Goal: Task Accomplishment & Management: Complete application form

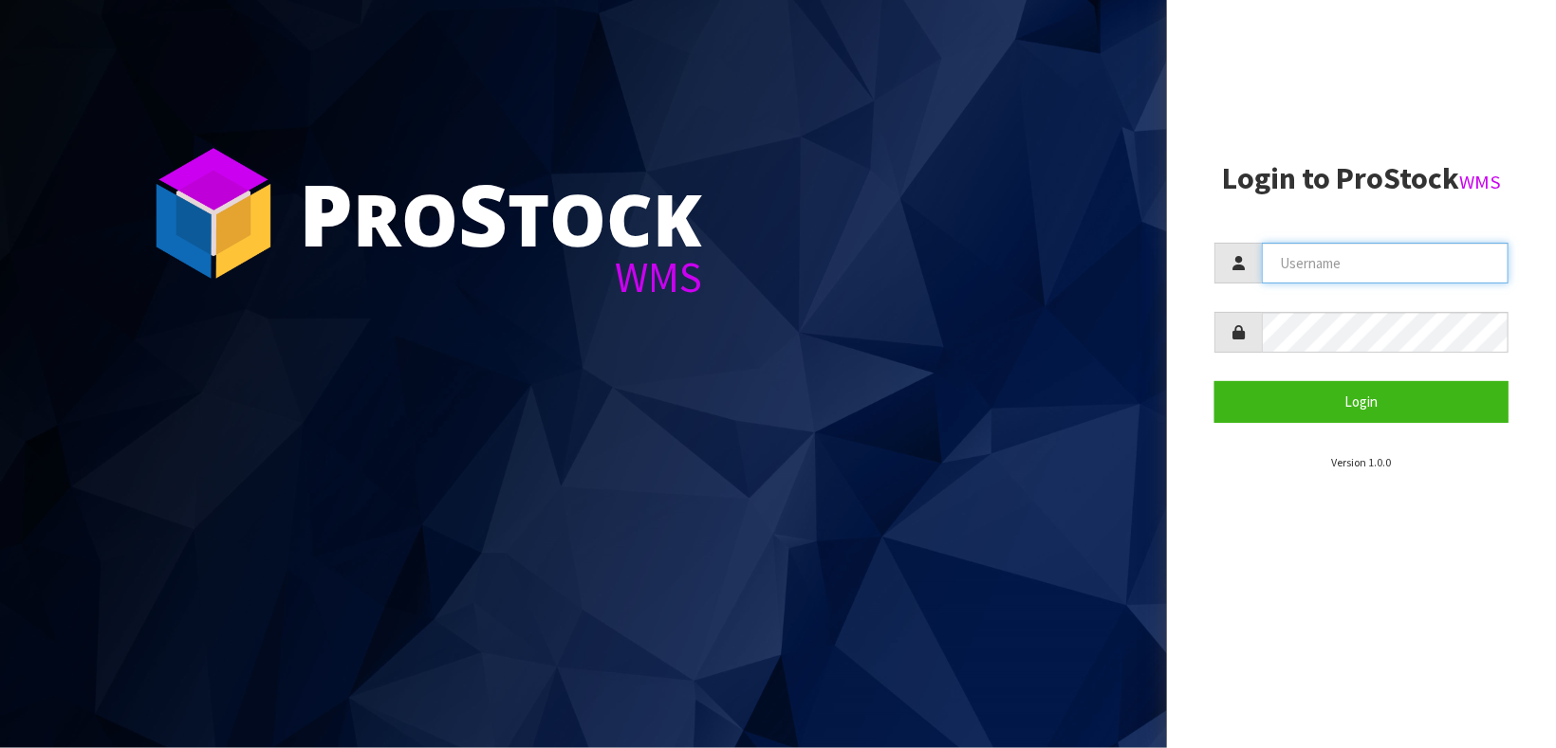
click at [1380, 246] on input "text" at bounding box center [1385, 263] width 247 height 41
type input "[DEMOGRAPHIC_DATA]"
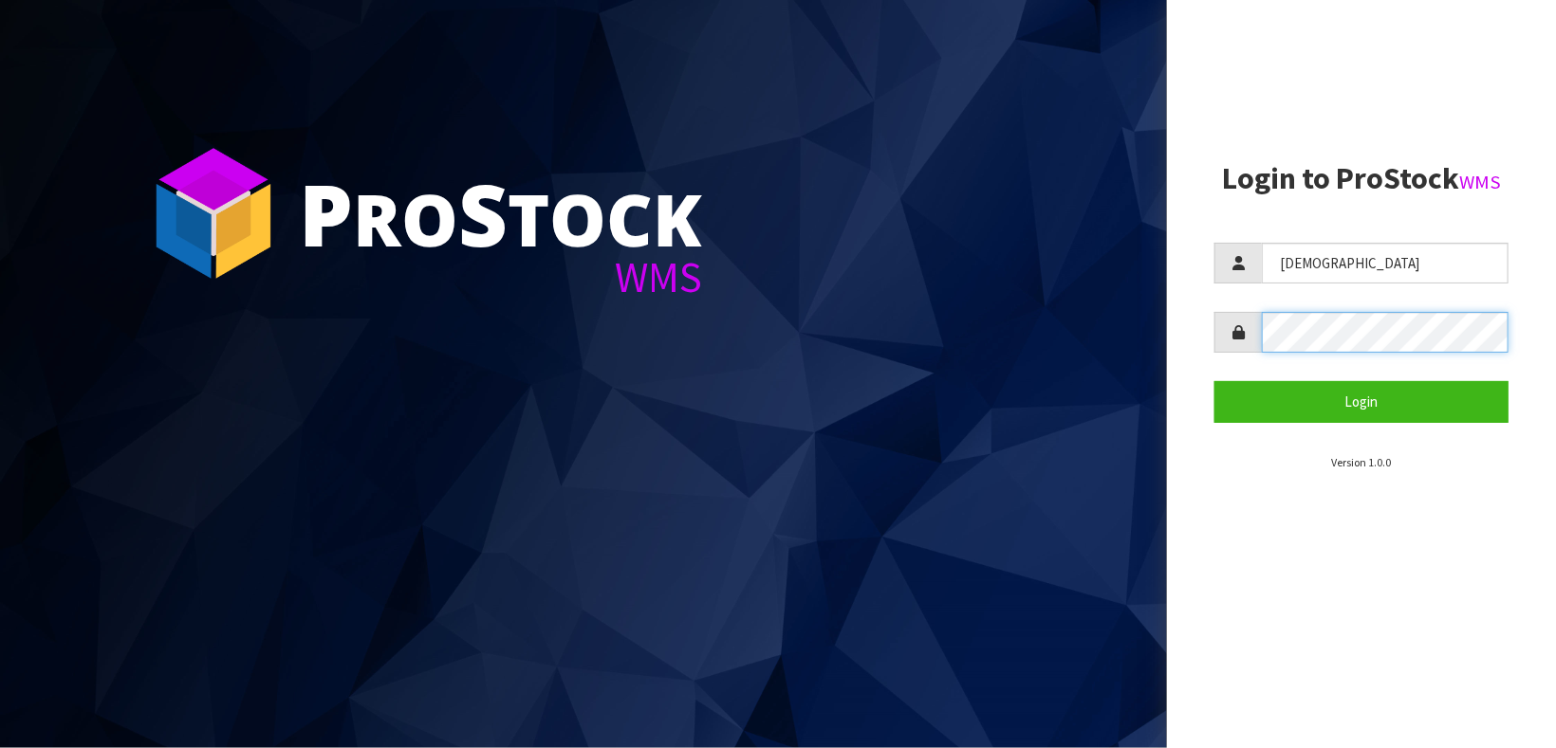
click at [1214, 381] on button "Login" at bounding box center [1361, 401] width 294 height 41
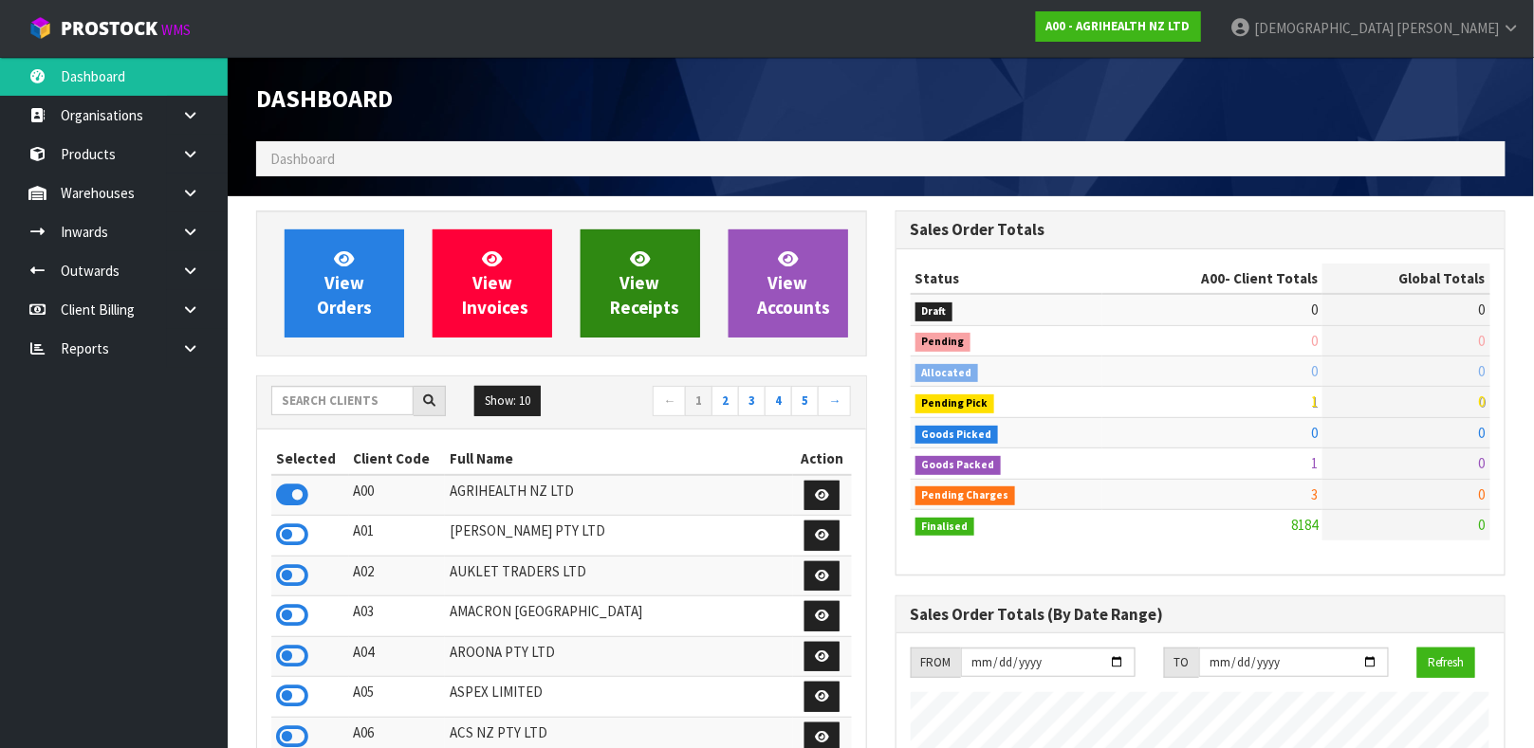
scroll to position [1439, 638]
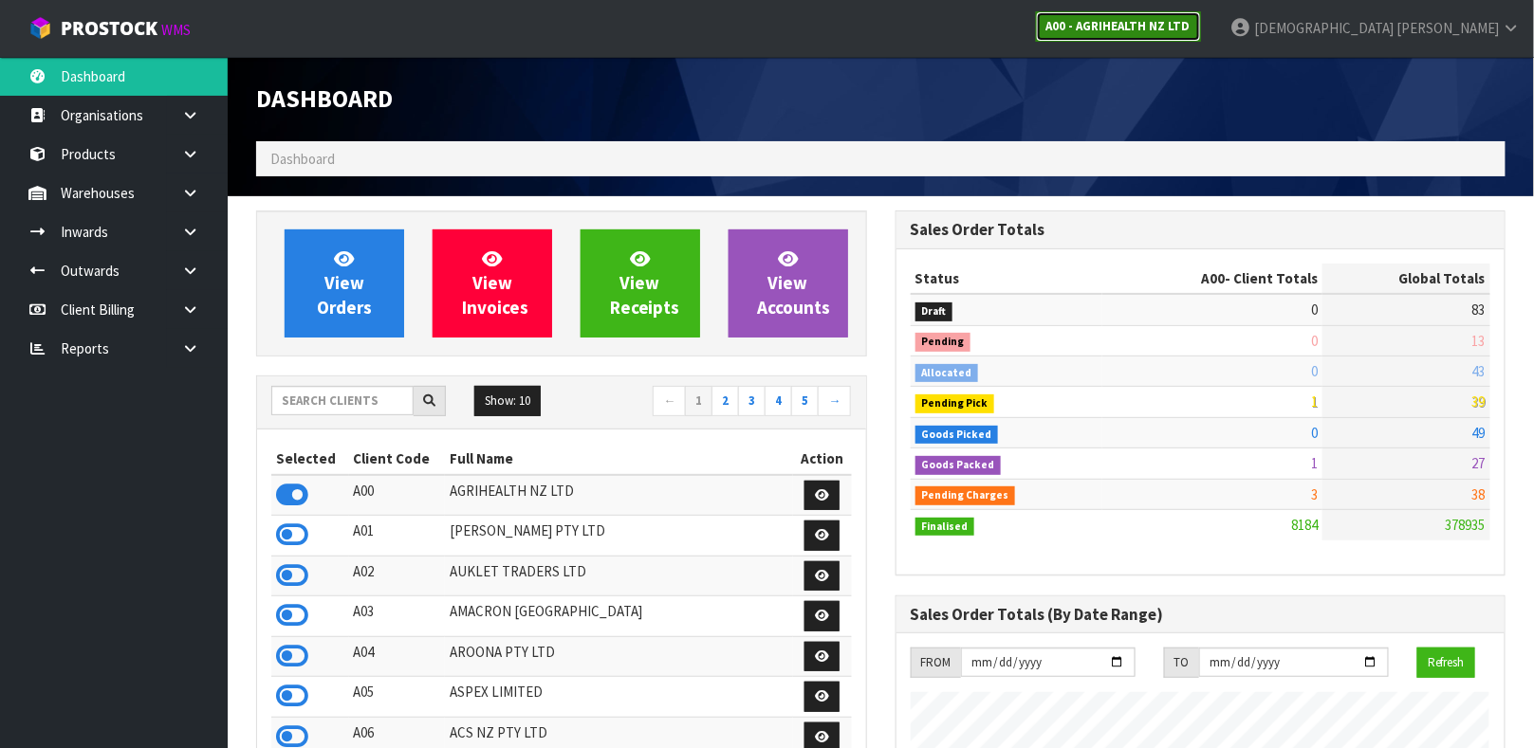
click at [1190, 19] on strong "A00 - AGRIHEALTH NZ LTD" at bounding box center [1118, 26] width 144 height 16
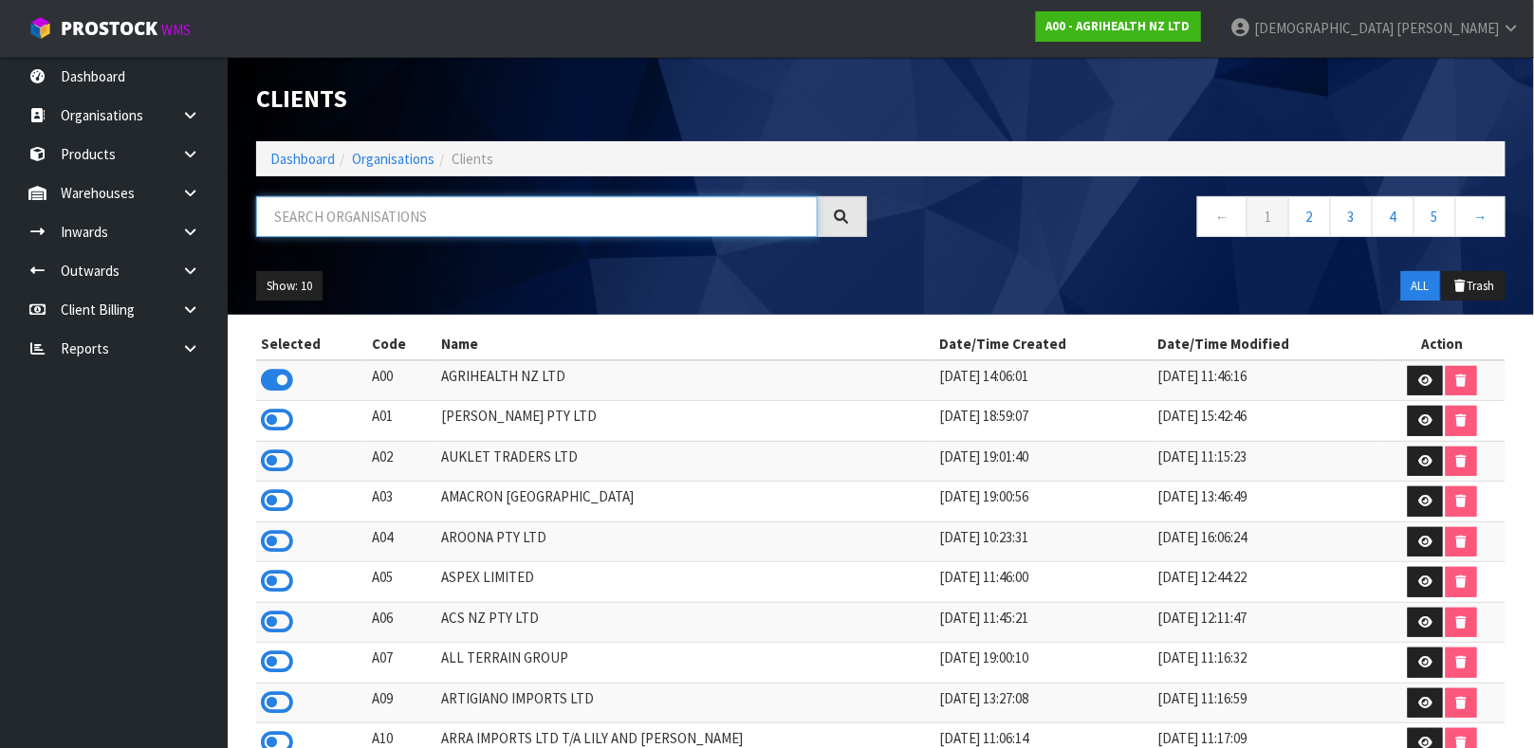
click at [417, 229] on input "text" at bounding box center [537, 216] width 562 height 41
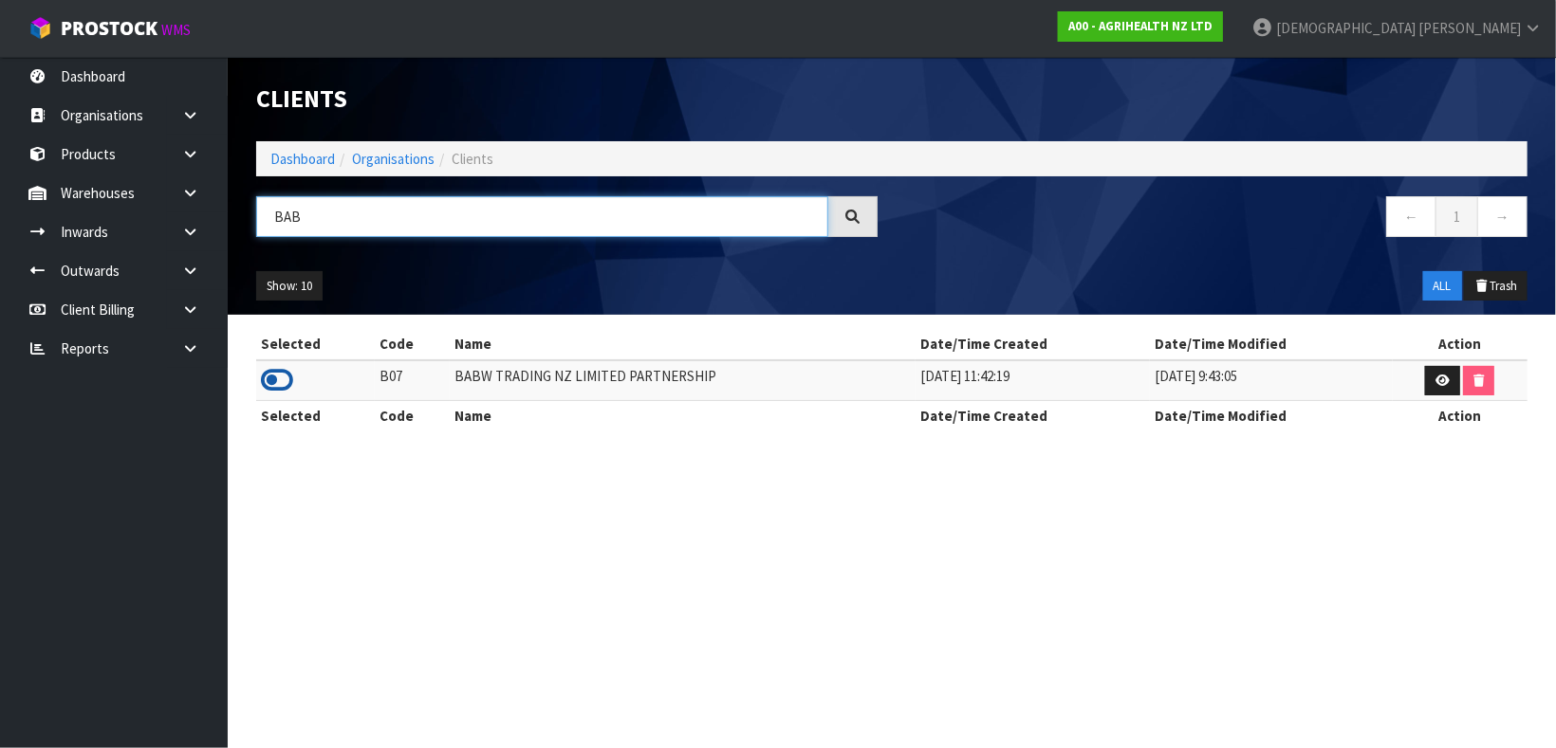
type input "BAB"
click at [278, 378] on icon at bounding box center [277, 380] width 32 height 28
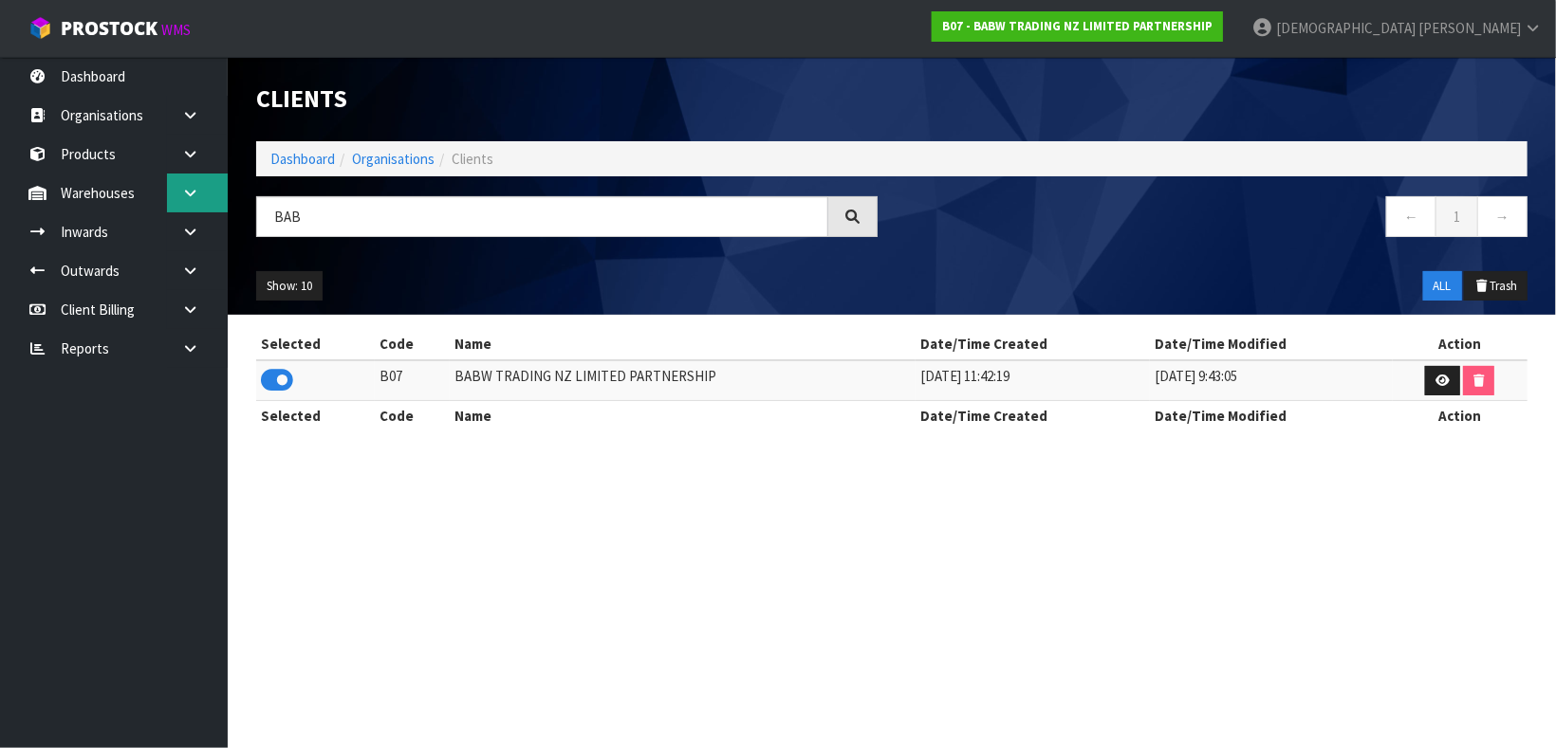
click at [189, 190] on icon at bounding box center [190, 193] width 18 height 14
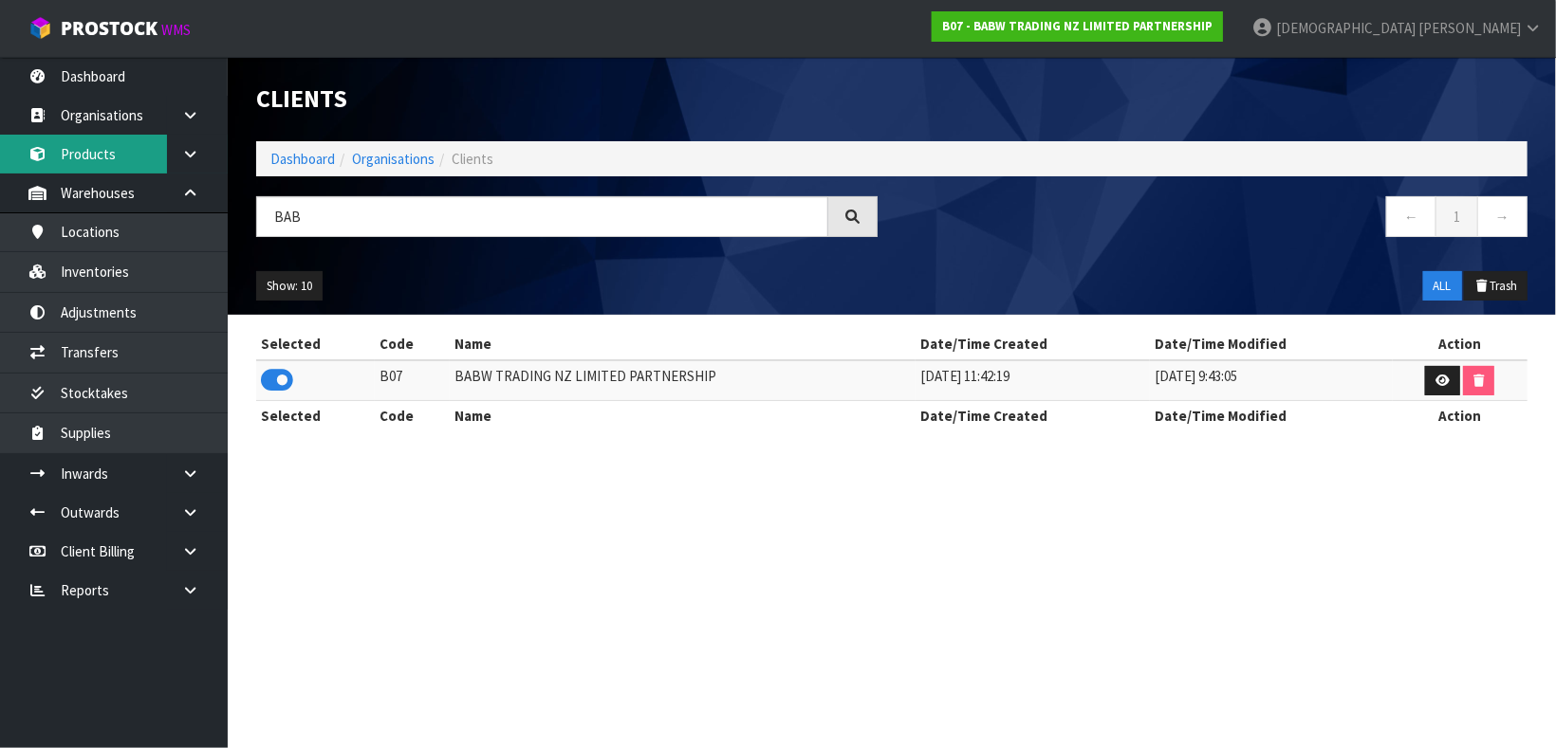
click at [123, 159] on link "Products" at bounding box center [114, 154] width 228 height 39
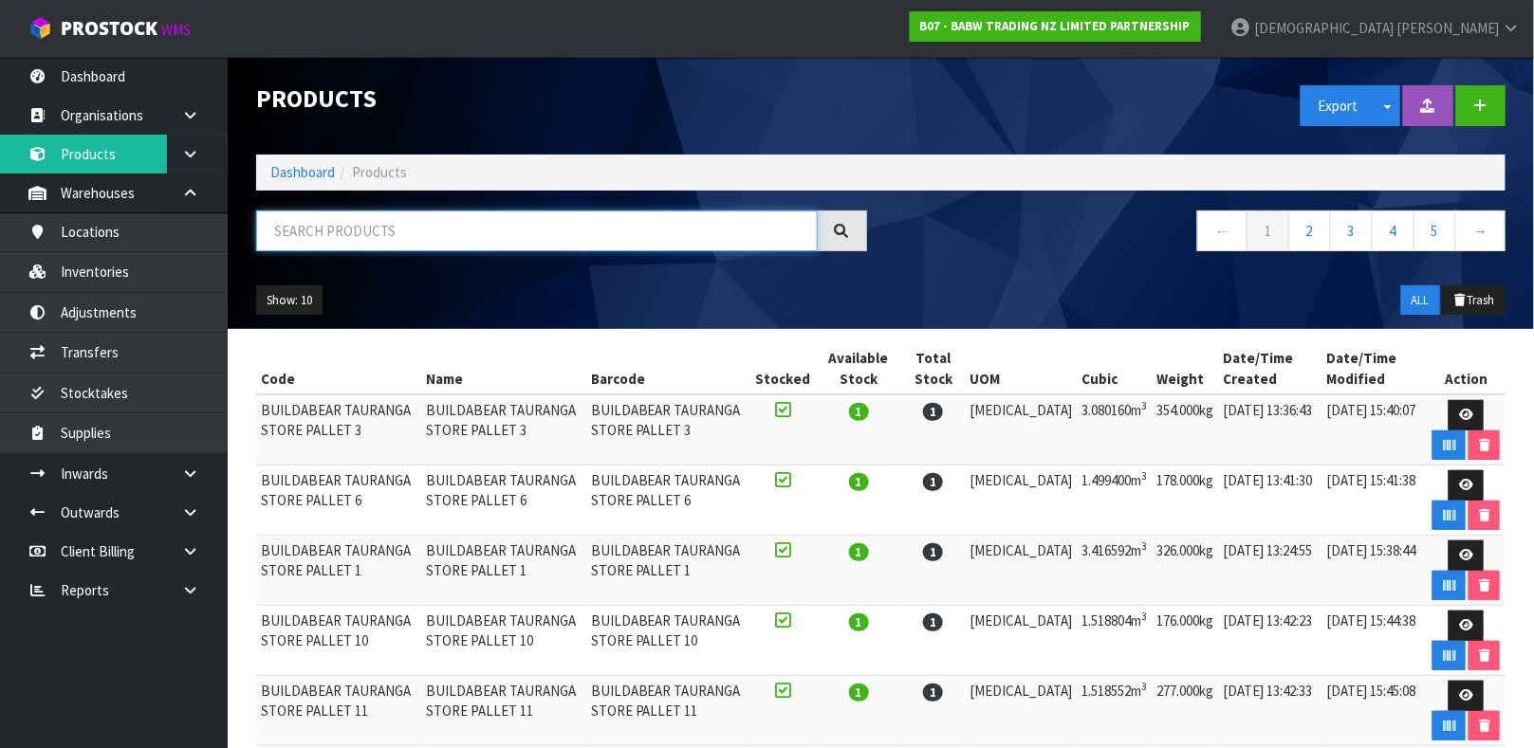
click at [357, 227] on input "text" at bounding box center [537, 231] width 562 height 41
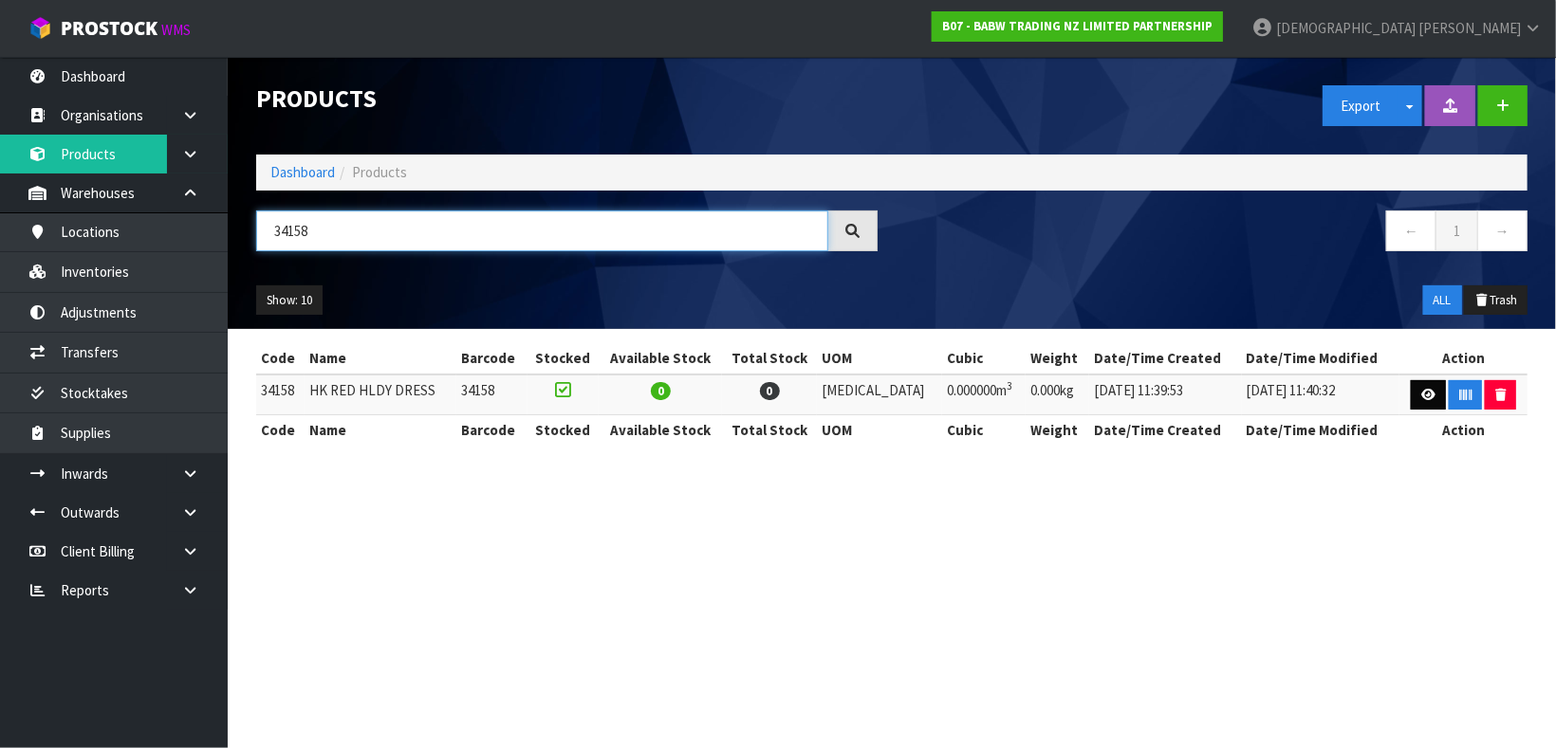
type input "34158"
click at [1421, 390] on icon at bounding box center [1428, 395] width 14 height 12
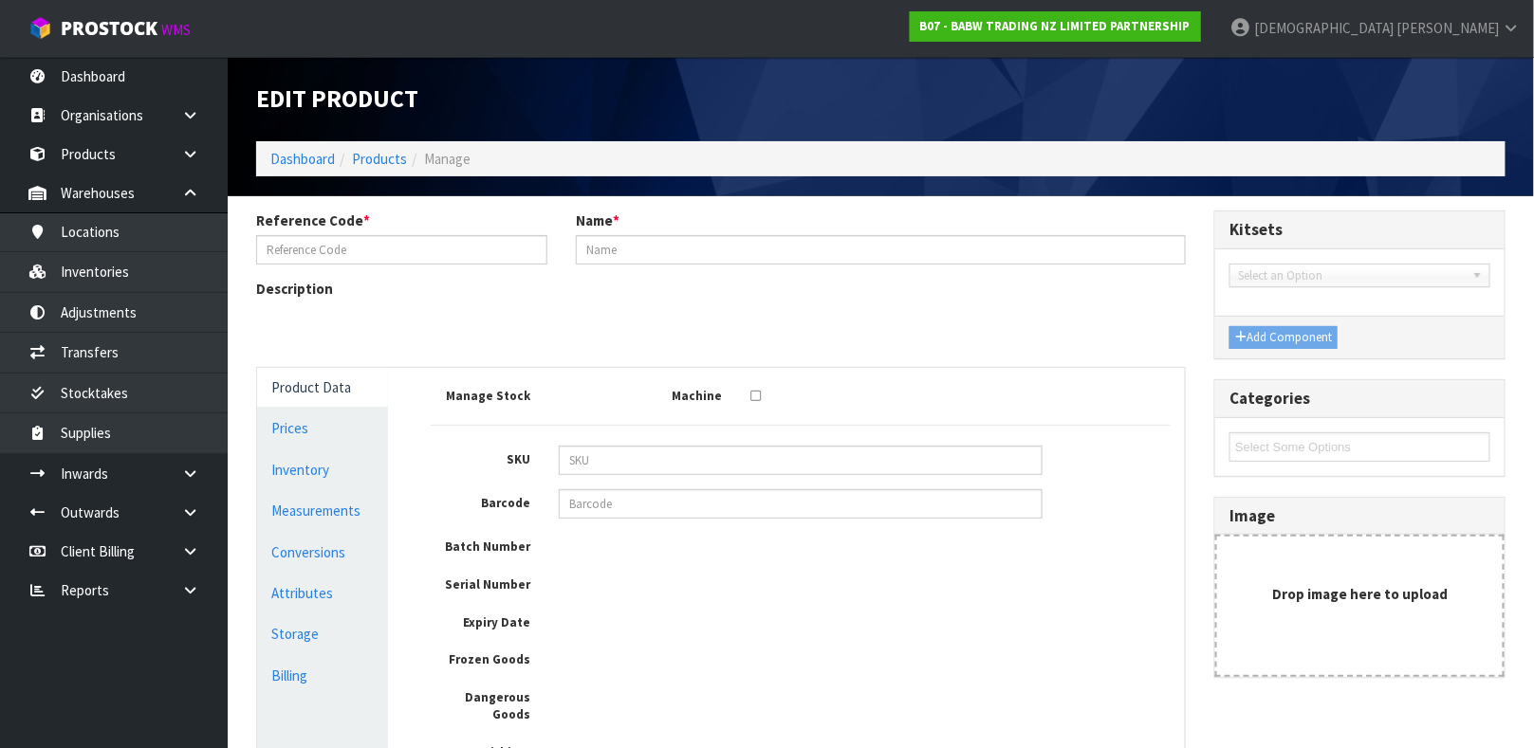
type input "34158"
type input "HK RED HLDY DRESS"
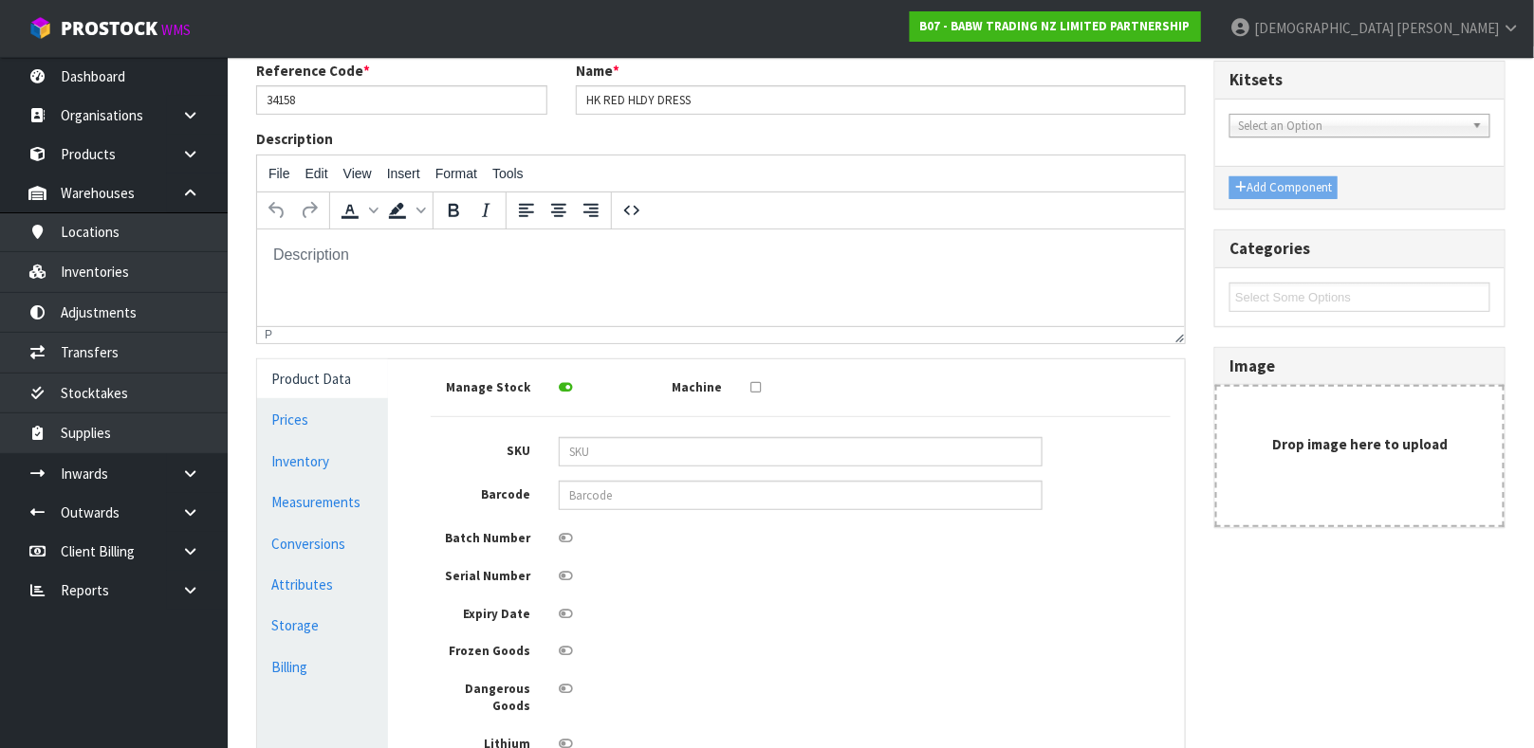
scroll to position [162, 0]
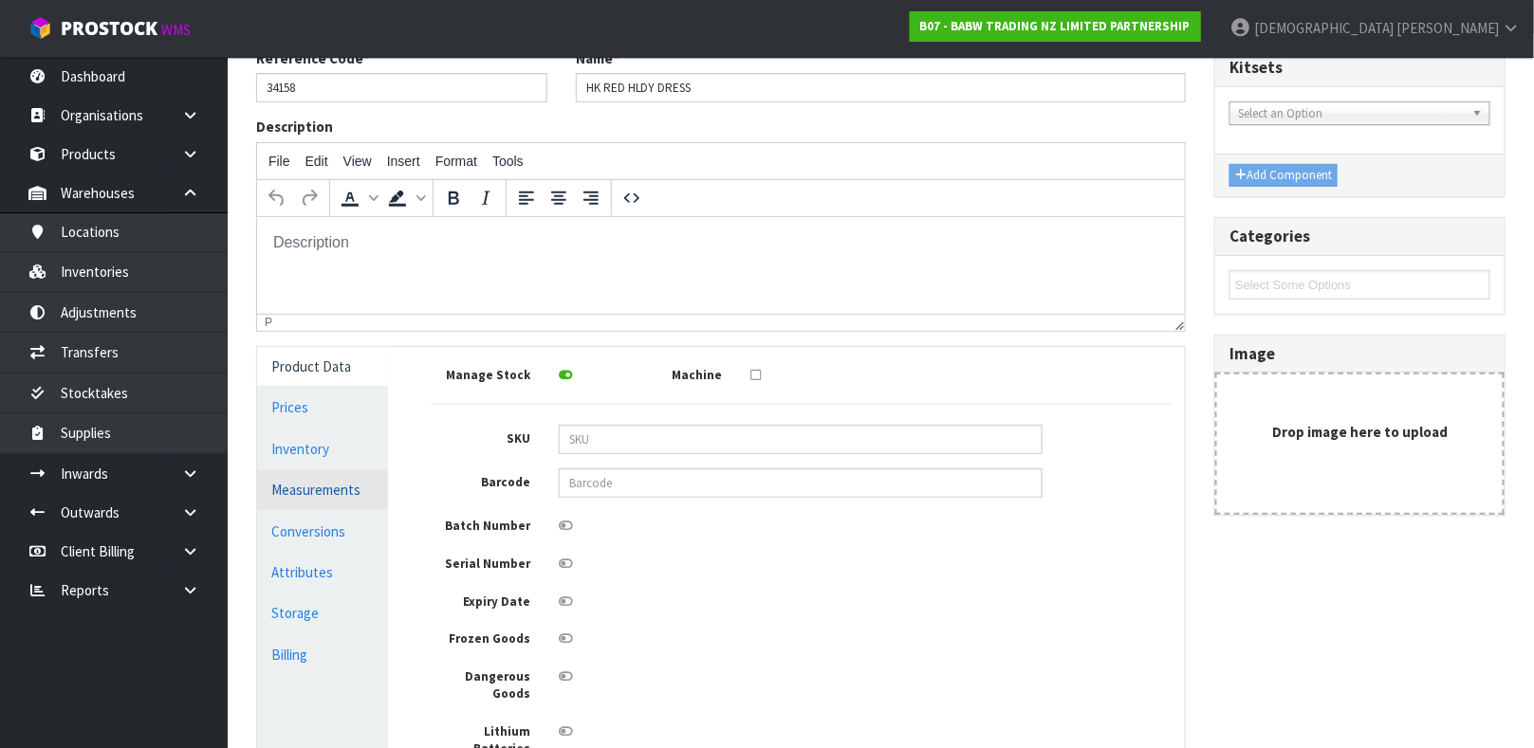
click at [363, 484] on link "Measurements" at bounding box center [322, 489] width 131 height 39
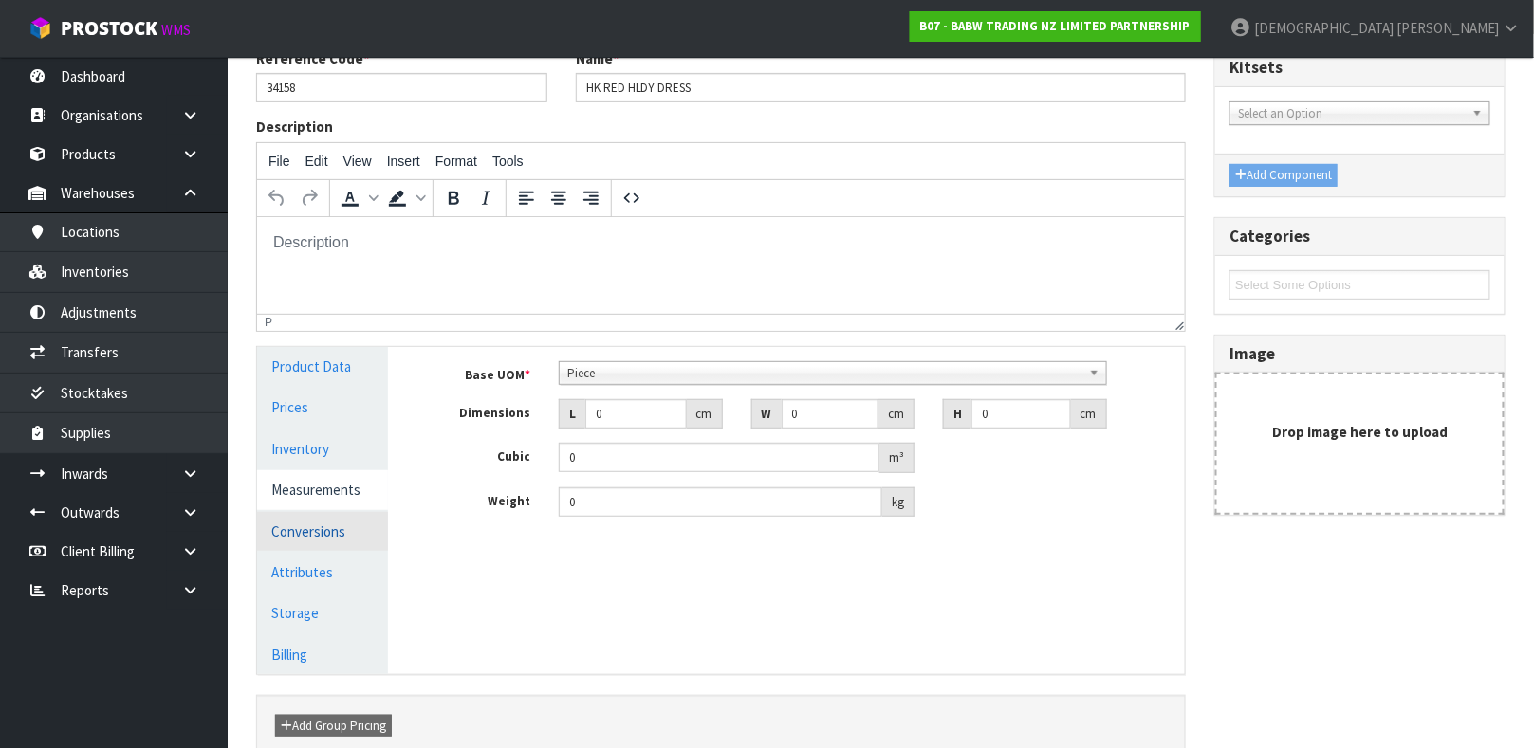
click at [322, 528] on link "Conversions" at bounding box center [322, 531] width 131 height 39
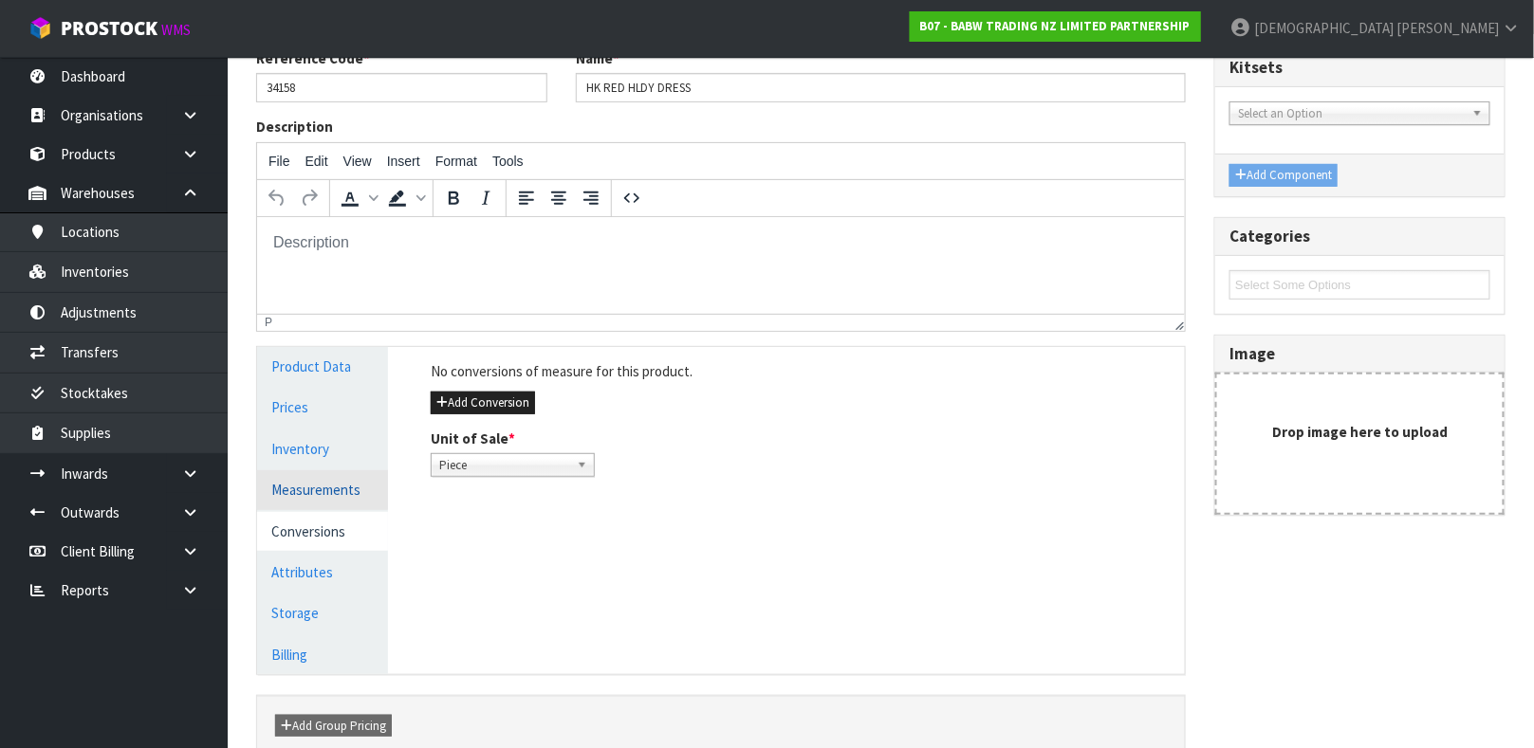
click at [316, 490] on link "Measurements" at bounding box center [322, 489] width 131 height 39
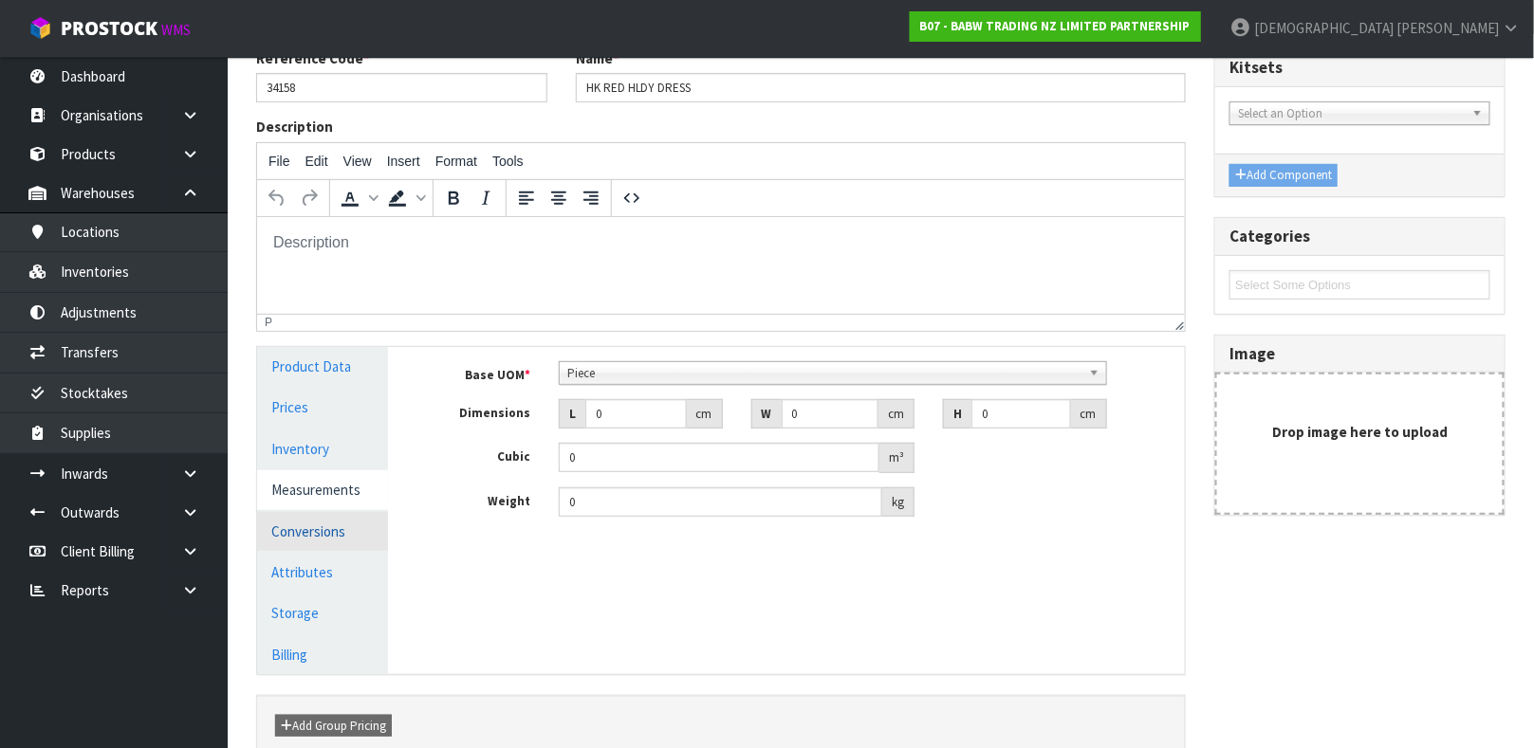
click at [323, 529] on link "Conversions" at bounding box center [322, 531] width 131 height 39
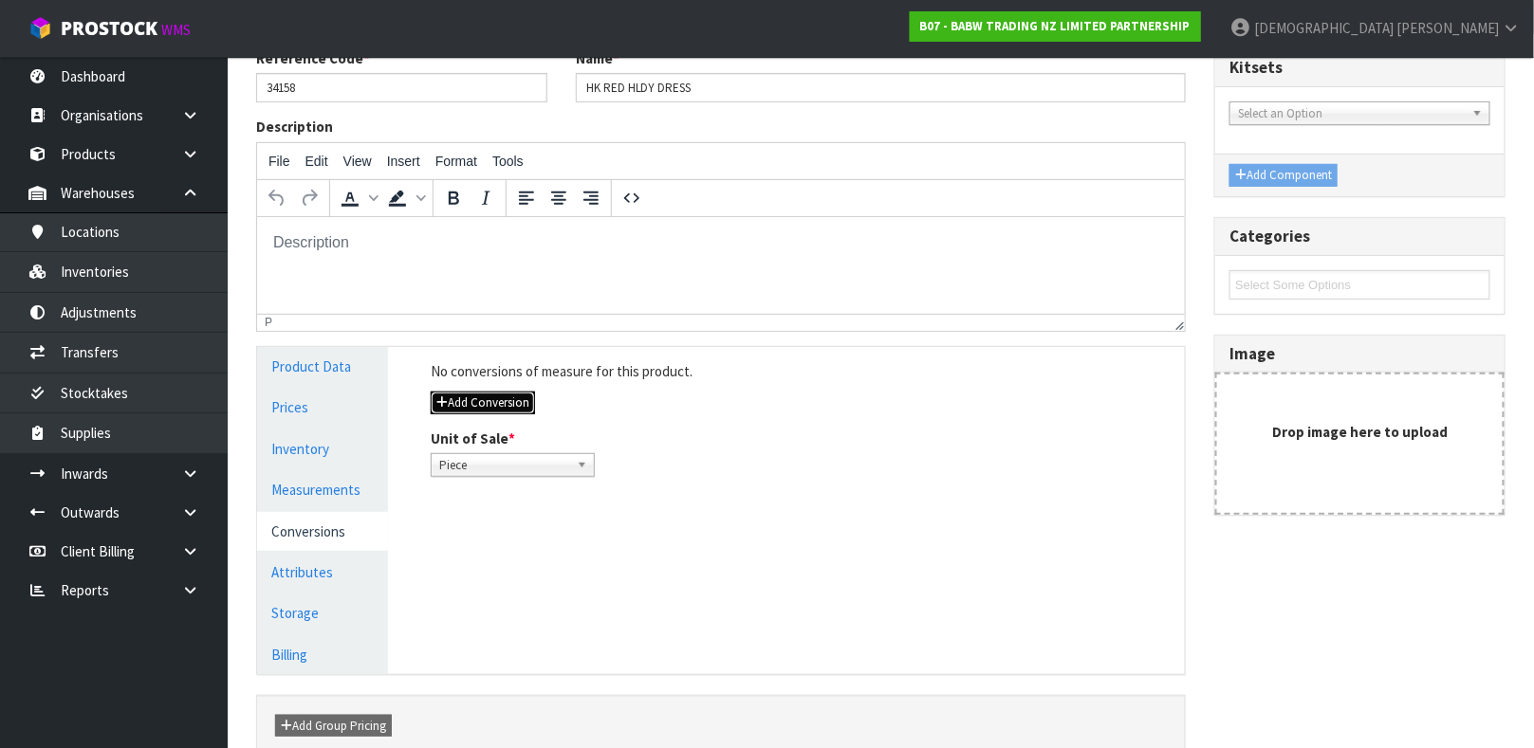
click at [521, 405] on button "Add Conversion" at bounding box center [483, 403] width 104 height 23
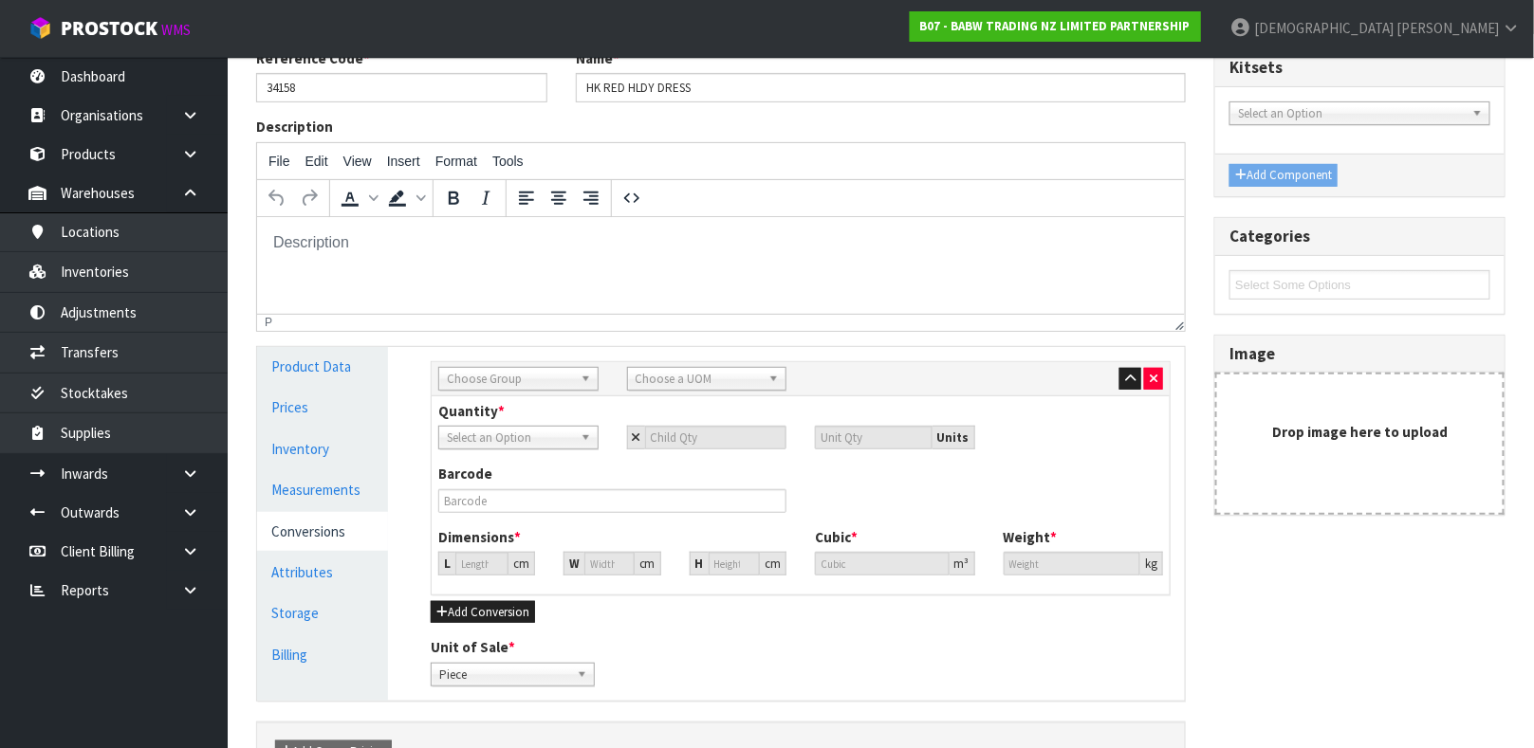
click at [549, 382] on span "Choose Group" at bounding box center [510, 379] width 126 height 23
click at [522, 475] on li "Outer" at bounding box center [518, 481] width 151 height 24
click at [715, 373] on span "Choose a UOM" at bounding box center [699, 379] width 126 height 23
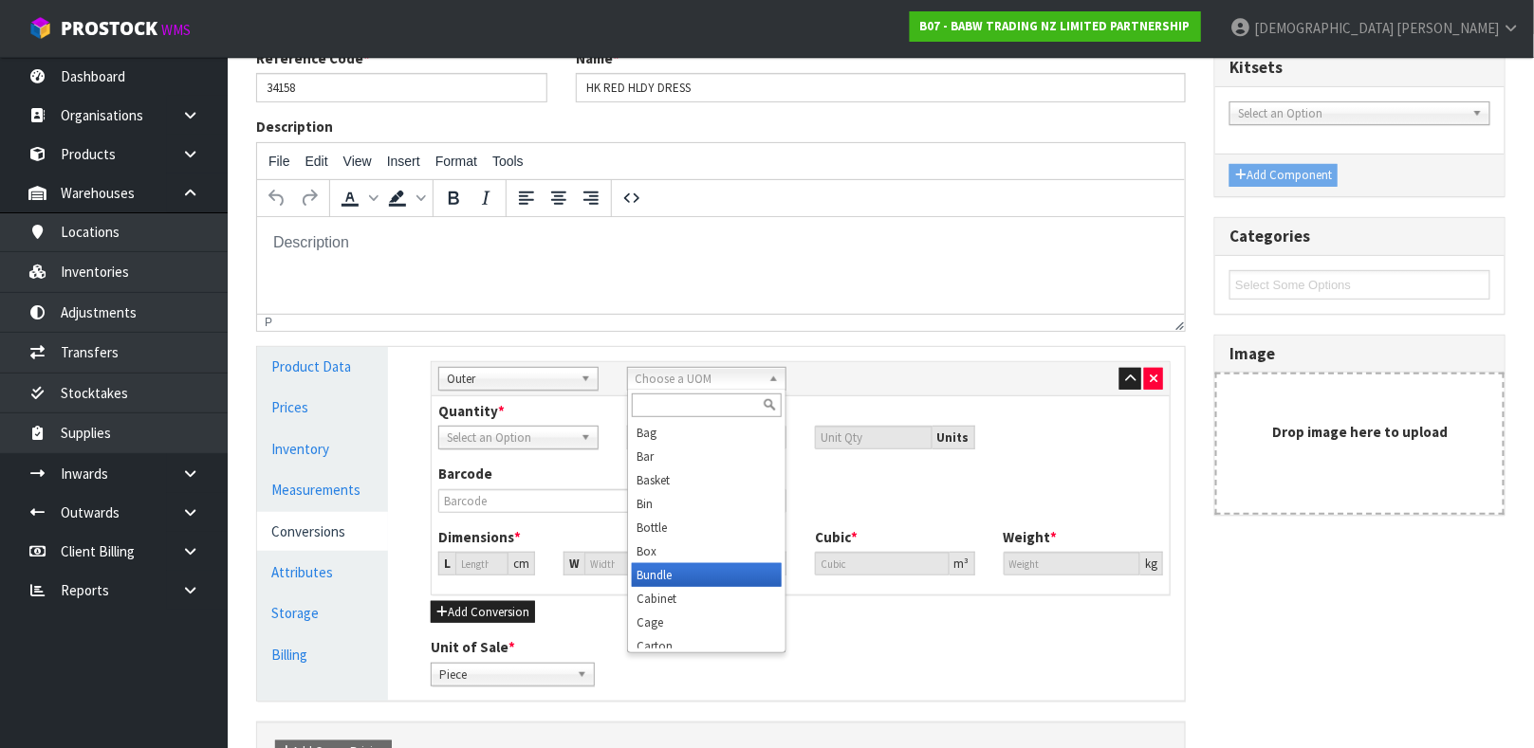
scroll to position [9, 0]
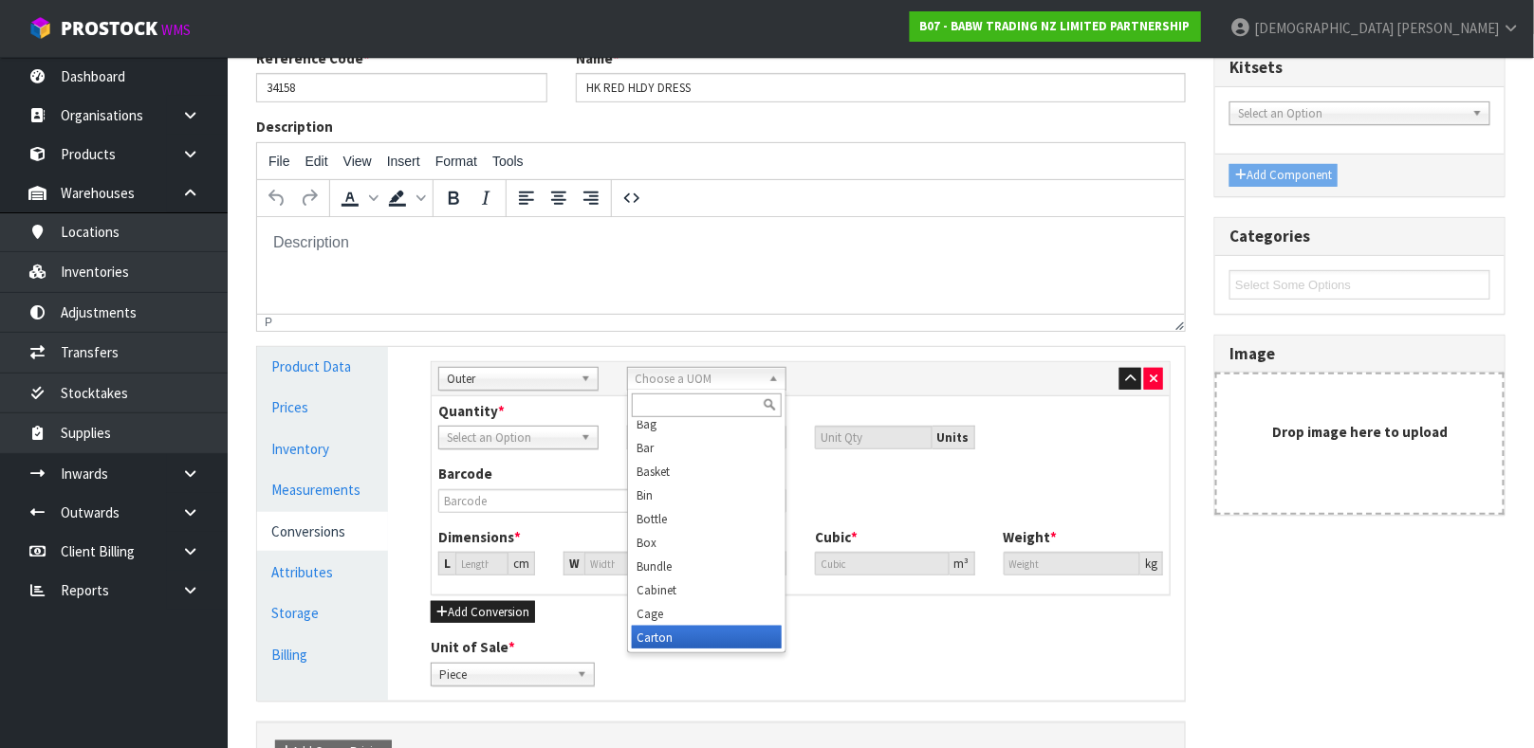
click at [650, 639] on li "Carton" at bounding box center [707, 638] width 151 height 24
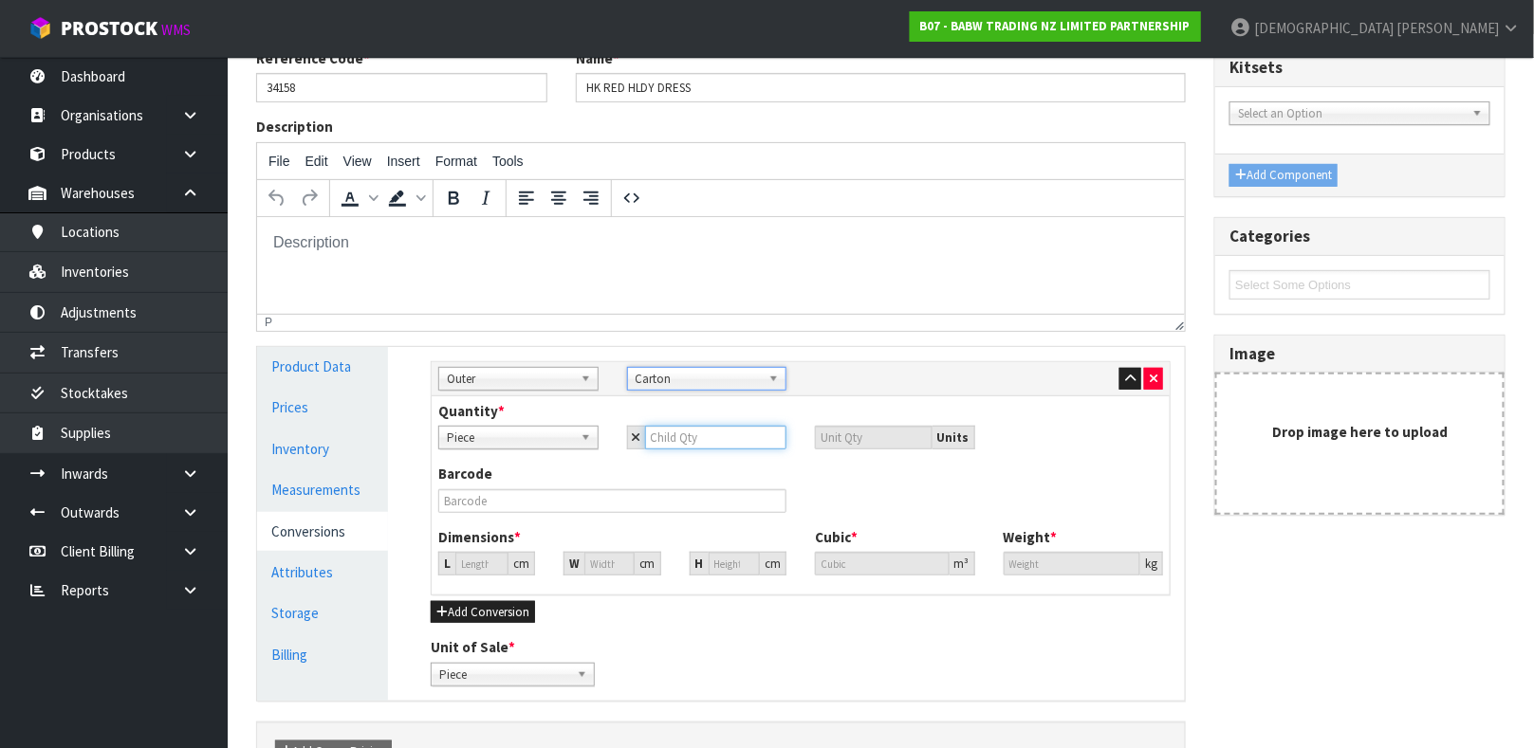
click at [745, 429] on input "number" at bounding box center [716, 438] width 142 height 24
type input "1"
type input "12"
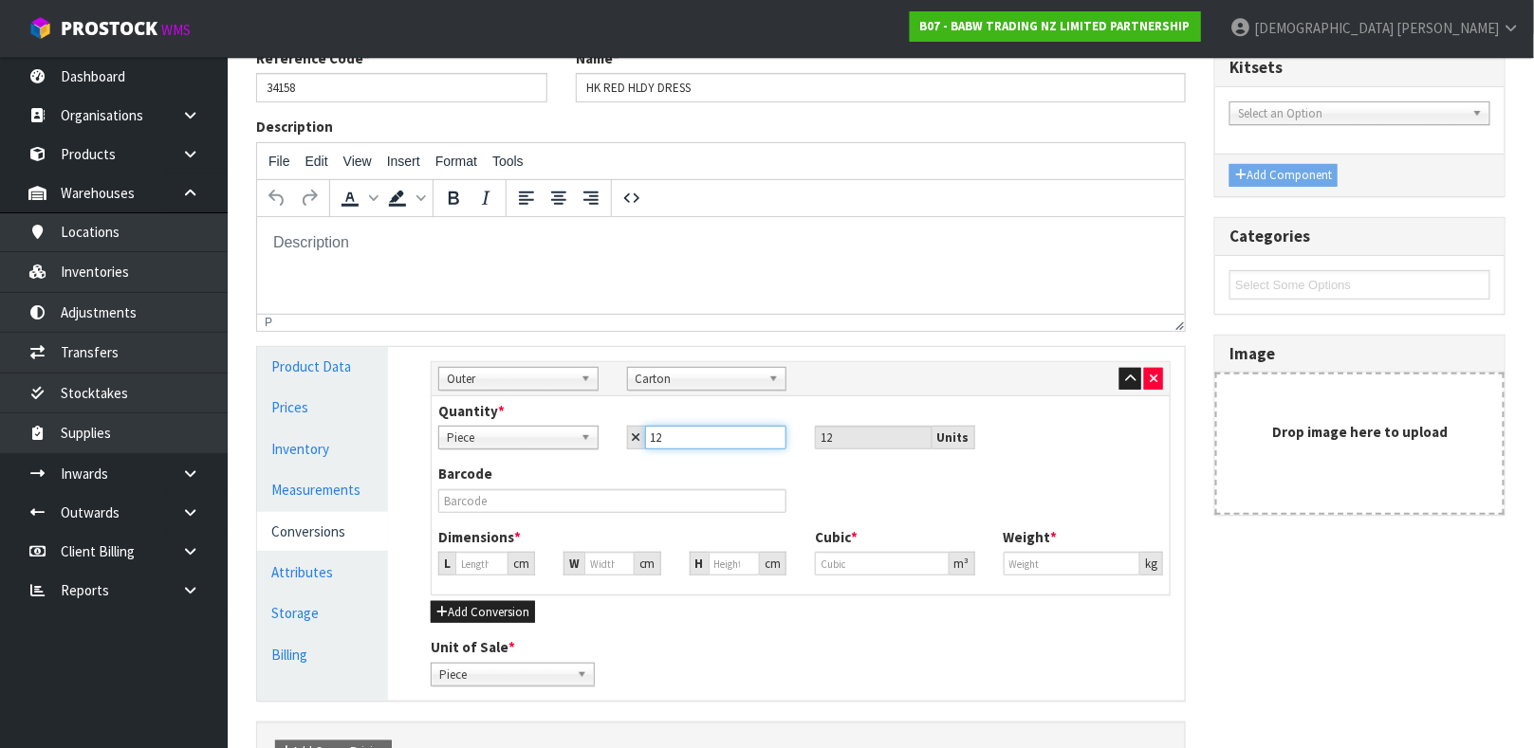
type input "12"
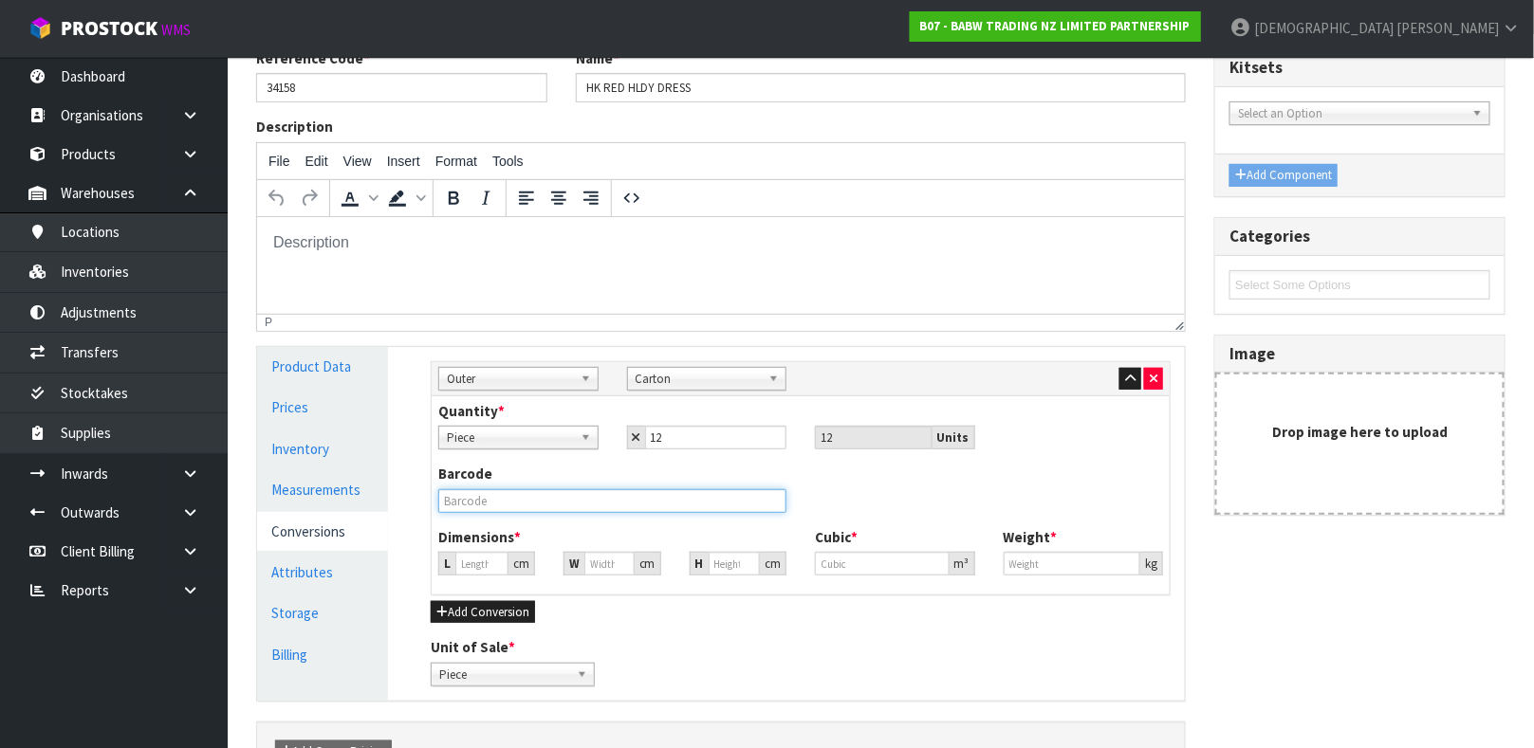
type input "0"
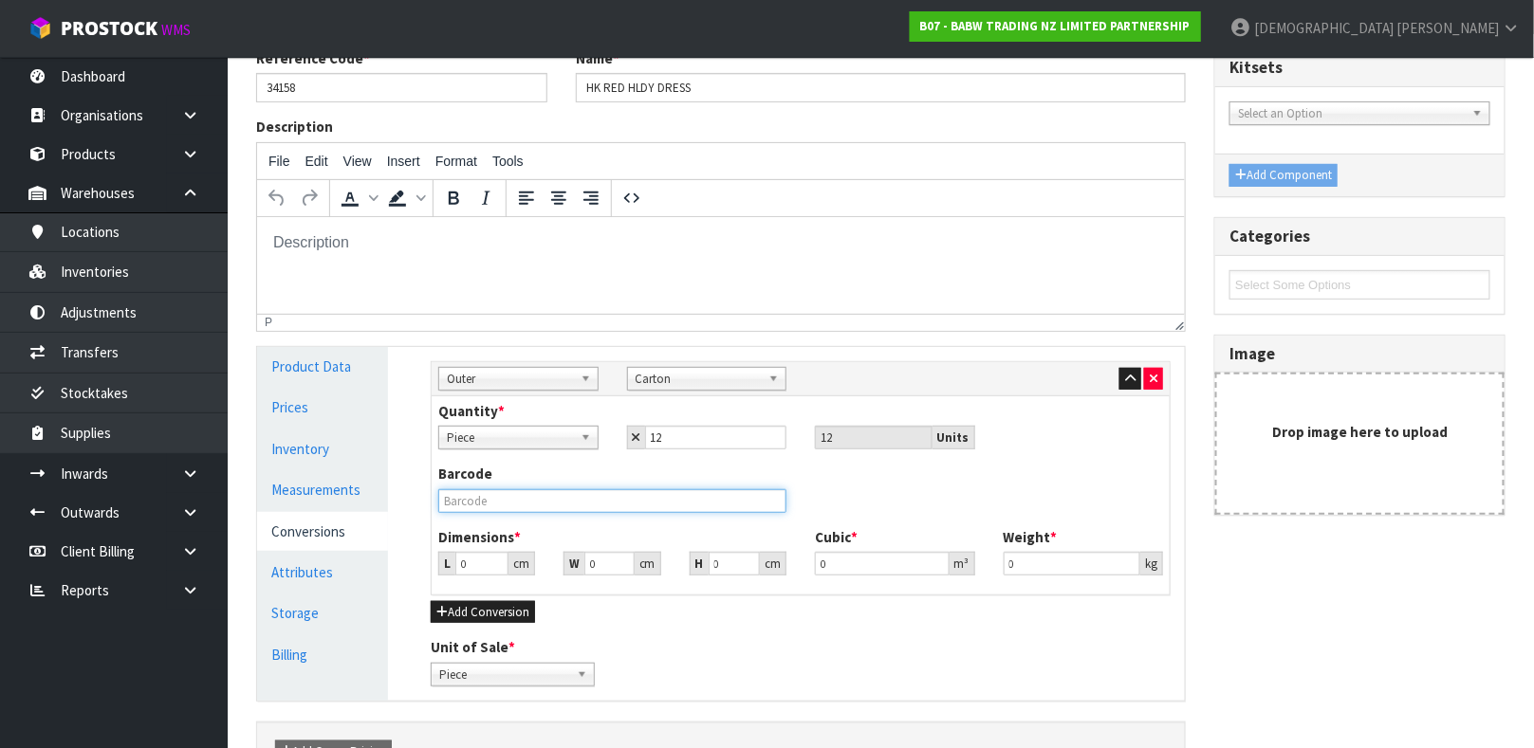
click at [614, 498] on input "text" at bounding box center [612, 501] width 348 height 24
type input "9360410009484"
click at [466, 564] on input "0" at bounding box center [481, 564] width 53 height 24
type input "2"
type input "0.000001"
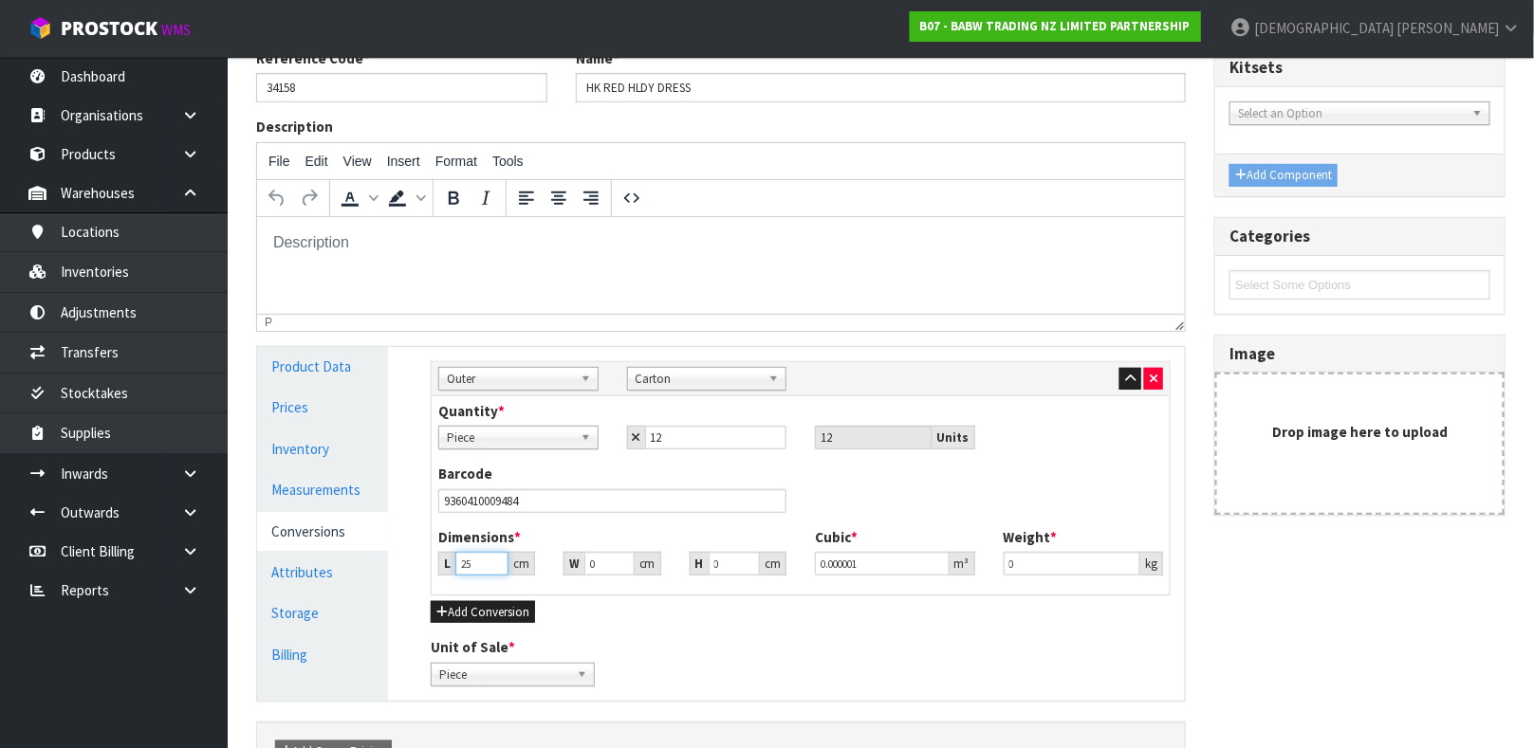
type input "25"
type input "3"
type input "31"
type input "1"
type input "0.000775"
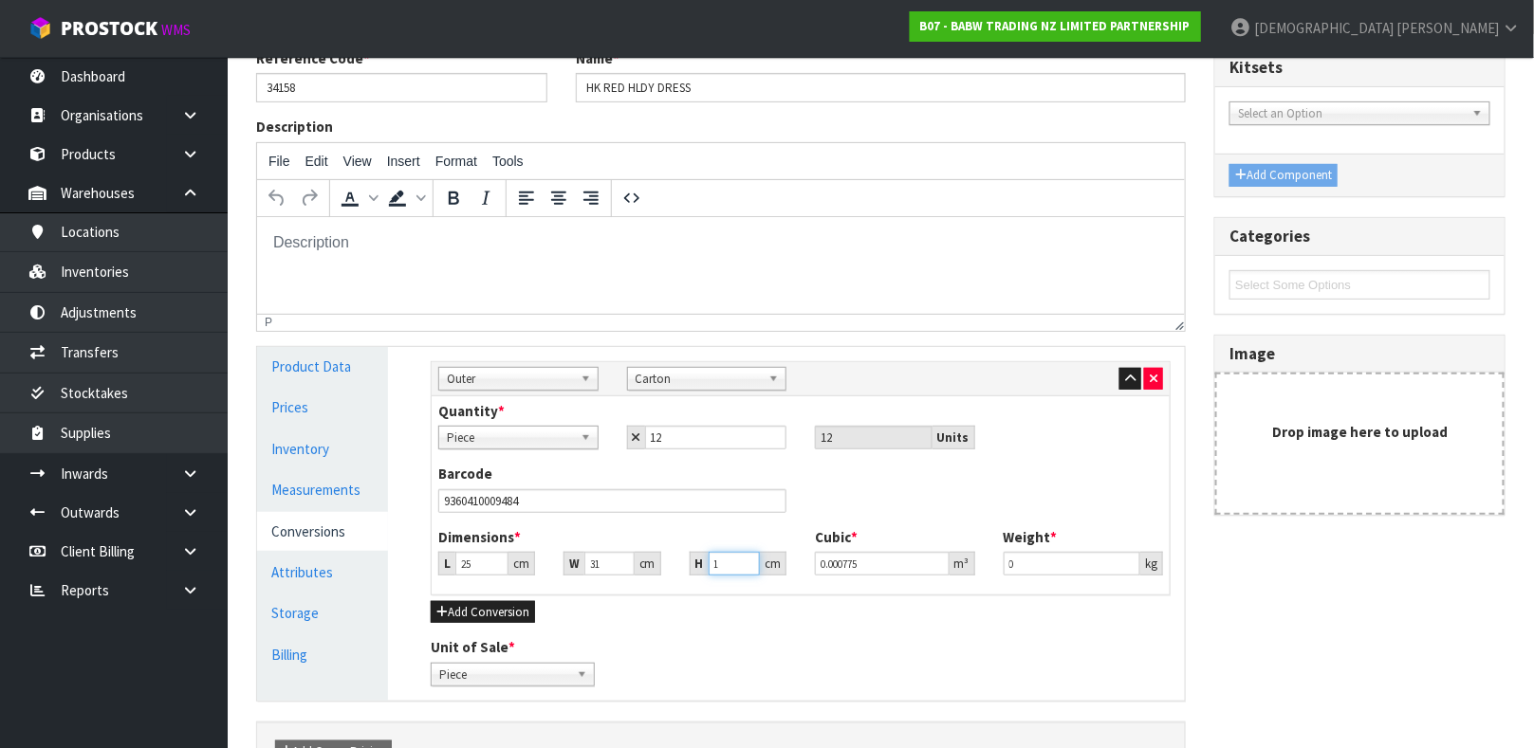
type input "13"
type input "0.010075"
type input "13"
type input "0.70"
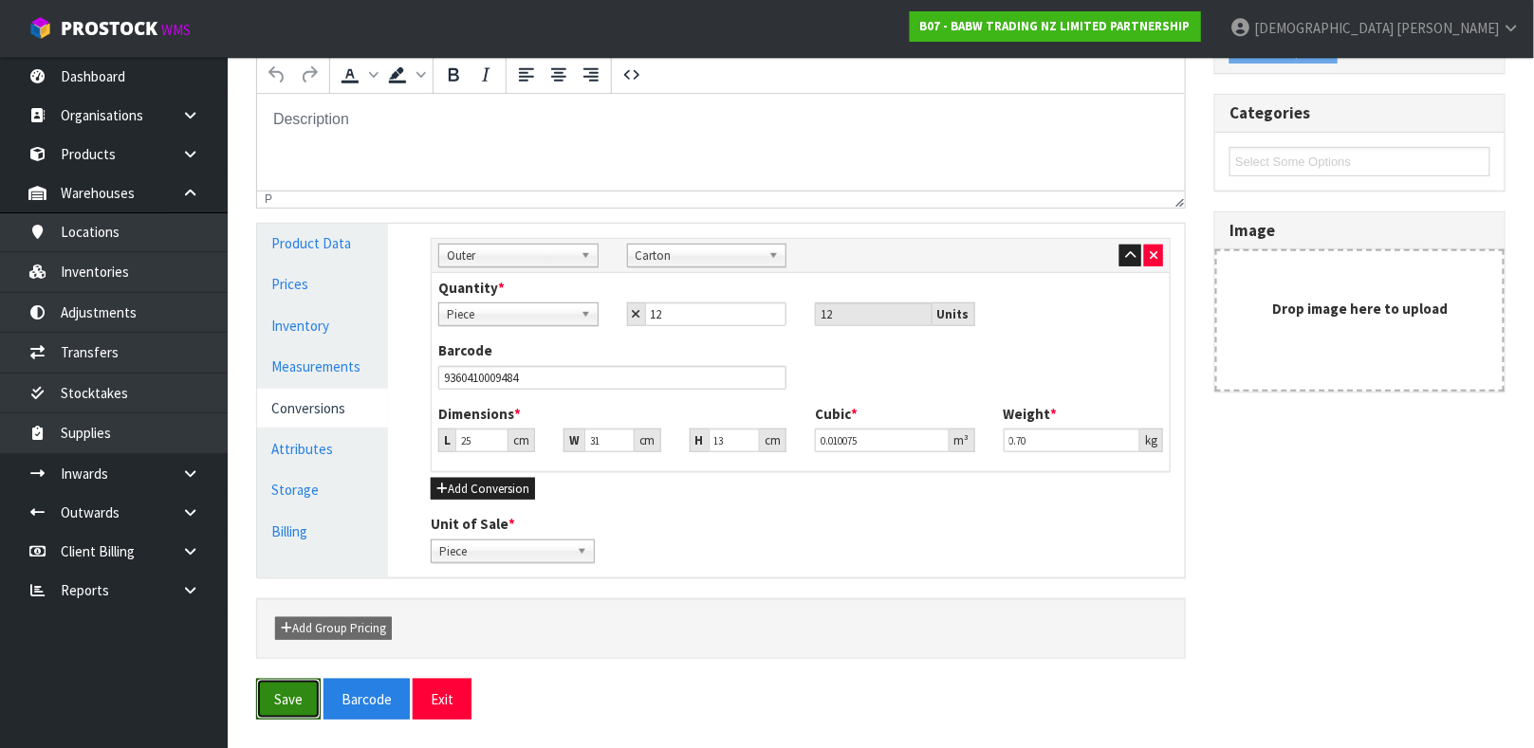
click at [256, 679] on button "Save" at bounding box center [288, 699] width 65 height 41
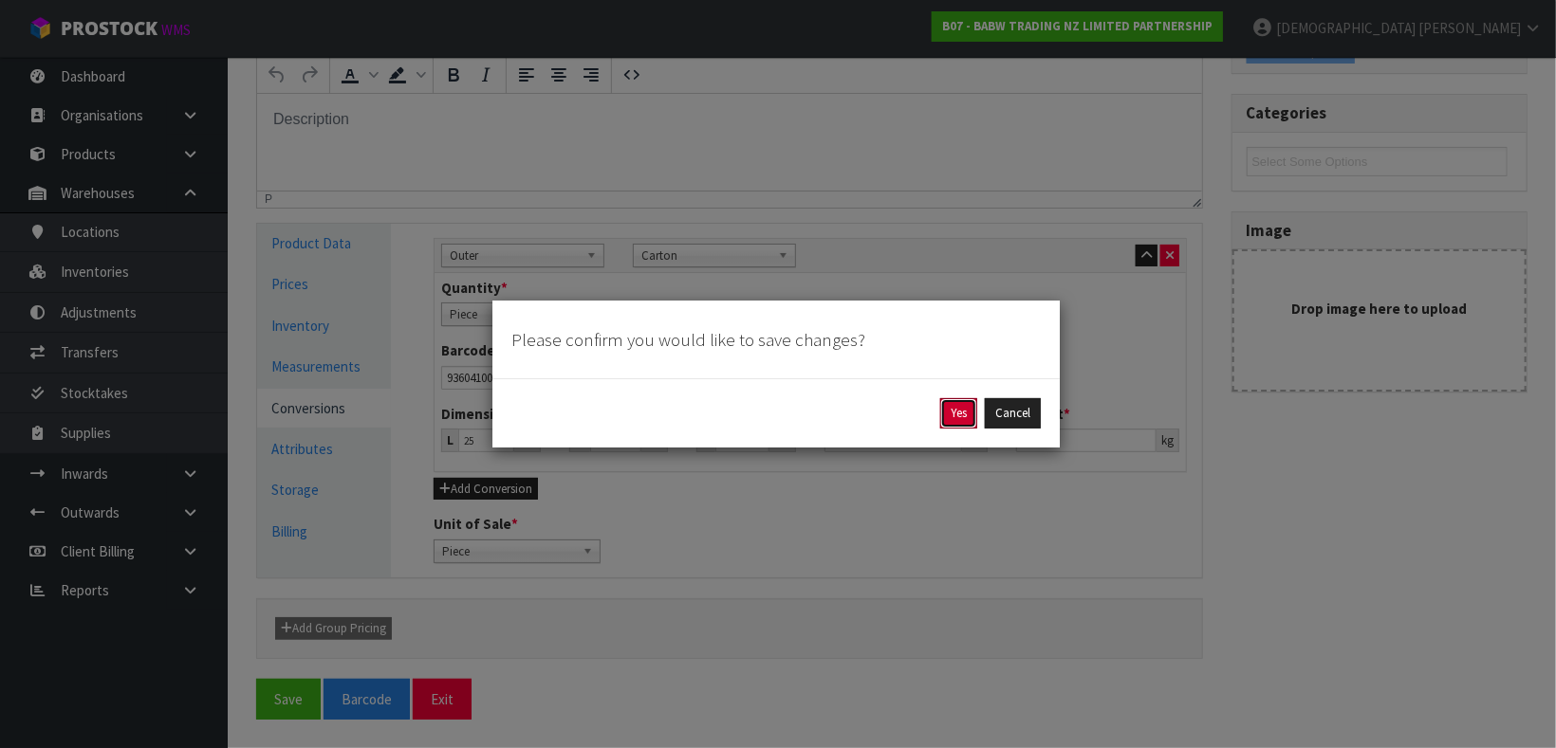
click button "Yes" at bounding box center [958, 413] width 37 height 30
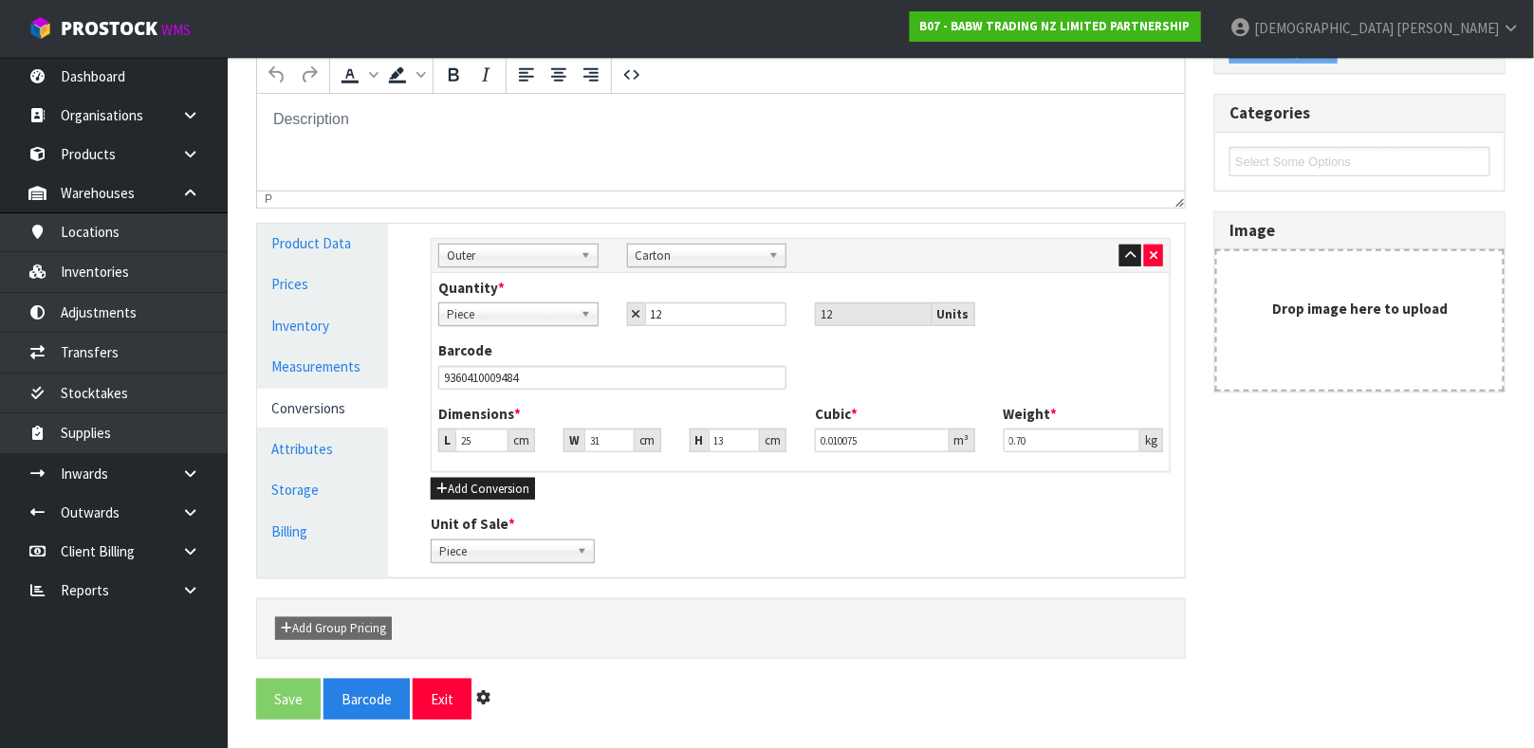
scroll to position [0, 0]
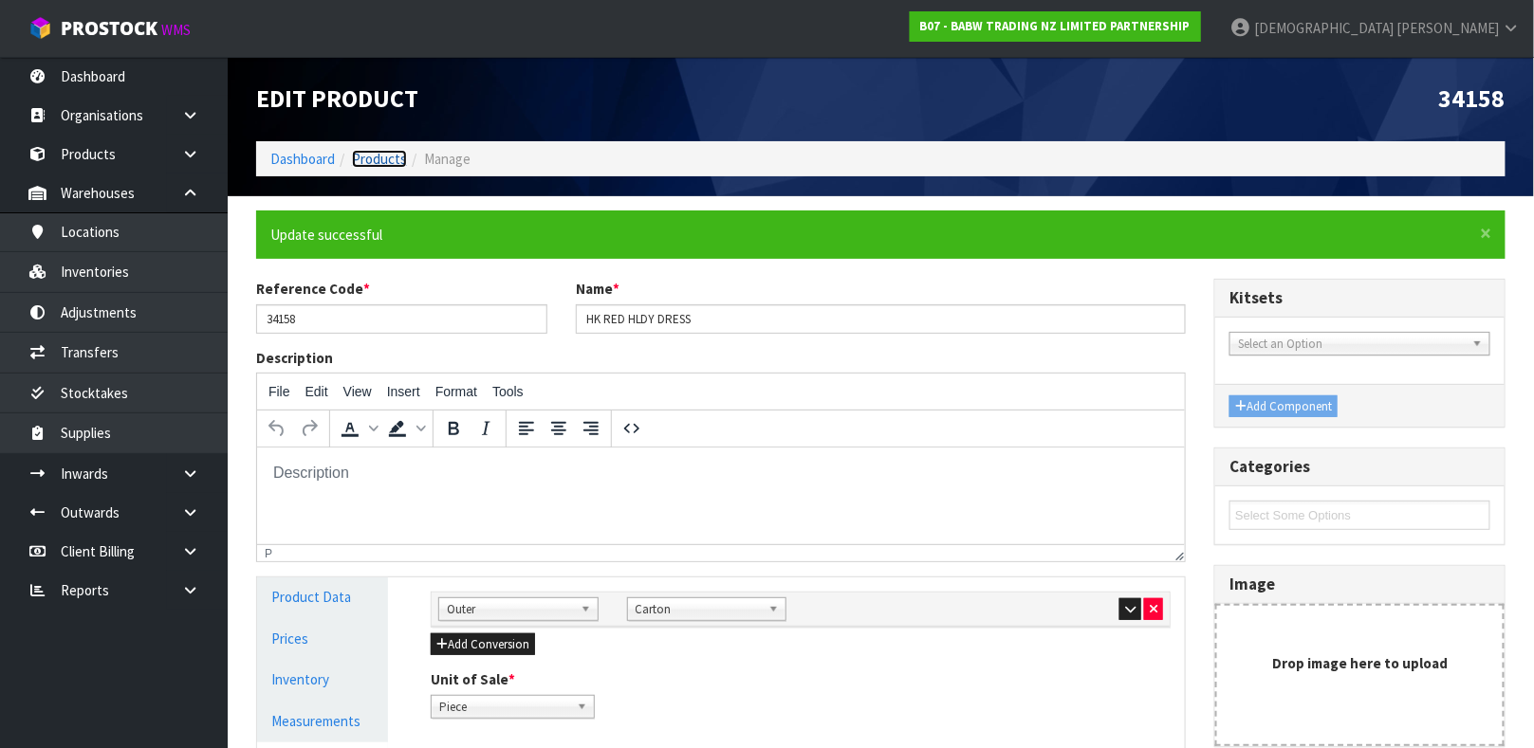
click at [394, 159] on link "Products" at bounding box center [379, 159] width 55 height 18
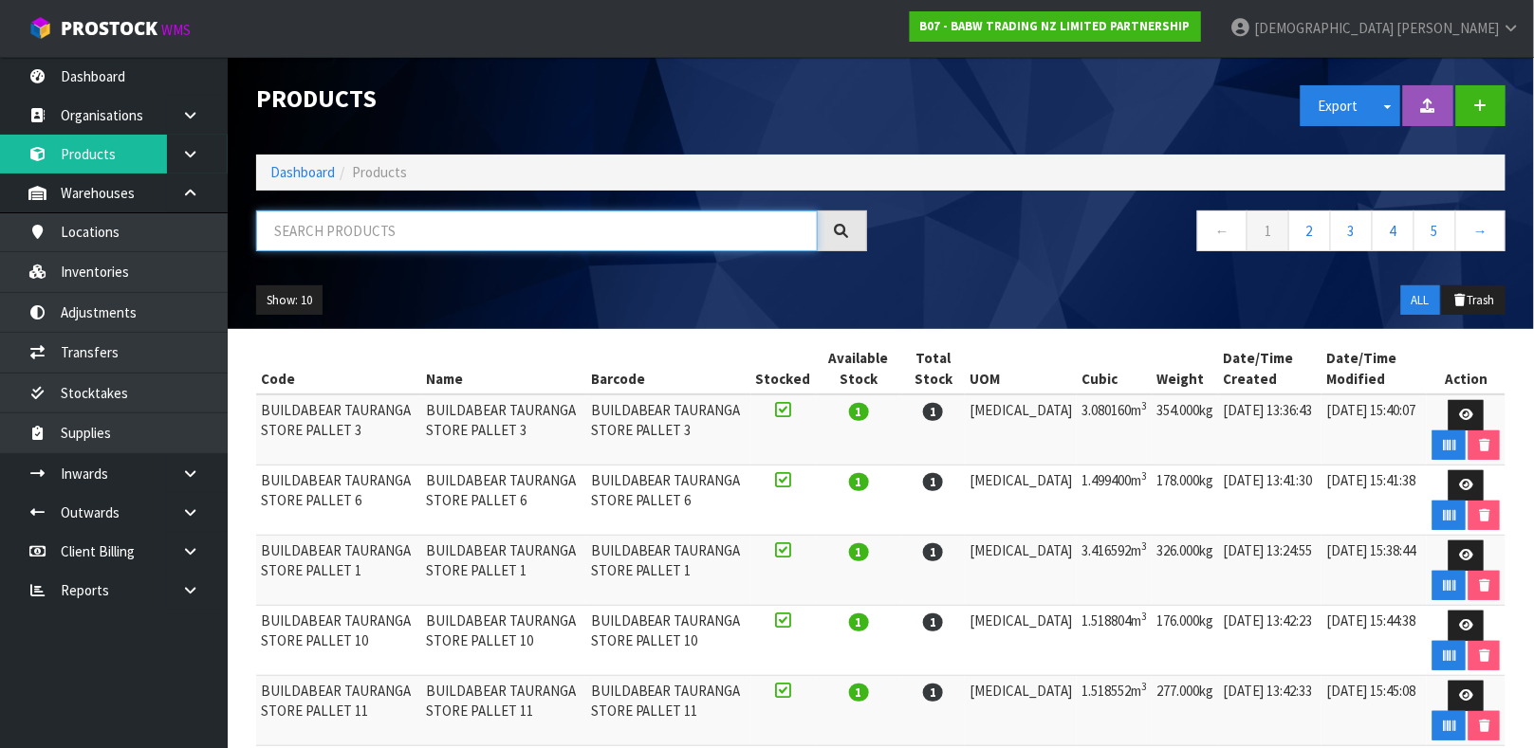
click at [391, 216] on input "text" at bounding box center [537, 231] width 562 height 41
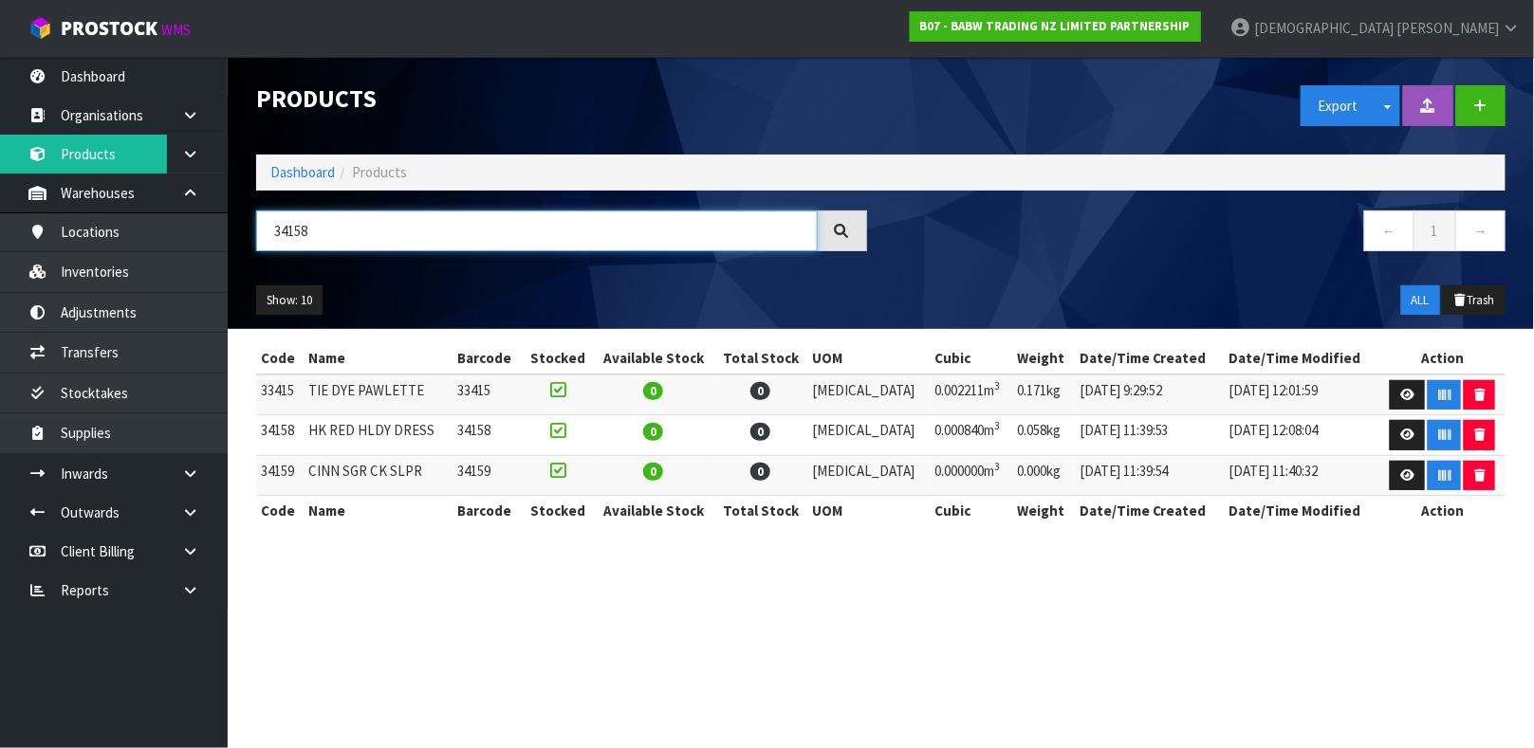
type input "34158"
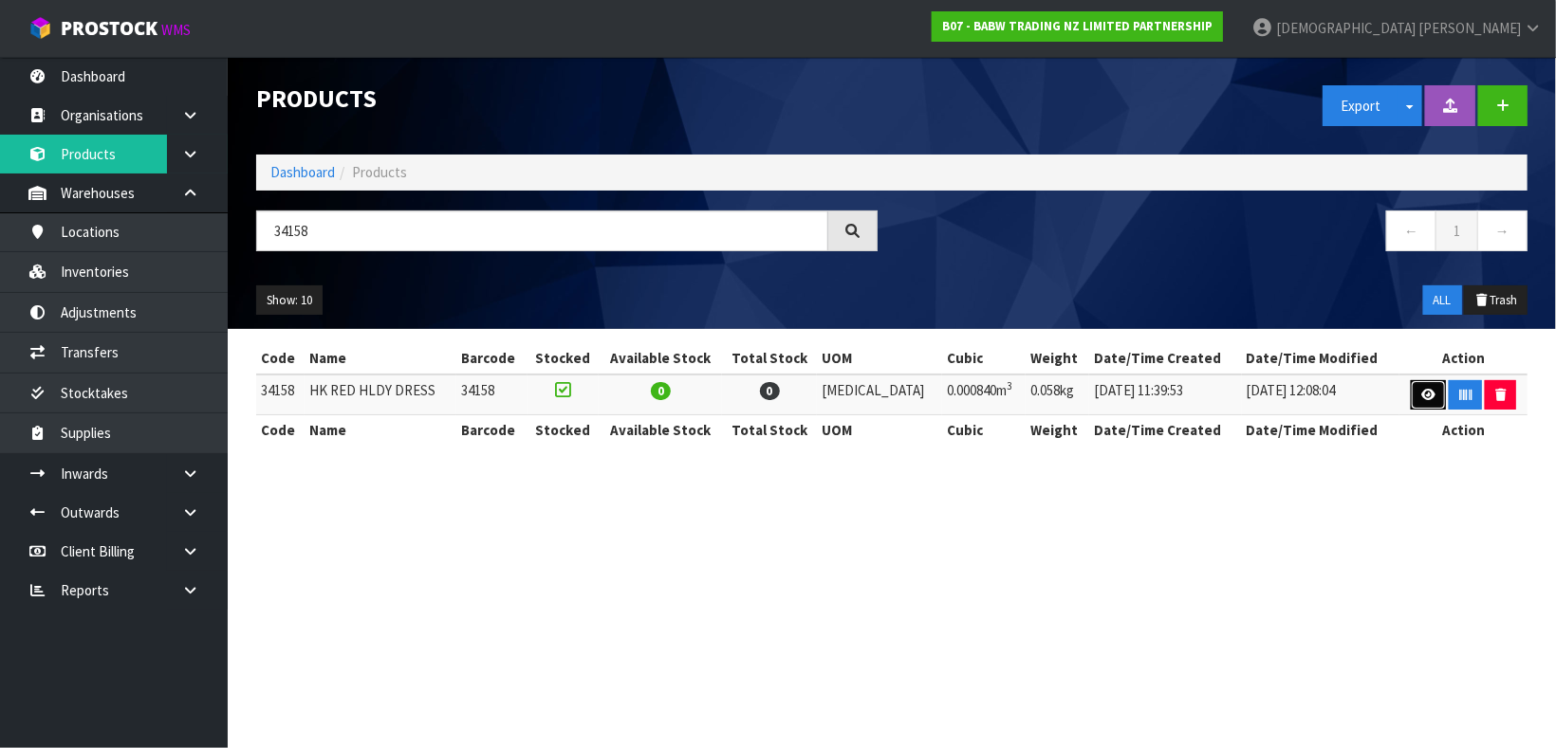
click at [1421, 392] on icon at bounding box center [1428, 395] width 14 height 12
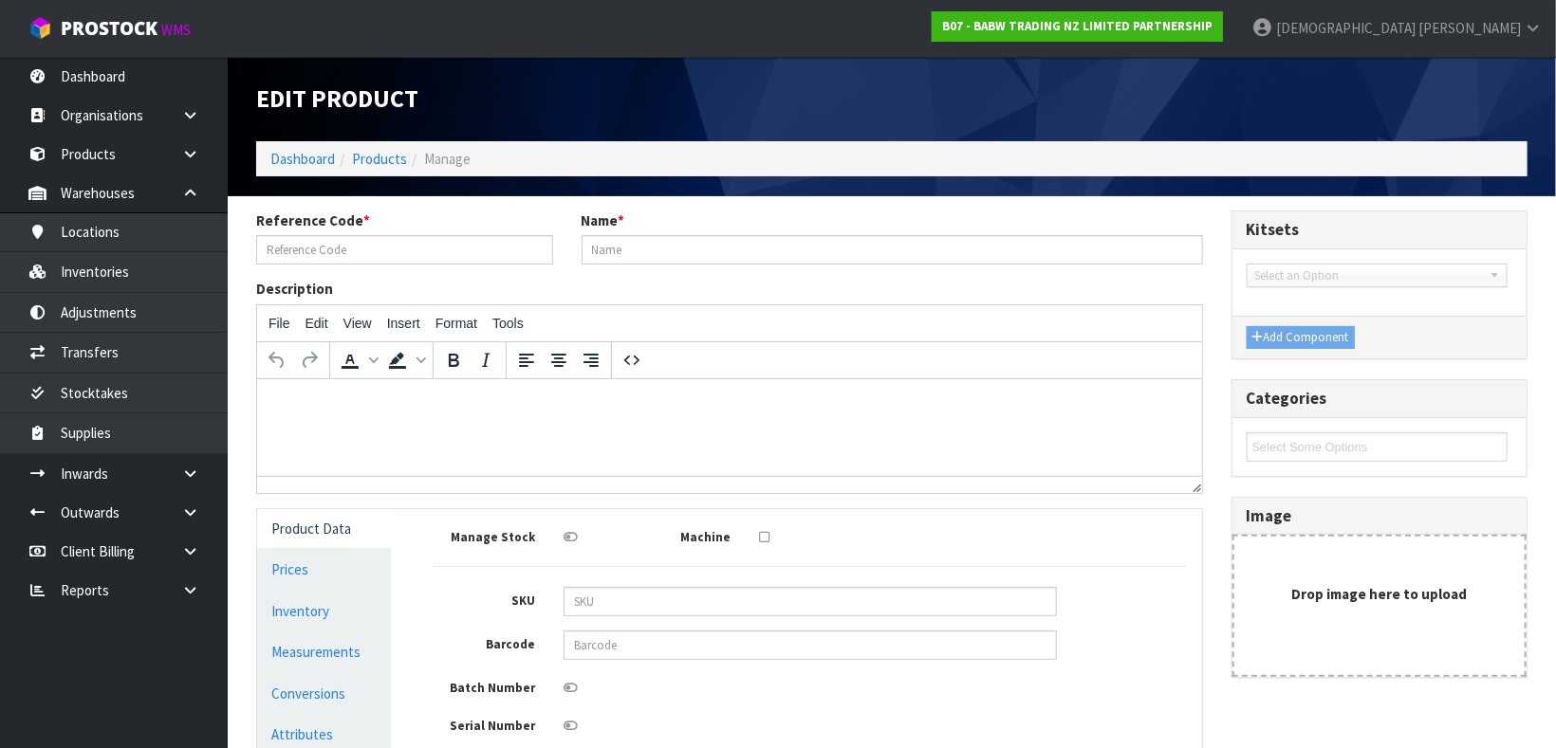
type input "34158"
type input "HK RED HLDY DRESS"
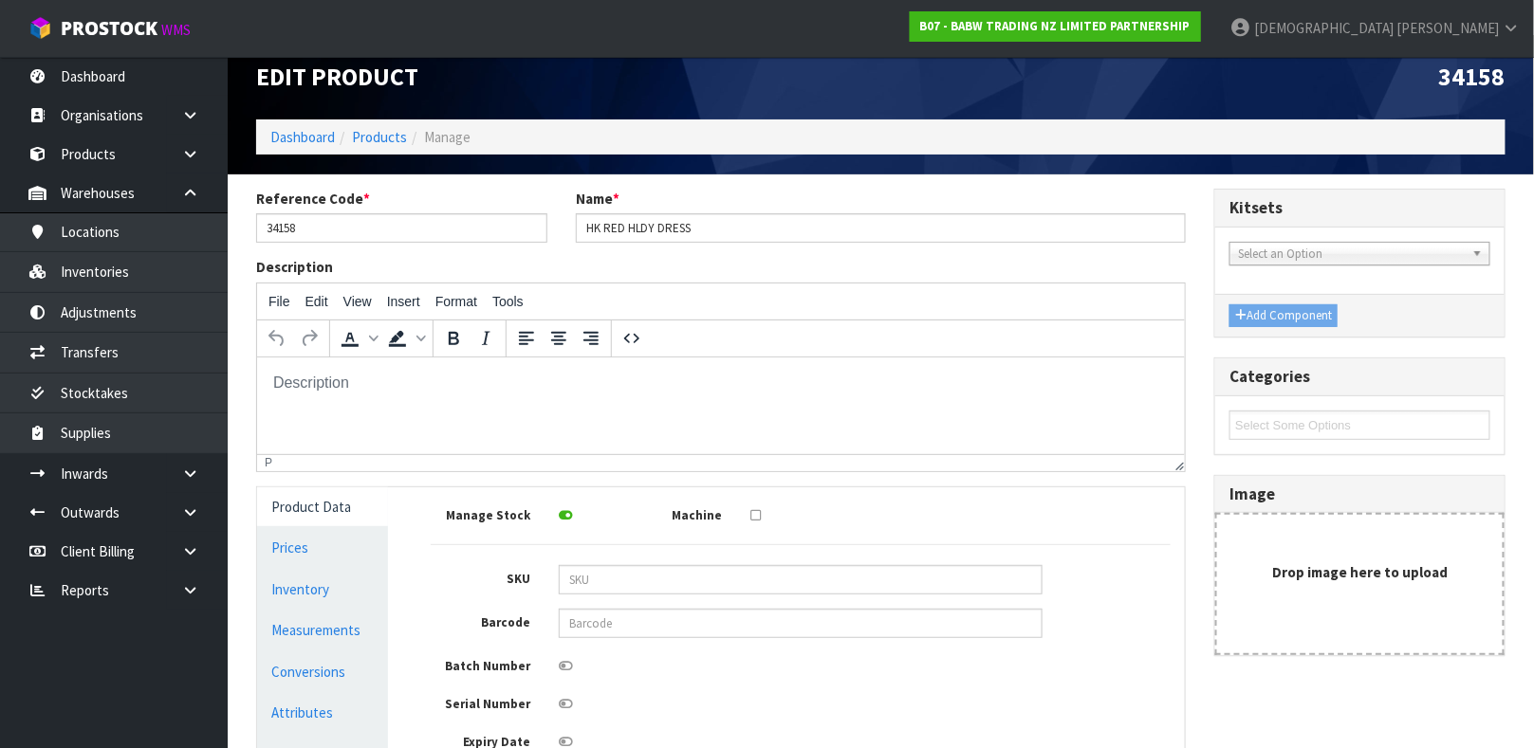
scroll to position [65, 0]
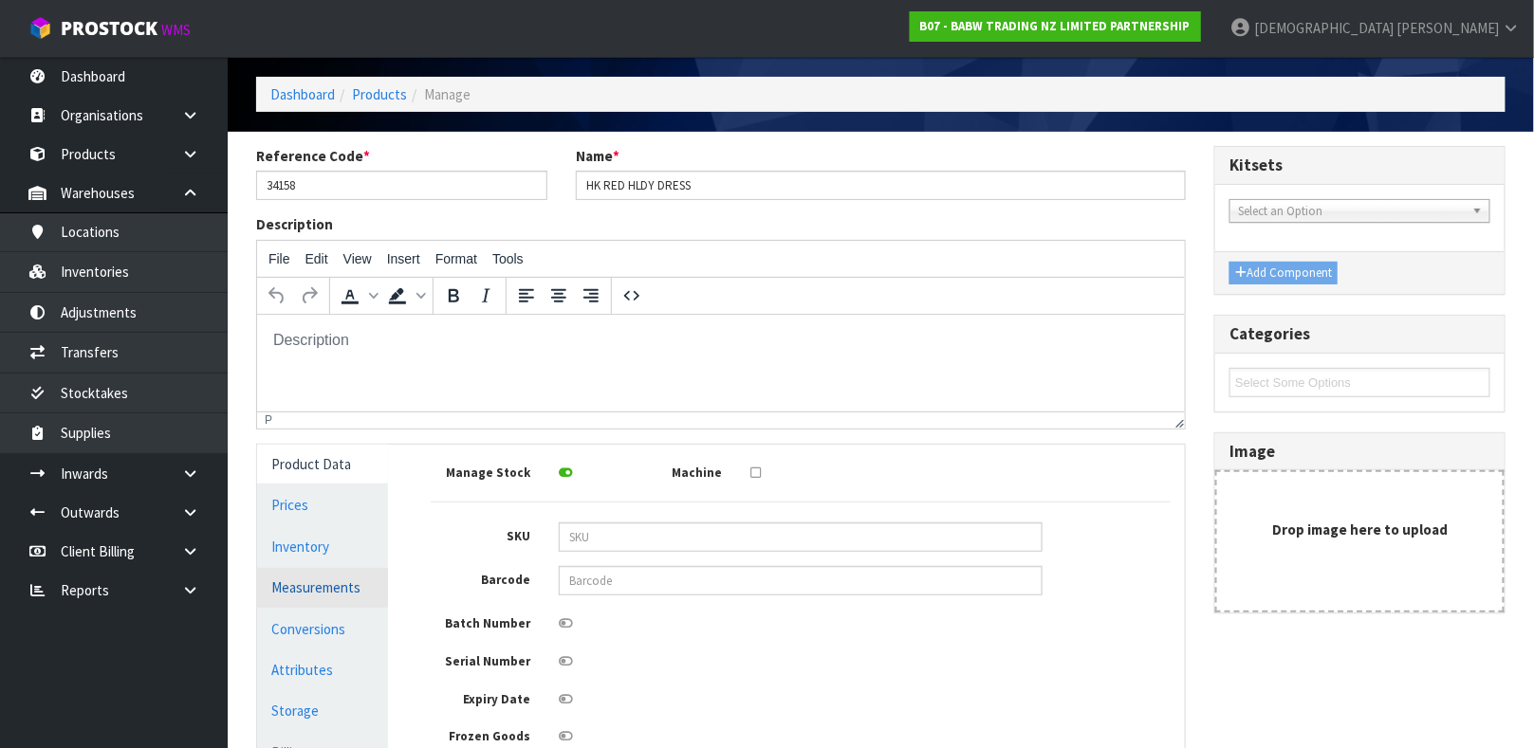
click at [357, 592] on link "Measurements" at bounding box center [322, 587] width 131 height 39
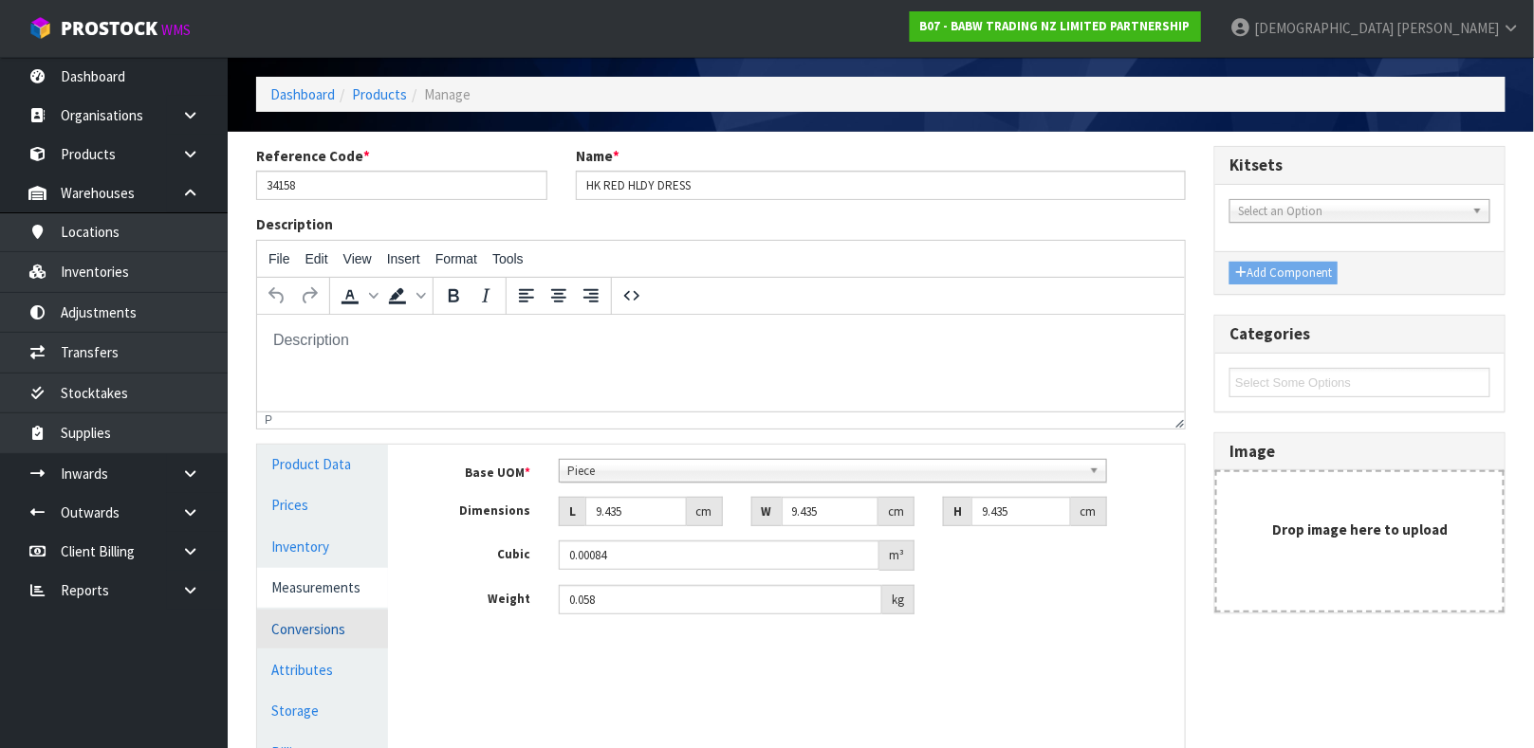
click at [316, 626] on link "Conversions" at bounding box center [322, 629] width 131 height 39
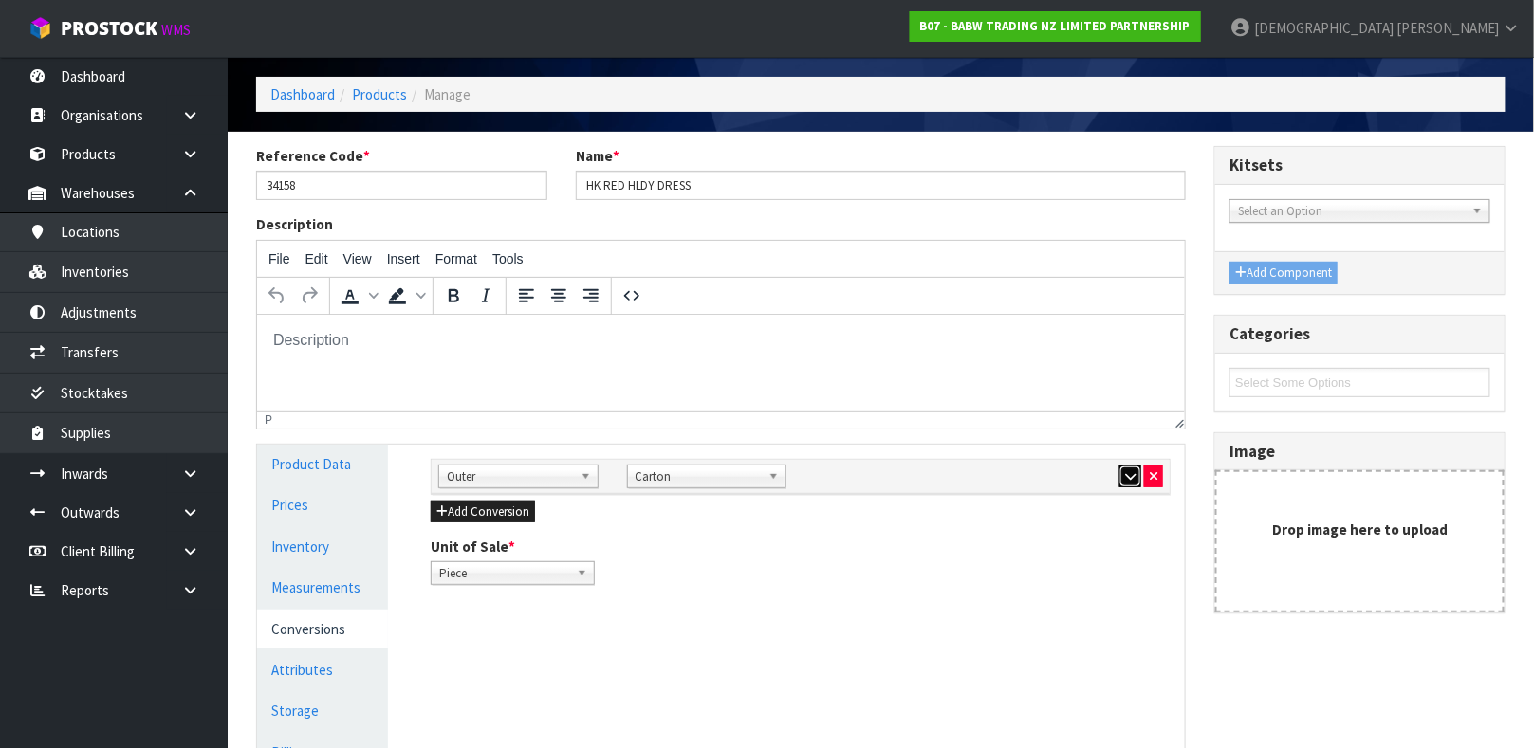
click at [1122, 471] on button "button" at bounding box center [1130, 477] width 22 height 23
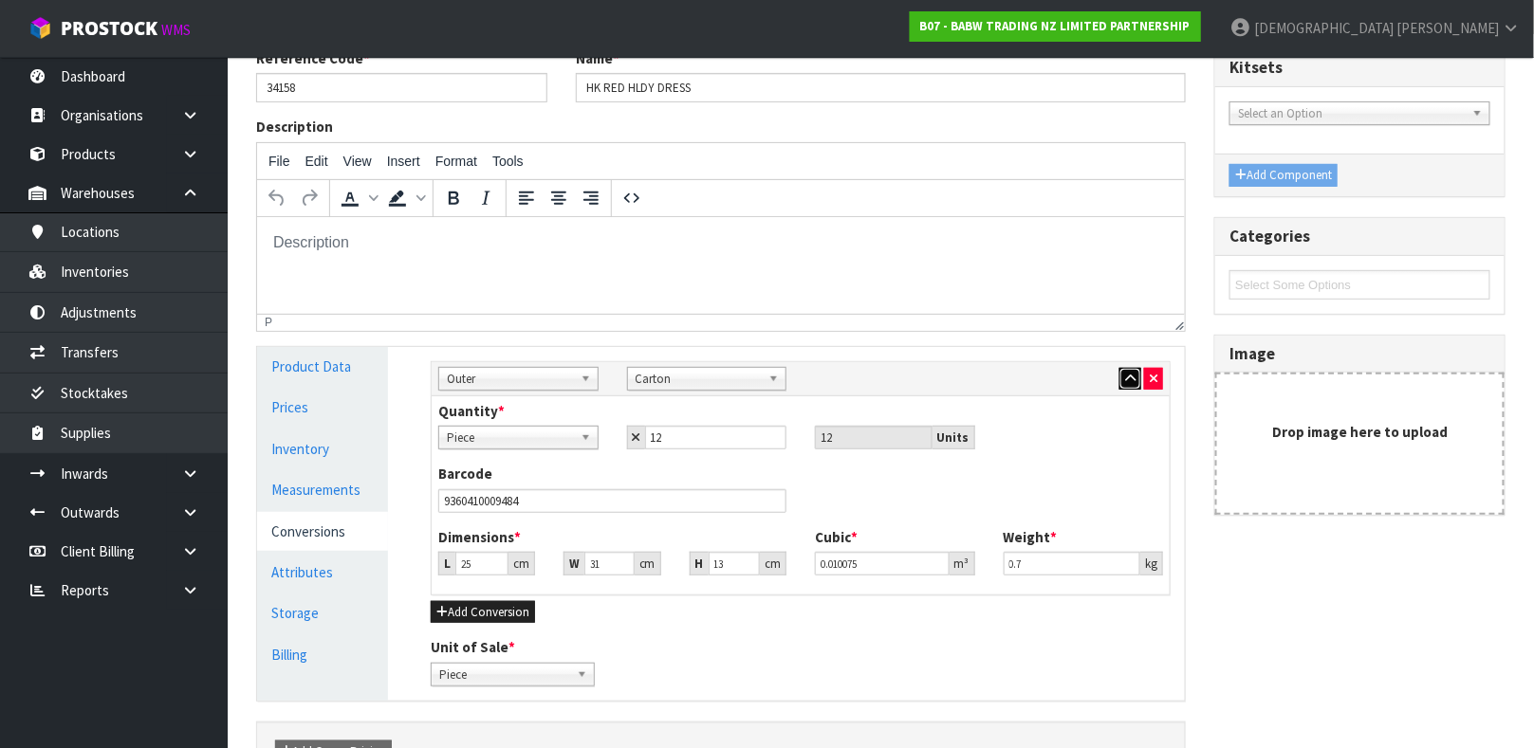
scroll to position [164, 0]
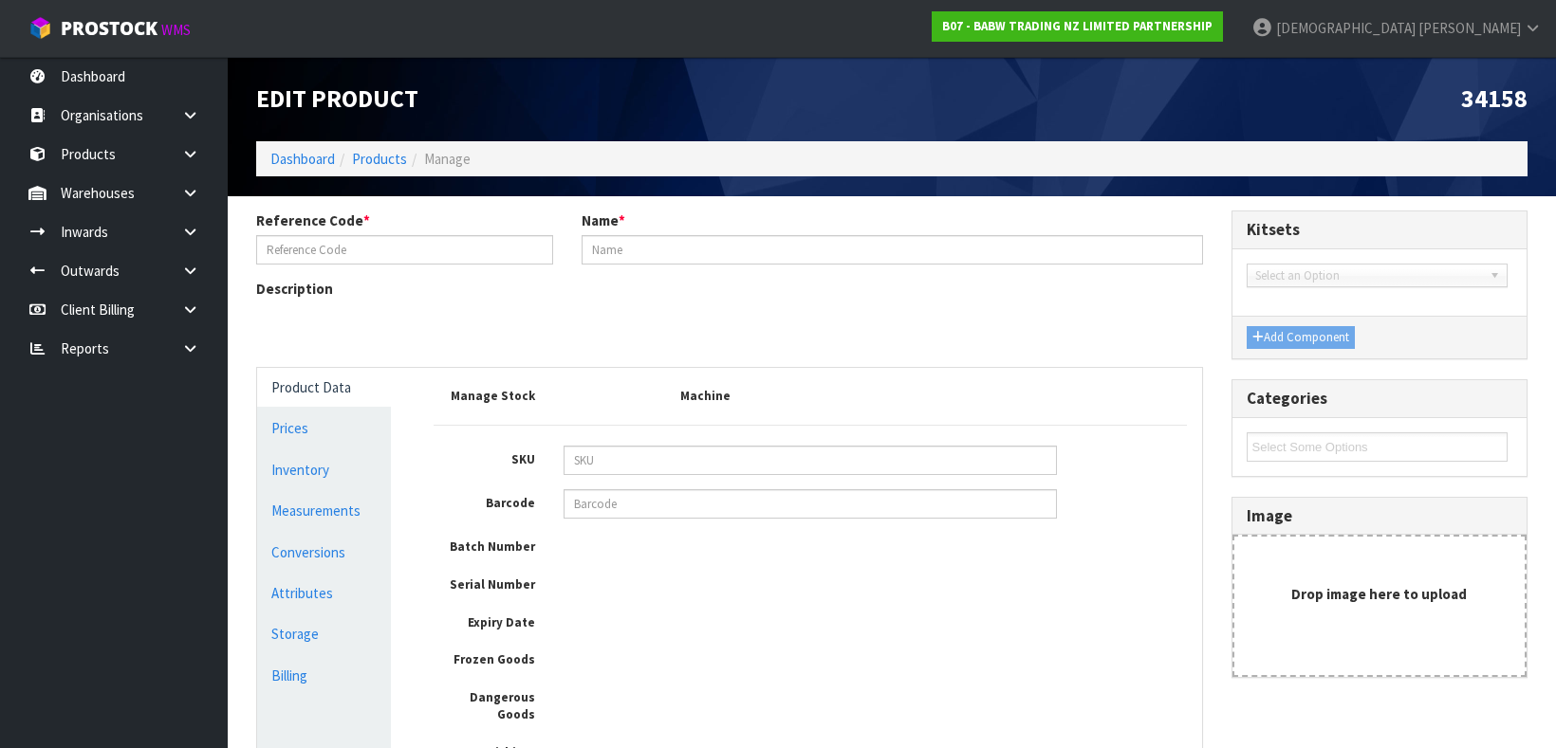
type input "34158"
type input "HK RED HLDY DRESS"
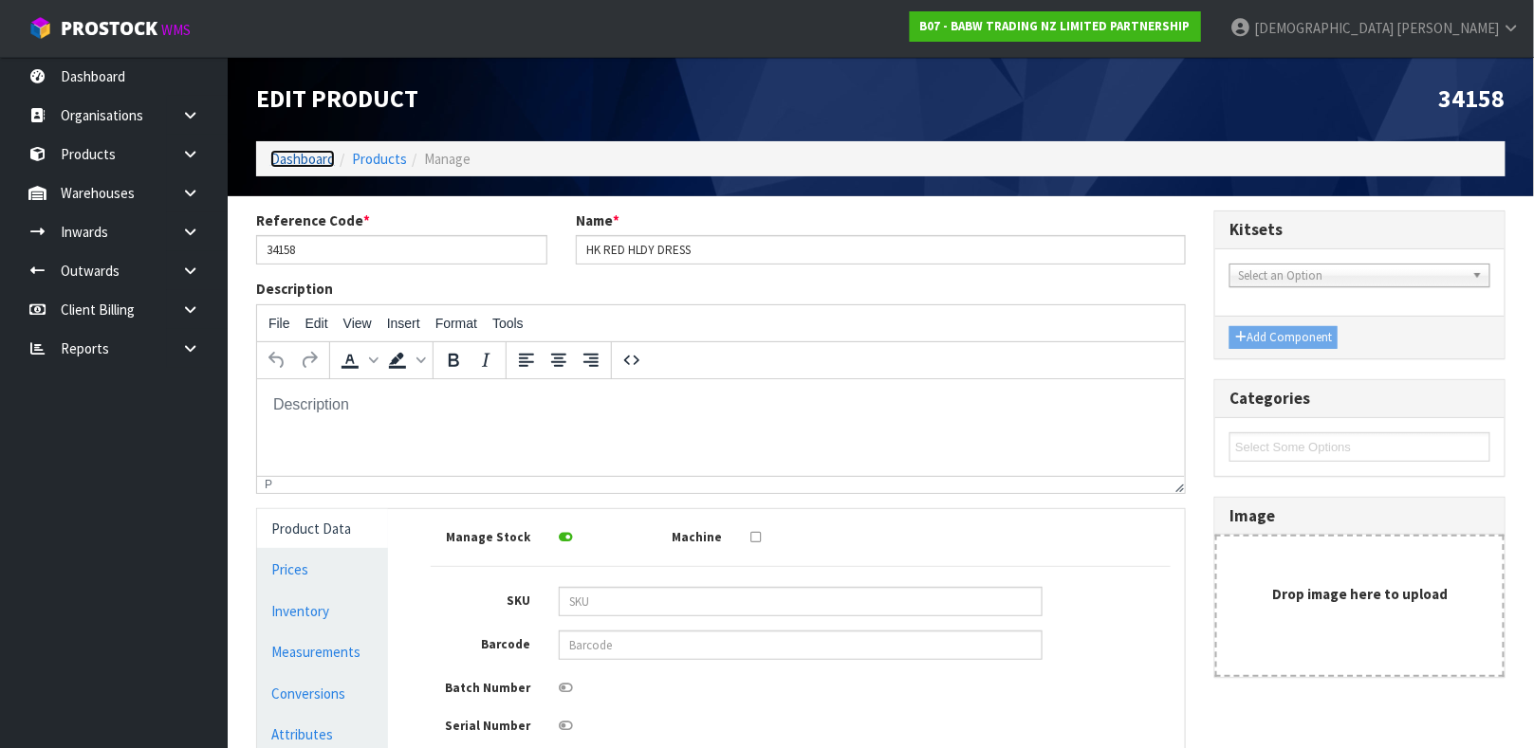
click at [315, 157] on link "Dashboard" at bounding box center [302, 159] width 65 height 18
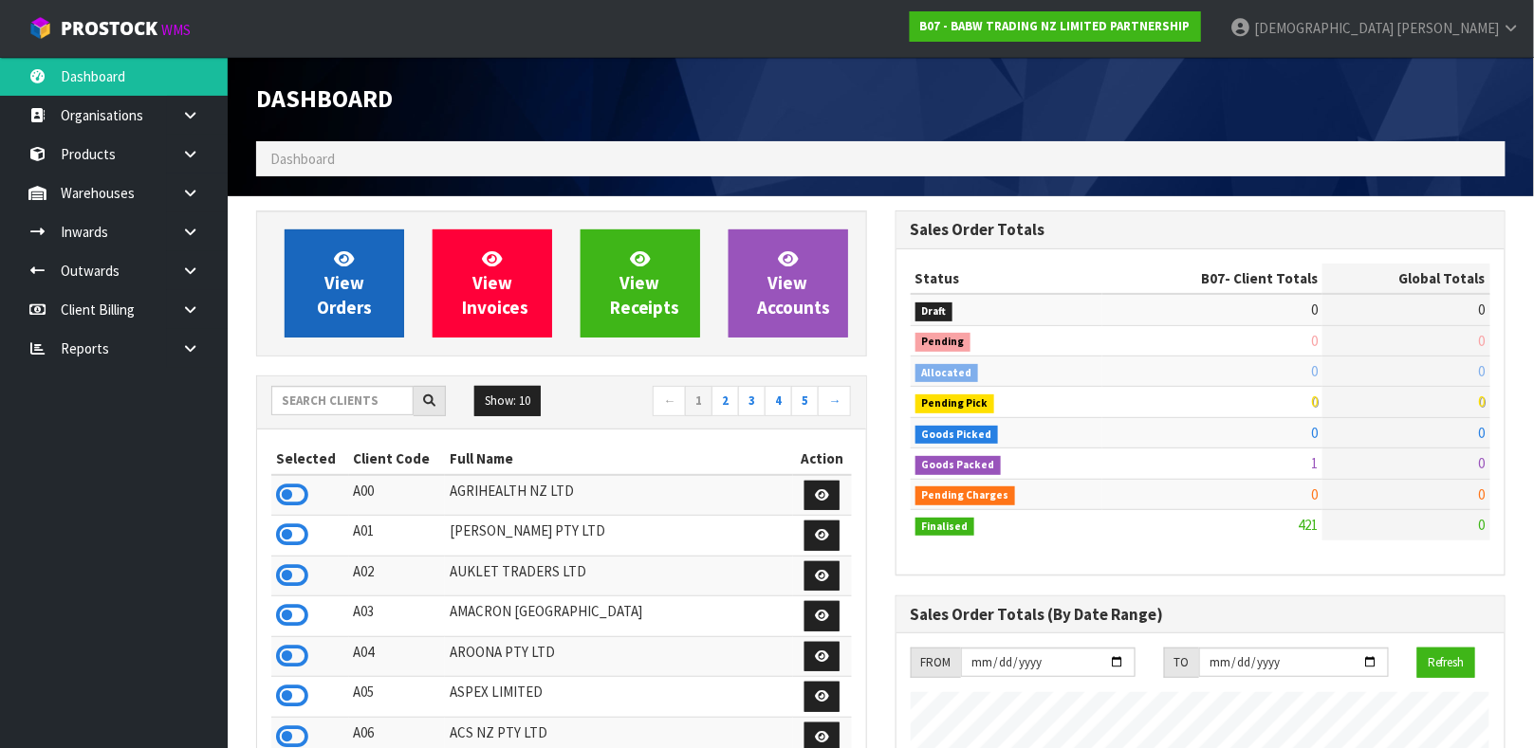
scroll to position [1439, 638]
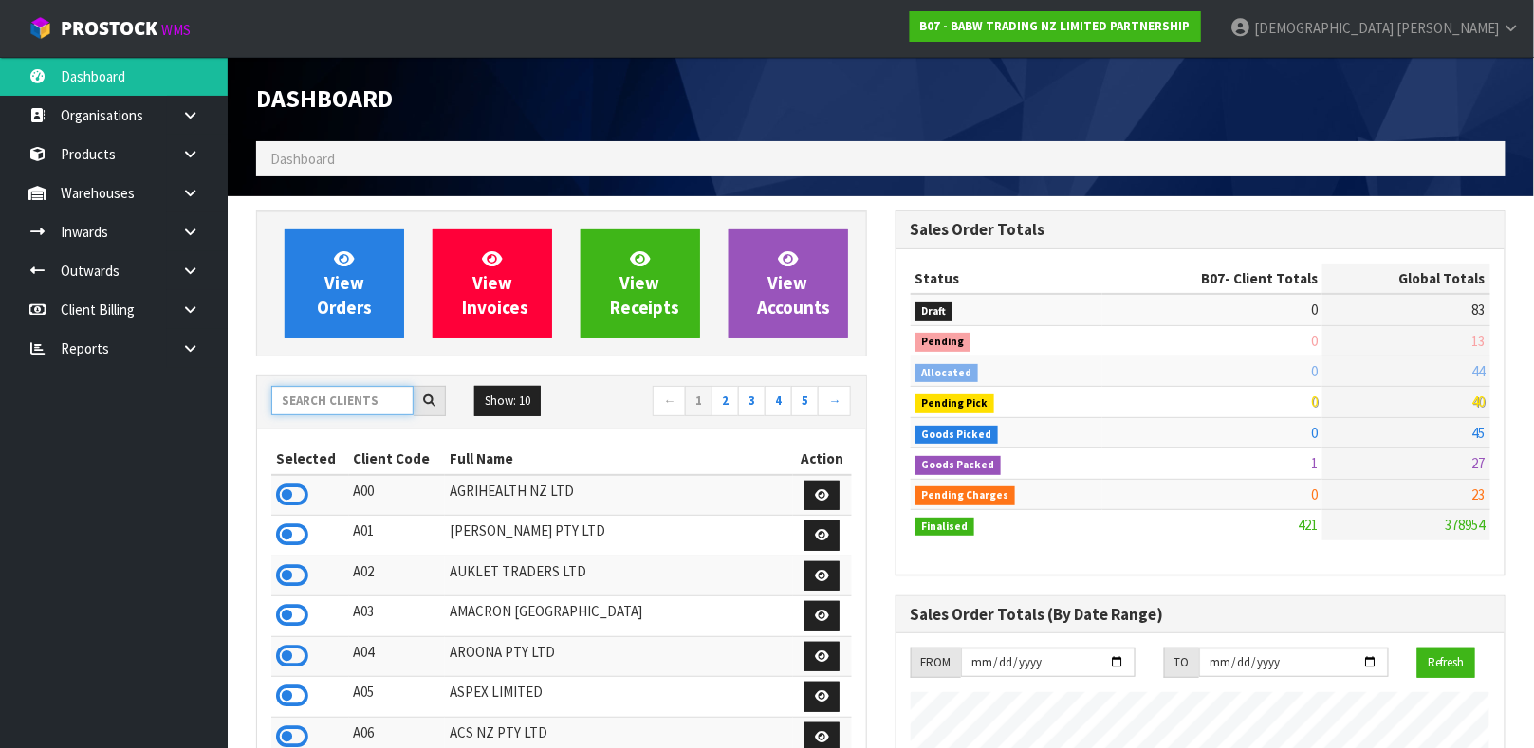
click at [333, 407] on input "text" at bounding box center [342, 400] width 142 height 29
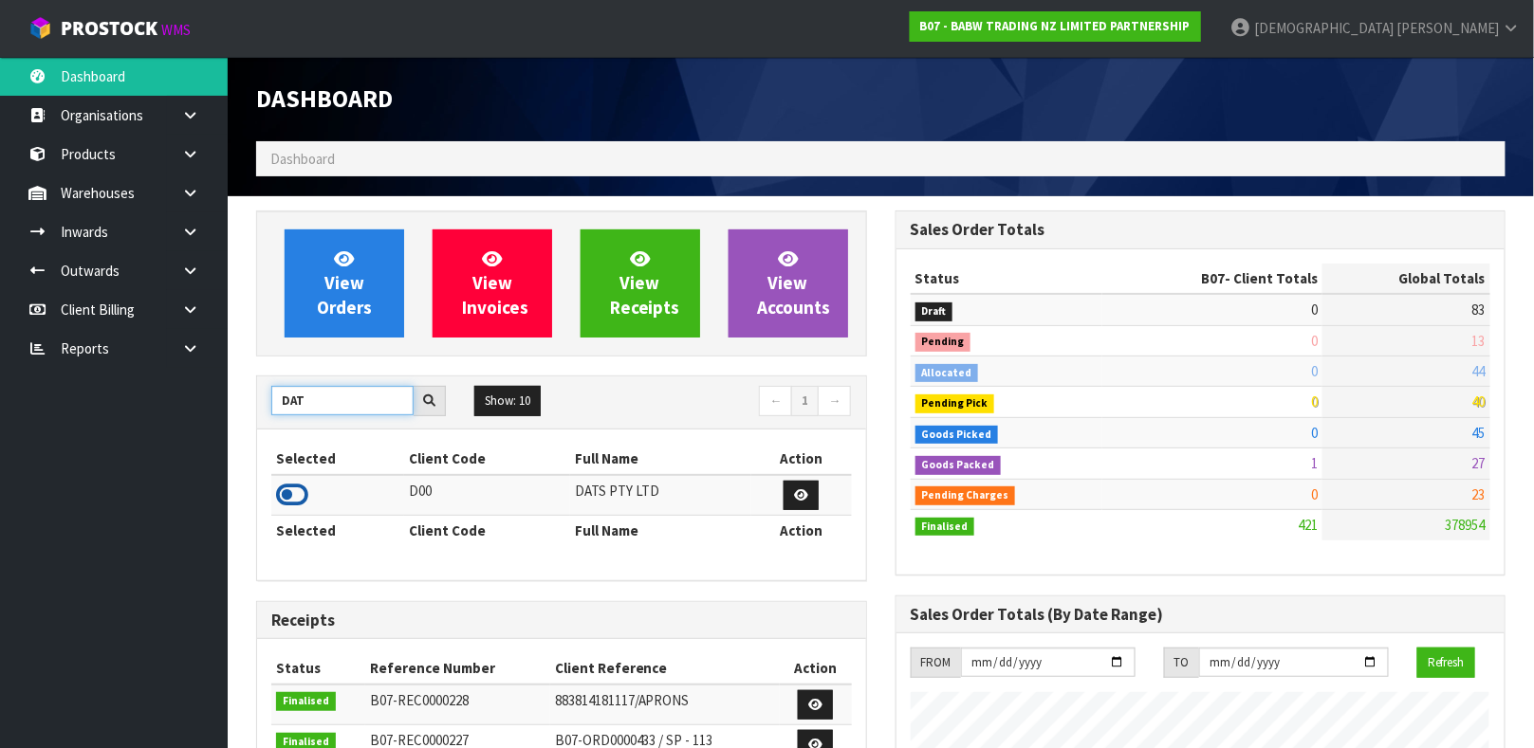
type input "DAT"
click at [298, 497] on icon at bounding box center [292, 495] width 32 height 28
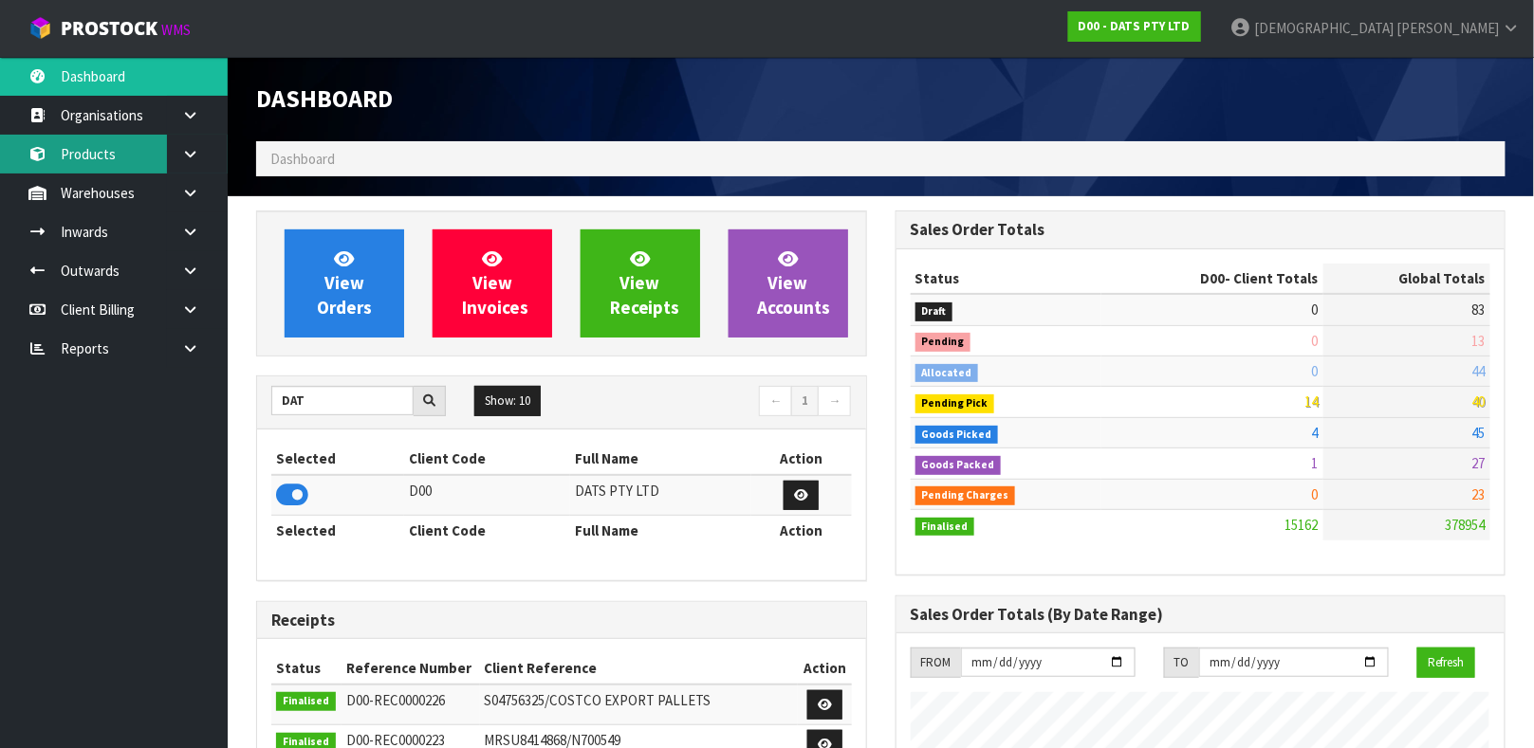
click at [117, 165] on link "Products" at bounding box center [114, 154] width 228 height 39
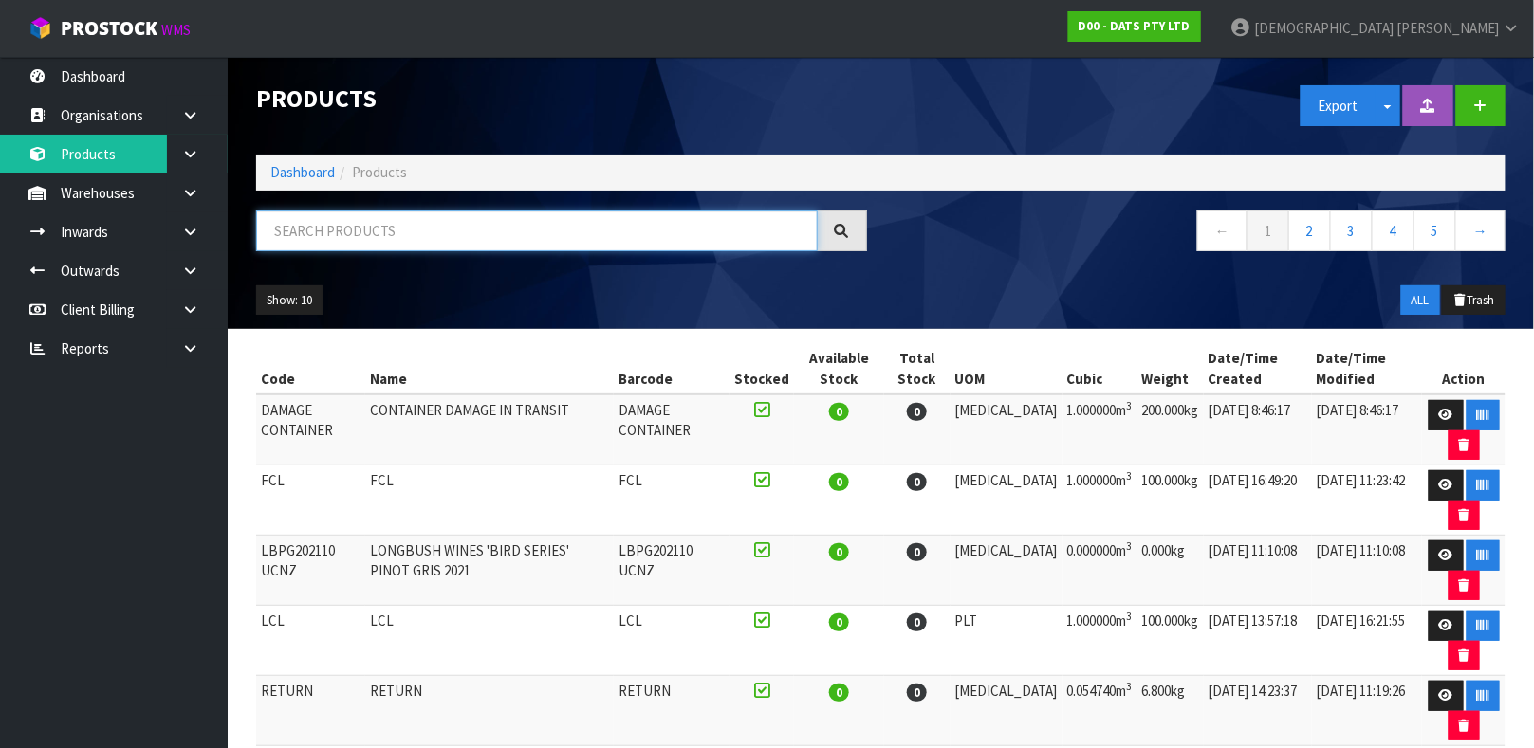
click at [443, 222] on input "text" at bounding box center [537, 231] width 562 height 41
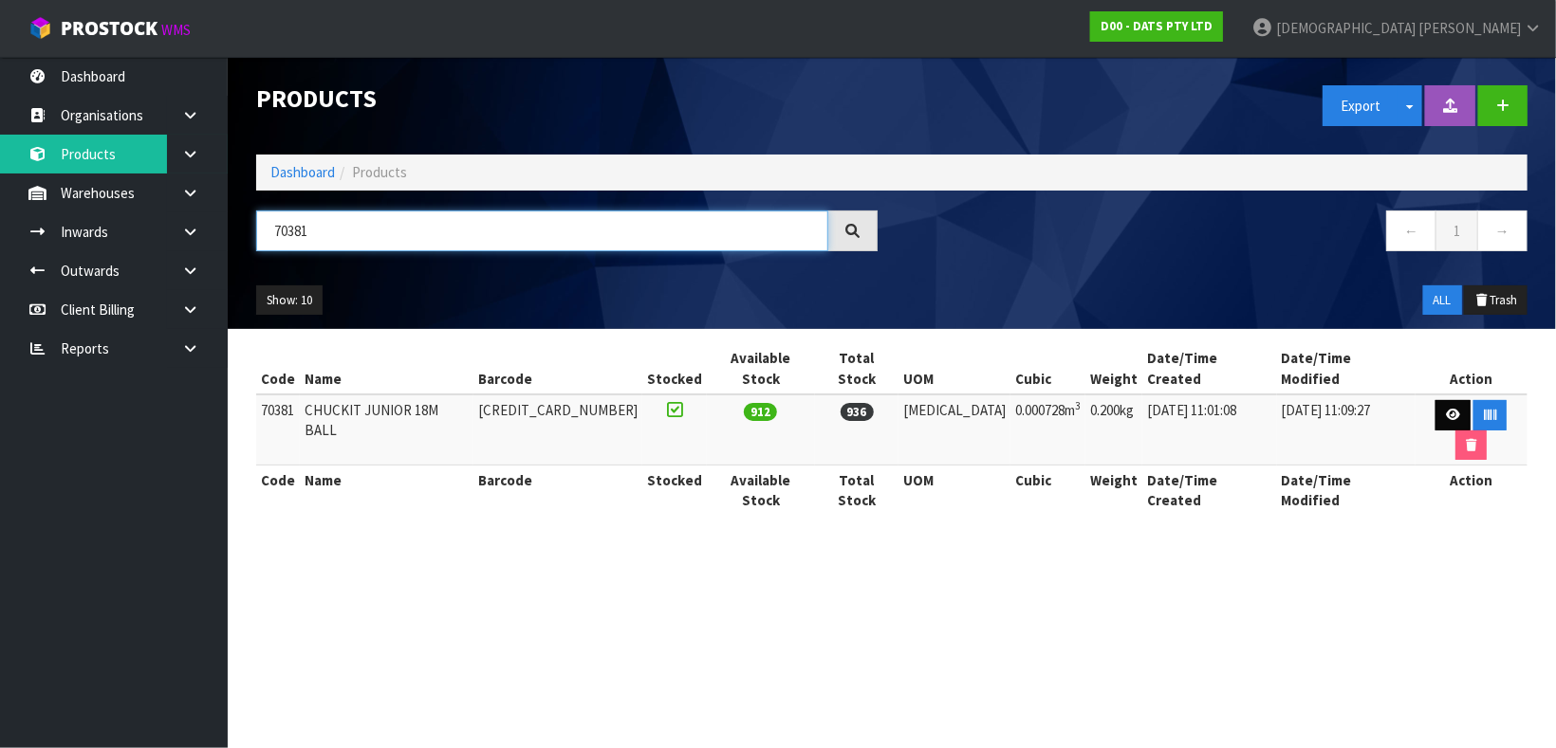
type input "70381"
click at [1446, 409] on icon at bounding box center [1453, 415] width 14 height 12
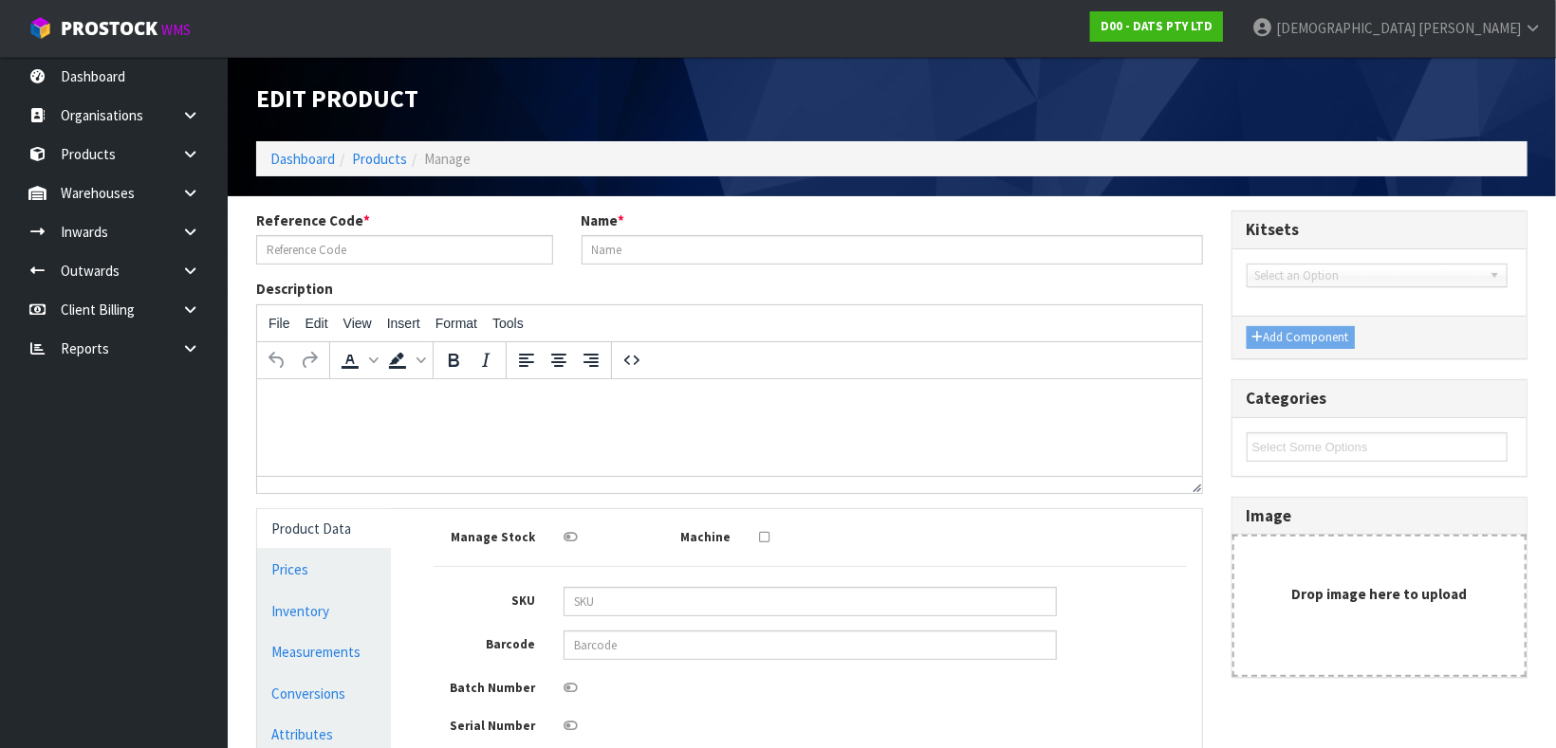
type input "70381"
type input "CHUCKIT JUNIOR 18M BALL"
type input "[CREDIT_CARD_NUMBER]"
type input "52"
type input "7"
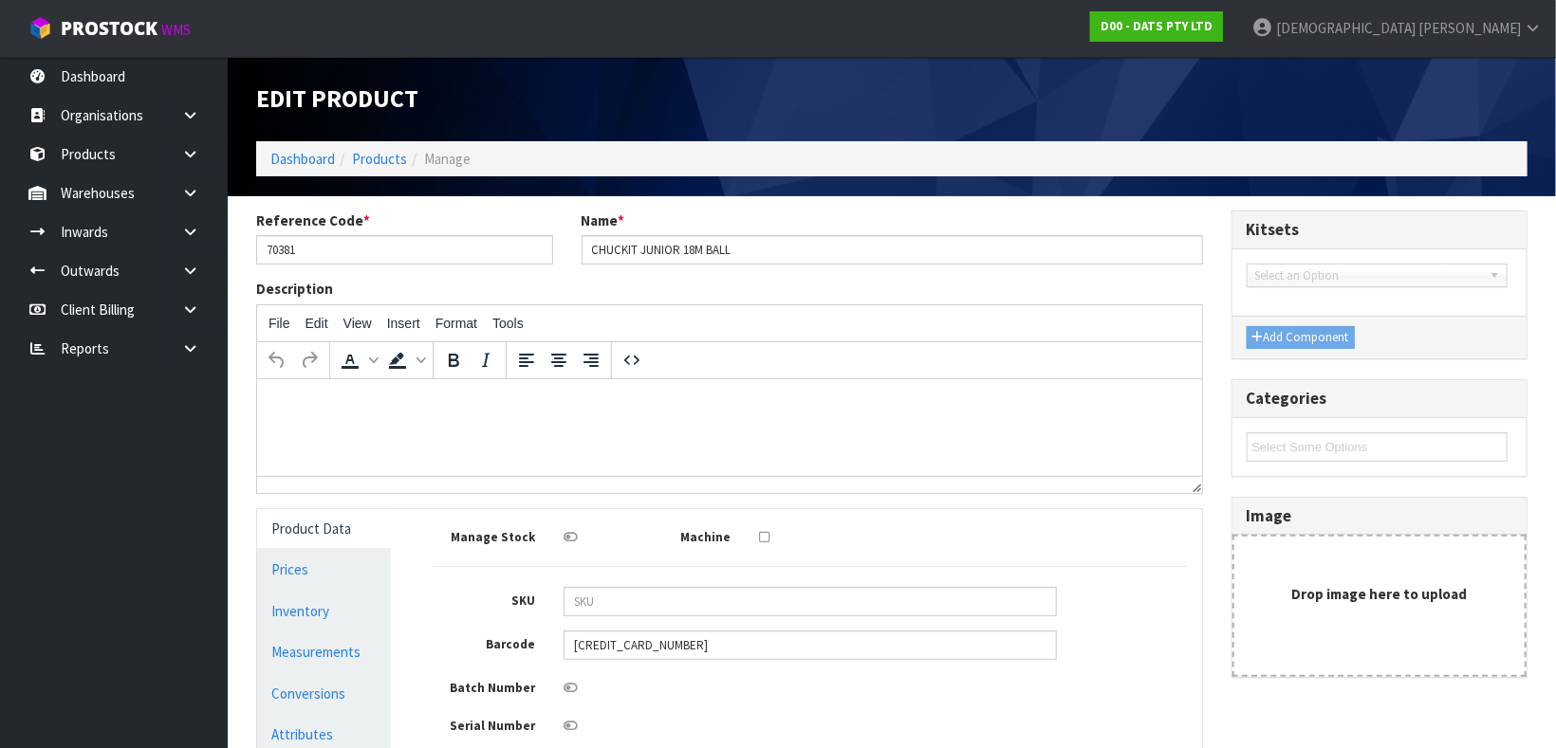
type input "2"
type input "0.000728"
type input "0.2"
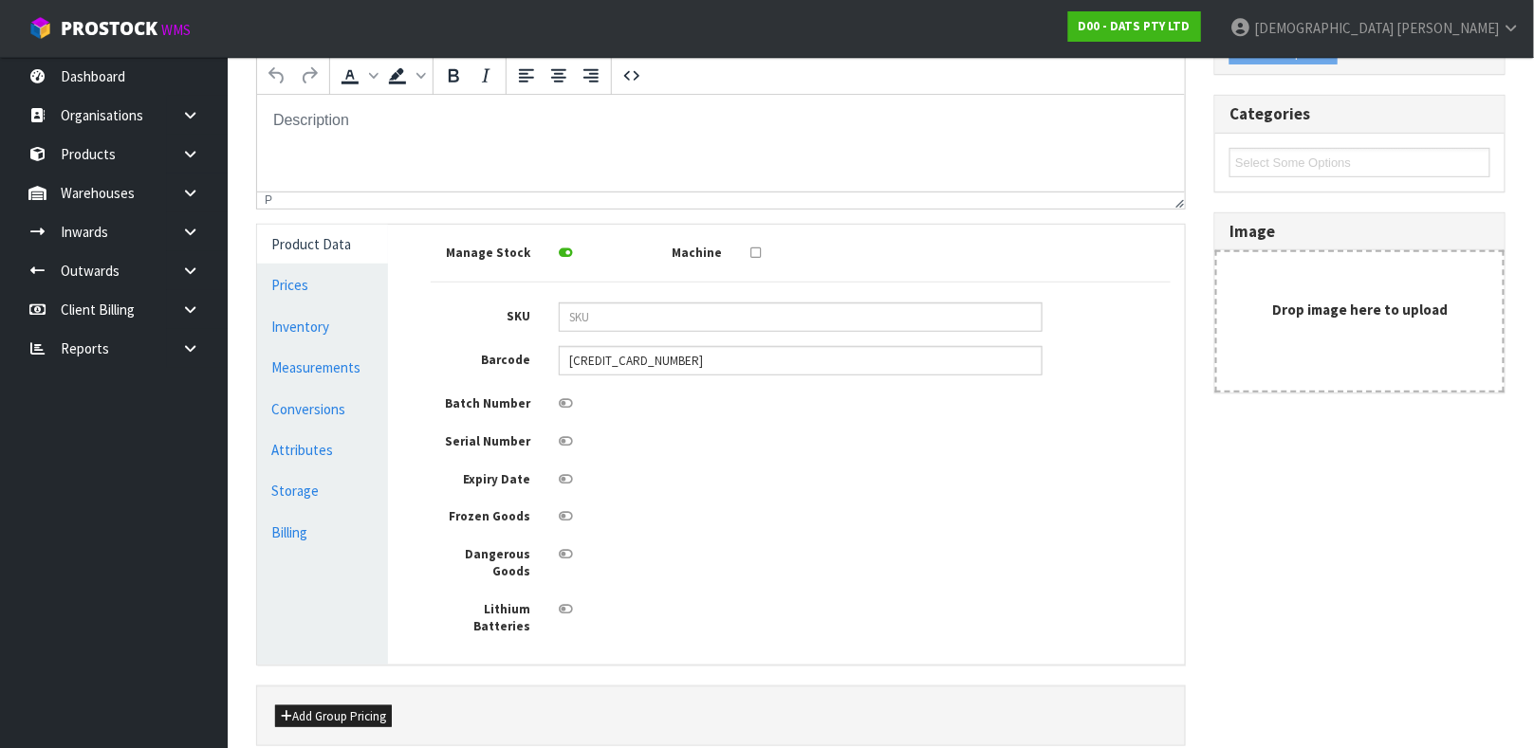
scroll to position [287, 0]
click at [338, 406] on link "Conversions" at bounding box center [322, 406] width 131 height 39
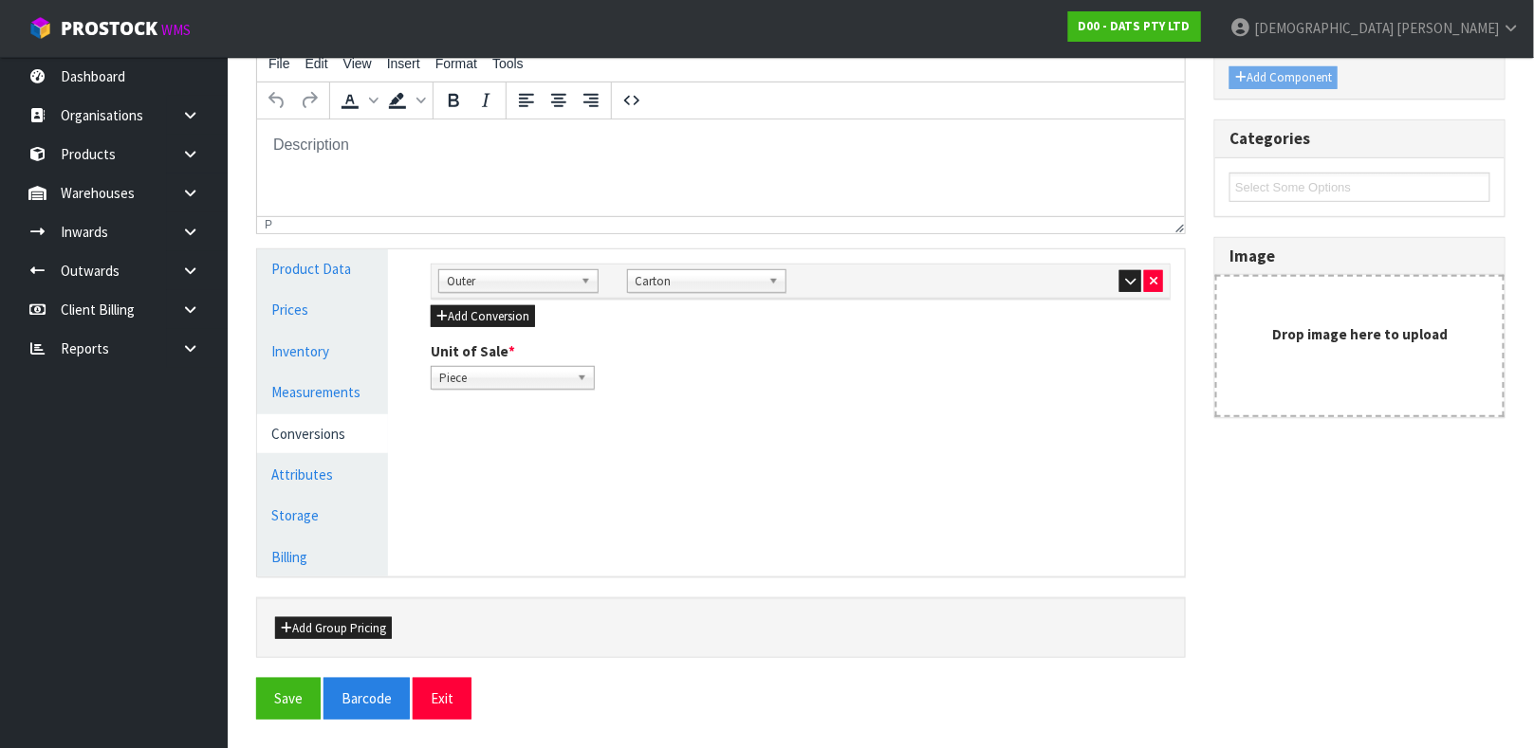
scroll to position [259, 0]
click at [327, 388] on link "Measurements" at bounding box center [322, 393] width 131 height 39
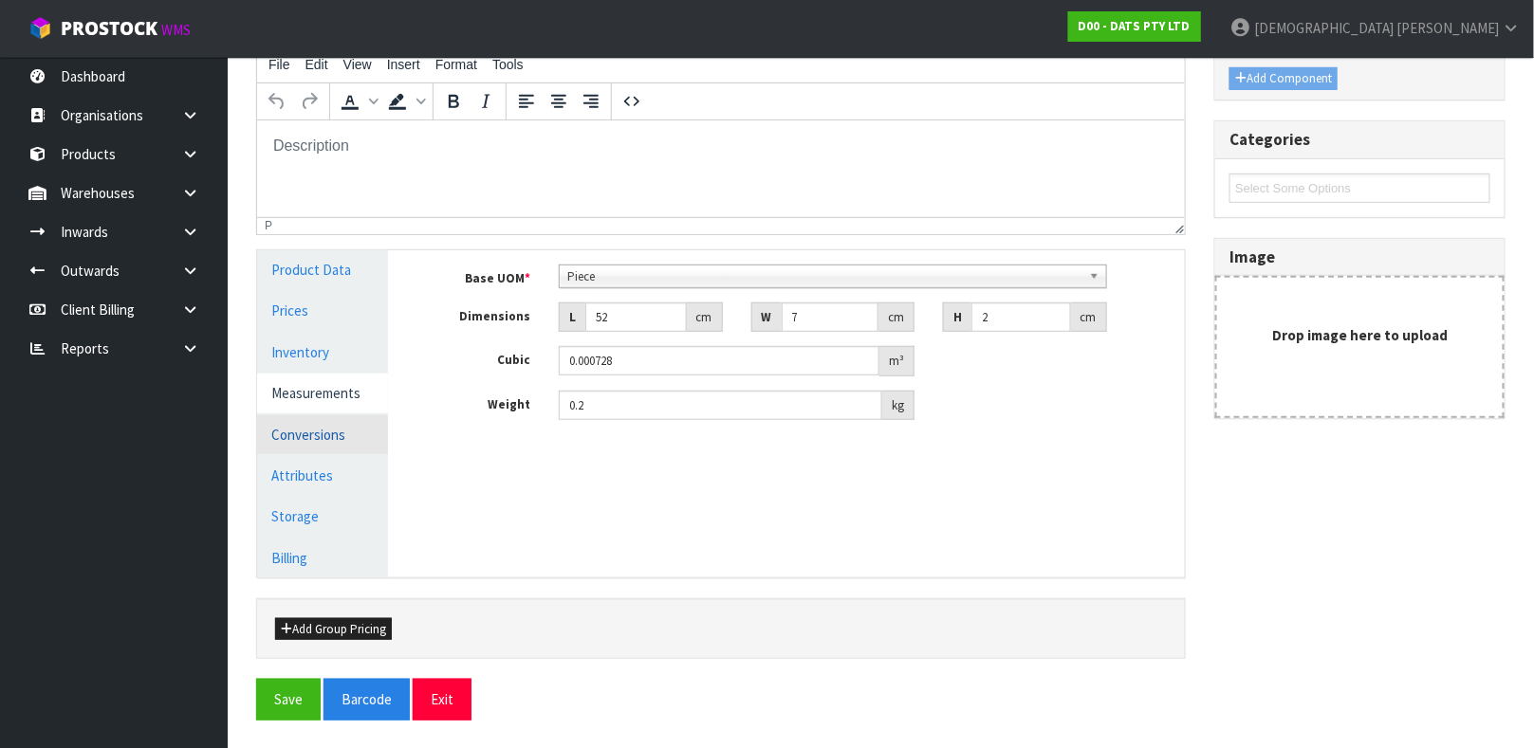
click at [325, 426] on link "Conversions" at bounding box center [322, 434] width 131 height 39
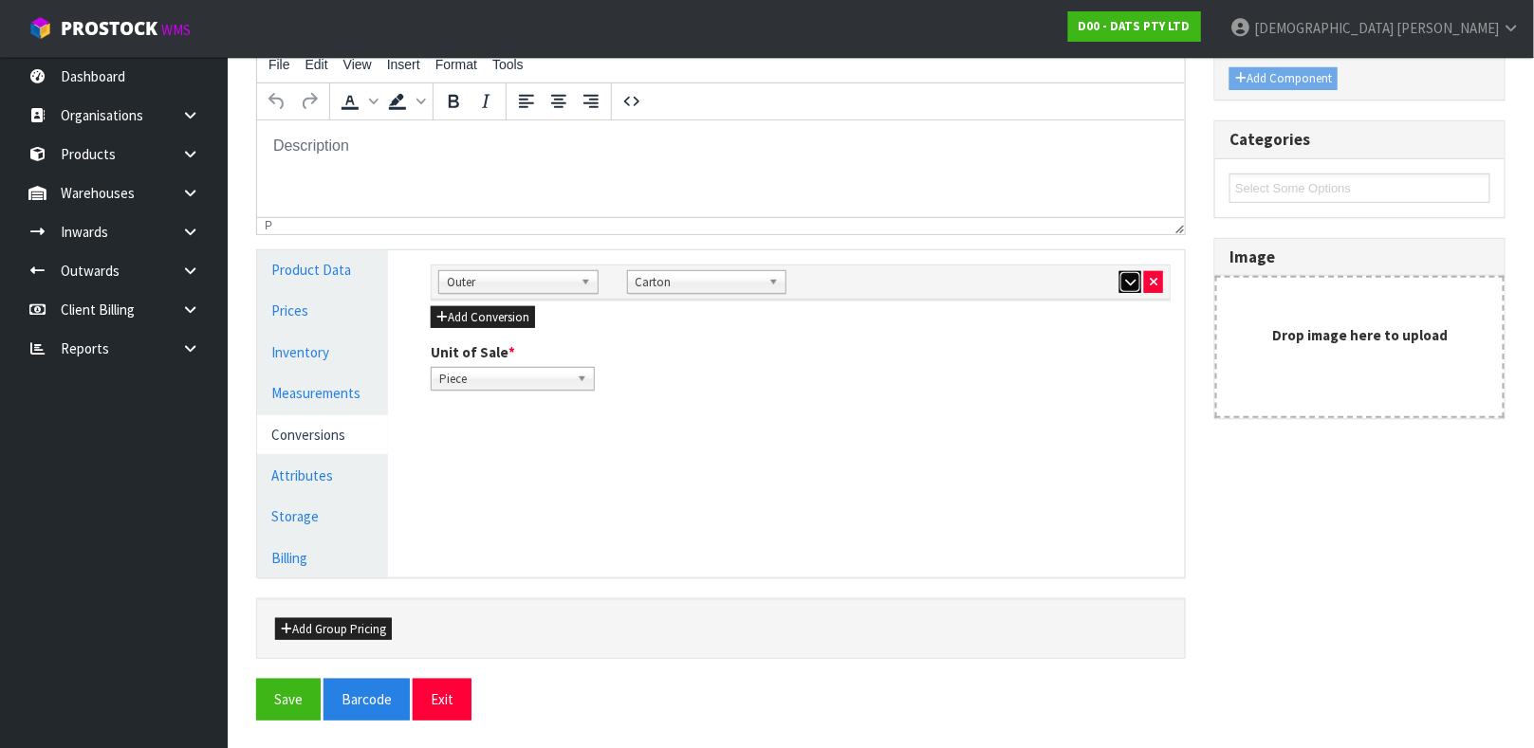
click at [1132, 284] on icon "button" at bounding box center [1130, 282] width 10 height 12
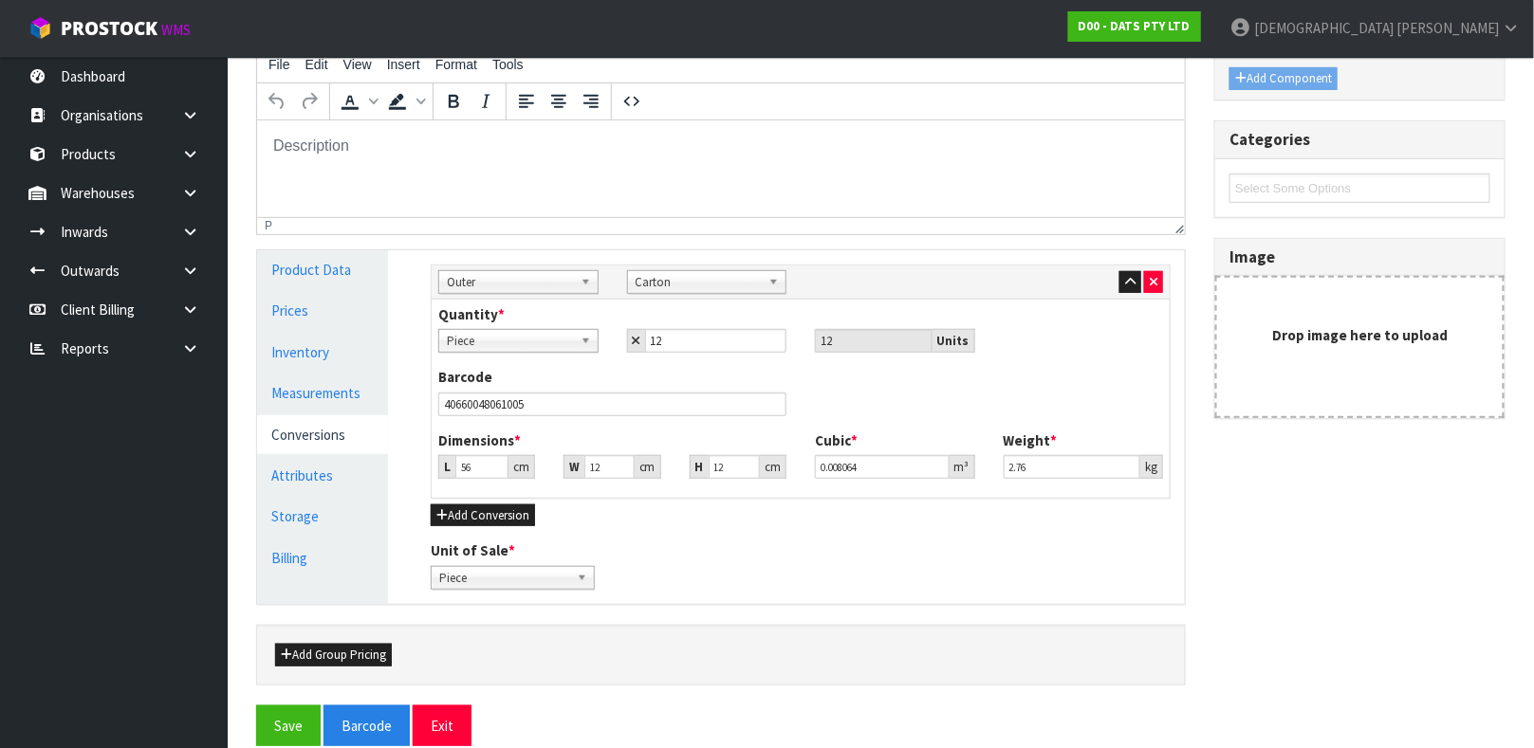
click at [1071, 157] on html at bounding box center [720, 145] width 928 height 51
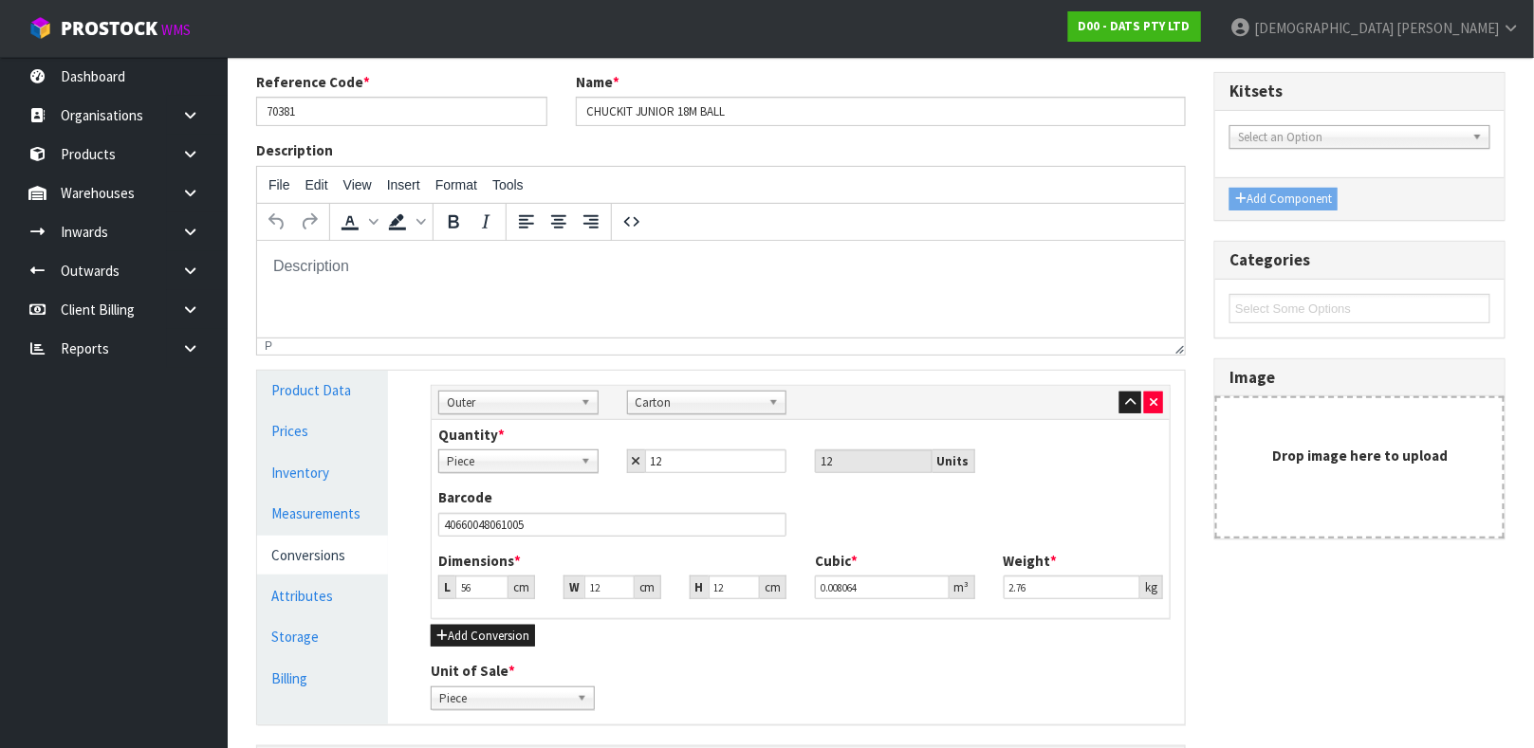
scroll to position [72, 0]
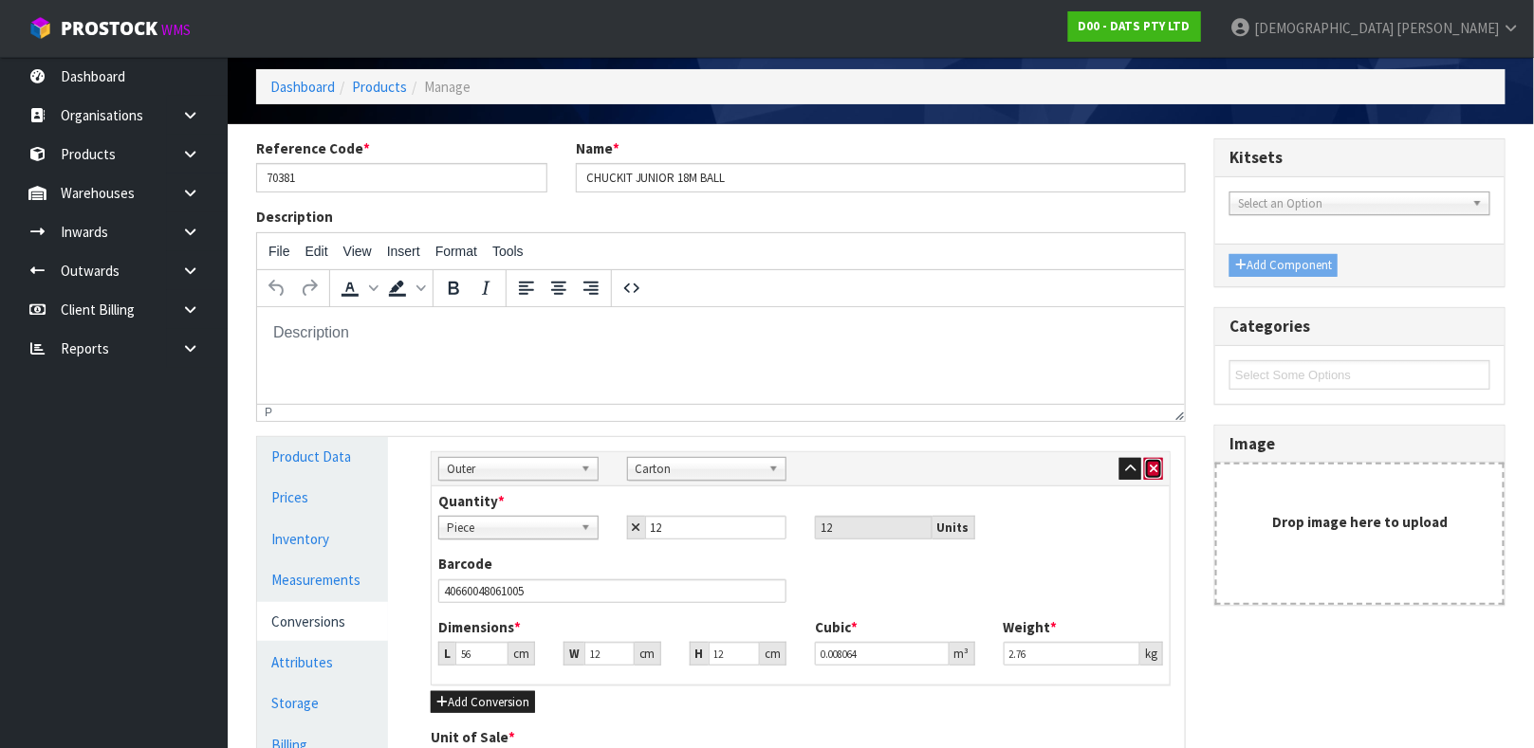
click at [1151, 463] on icon "button" at bounding box center [1154, 469] width 8 height 12
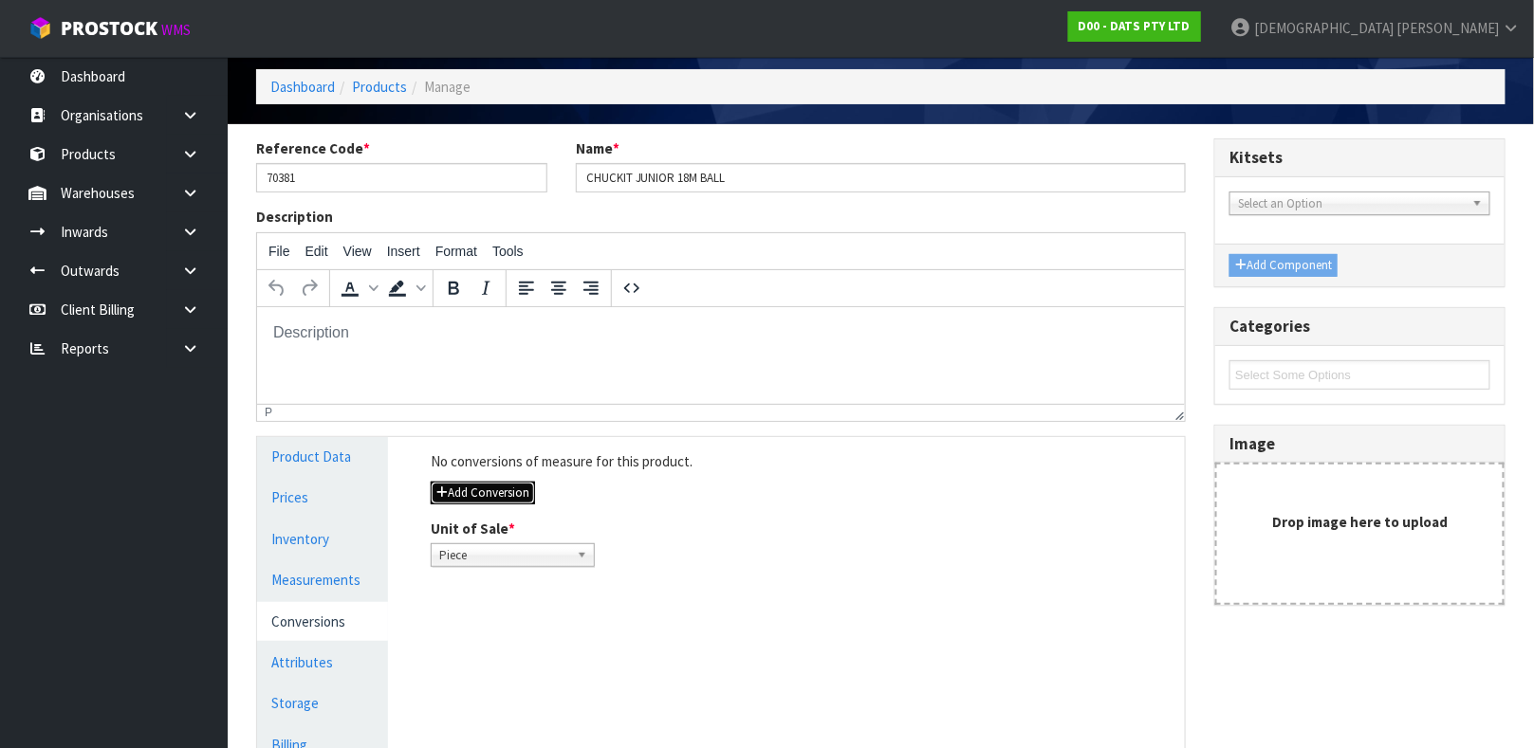
click at [508, 487] on button "Add Conversion" at bounding box center [483, 493] width 104 height 23
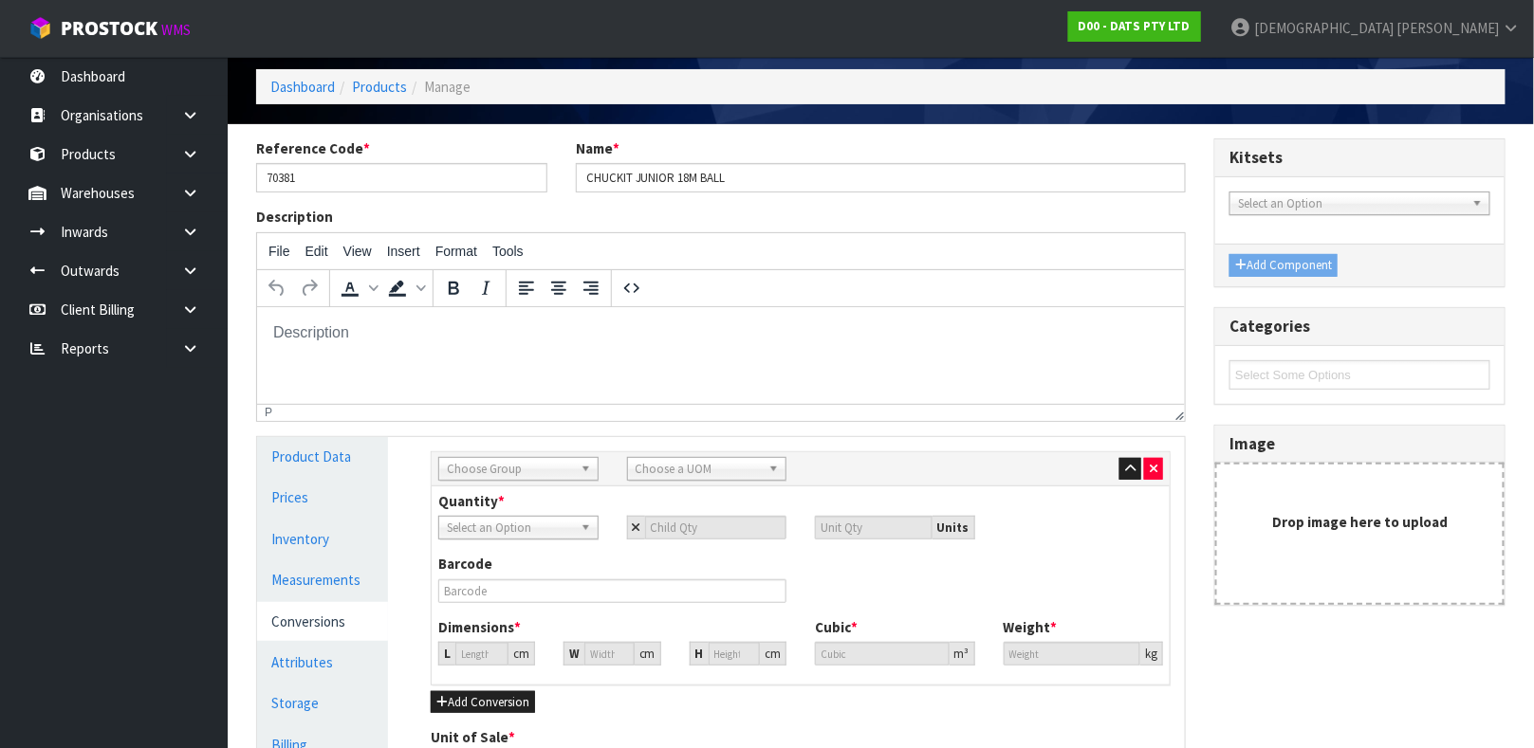
click at [510, 473] on span "Choose Group" at bounding box center [510, 469] width 126 height 23
click at [487, 544] on li "Inner" at bounding box center [518, 547] width 151 height 24
click at [670, 470] on span "Choose a UOM" at bounding box center [699, 469] width 126 height 23
type input "PAC"
click at [673, 535] on li "Pac ket" at bounding box center [707, 547] width 151 height 24
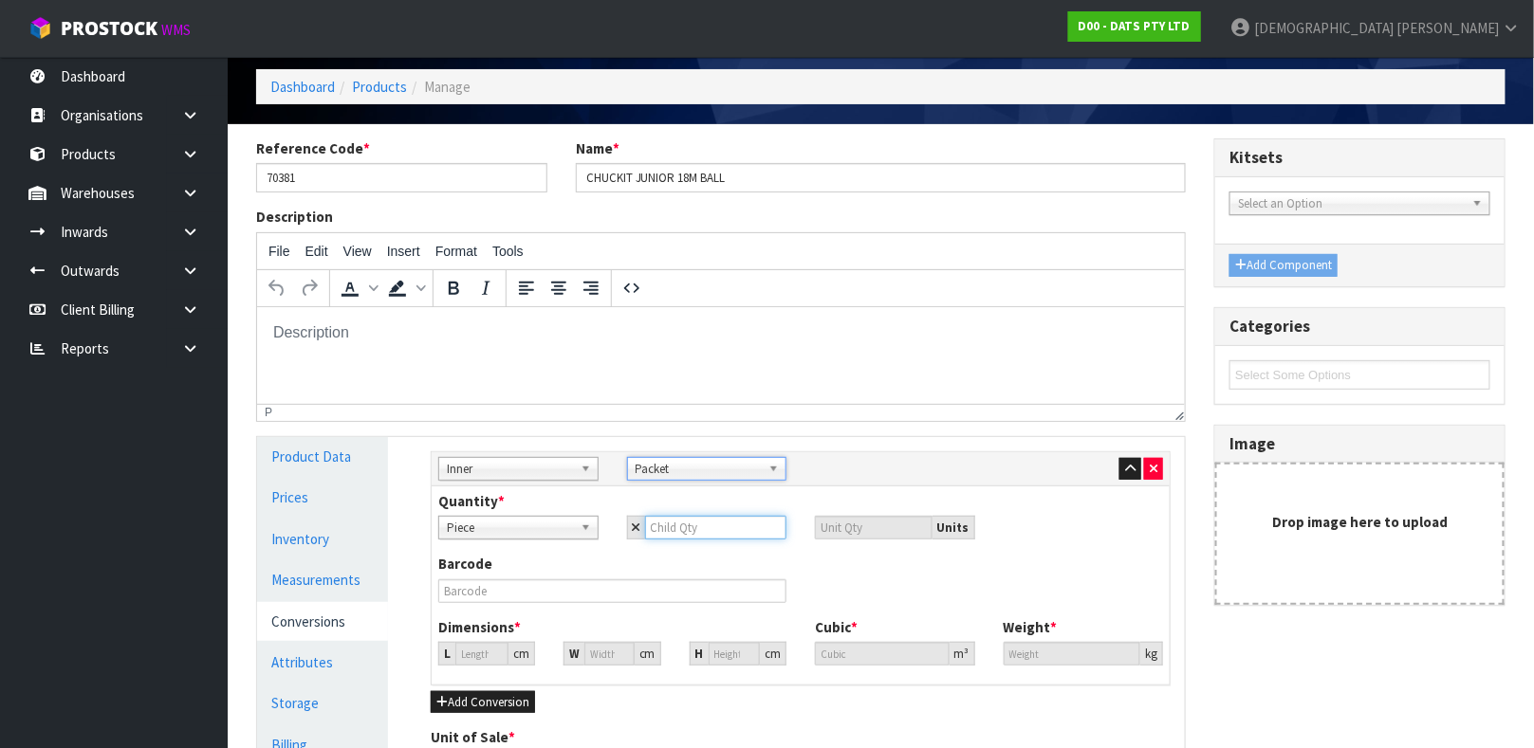
click at [679, 526] on input "number" at bounding box center [716, 528] width 142 height 24
type input "3"
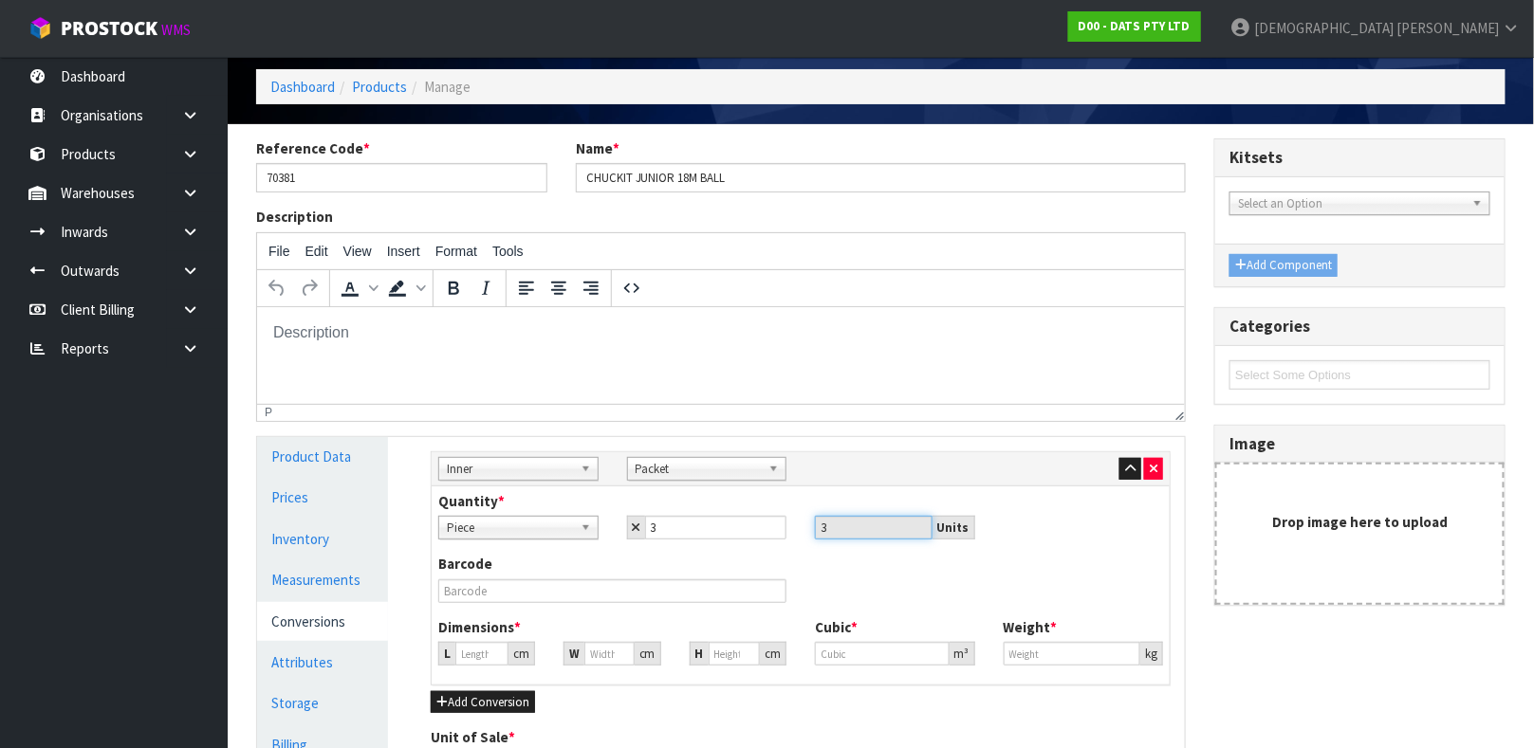
type input "12.974"
type input "0.002184"
type input "0.6"
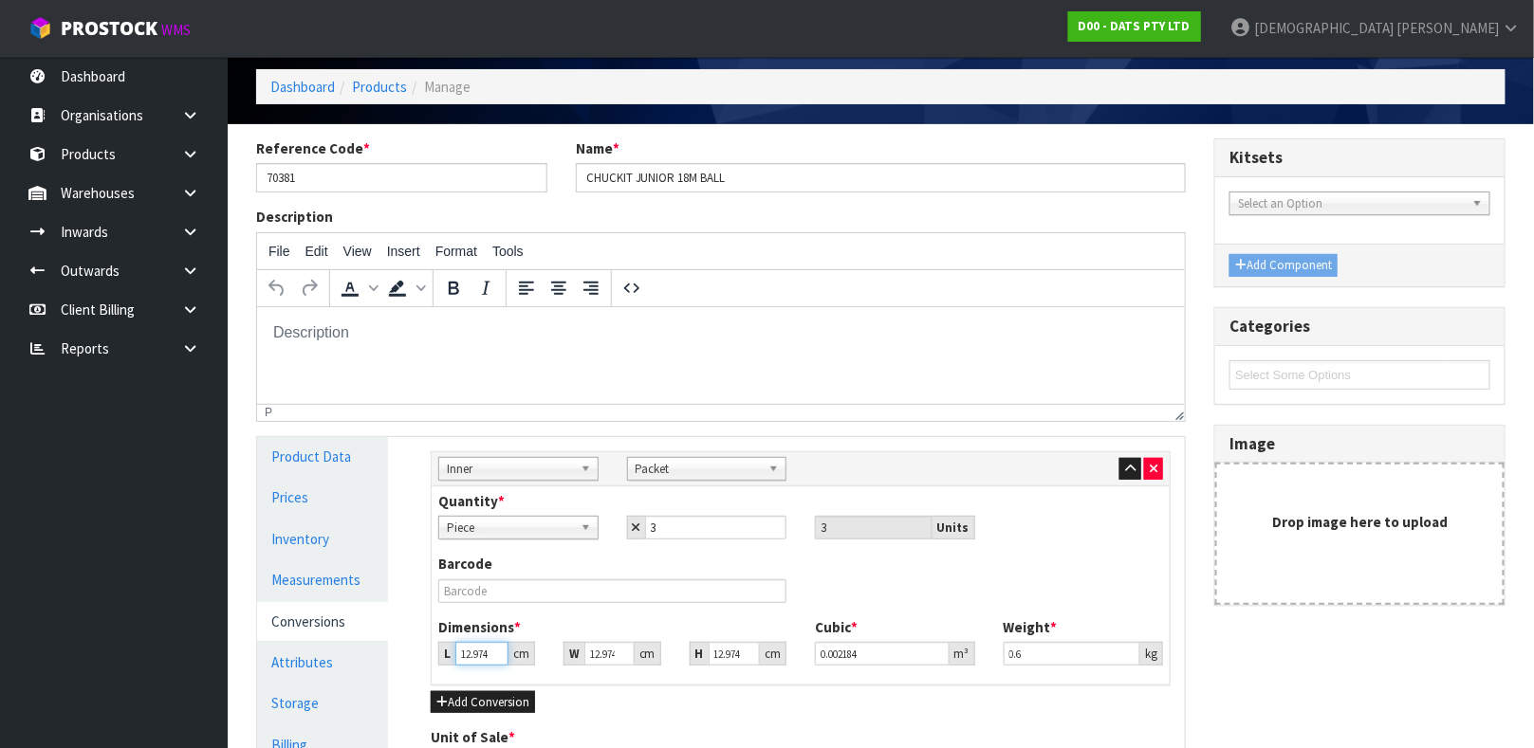
type input "3"
type input "0.000505"
type input "35"
type input "0.005891"
type input "35"
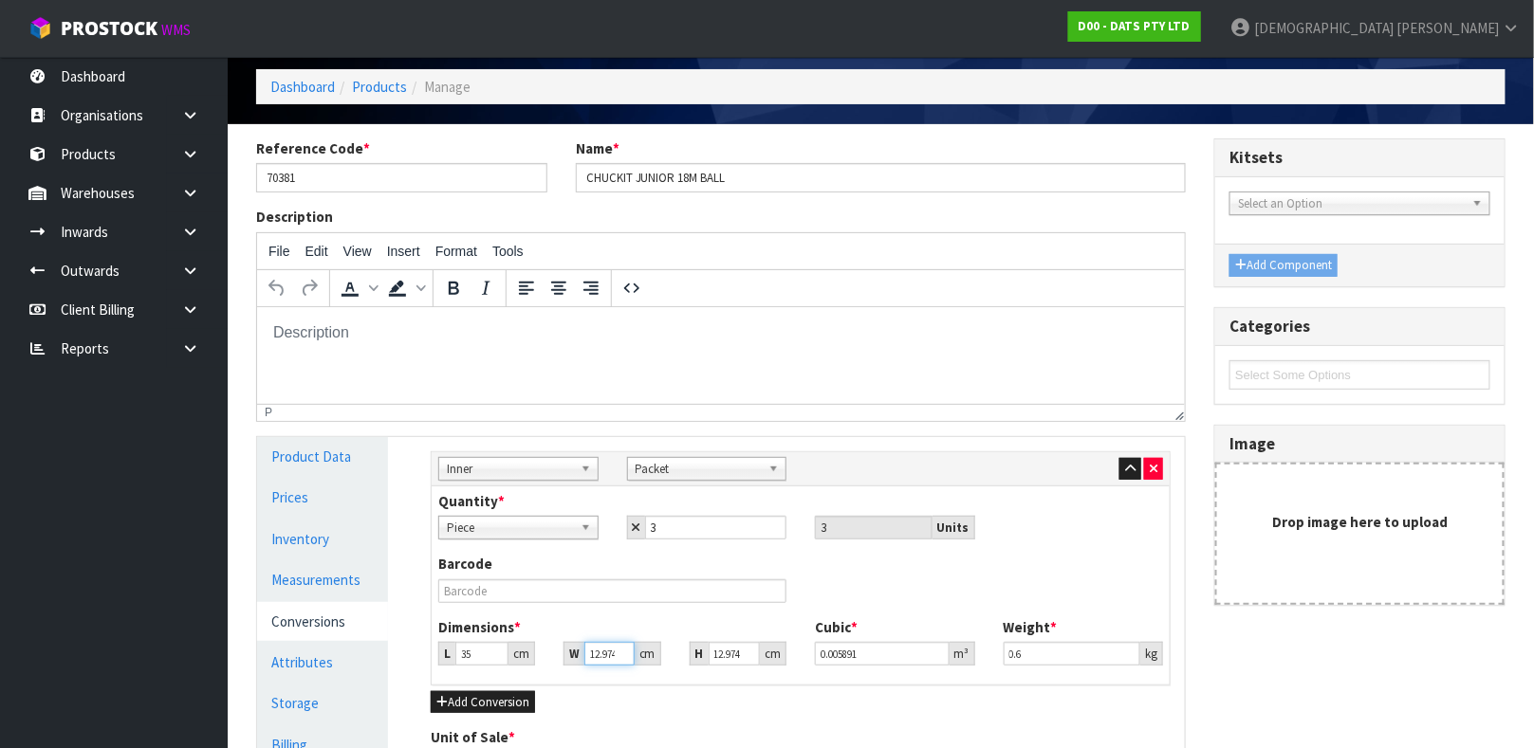
type input "2"
type input "0.000908"
type input "25"
type input "0.011352"
type input "25"
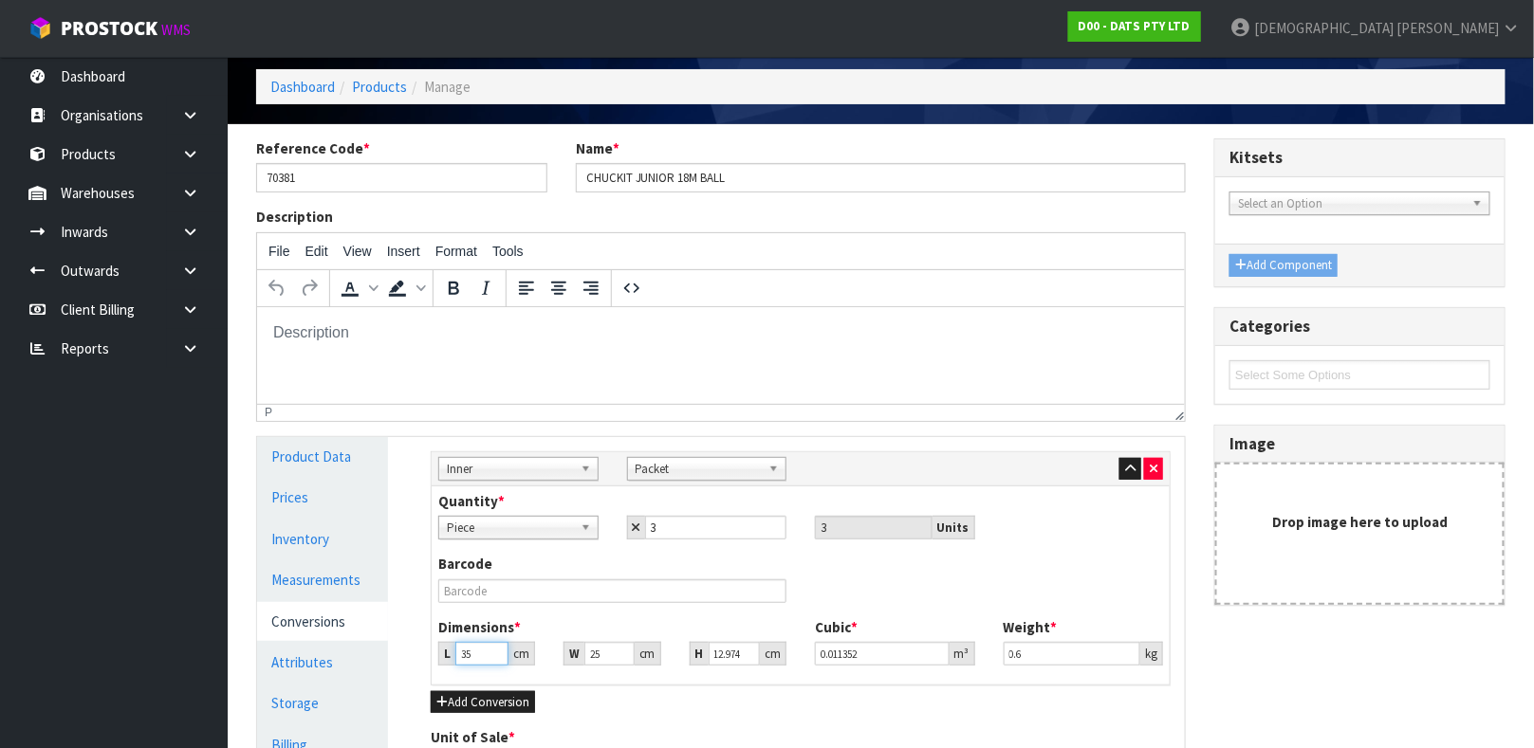
click at [471, 655] on input "35" at bounding box center [481, 654] width 53 height 24
type input "5"
type input "0.001622"
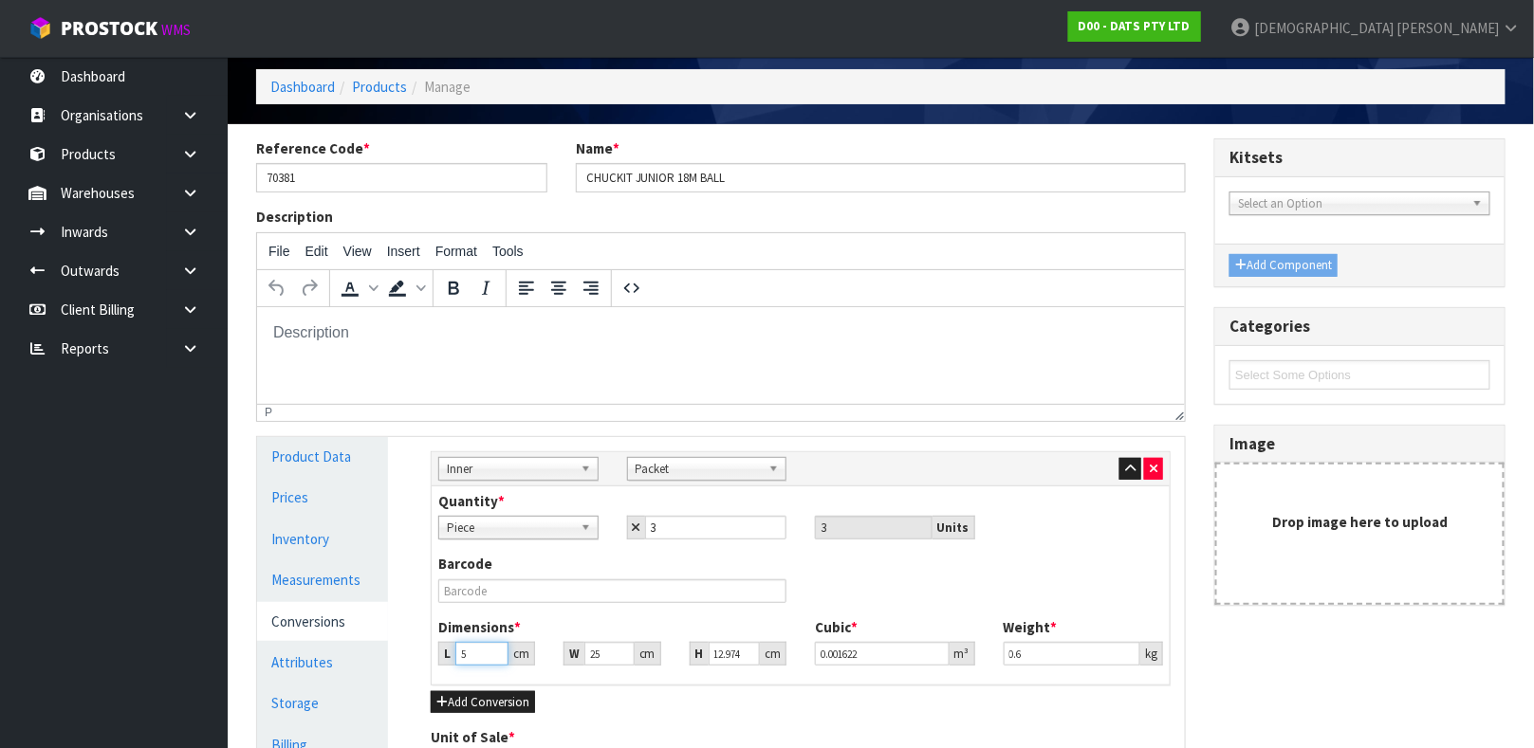
type input "55"
type input "0.017839"
type input "55"
type input "5"
type input "0.006875"
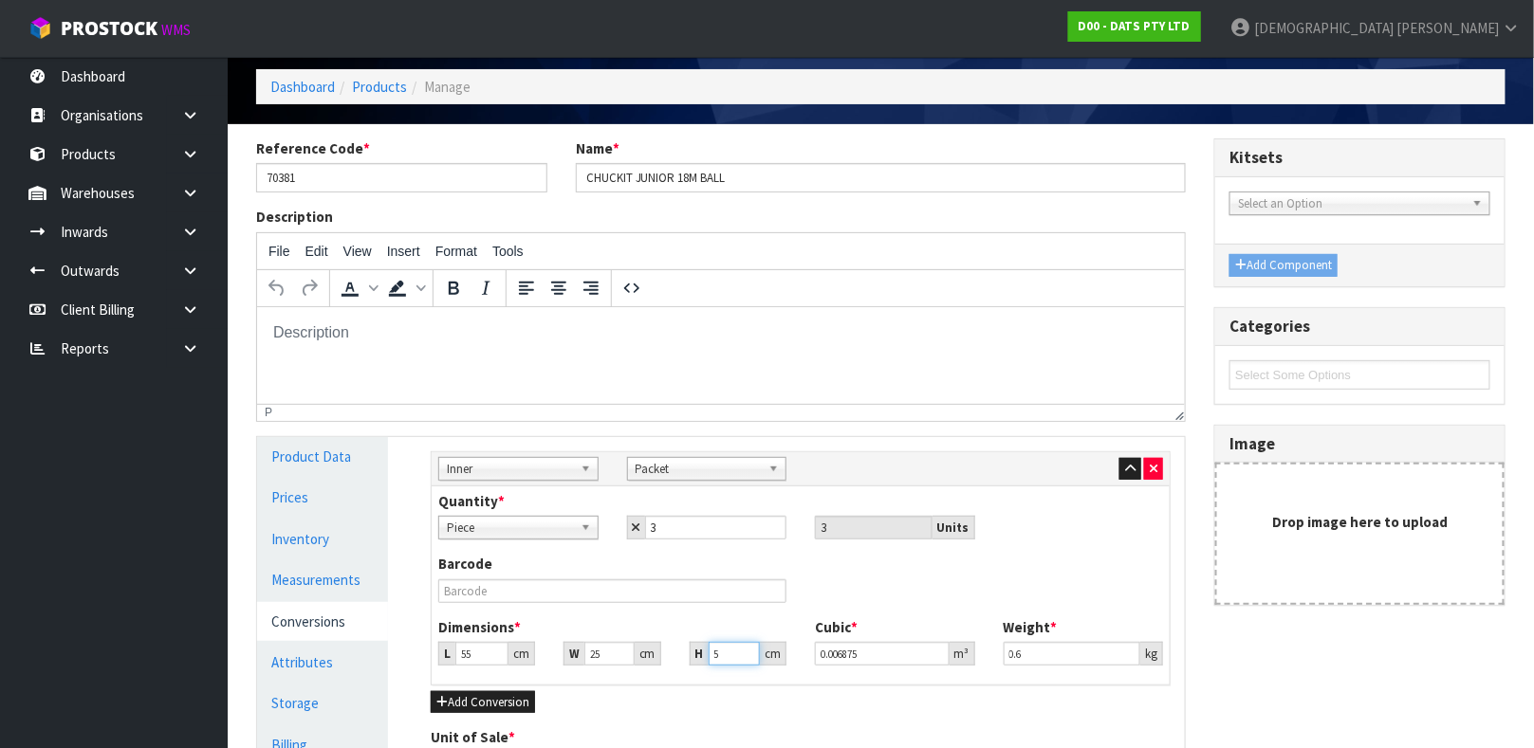
type input "5"
click at [604, 652] on input "25" at bounding box center [608, 654] width 49 height 24
type input "2"
type input "0.00055"
type input "27"
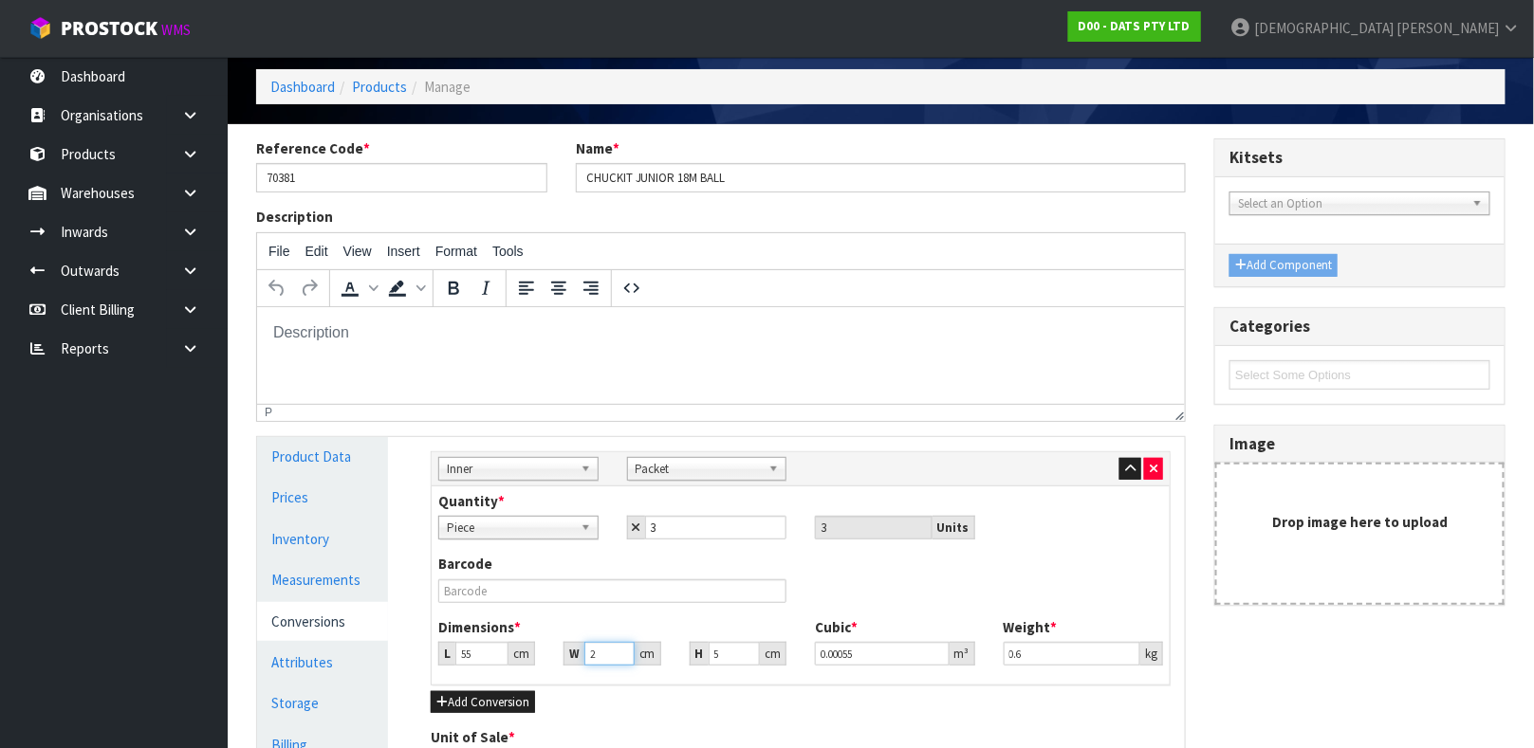
type input "0.007425"
type input "27"
click at [1072, 657] on input "0.6" at bounding box center [1073, 654] width 138 height 24
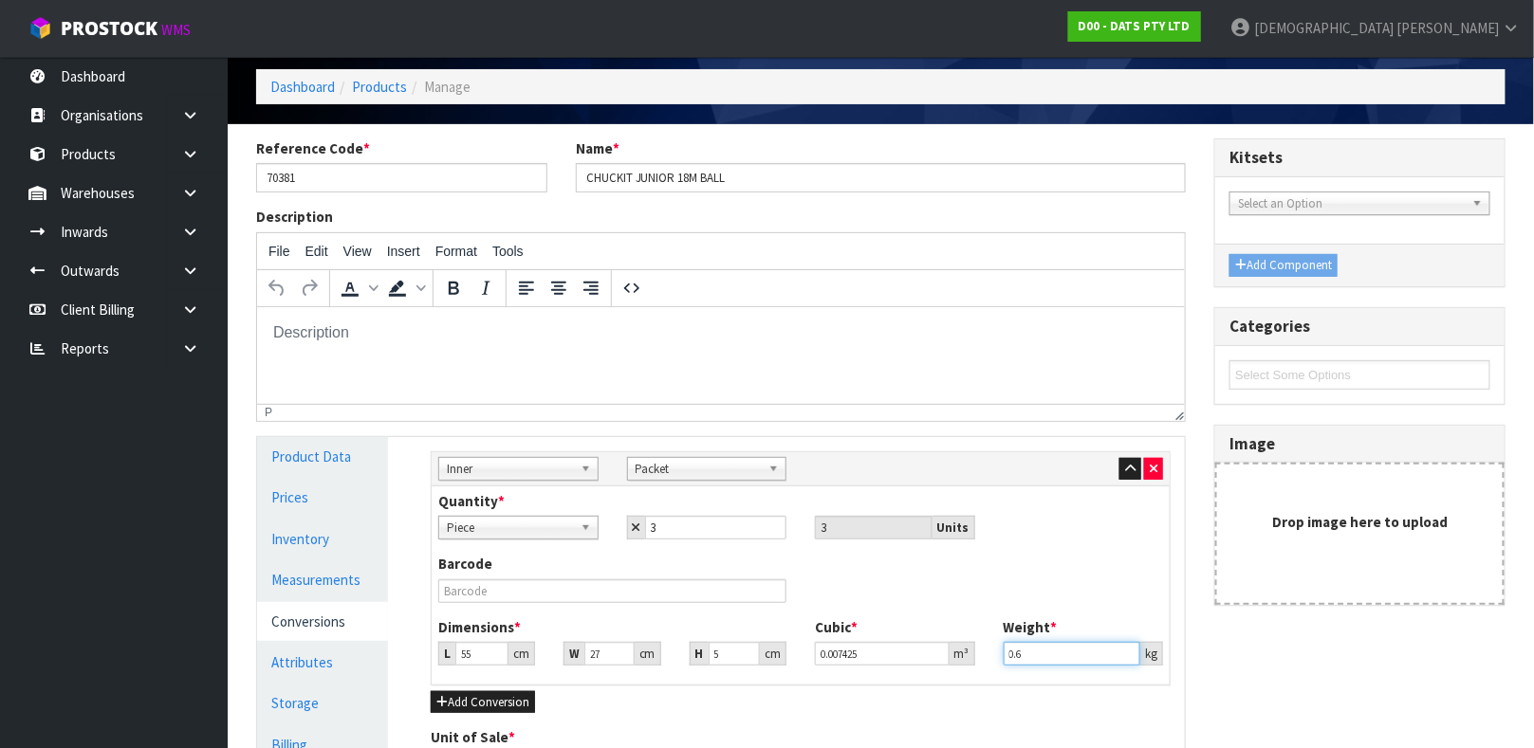
click at [1071, 657] on input "0.6" at bounding box center [1073, 654] width 138 height 24
type input "0"
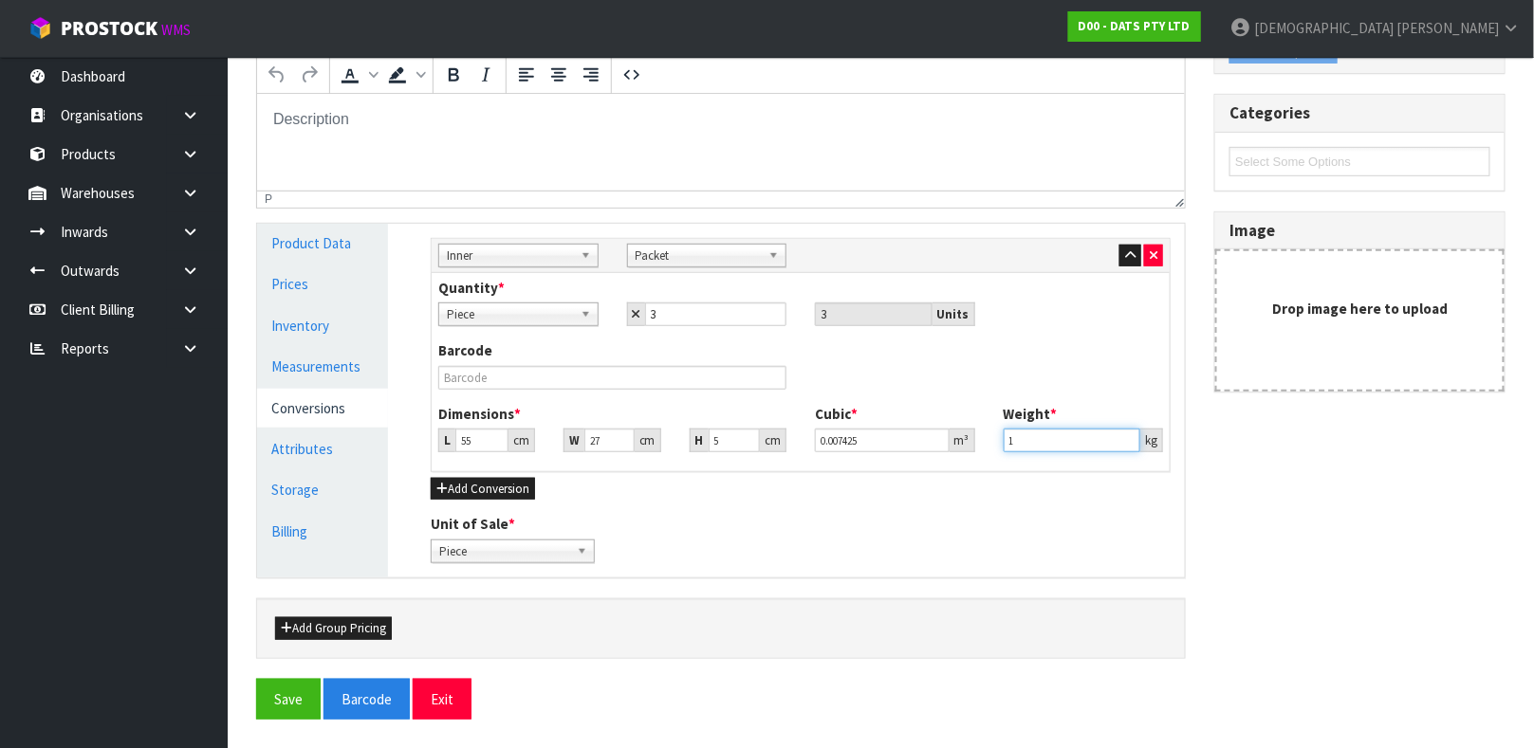
type input "1"
click at [582, 383] on input "text" at bounding box center [612, 378] width 348 height 24
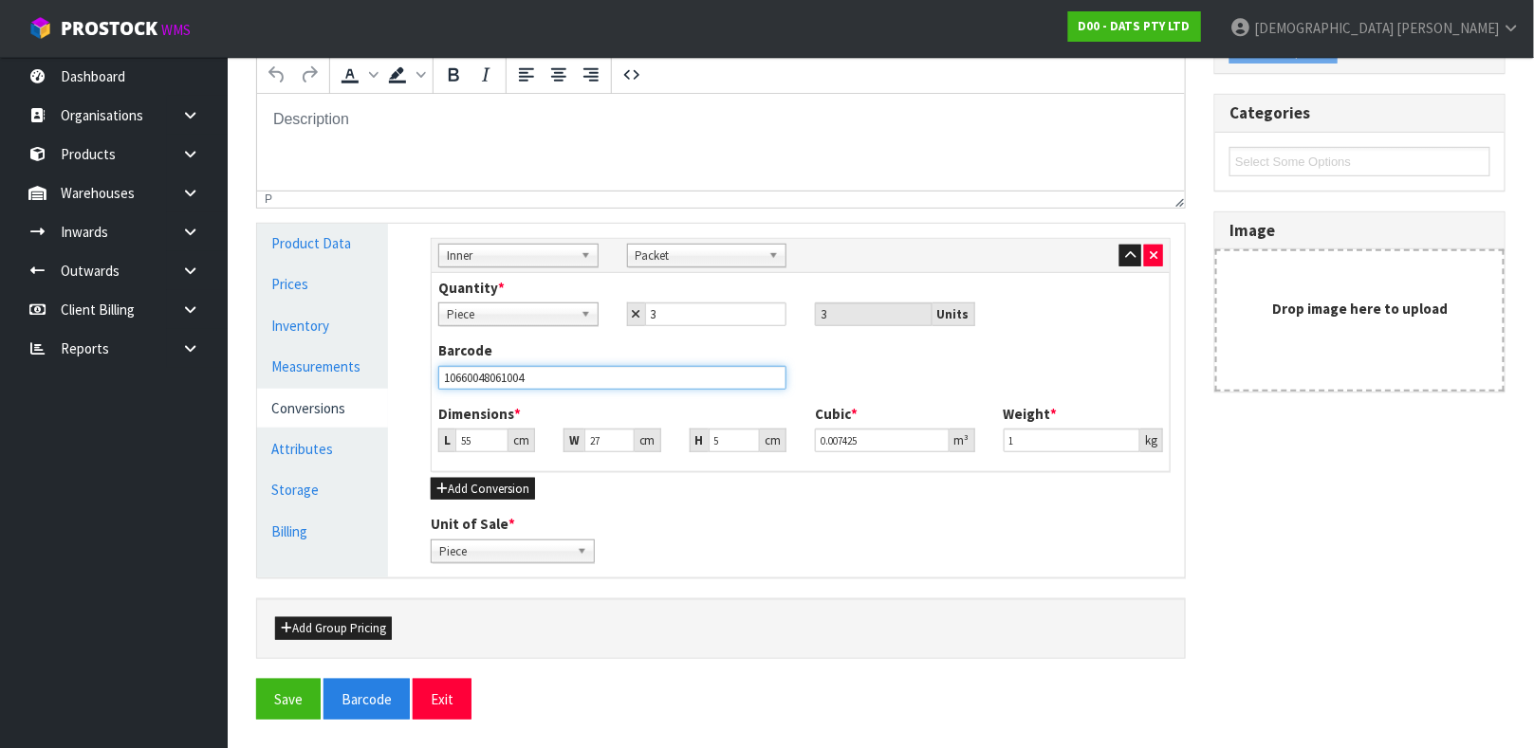
type input "10660048061004"
click at [256, 679] on button "Save" at bounding box center [288, 699] width 65 height 41
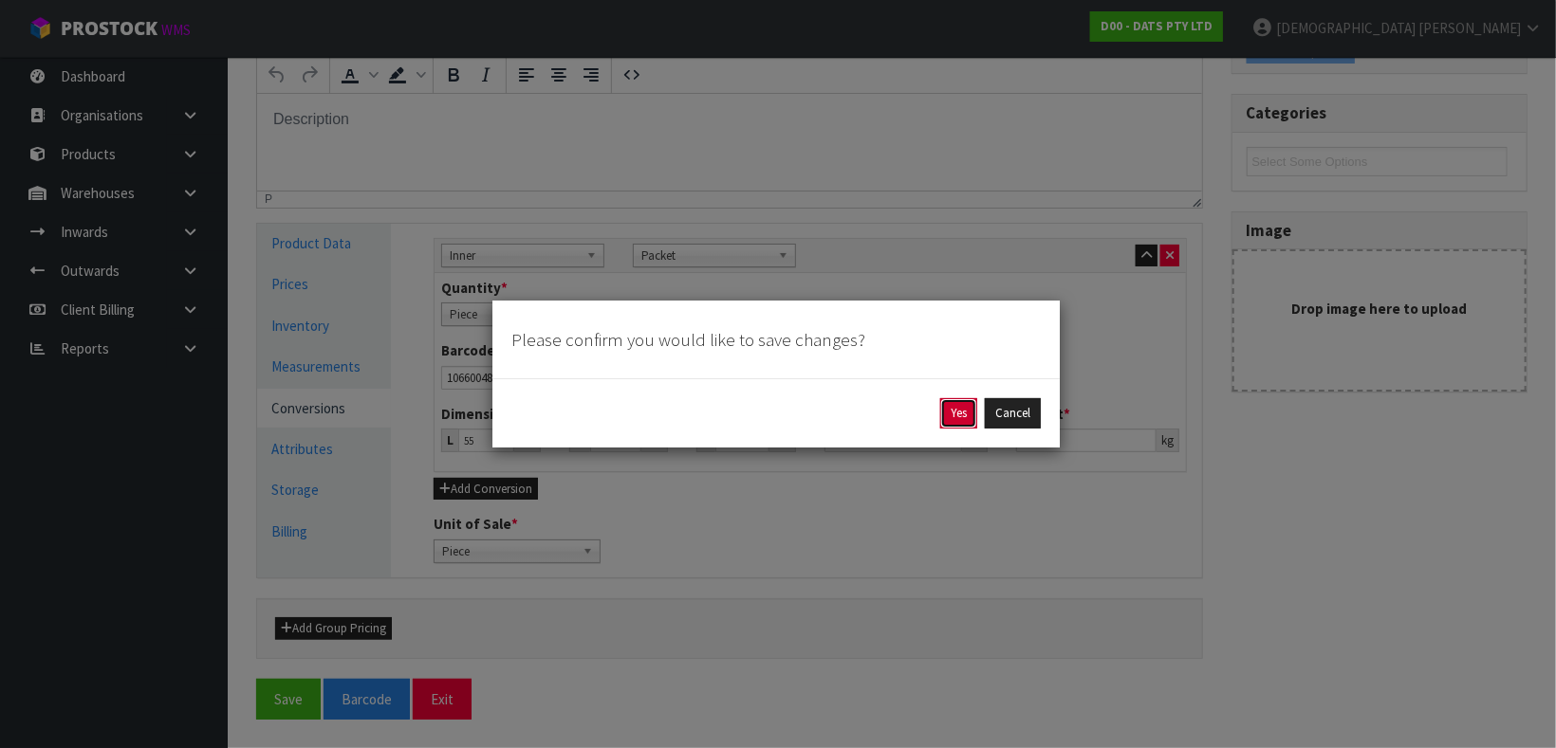
click at [953, 415] on button "Yes" at bounding box center [958, 413] width 37 height 30
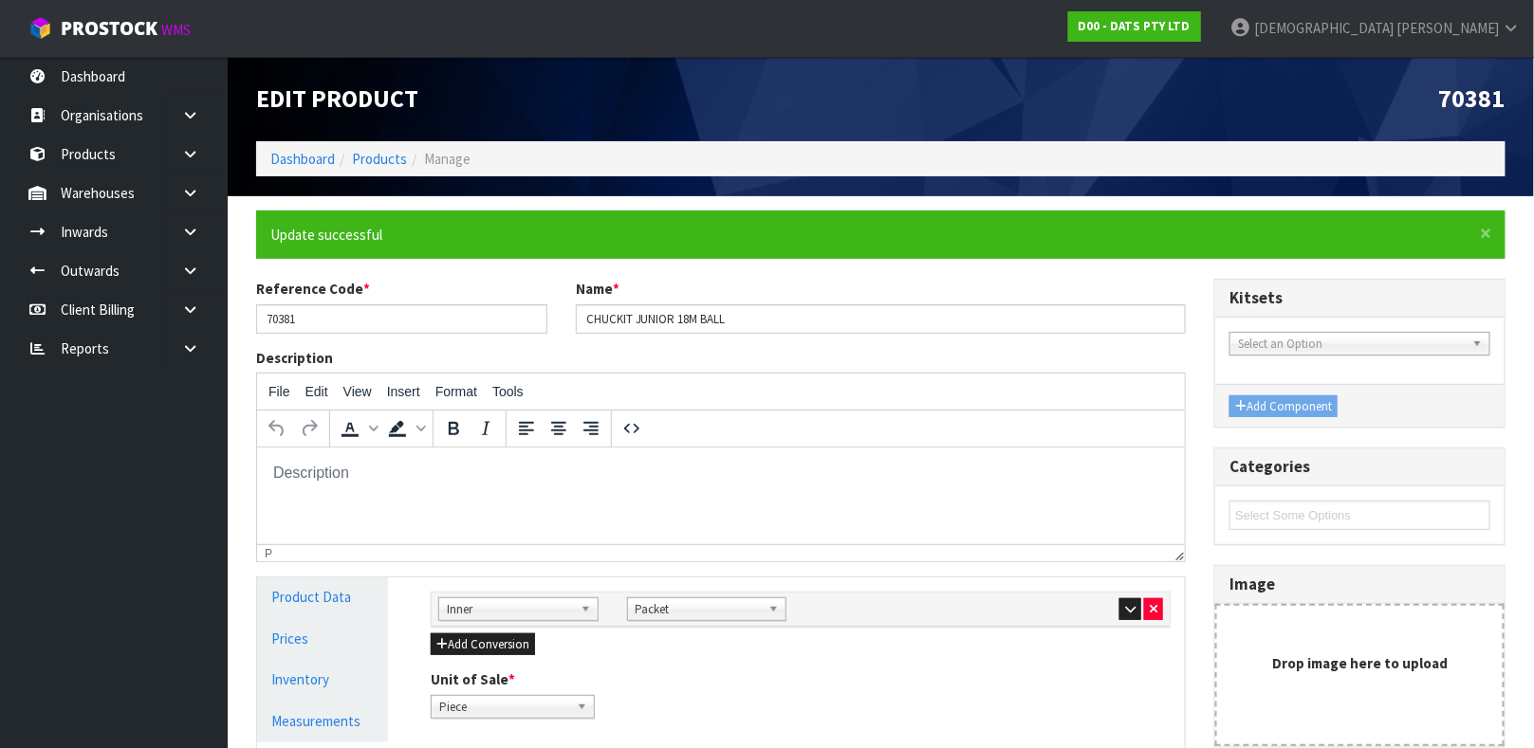
scroll to position [328, 0]
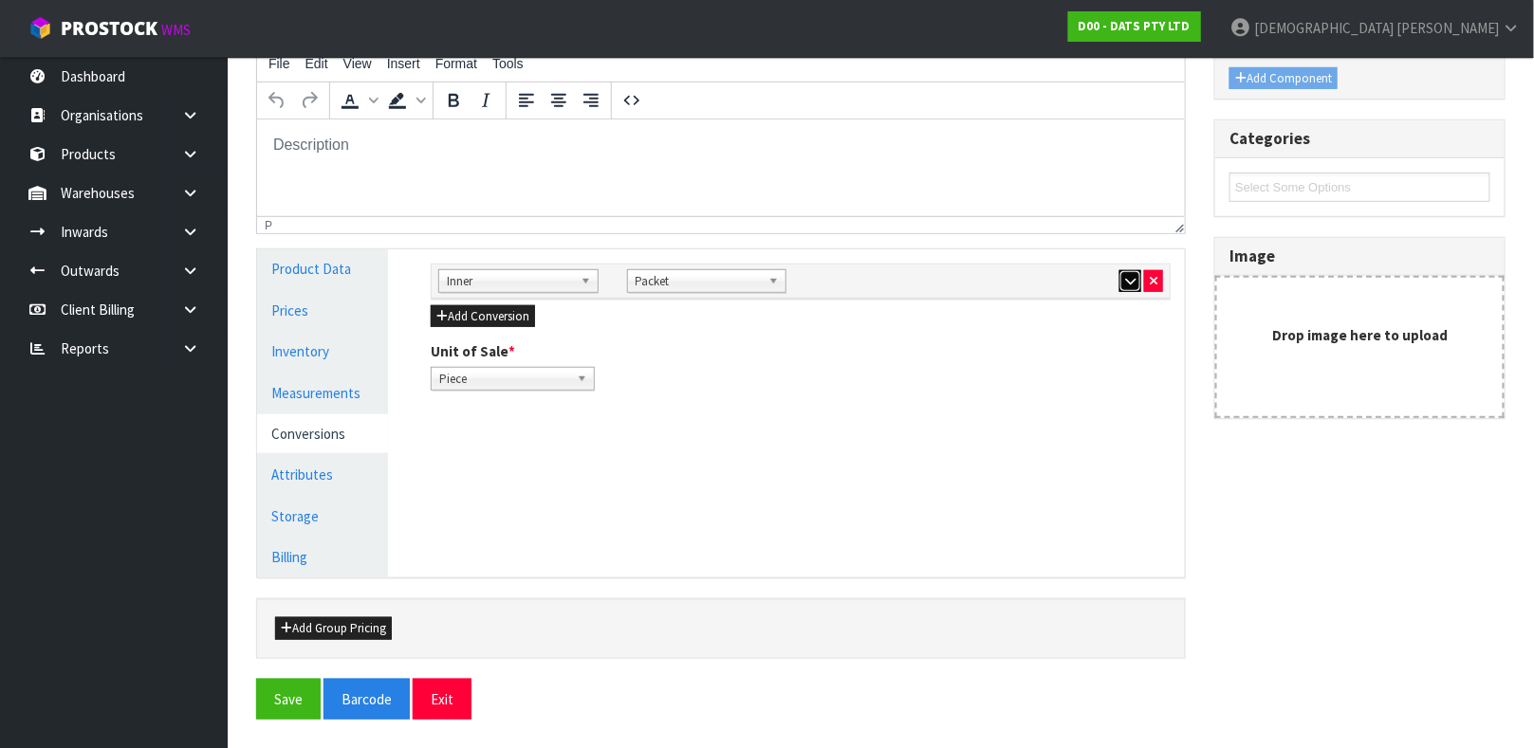
click at [1122, 286] on button "button" at bounding box center [1130, 281] width 22 height 23
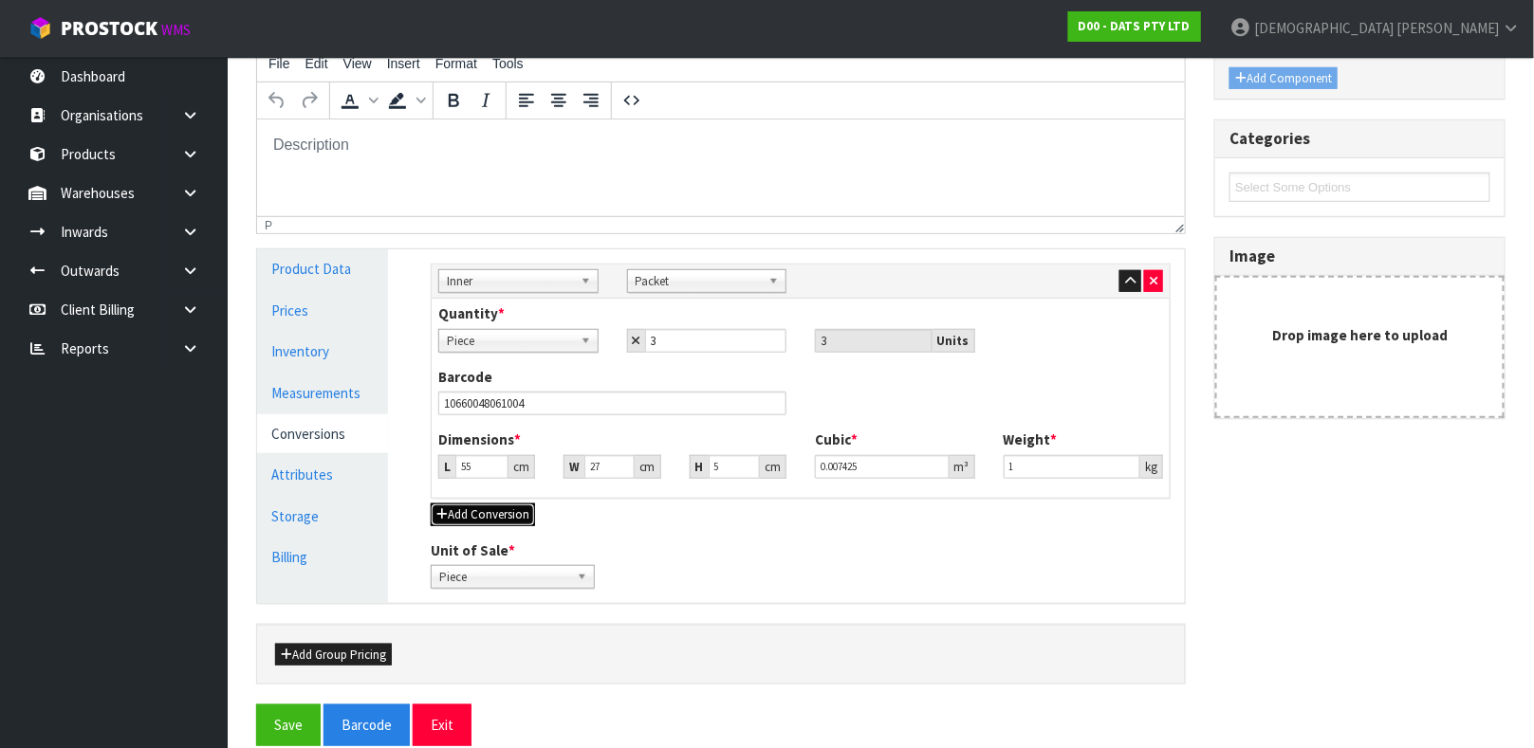
click at [480, 511] on button "Add Conversion" at bounding box center [483, 515] width 104 height 23
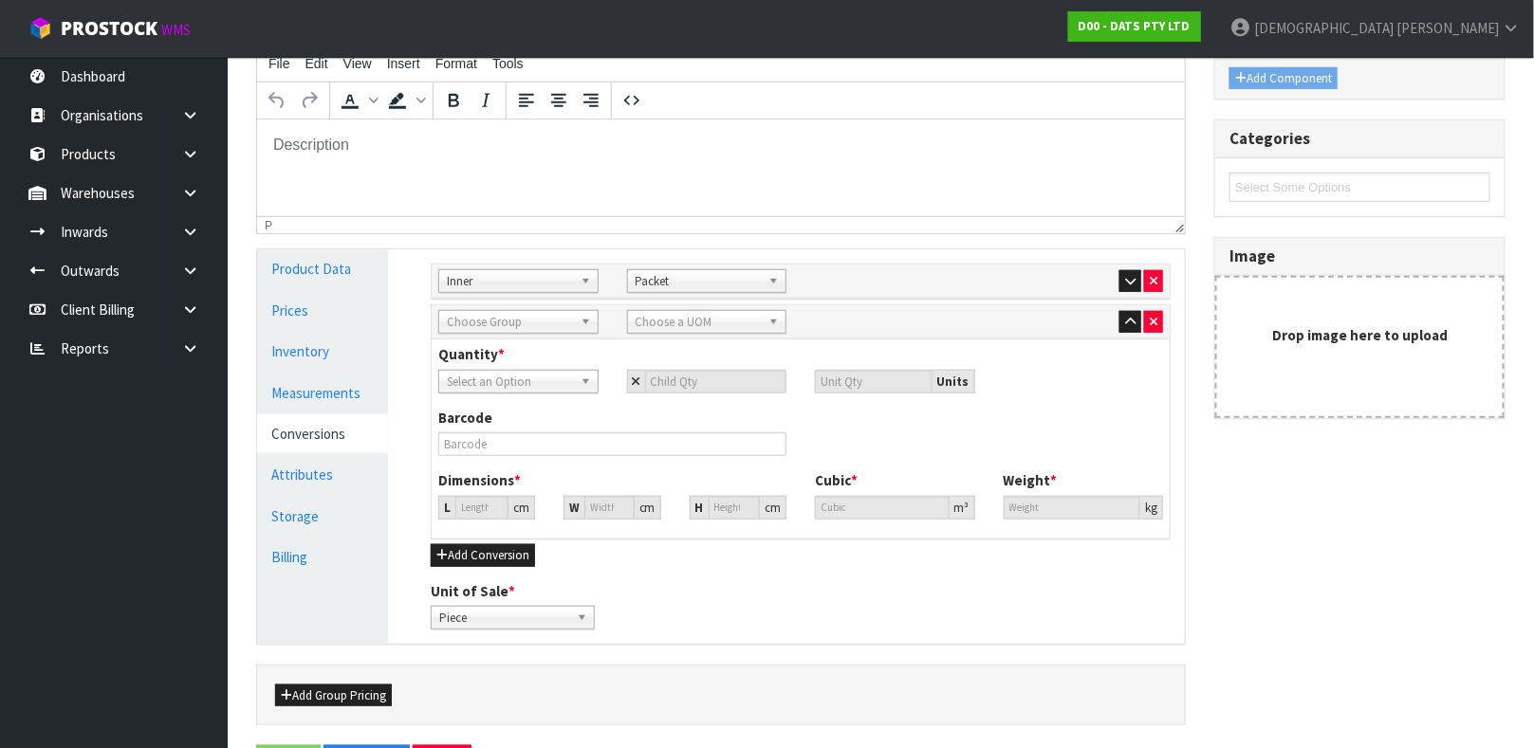
click at [551, 332] on div "Choose Group" at bounding box center [518, 322] width 160 height 24
click at [506, 421] on li "Outer" at bounding box center [518, 424] width 151 height 24
click at [678, 325] on span "Choose a UOM" at bounding box center [699, 322] width 126 height 23
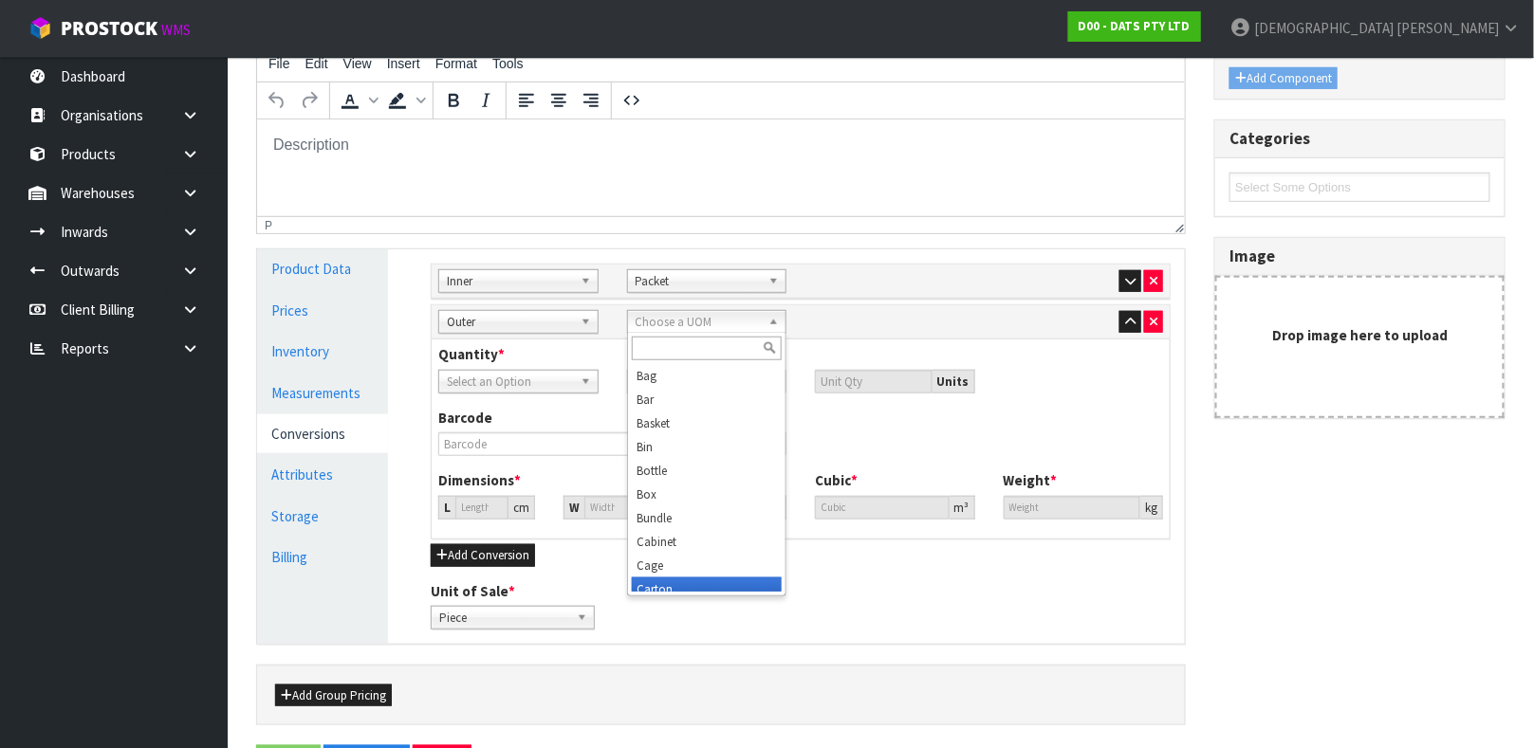
scroll to position [9, 0]
click at [670, 580] on li "Carton" at bounding box center [707, 581] width 151 height 24
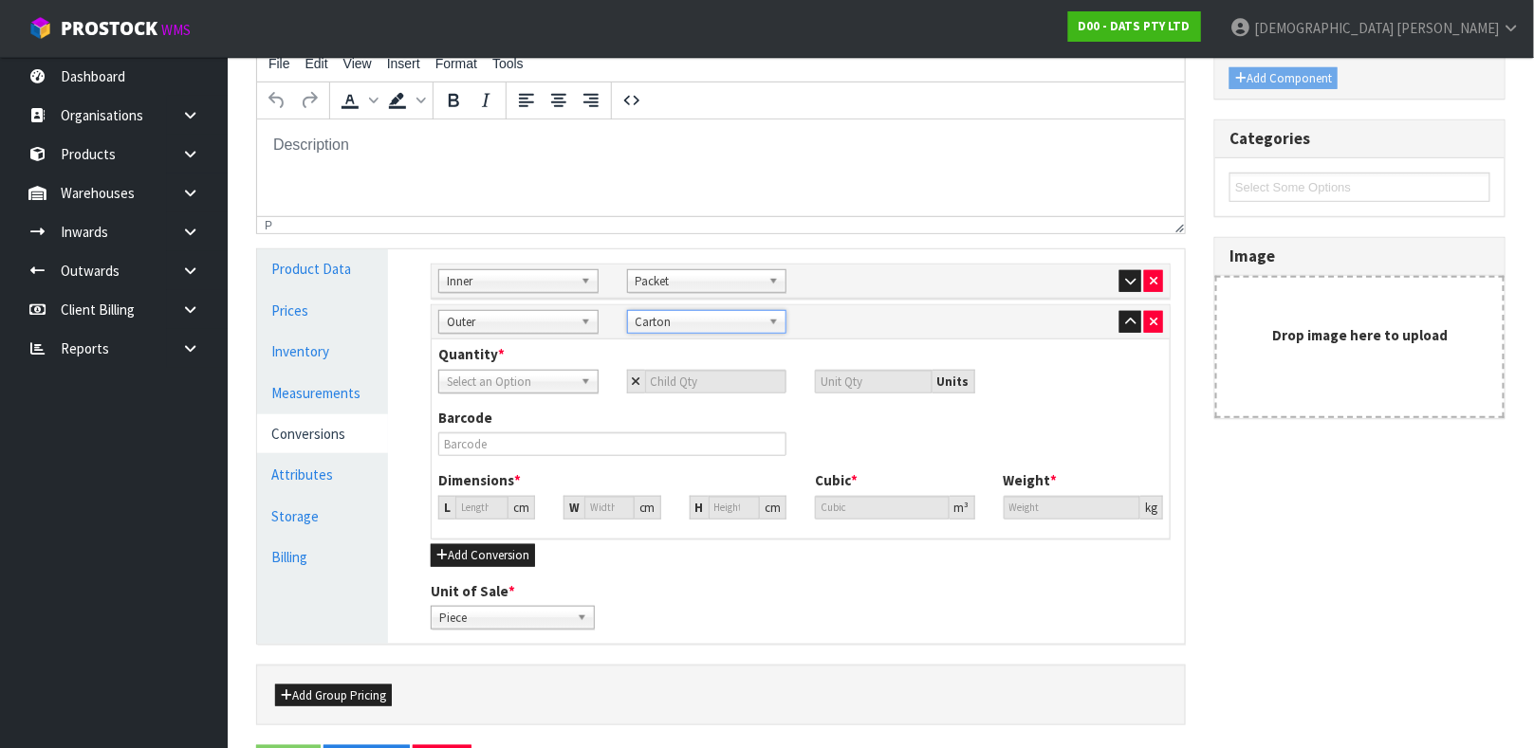
click at [473, 382] on span "Select an Option" at bounding box center [510, 382] width 126 height 23
click at [477, 452] on li "Packet" at bounding box center [518, 460] width 151 height 24
click at [726, 390] on input "number" at bounding box center [716, 382] width 142 height 24
type input "4"
type input "12"
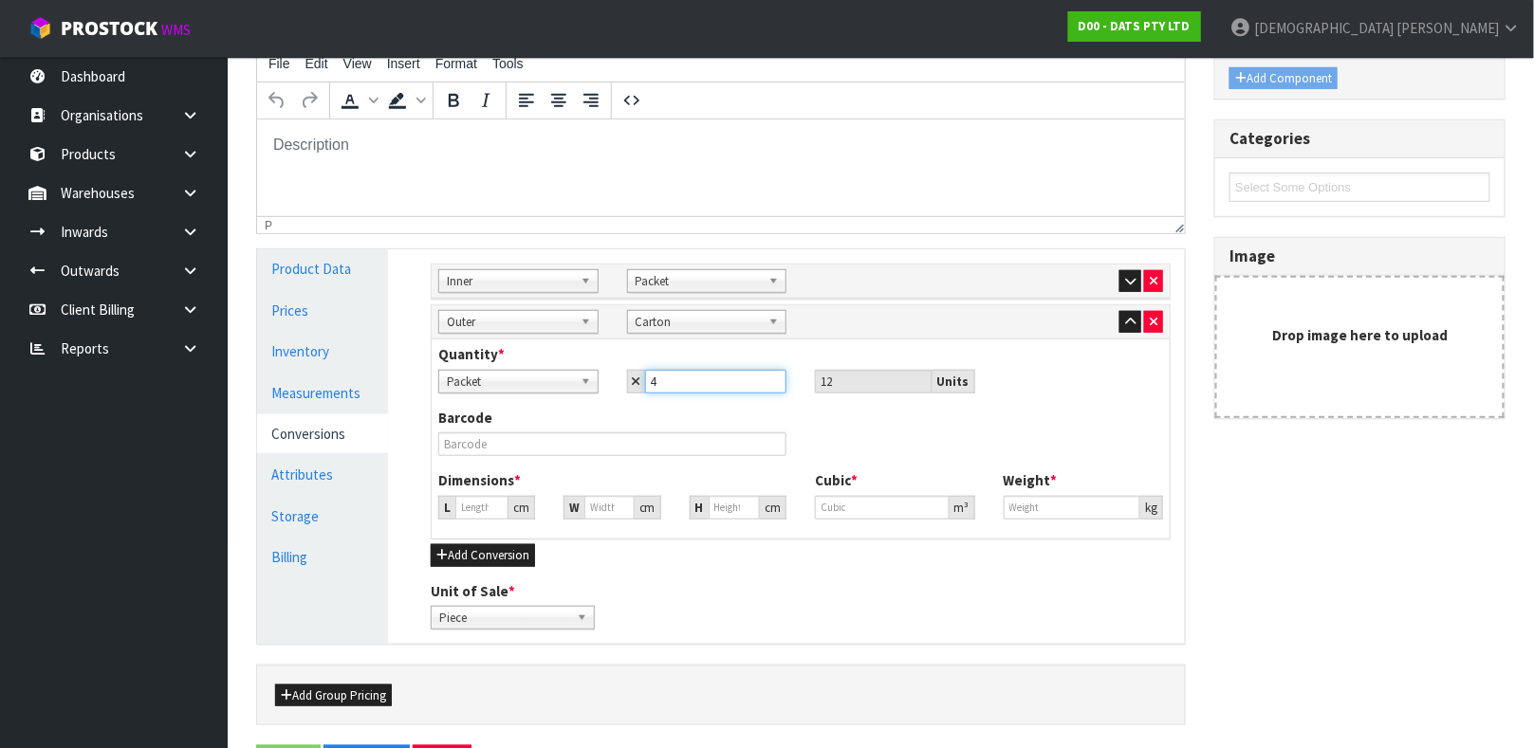
type input "4"
type input "20.595"
type input "0.008736"
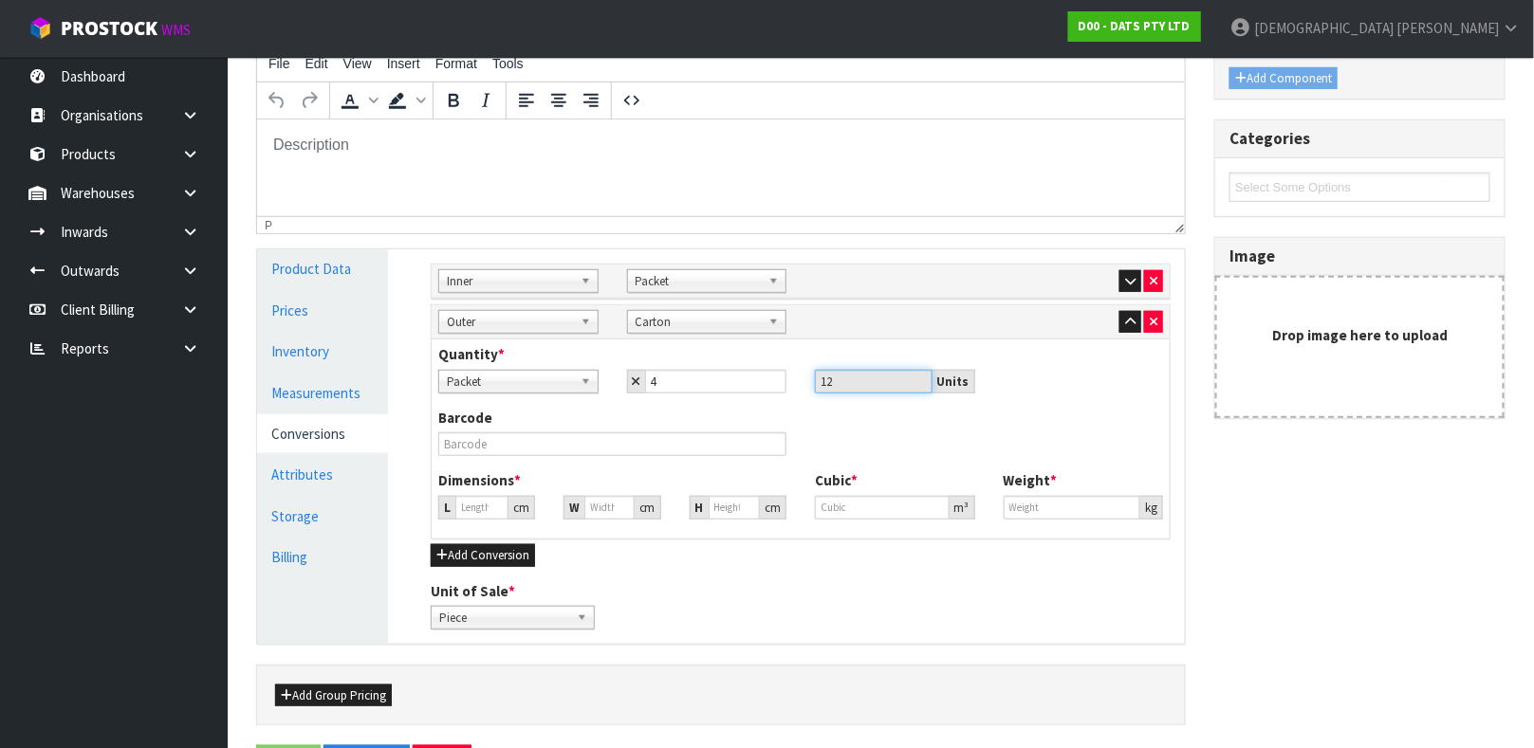
type input "2.4"
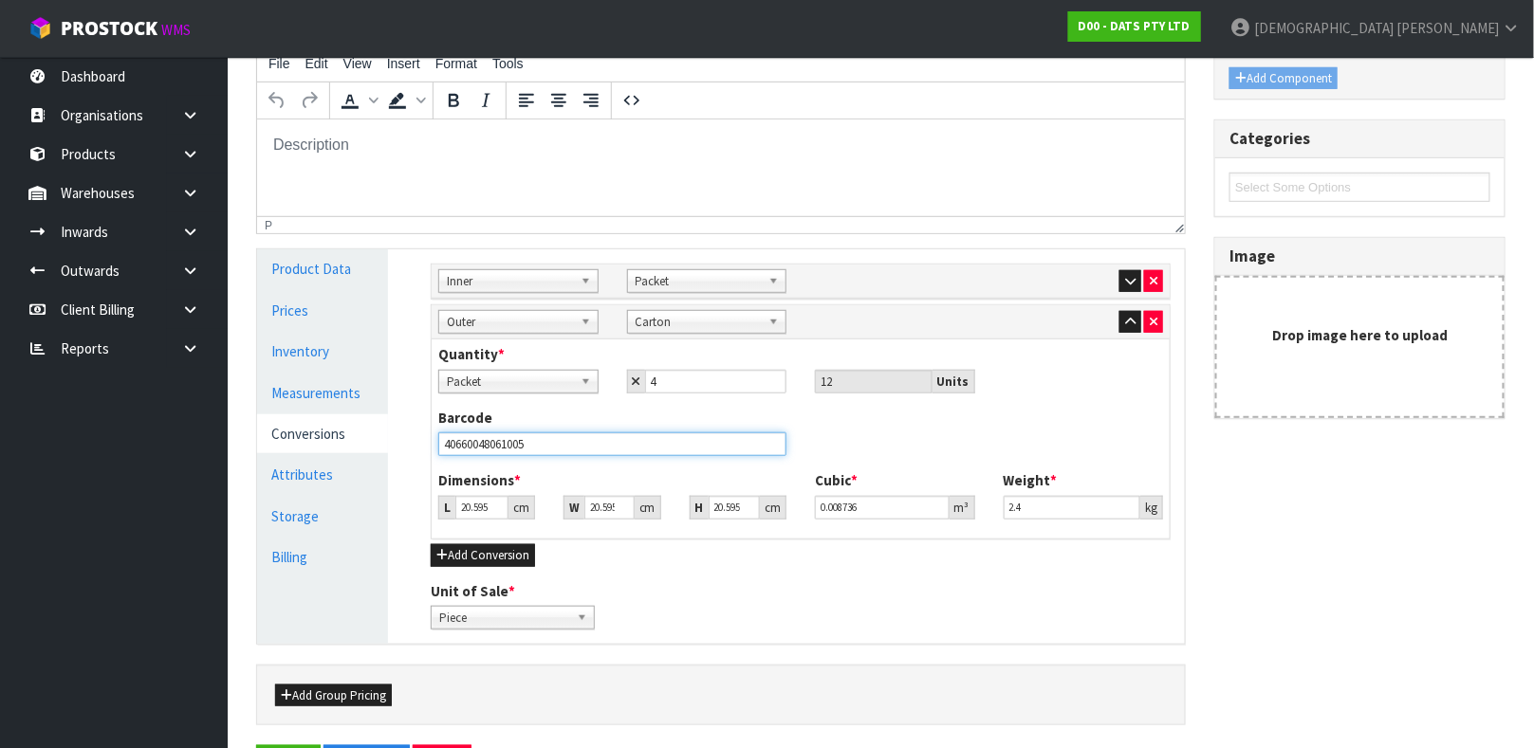
type input "40660048061005"
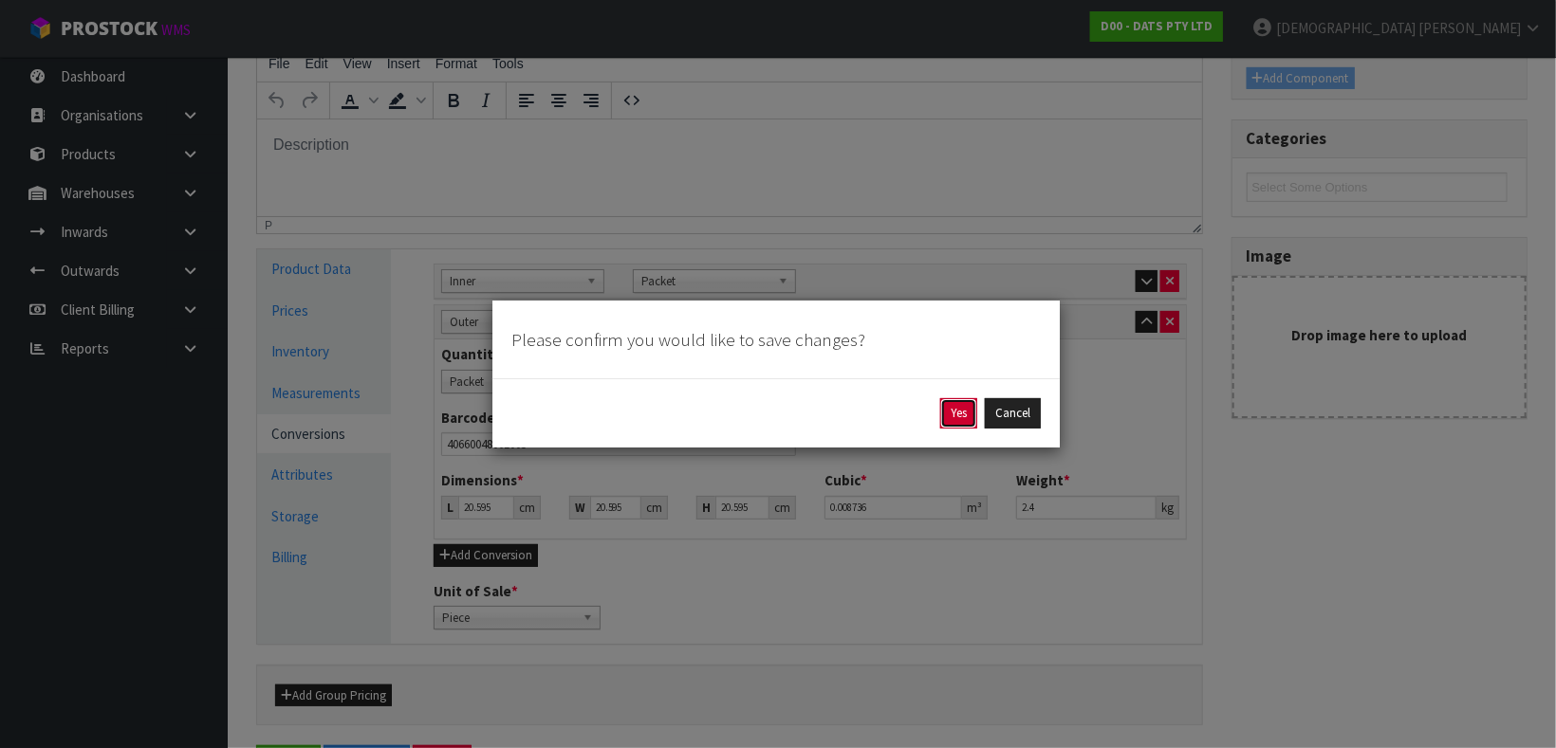
click at [948, 407] on button "Yes" at bounding box center [958, 413] width 37 height 30
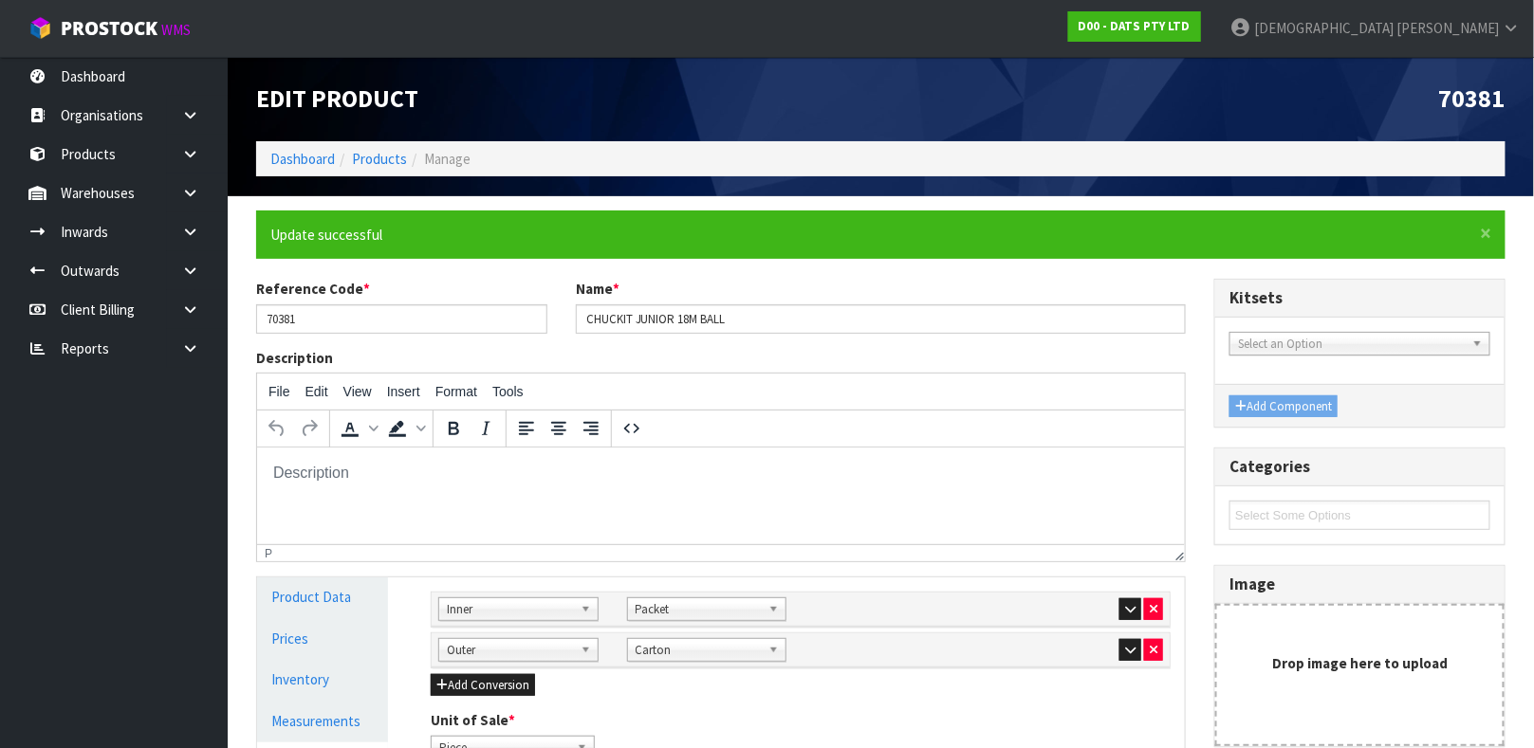
scroll to position [328, 0]
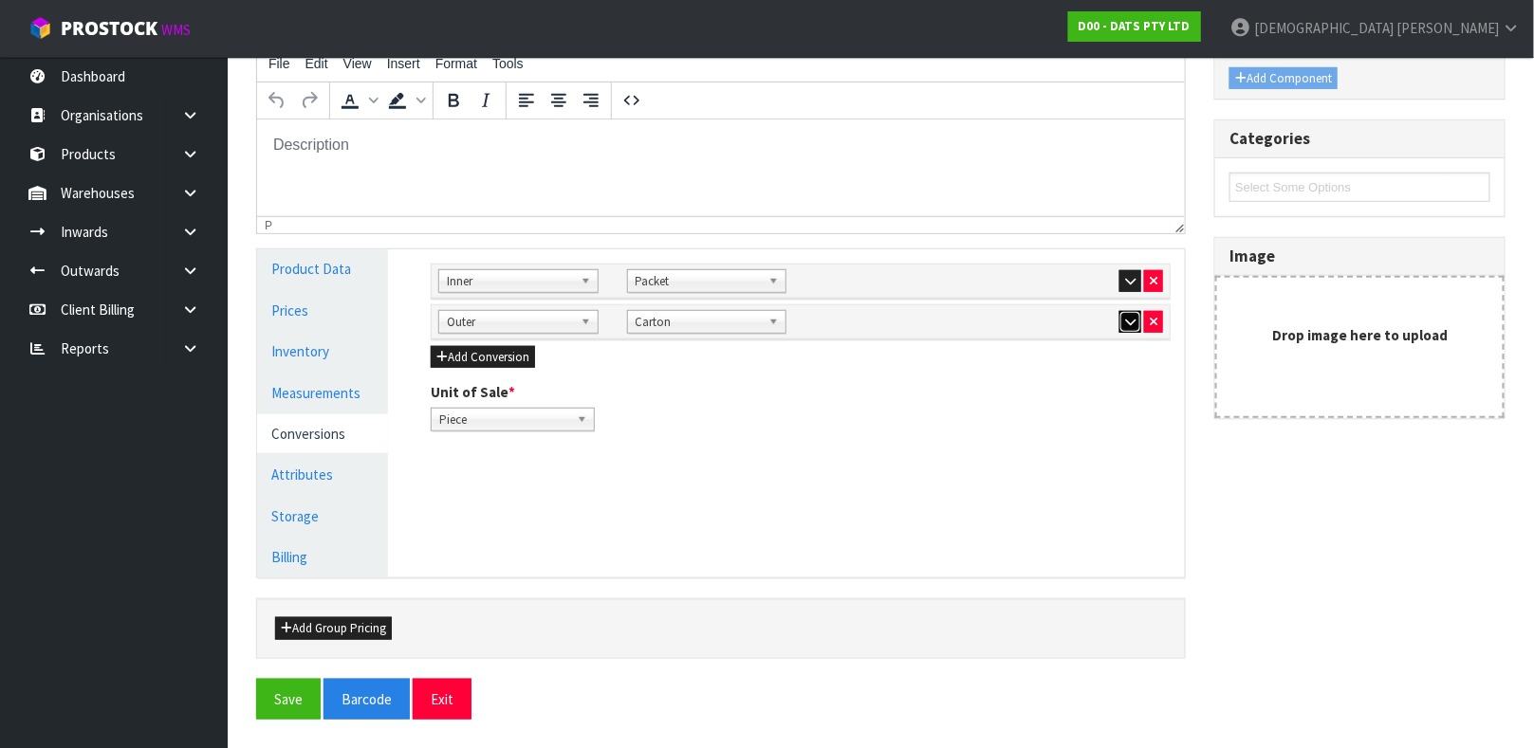
click at [1125, 327] on icon "button" at bounding box center [1130, 322] width 10 height 12
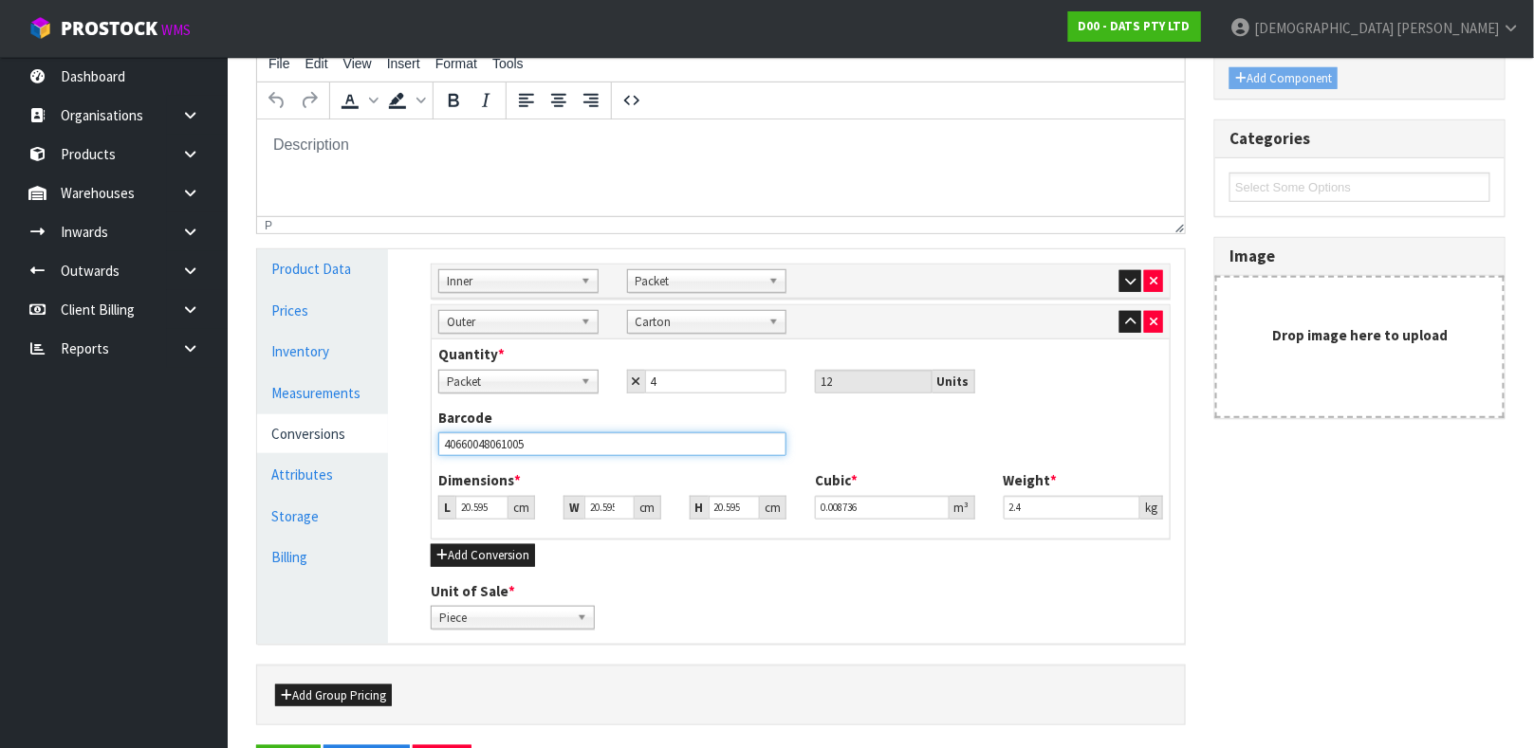
click at [746, 454] on input "40660048061005" at bounding box center [612, 445] width 348 height 24
click at [745, 452] on input "40660048061005" at bounding box center [612, 445] width 348 height 24
type input "5"
type input "0.002121"
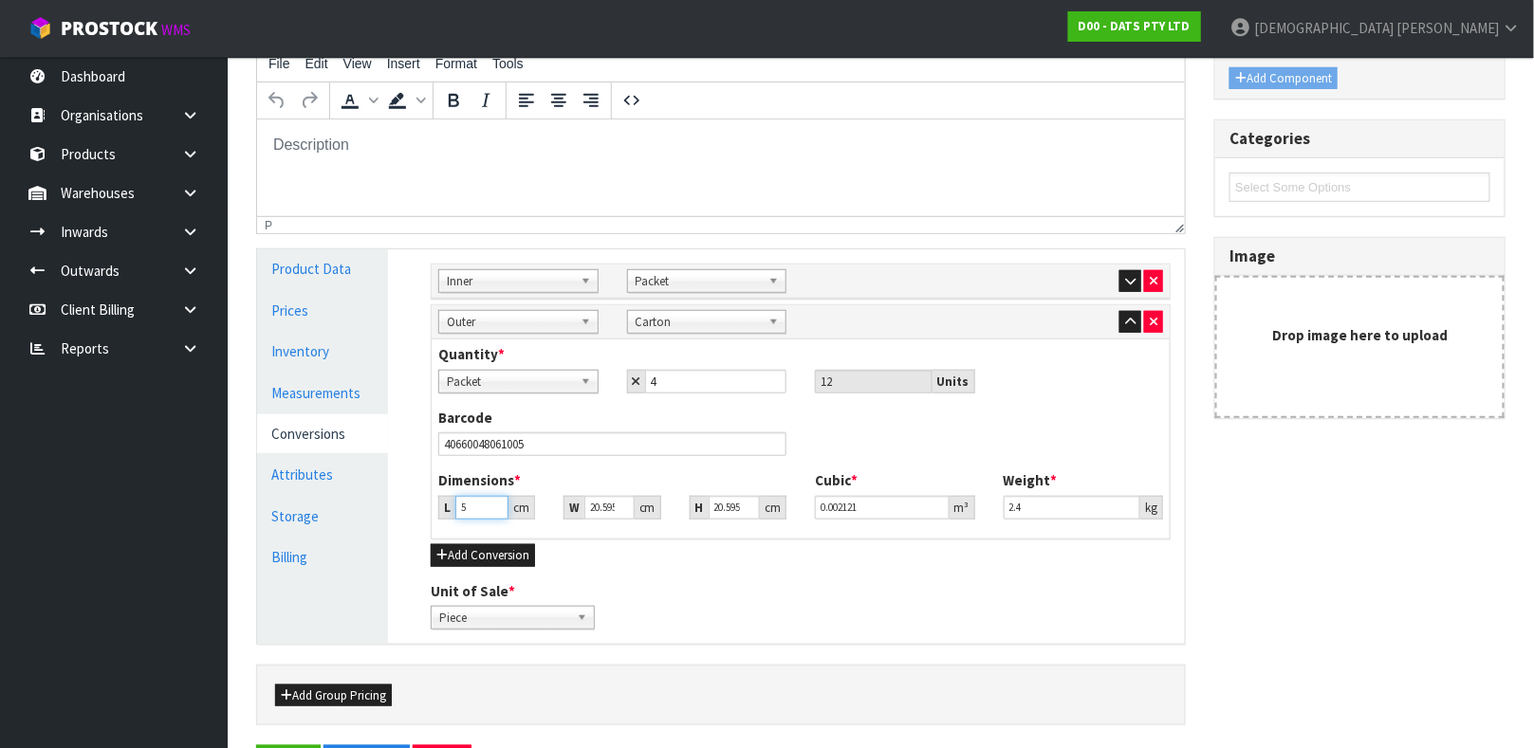
type input "58"
type input "0.024601"
type input "58"
type input "3"
type input "0.003584"
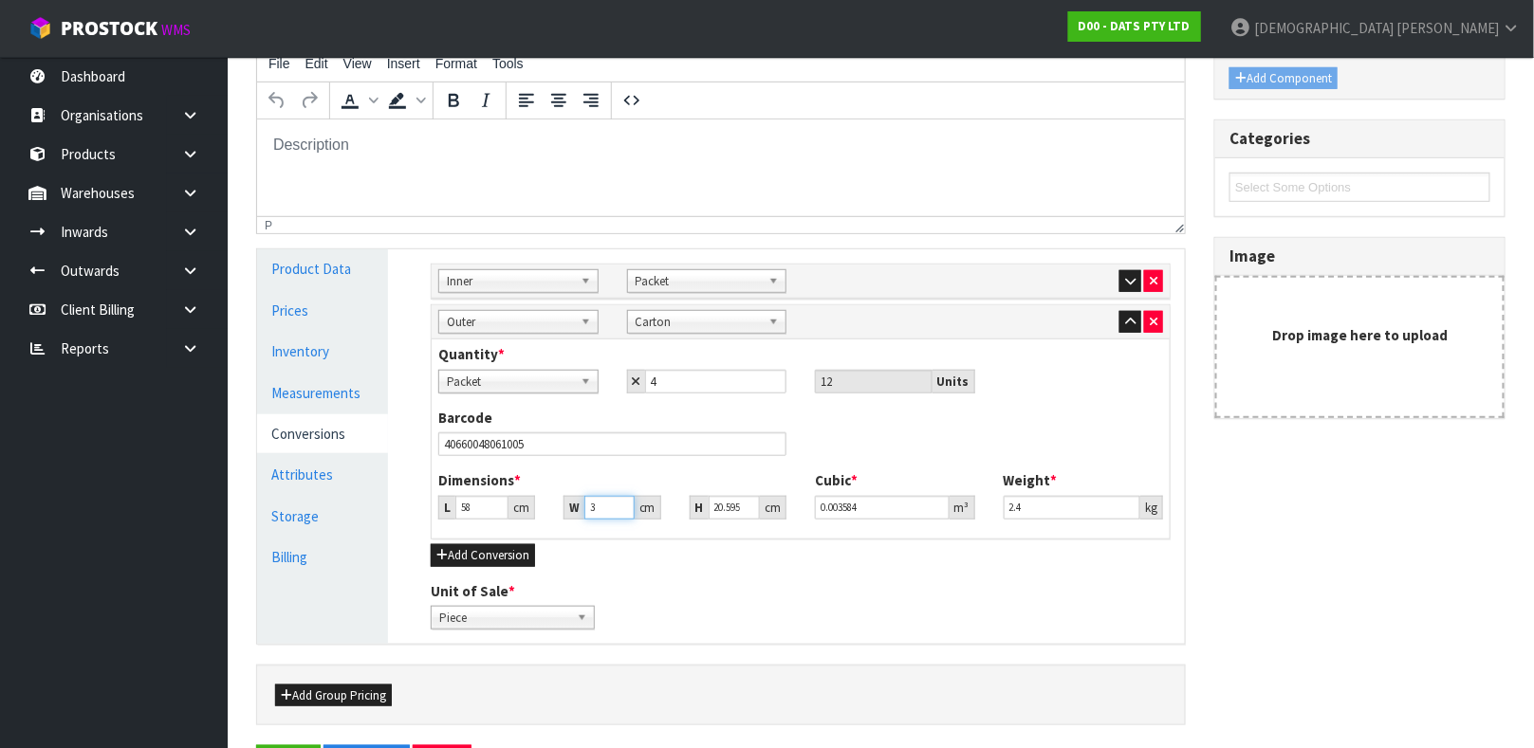
type input "32"
type input "0.038224"
type input "32"
type input "1"
type input "0.001856"
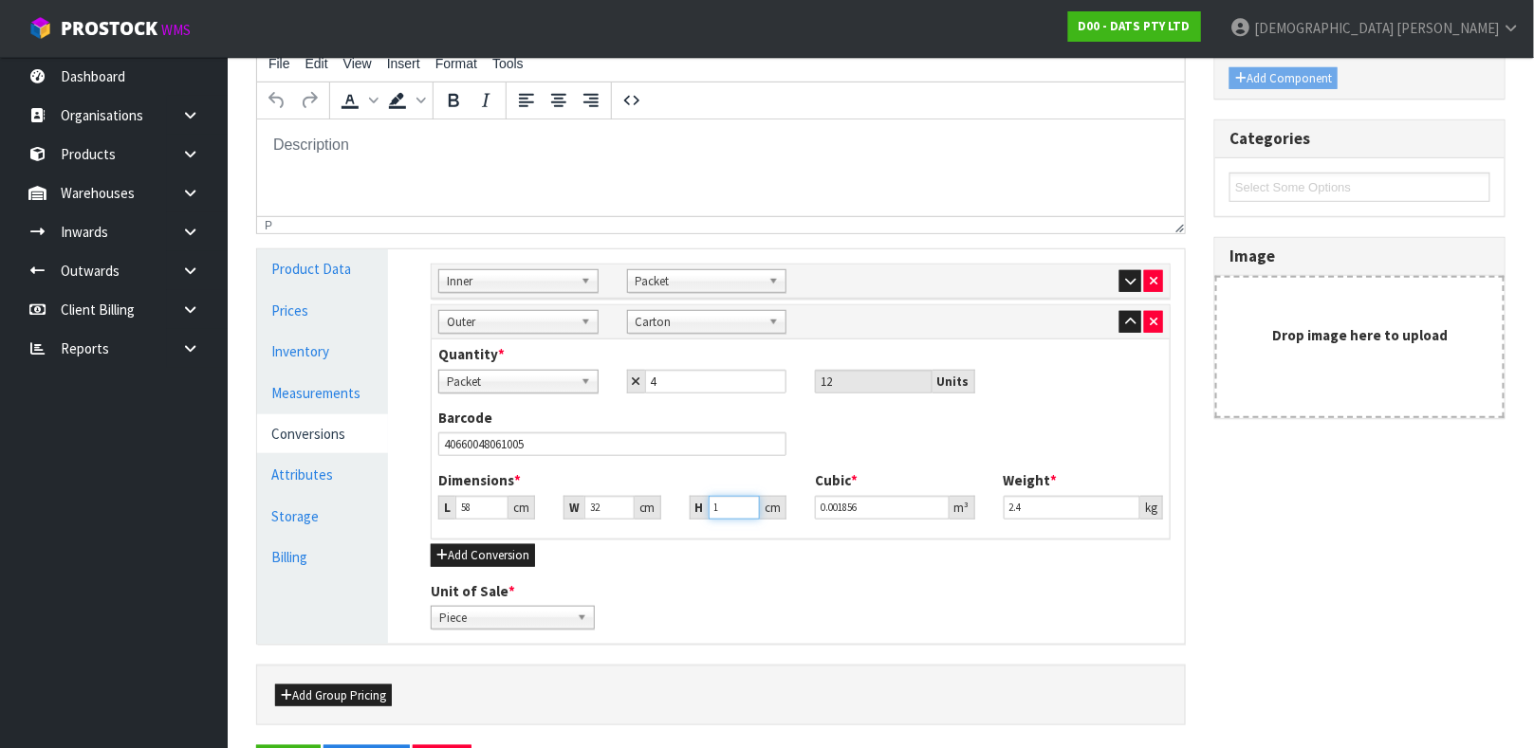
type input "14"
type input "0.025984"
type input "14"
type input "3"
drag, startPoint x: 1518, startPoint y: 517, endPoint x: 1544, endPoint y: 586, distance: 74.2
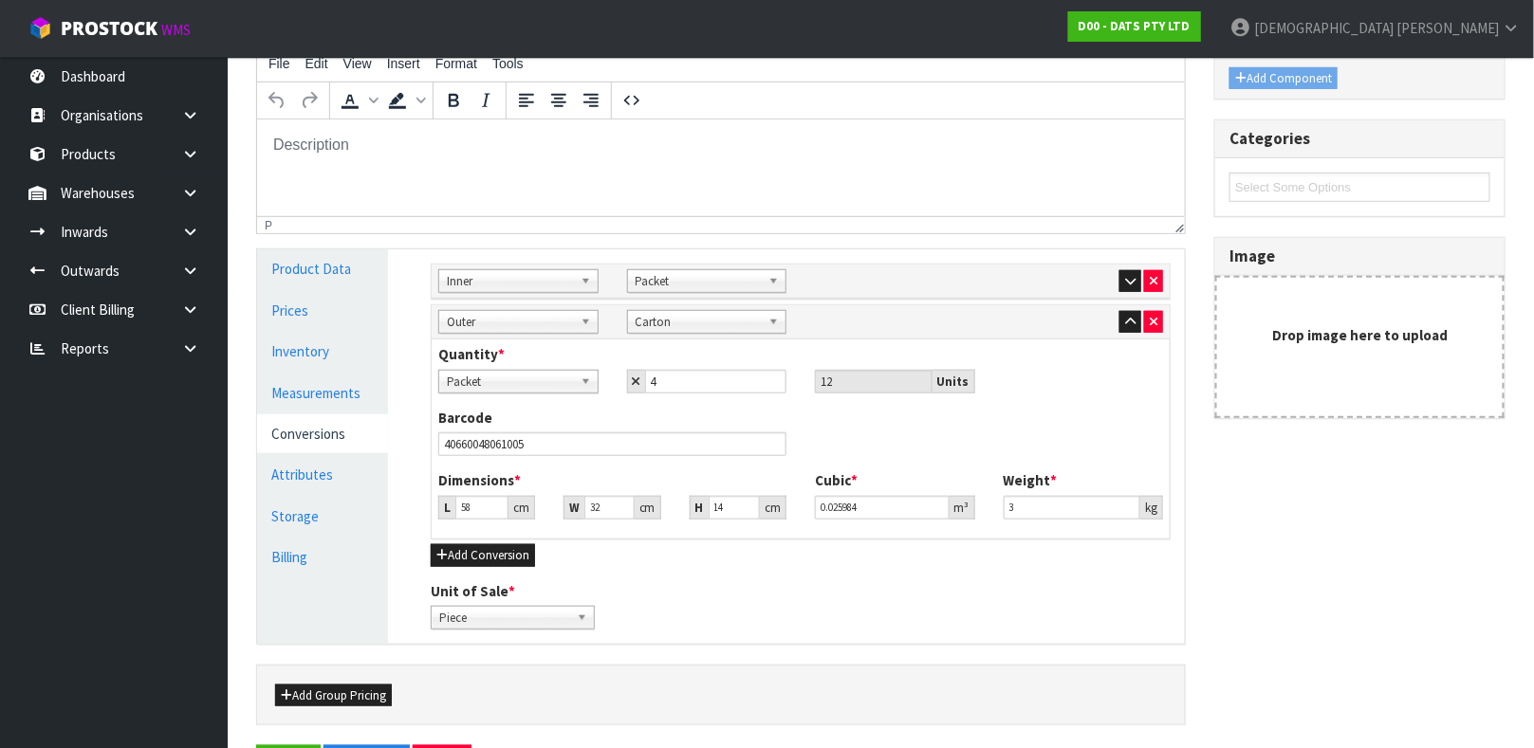
click at [1534, 420] on html "Toggle navigation ProStock WMS D00 - DATS PTY LTD [PERSON_NAME] Logout Dashboar…" at bounding box center [767, 46] width 1534 height 748
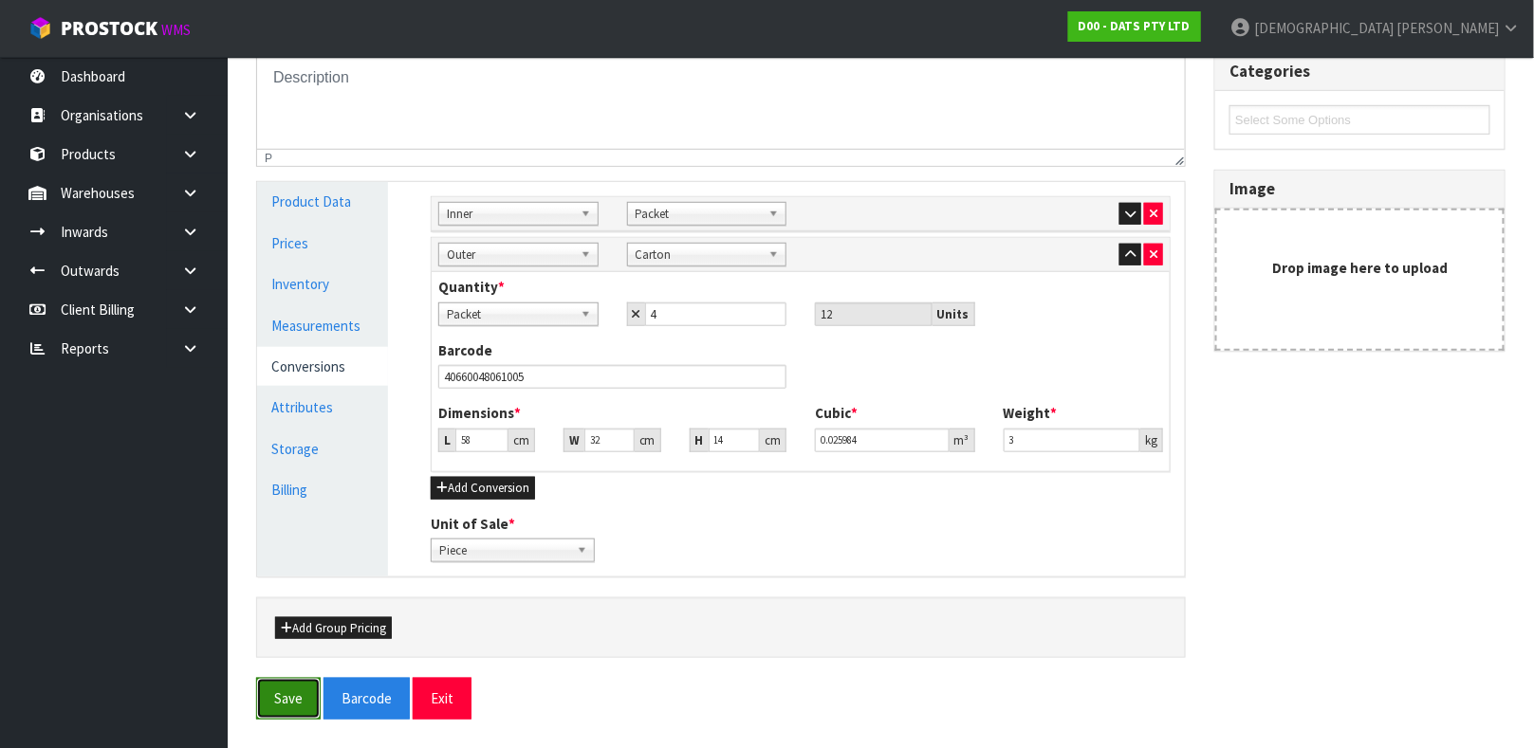
click at [277, 691] on button "Save" at bounding box center [288, 698] width 65 height 41
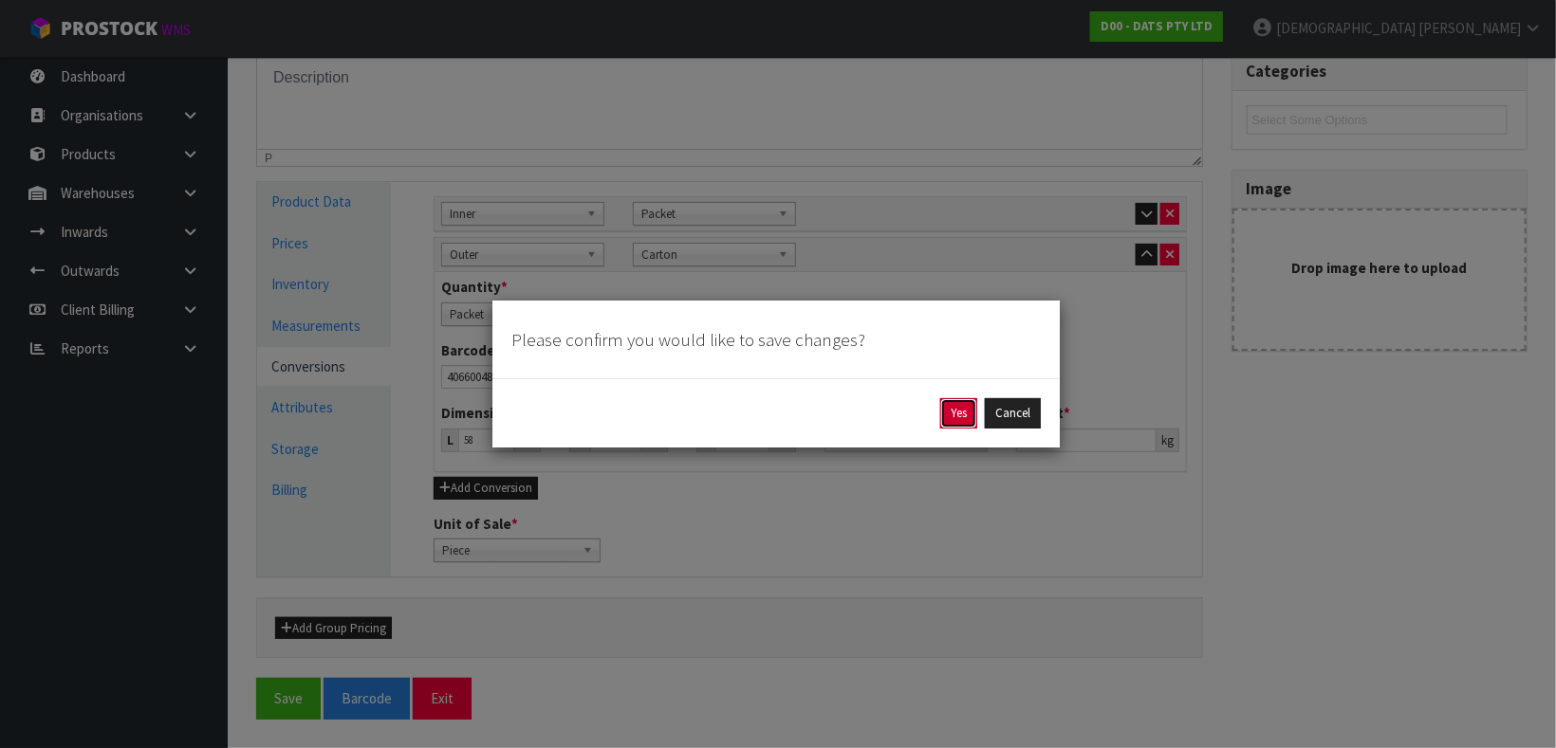
click at [948, 415] on button "Yes" at bounding box center [958, 413] width 37 height 30
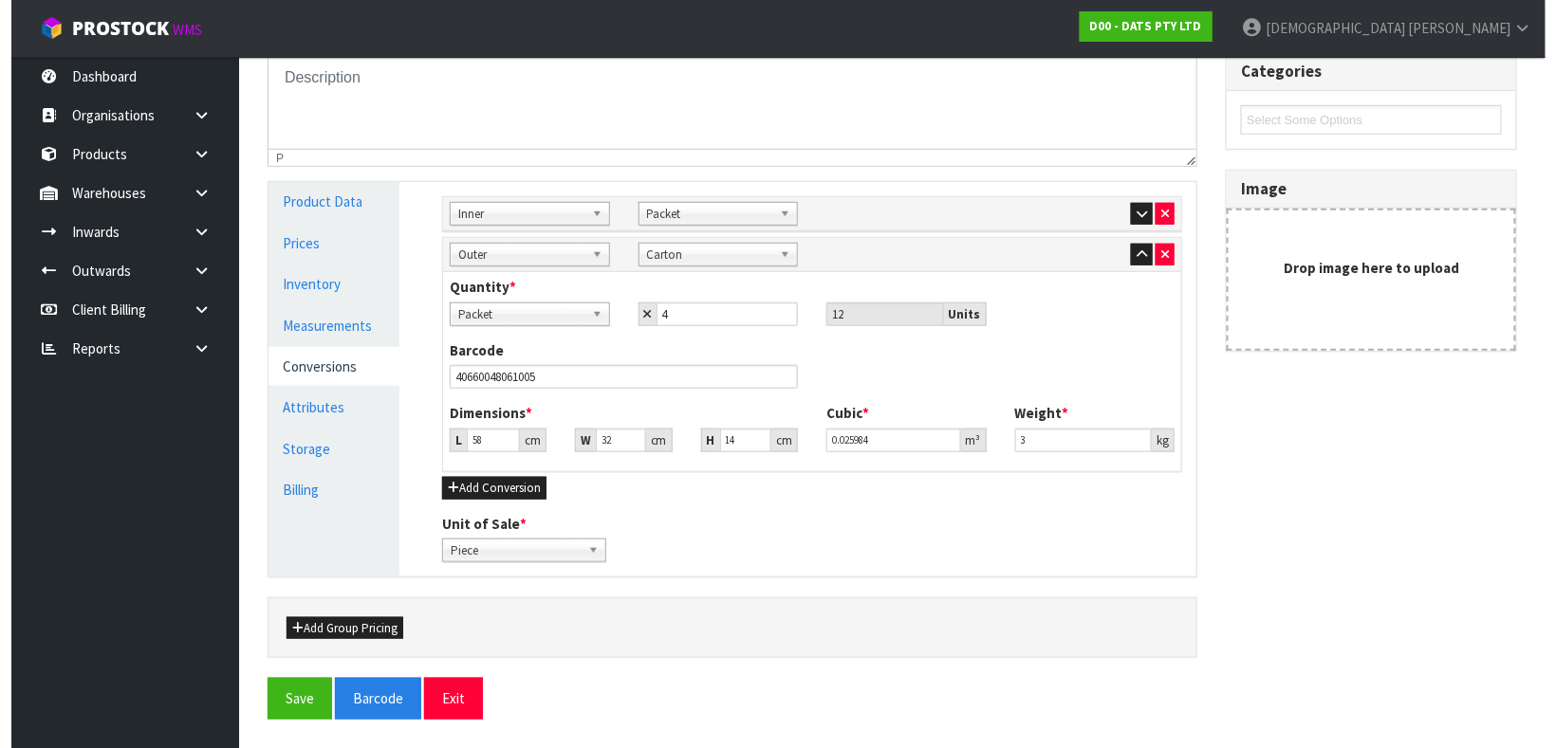
scroll to position [0, 0]
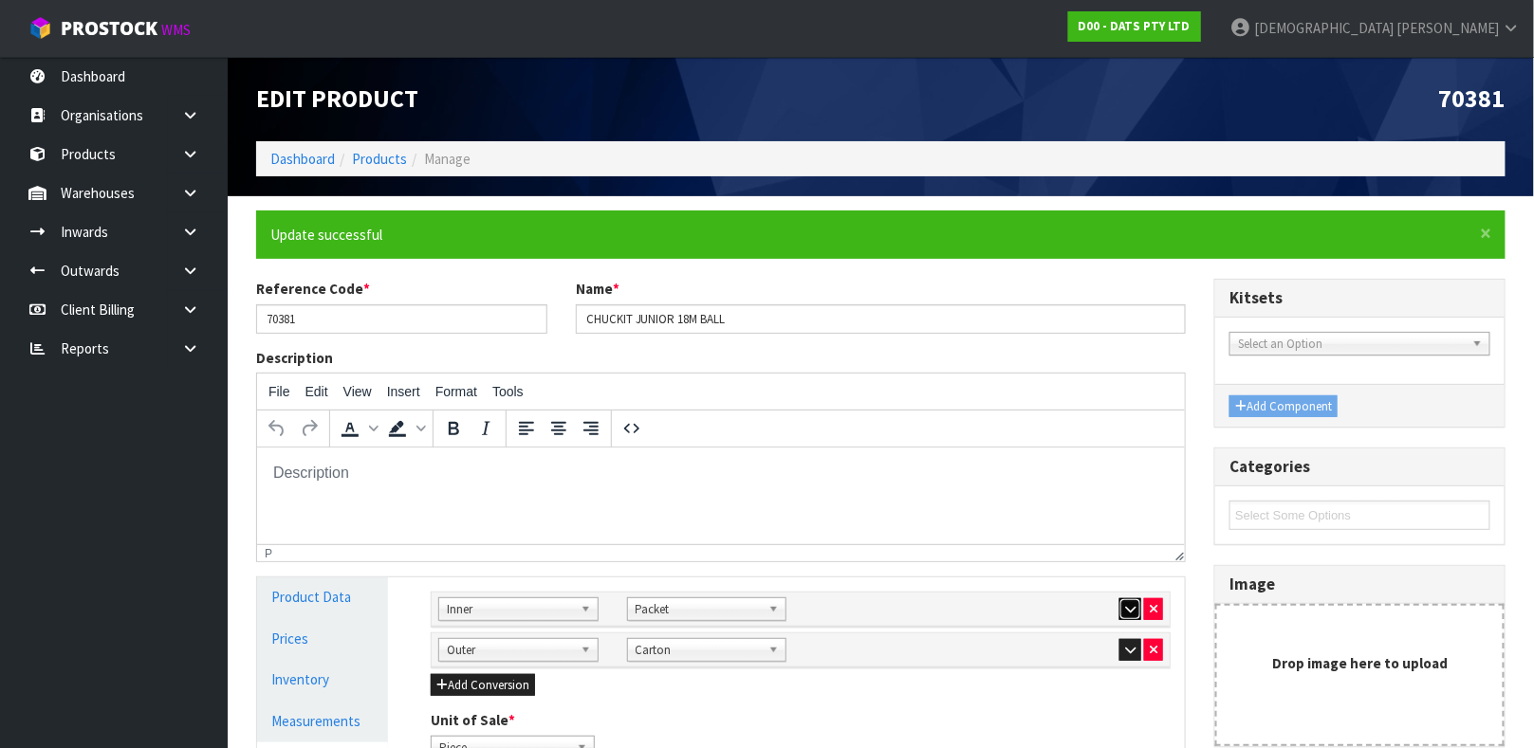
click at [1125, 610] on icon "button" at bounding box center [1130, 609] width 10 height 12
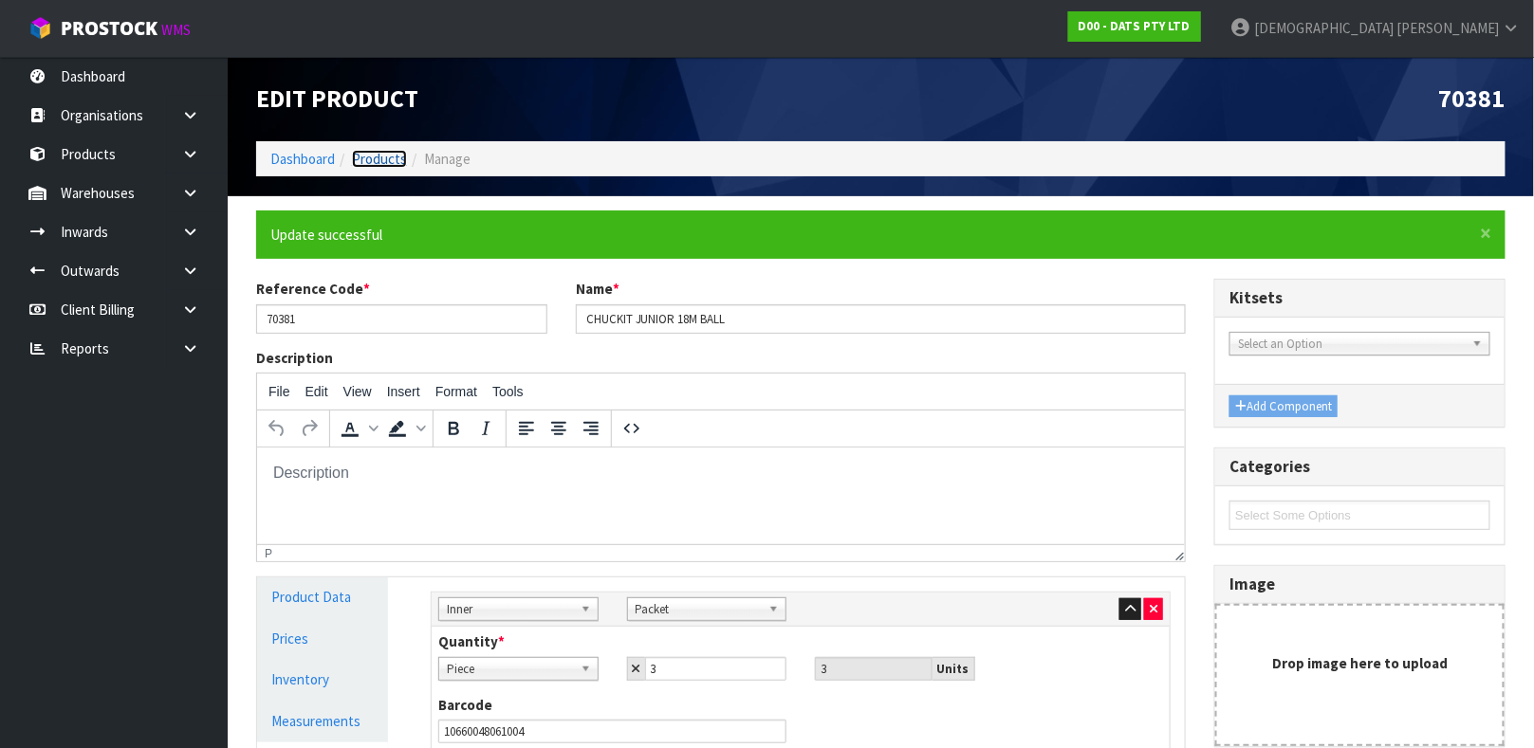
click at [383, 150] on link "Products" at bounding box center [379, 159] width 55 height 18
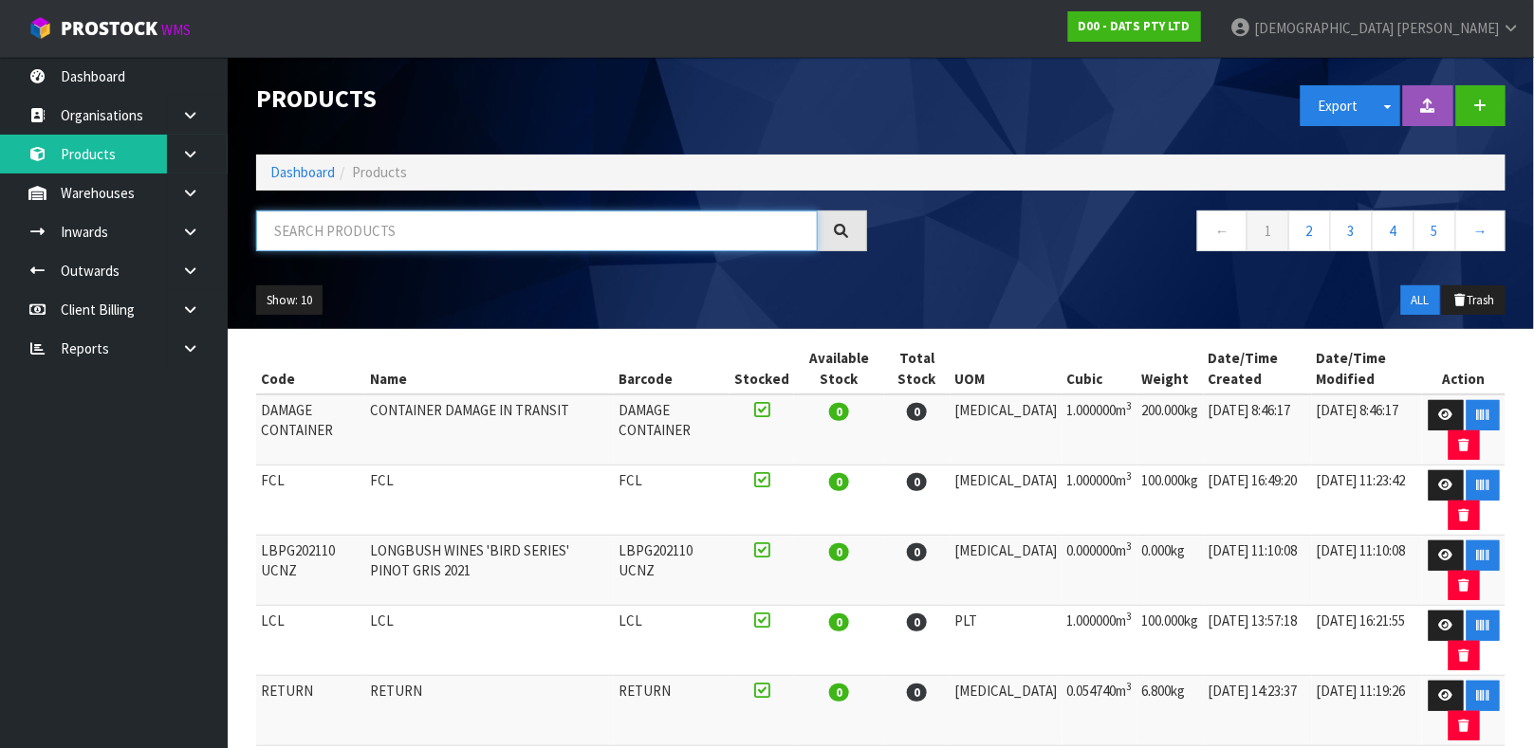
click at [363, 239] on input "text" at bounding box center [537, 231] width 562 height 41
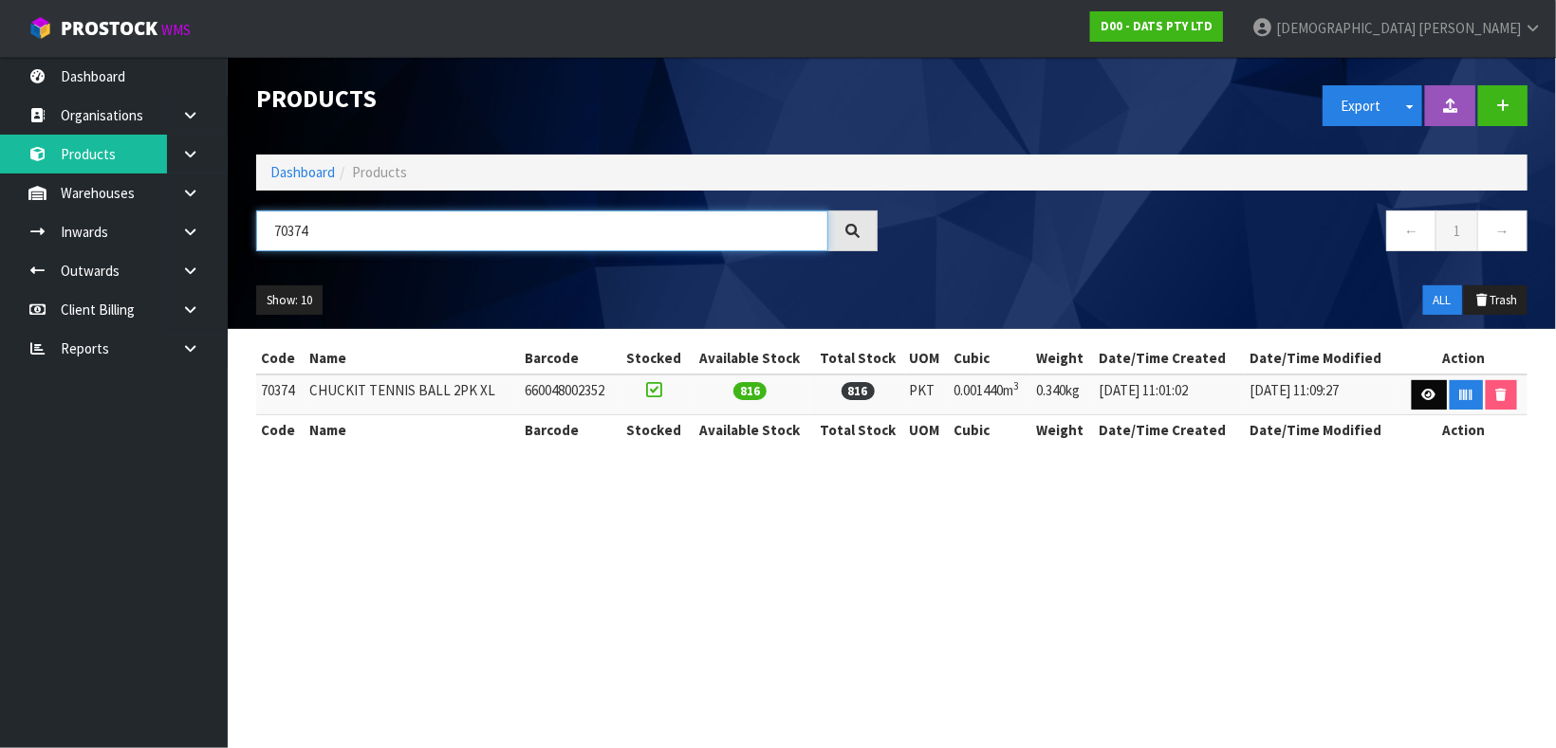
type input "70374"
click at [1425, 399] on icon at bounding box center [1429, 395] width 14 height 12
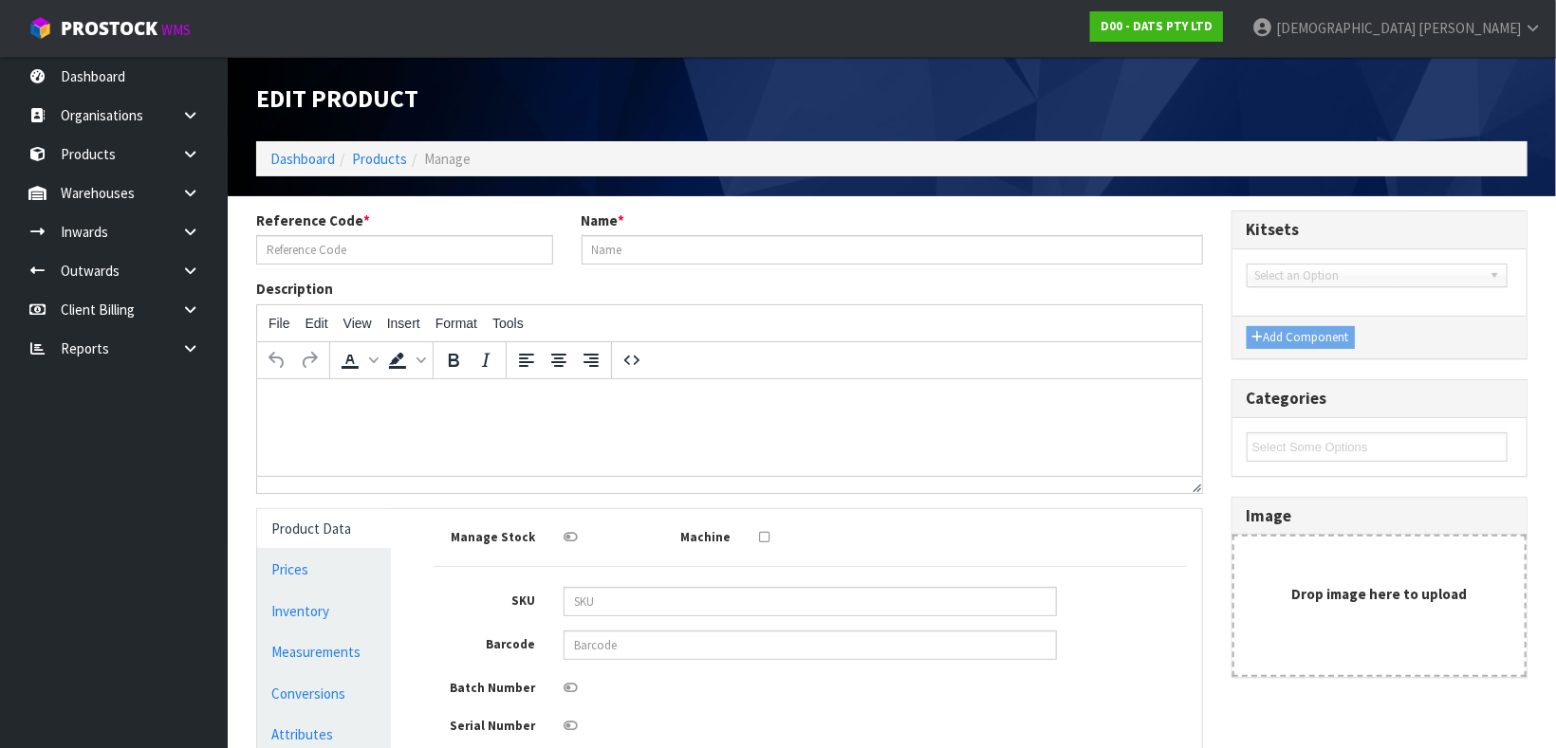
type input "70374"
type input "CHUCKIT TENNIS BALL 2PK XL"
type input "660048002352"
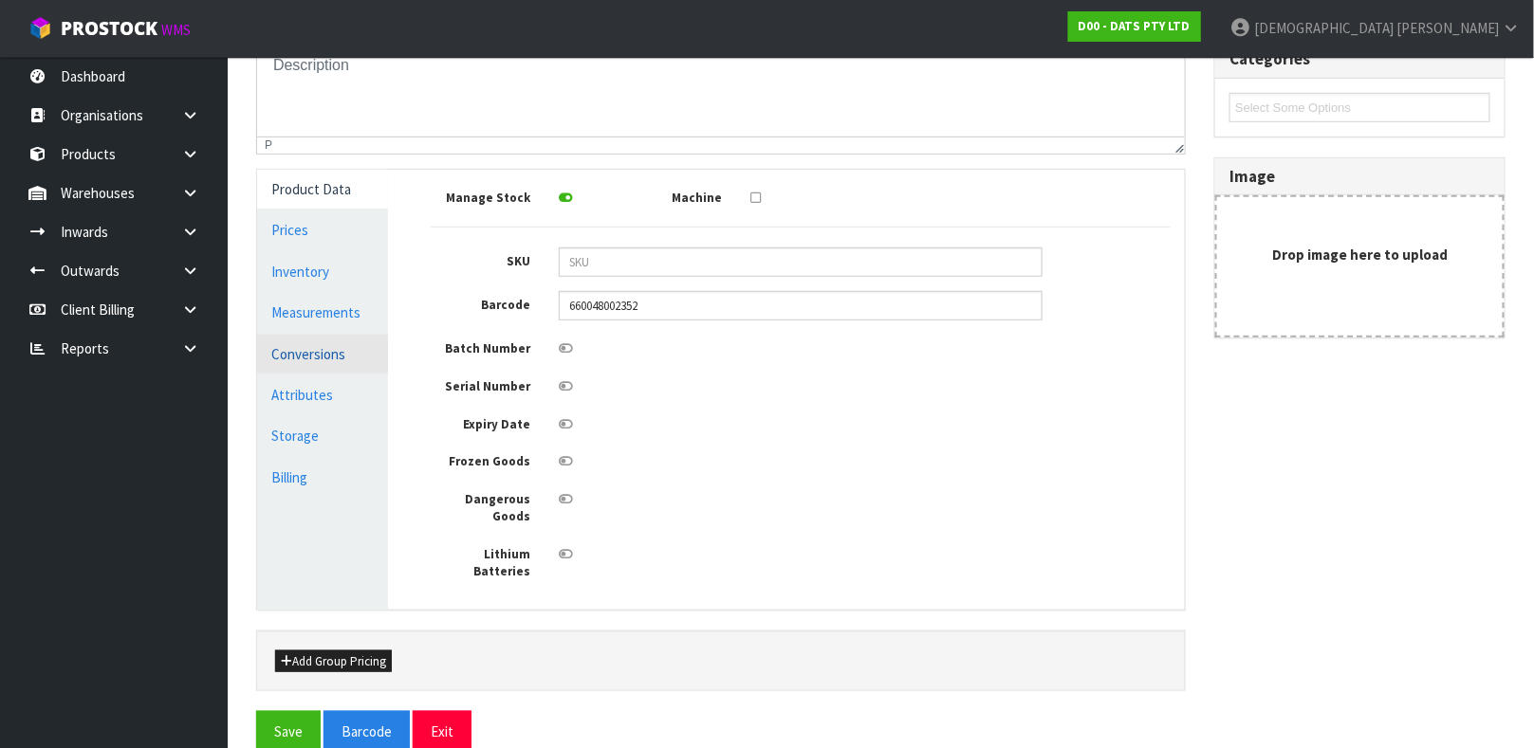
click at [342, 356] on link "Conversions" at bounding box center [322, 354] width 131 height 39
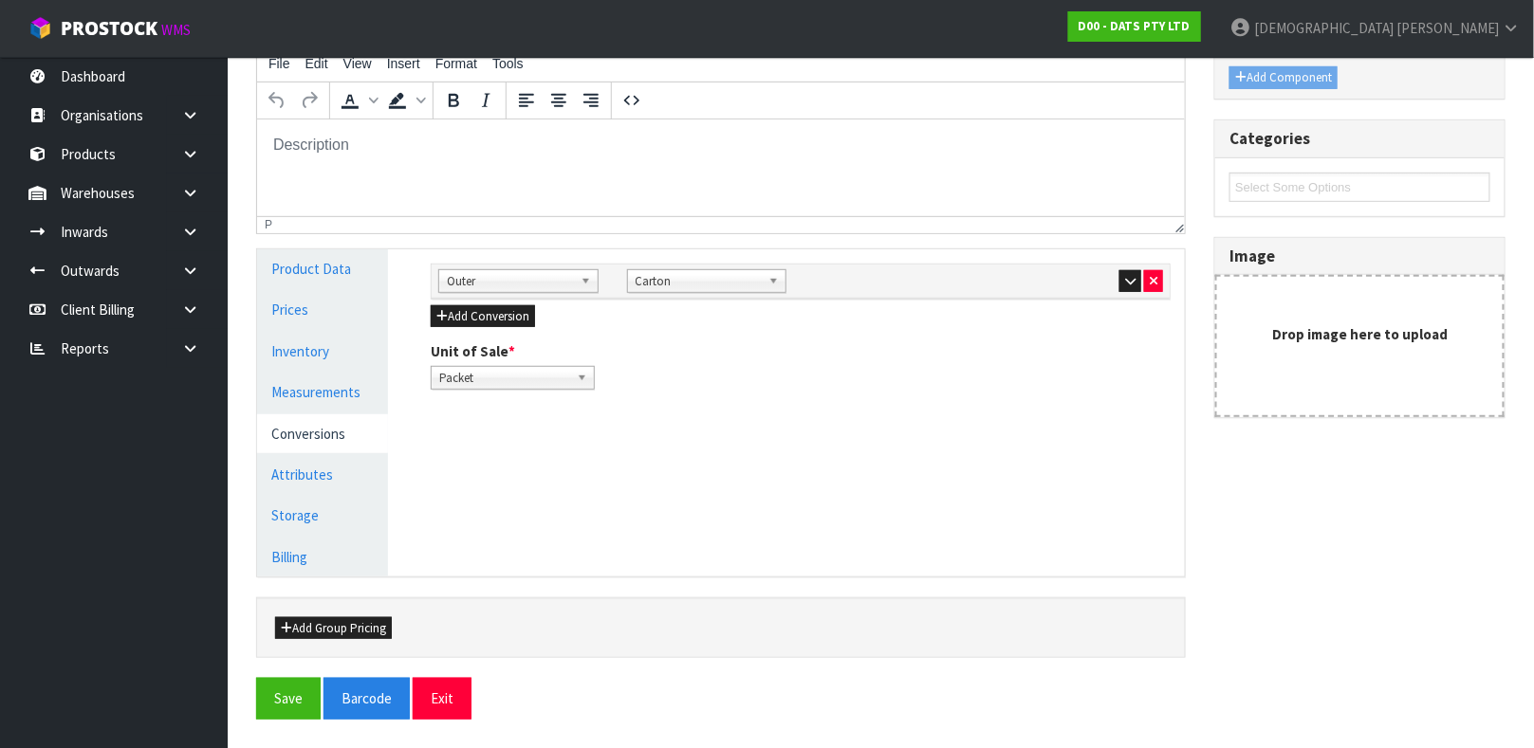
scroll to position [259, 0]
click at [1129, 284] on icon "button" at bounding box center [1130, 282] width 10 height 12
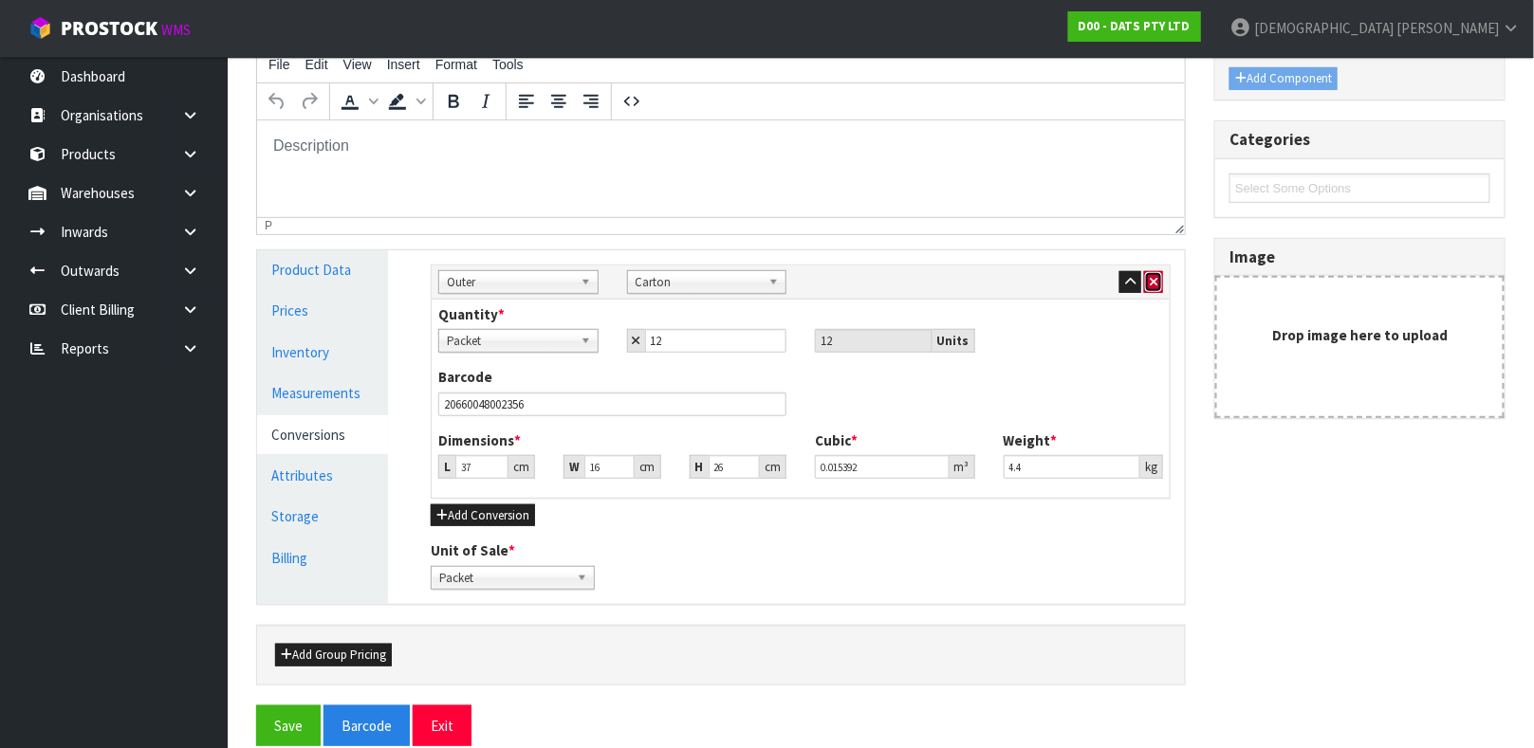
click at [1154, 282] on icon "button" at bounding box center [1154, 282] width 8 height 12
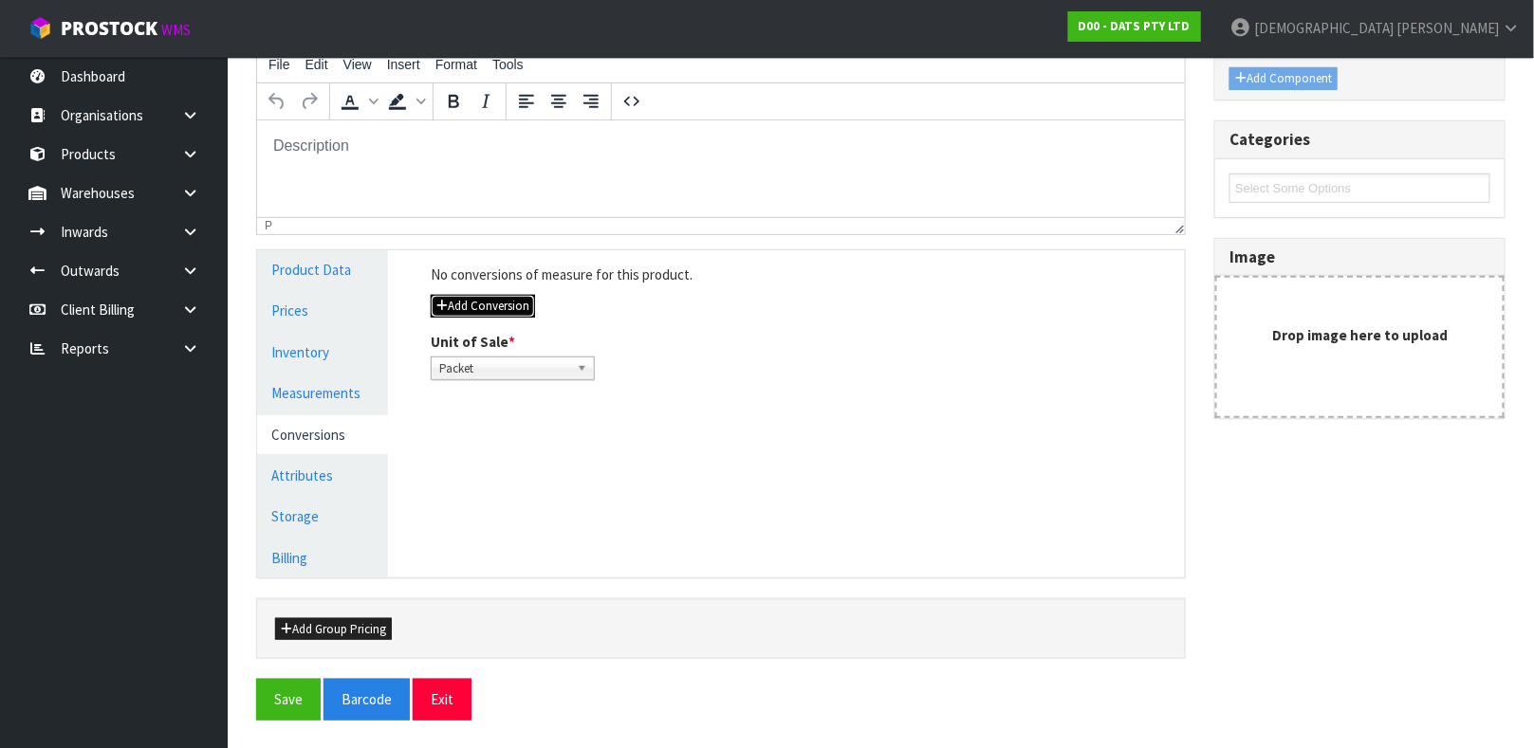
click at [526, 299] on button "Add Conversion" at bounding box center [483, 306] width 104 height 23
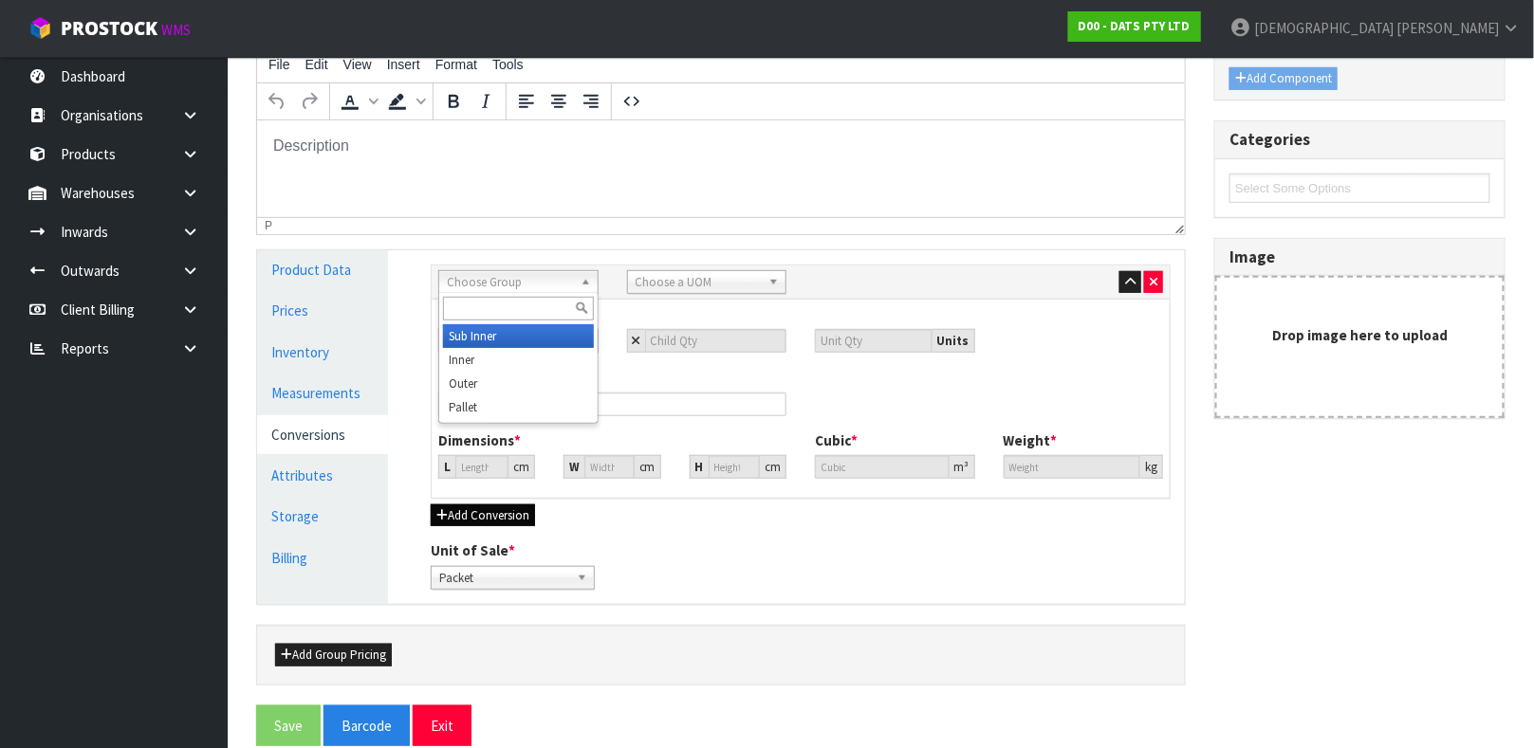
click at [526, 294] on div "Choose Group Sub Inner Inner Outer Pallet" at bounding box center [518, 282] width 160 height 24
click at [503, 360] on li "Inner" at bounding box center [518, 360] width 151 height 24
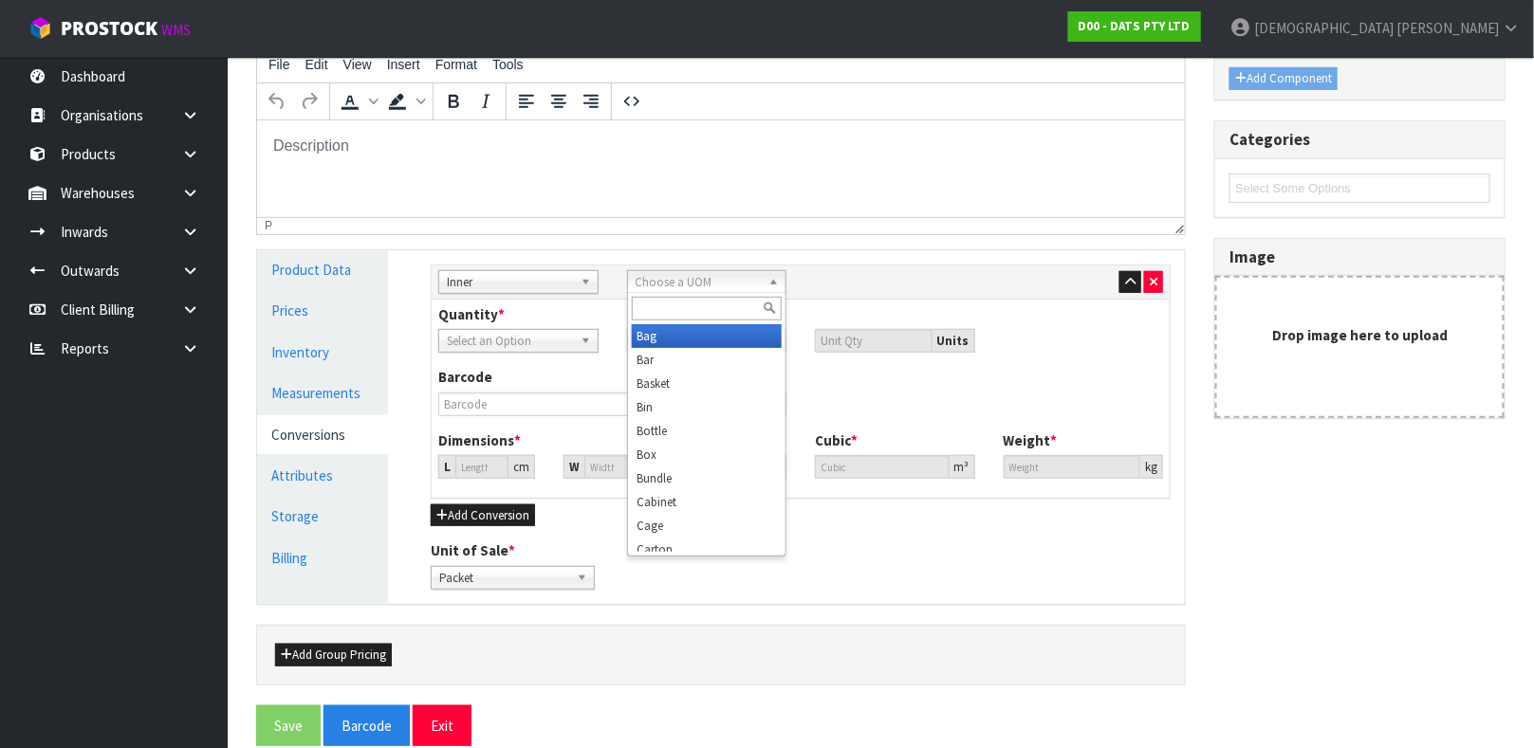
click at [709, 279] on span "Choose a UOM" at bounding box center [699, 282] width 126 height 23
type input "PAC"
click at [329, 392] on link "Measurements" at bounding box center [322, 393] width 131 height 39
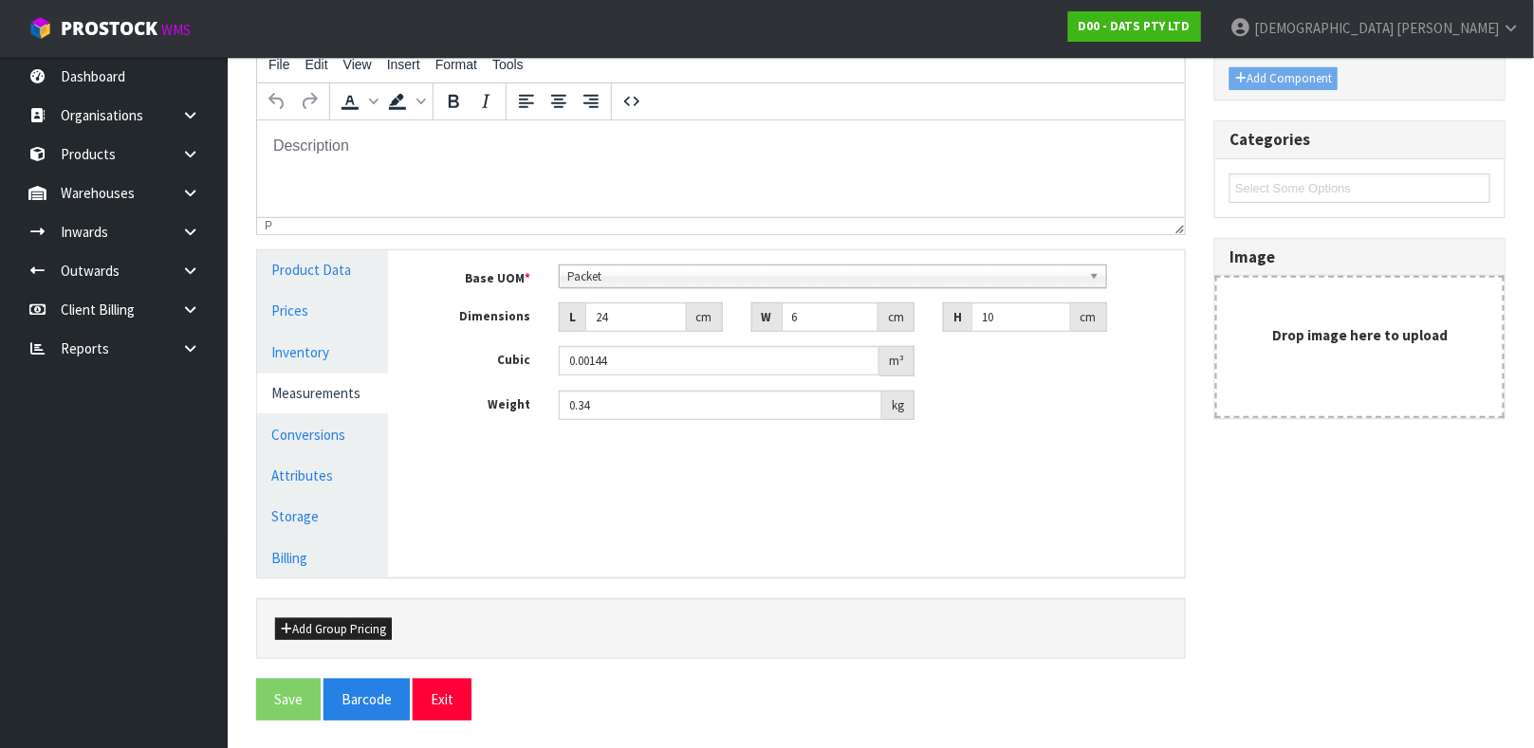
scroll to position [269, 0]
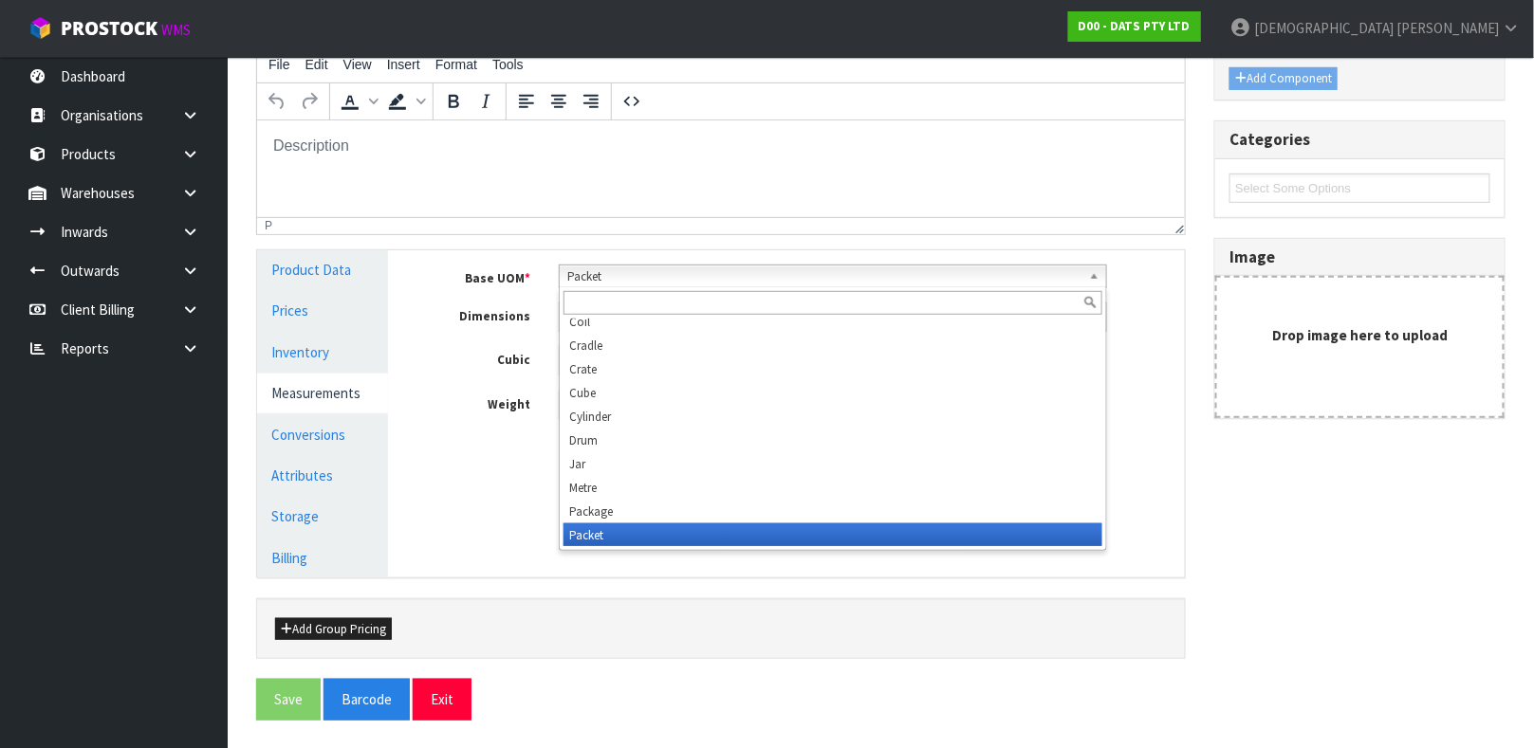
click at [655, 284] on span "Packet" at bounding box center [824, 277] width 514 height 23
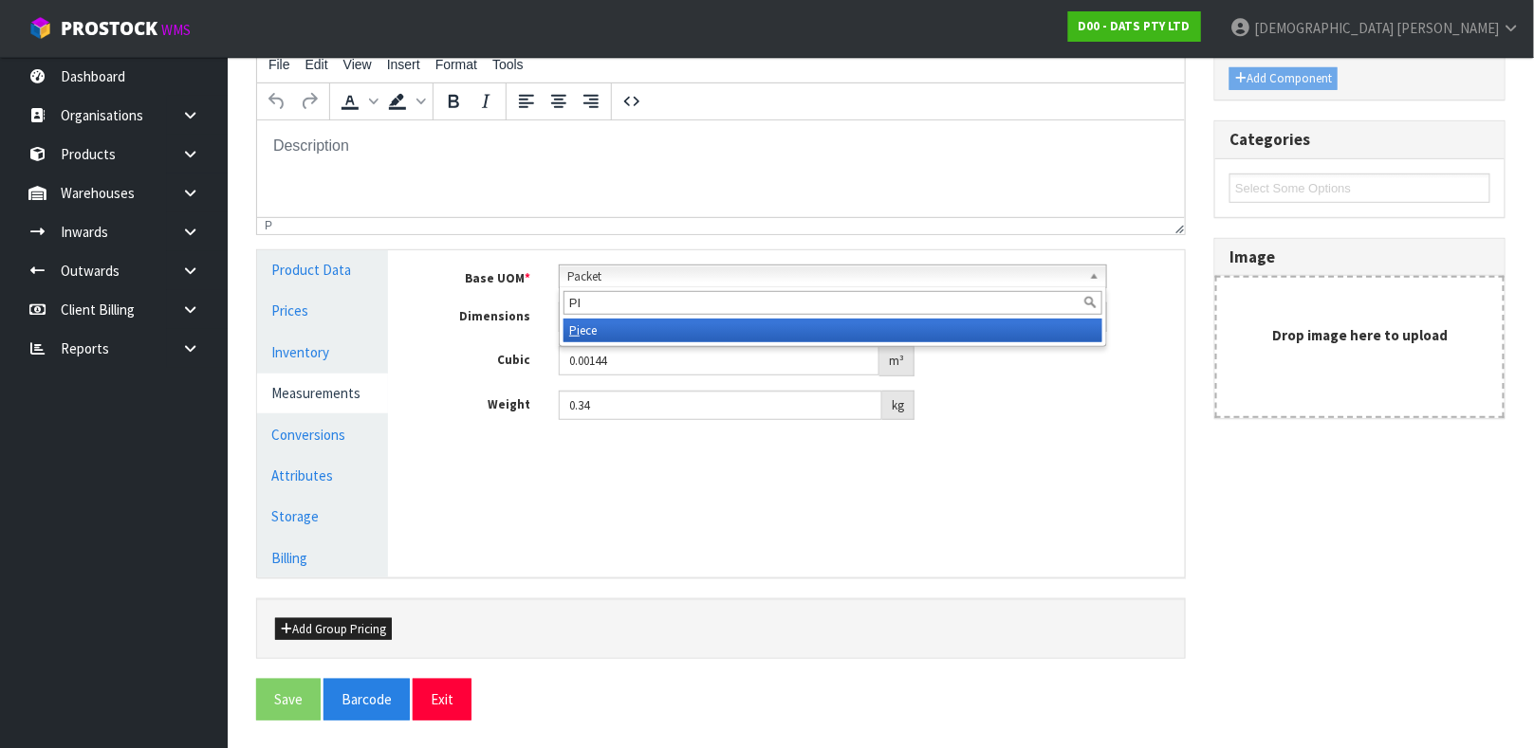
type input "PI"
click at [633, 333] on li "Pi ece" at bounding box center [832, 331] width 539 height 24
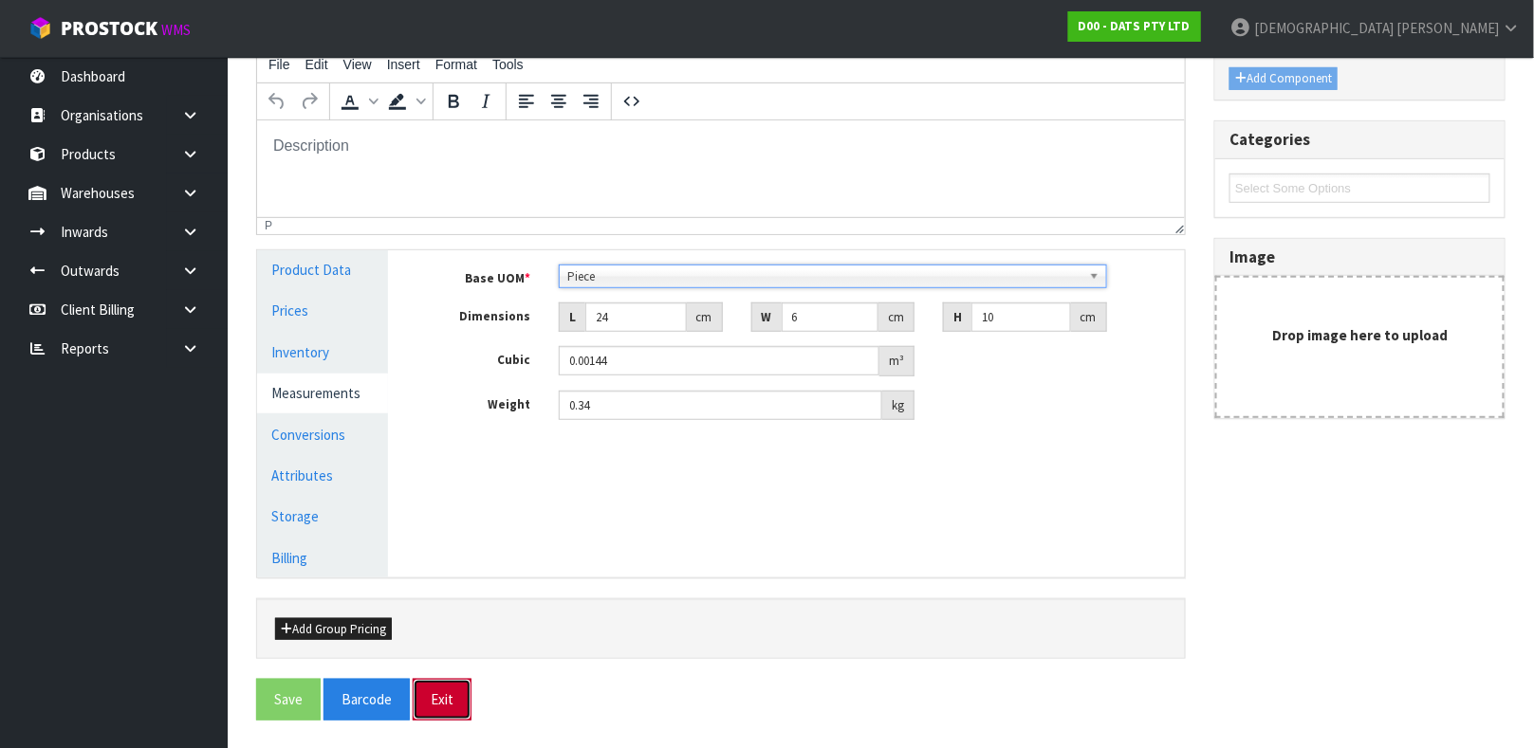
click at [440, 696] on button "Exit" at bounding box center [442, 699] width 59 height 41
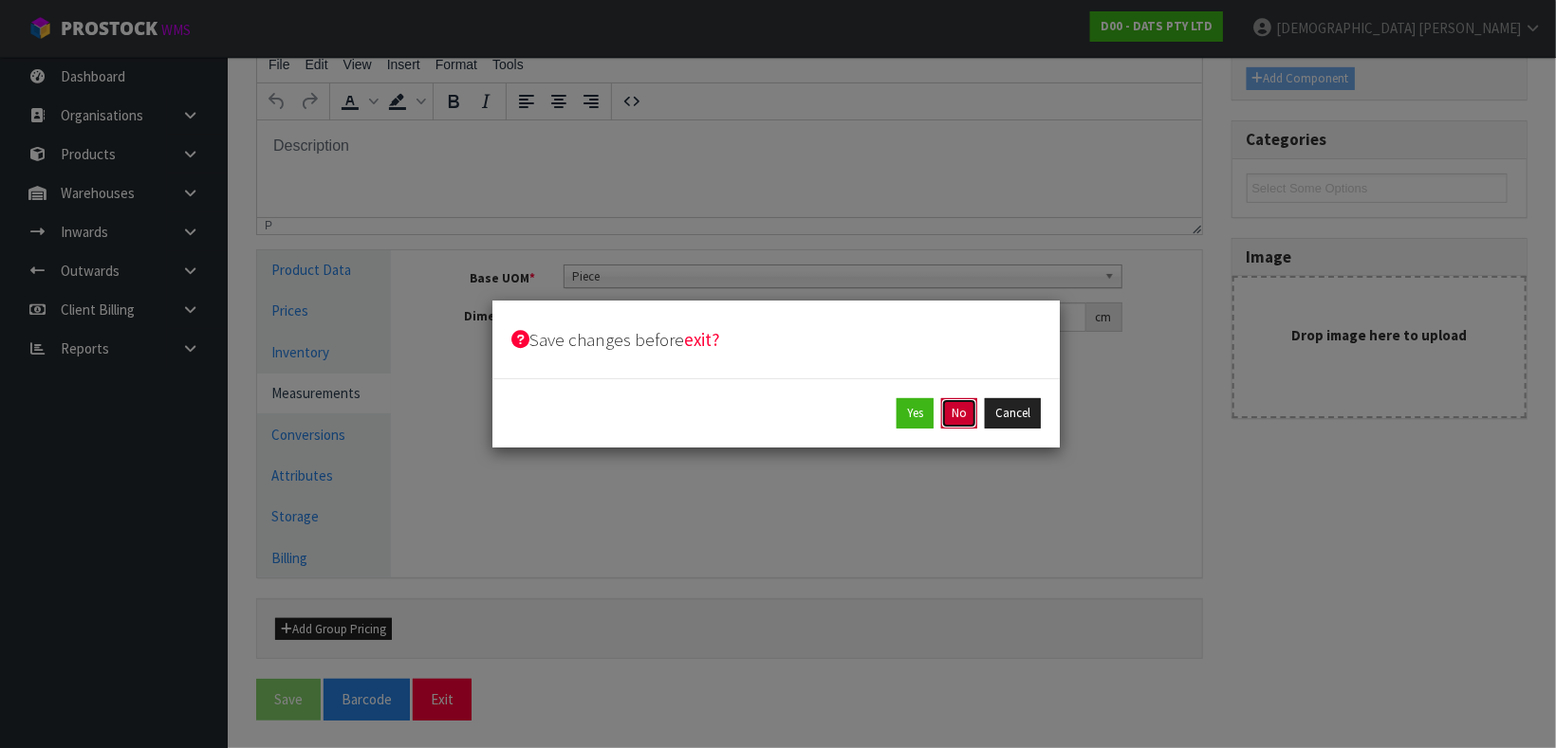
click at [959, 412] on button "No" at bounding box center [959, 413] width 36 height 30
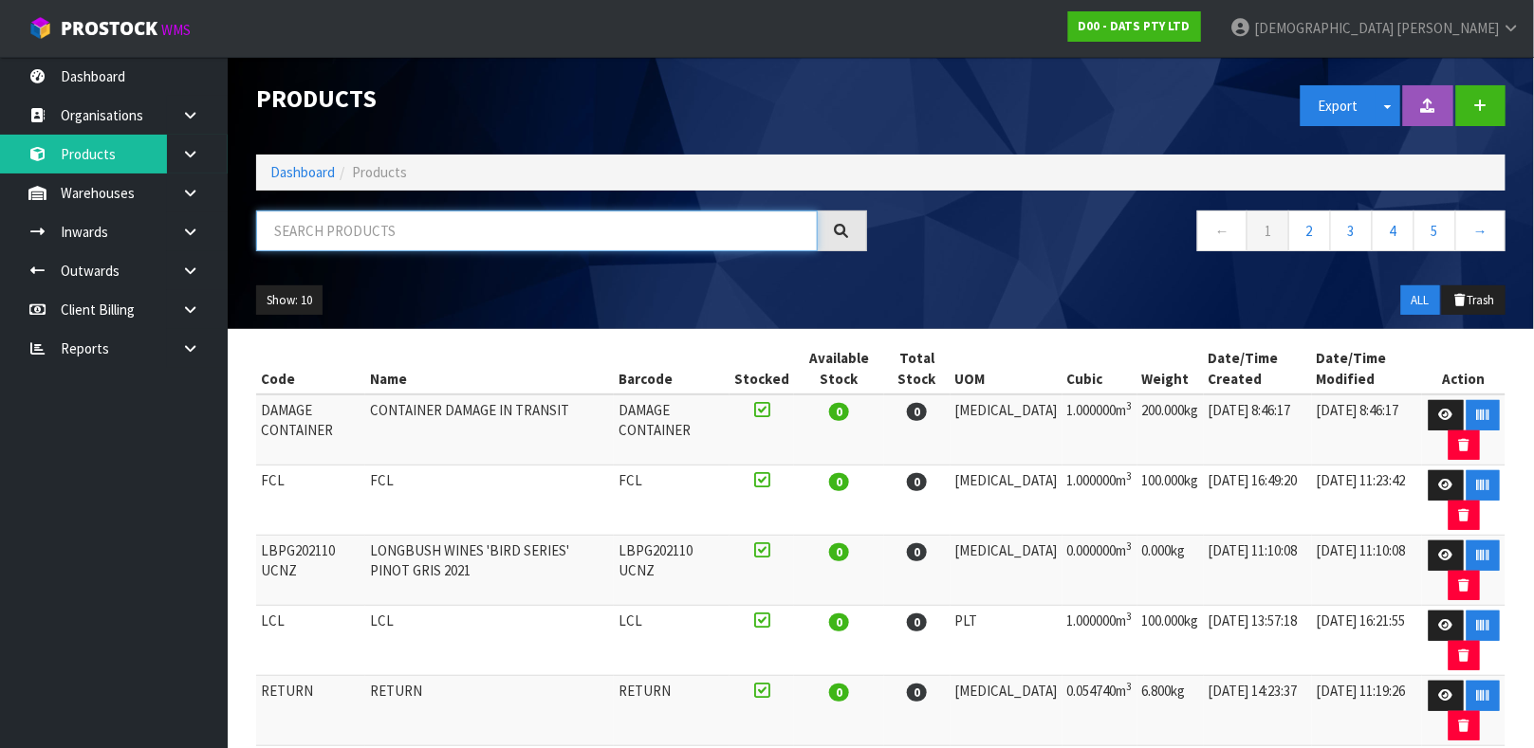
click at [634, 247] on input "text" at bounding box center [537, 231] width 562 height 41
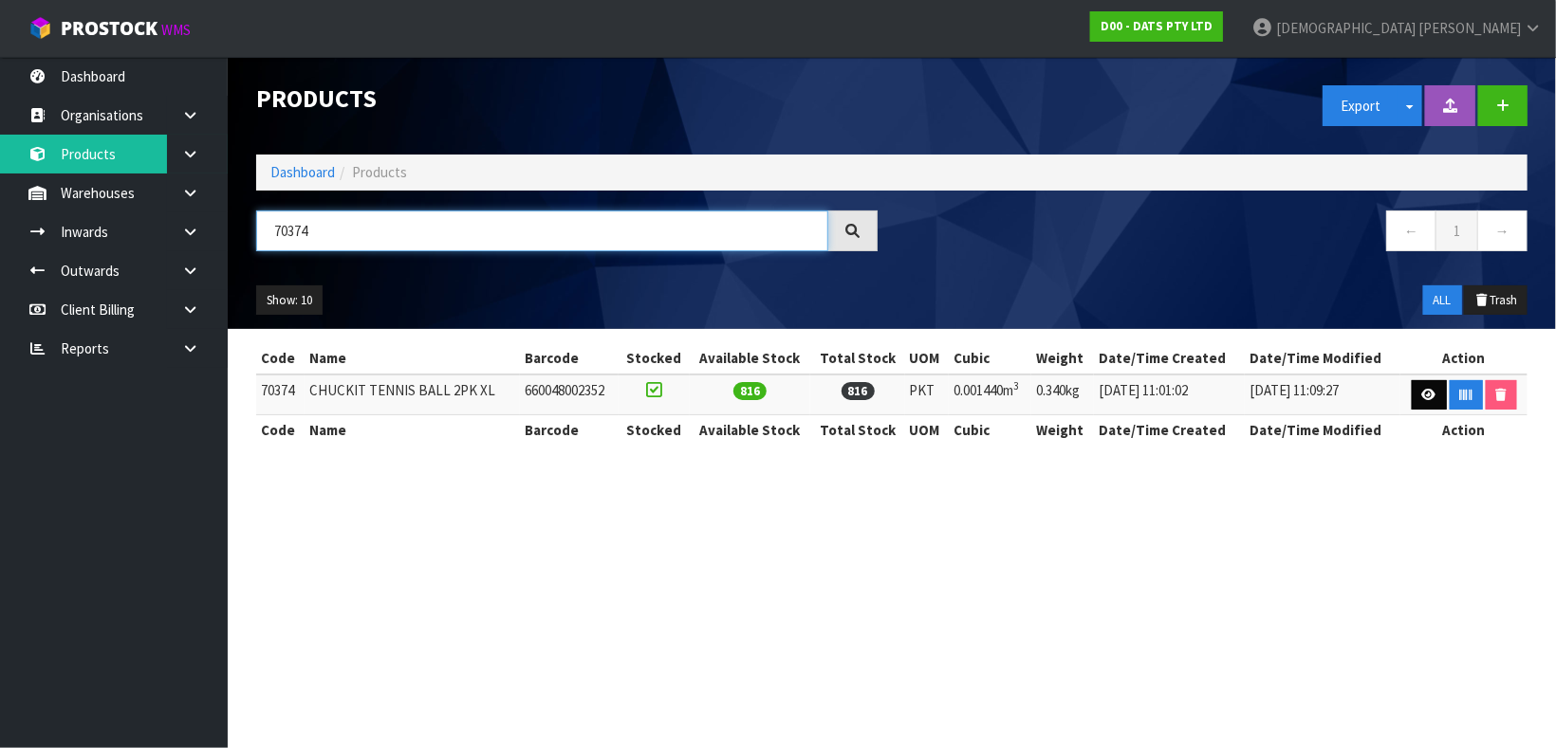
type input "70374"
click at [1441, 401] on link at bounding box center [1428, 395] width 35 height 30
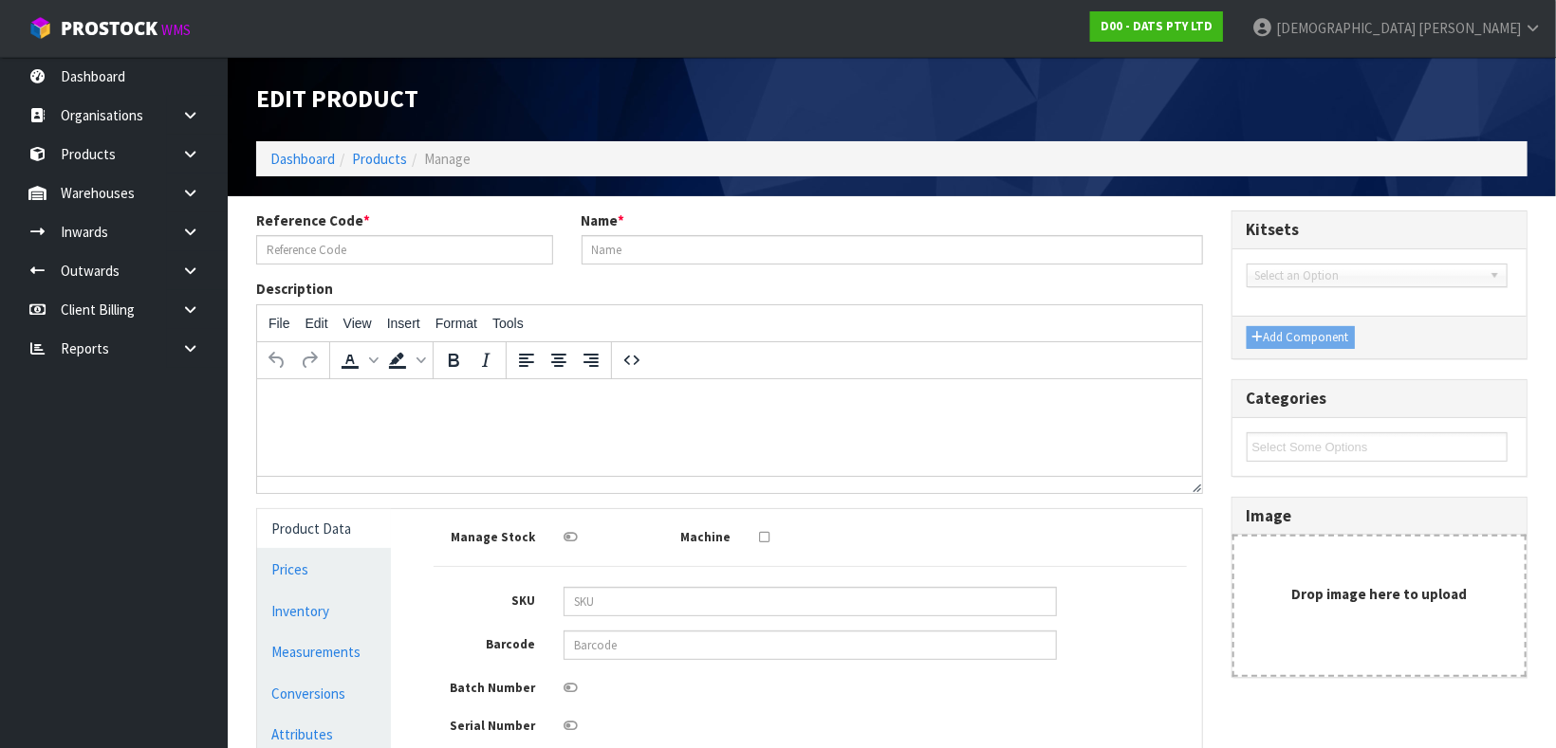
type input "70374"
type input "CHUCKIT TENNIS BALL 2PK XL"
type input "660048002352"
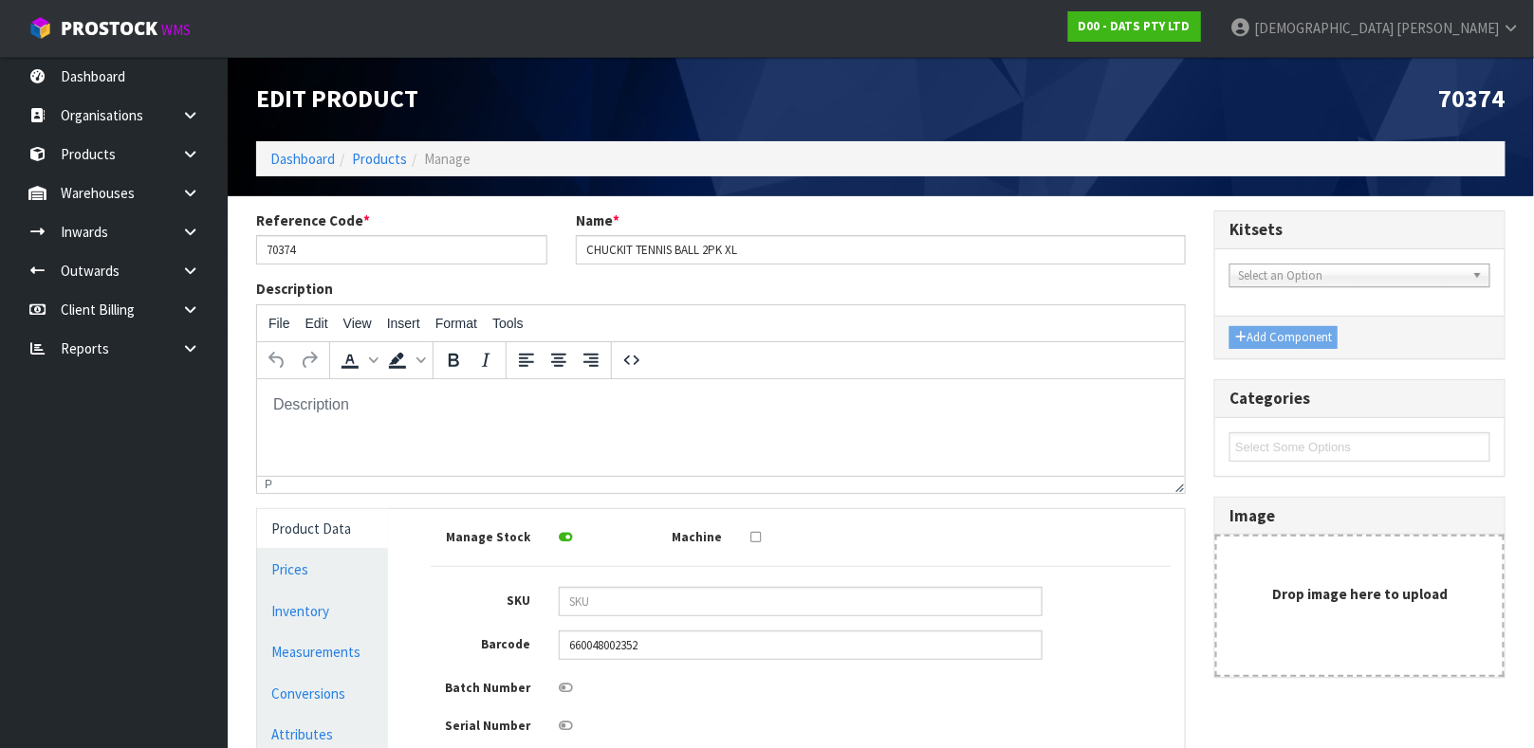
scroll to position [315, 0]
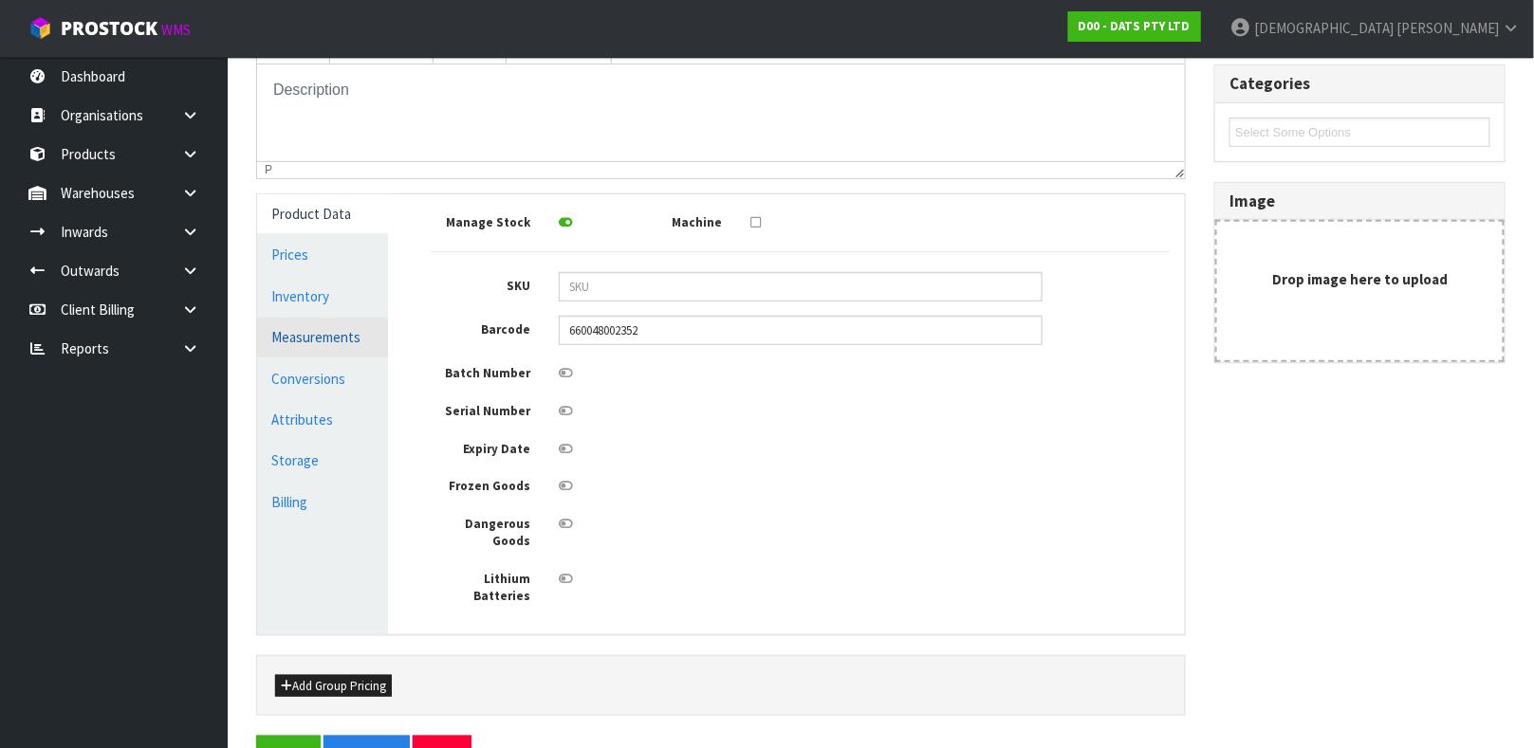
click at [338, 341] on link "Measurements" at bounding box center [322, 337] width 131 height 39
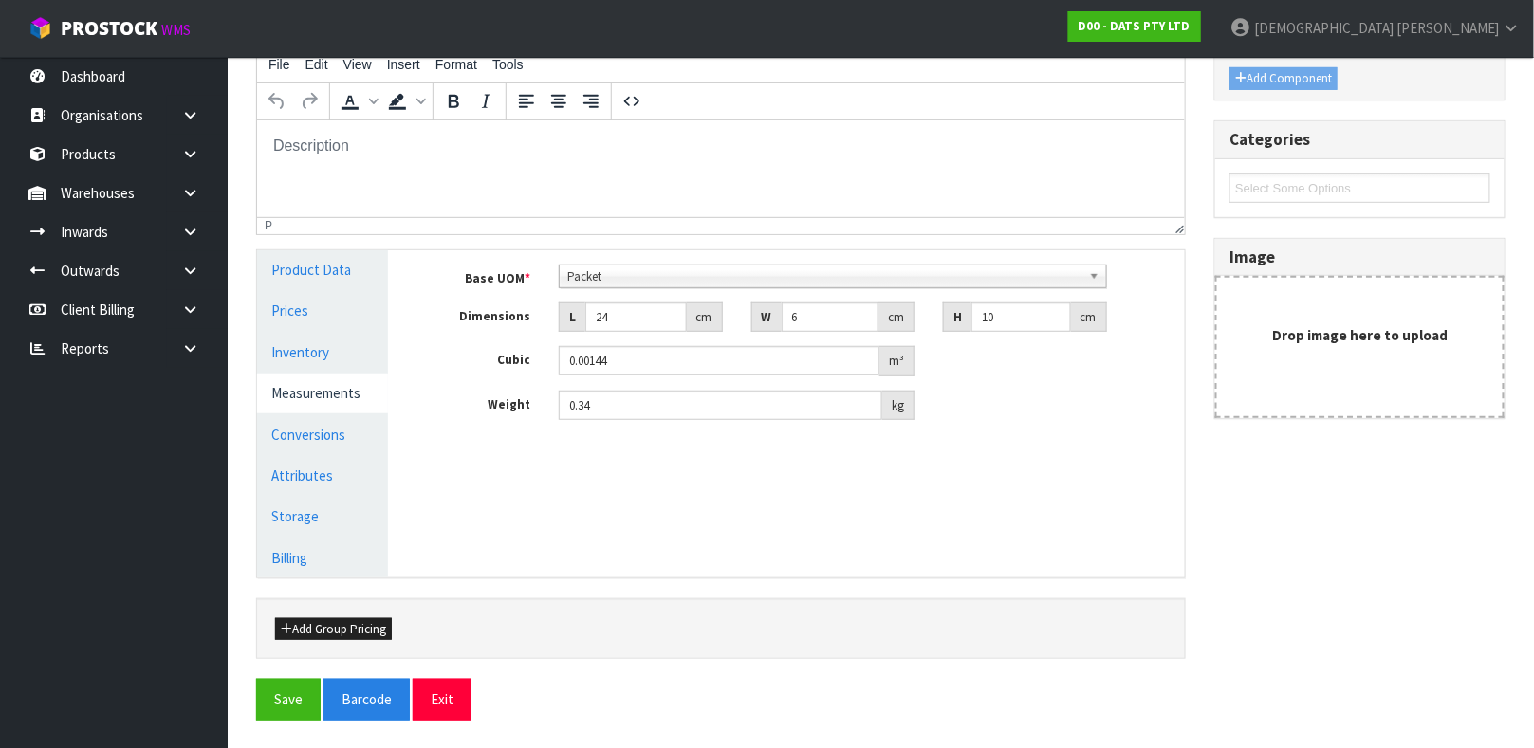
scroll to position [269, 0]
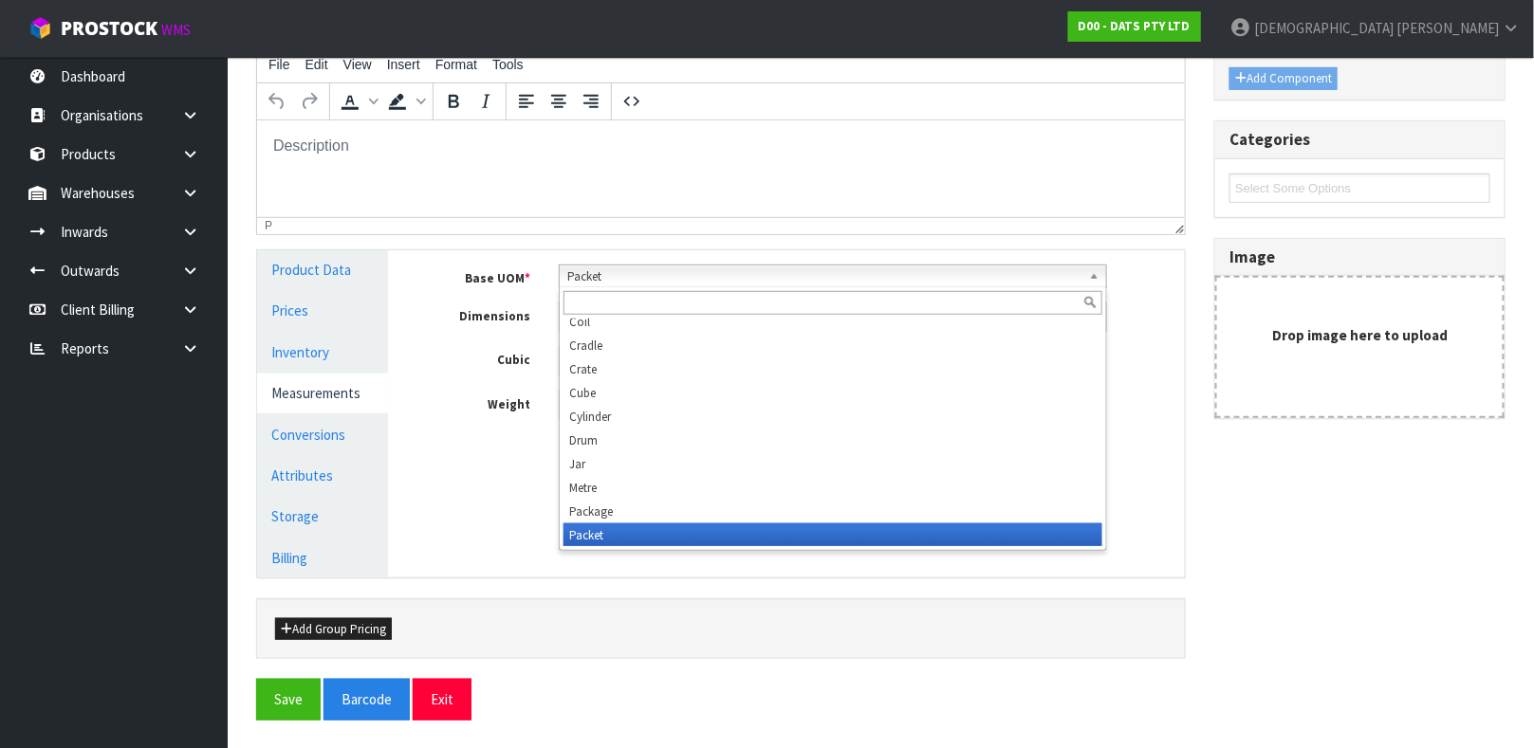
click at [630, 284] on span "Packet" at bounding box center [824, 277] width 514 height 23
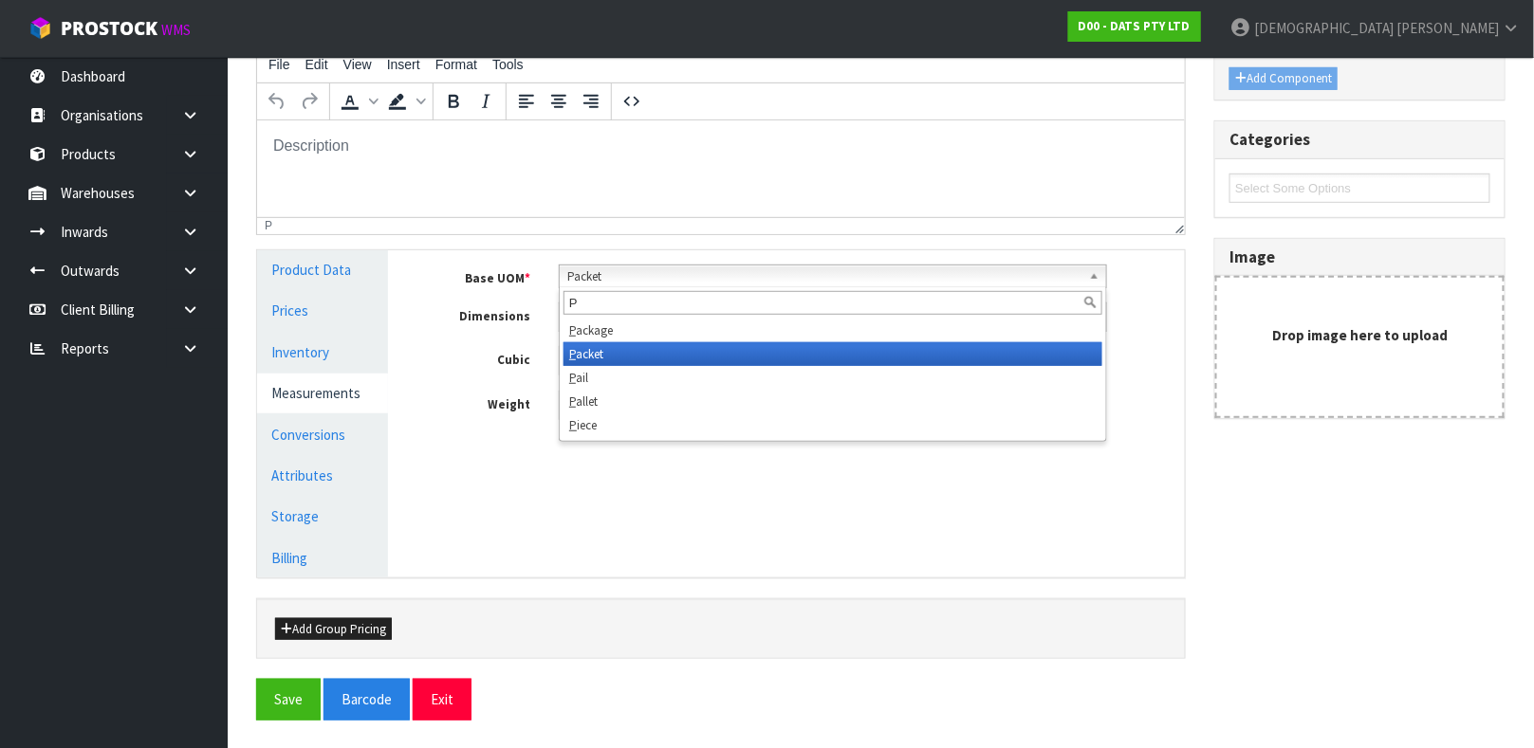
scroll to position [0, 0]
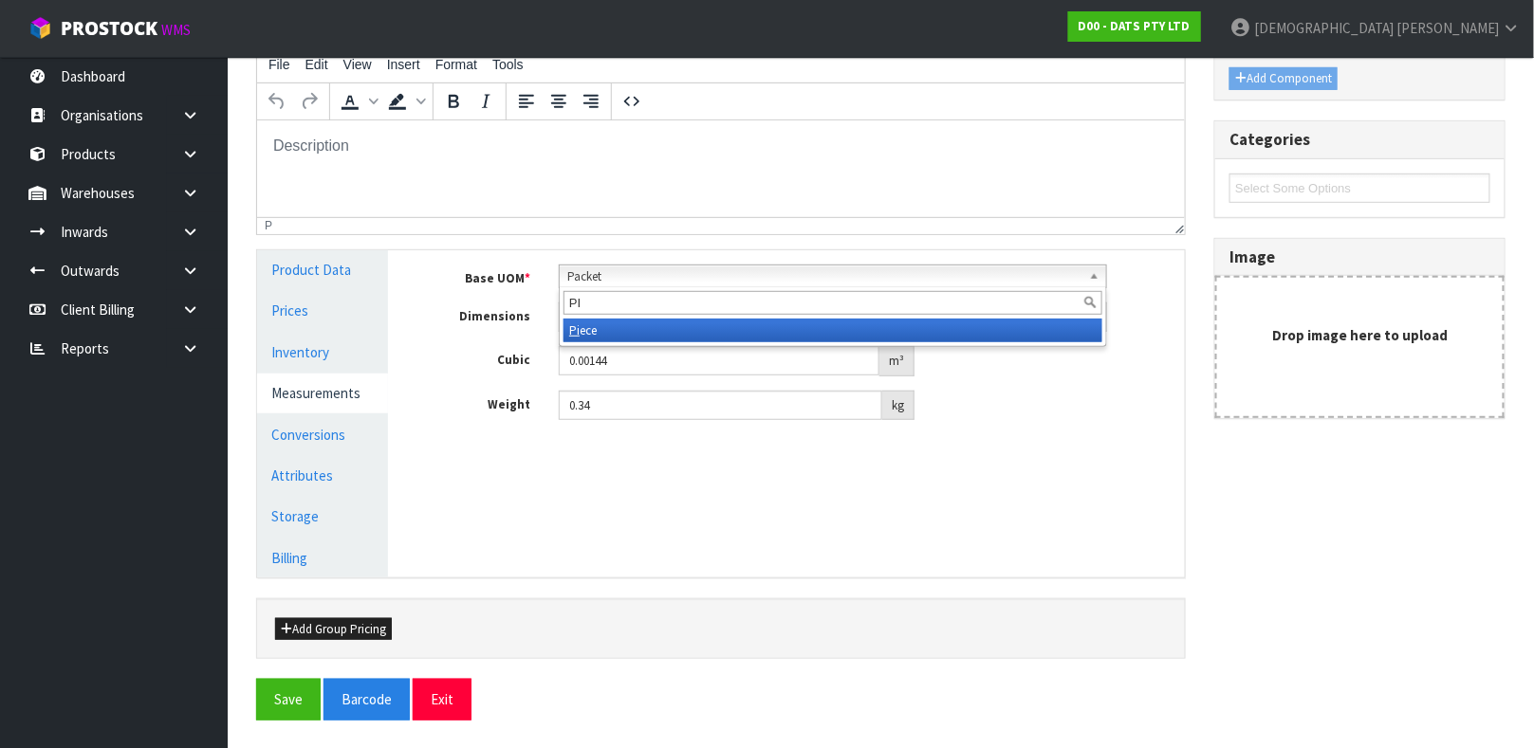
type input "PI"
click at [612, 330] on li "Pi ece" at bounding box center [832, 331] width 539 height 24
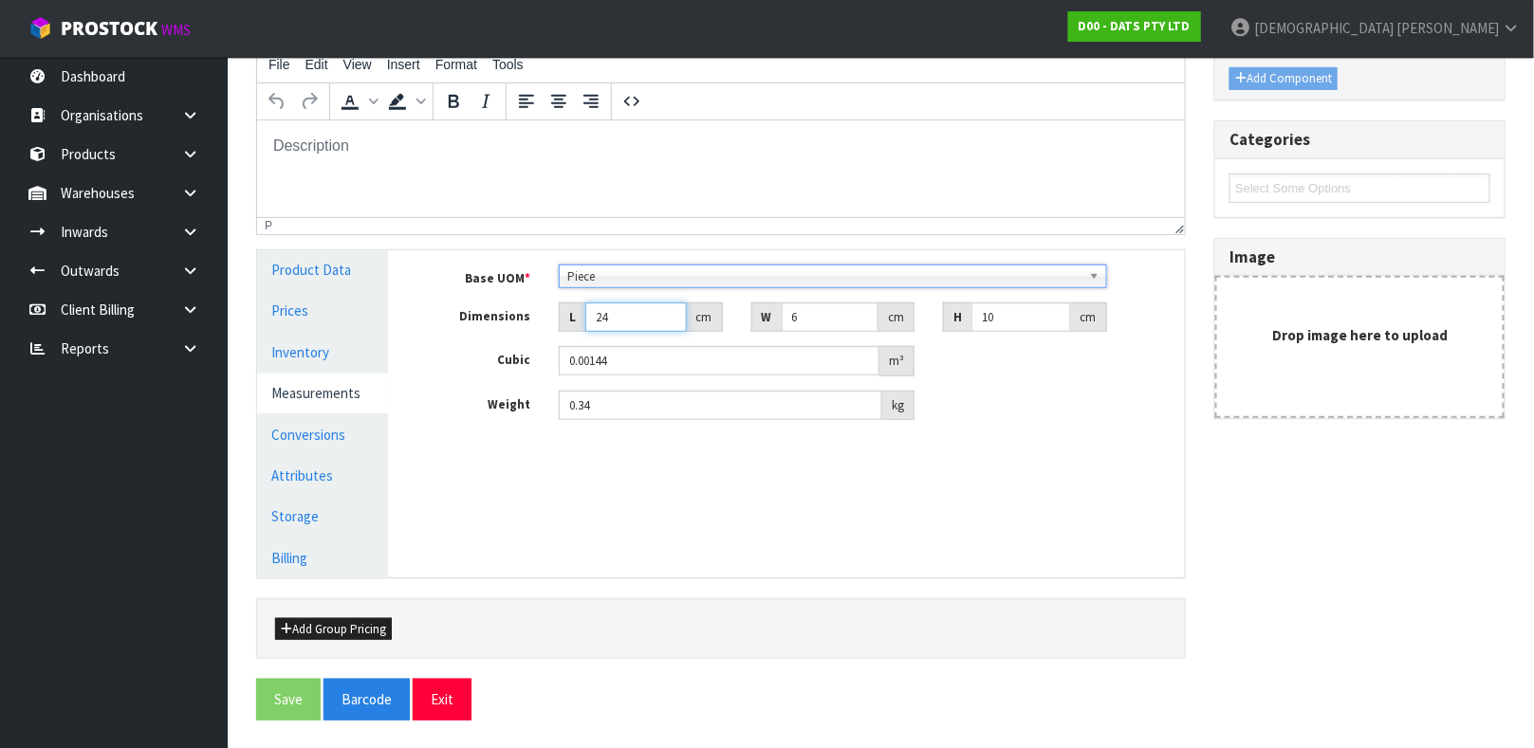
click at [636, 322] on input "24" at bounding box center [635, 317] width 101 height 29
type input "2"
type input "0.00012"
type input "2"
type input "0.000001"
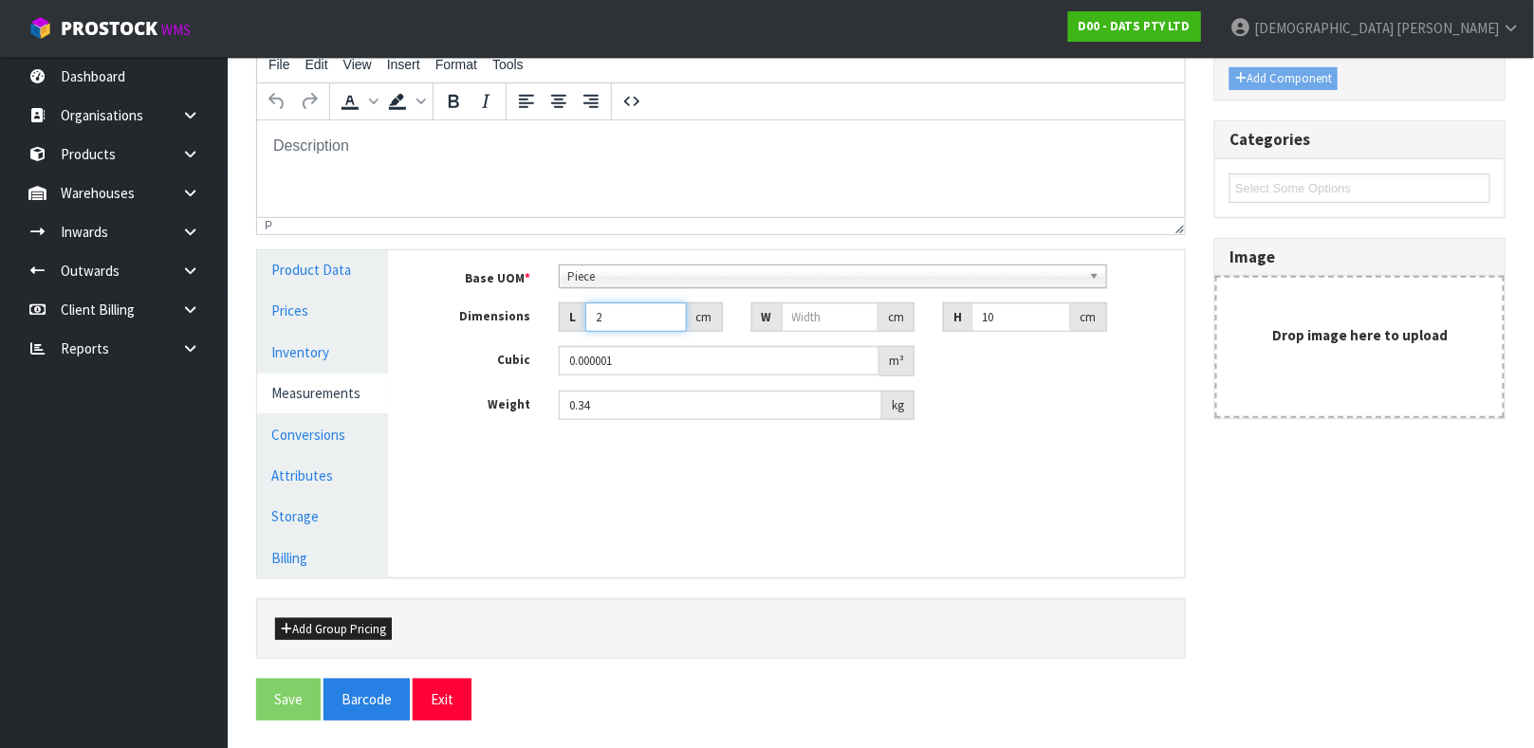
click at [623, 323] on input "2" at bounding box center [635, 317] width 101 height 29
type input "23"
type input "1"
type input "0.00023"
type input "10"
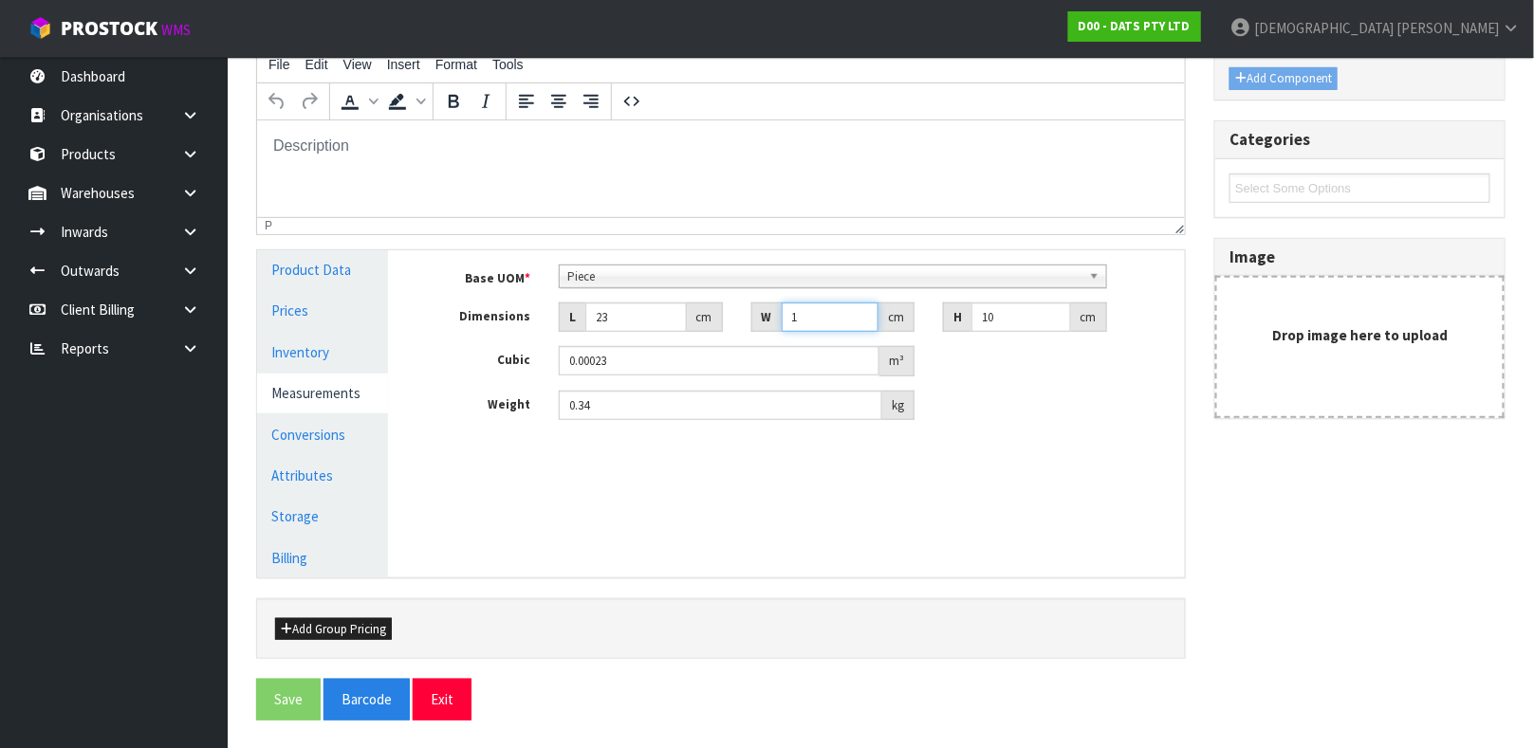
type input "0.0023"
type input "10"
type input "6"
type input "0.00138"
type input "6"
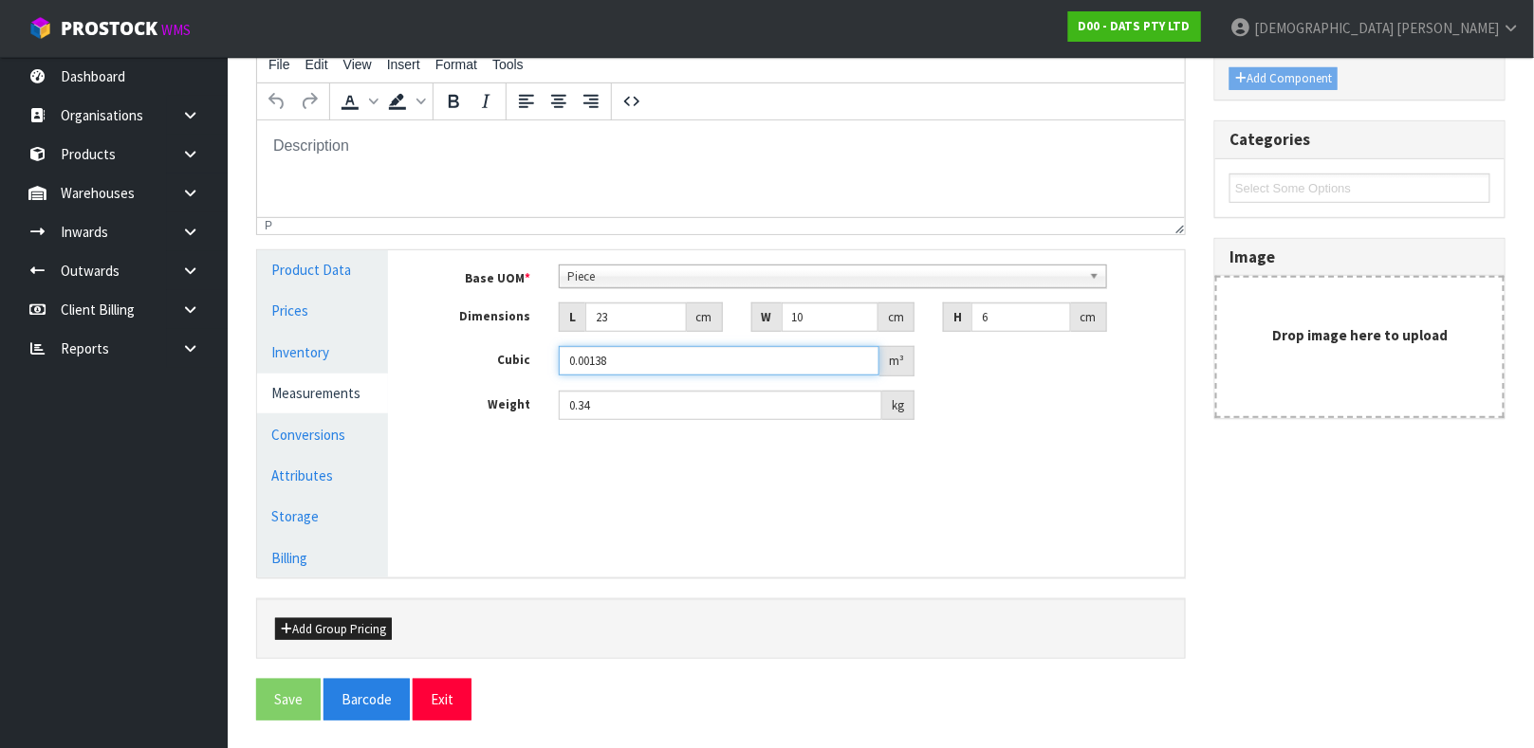
click at [720, 372] on div "0.00138 m³" at bounding box center [737, 361] width 356 height 30
click at [719, 372] on input "0.00138" at bounding box center [719, 360] width 321 height 29
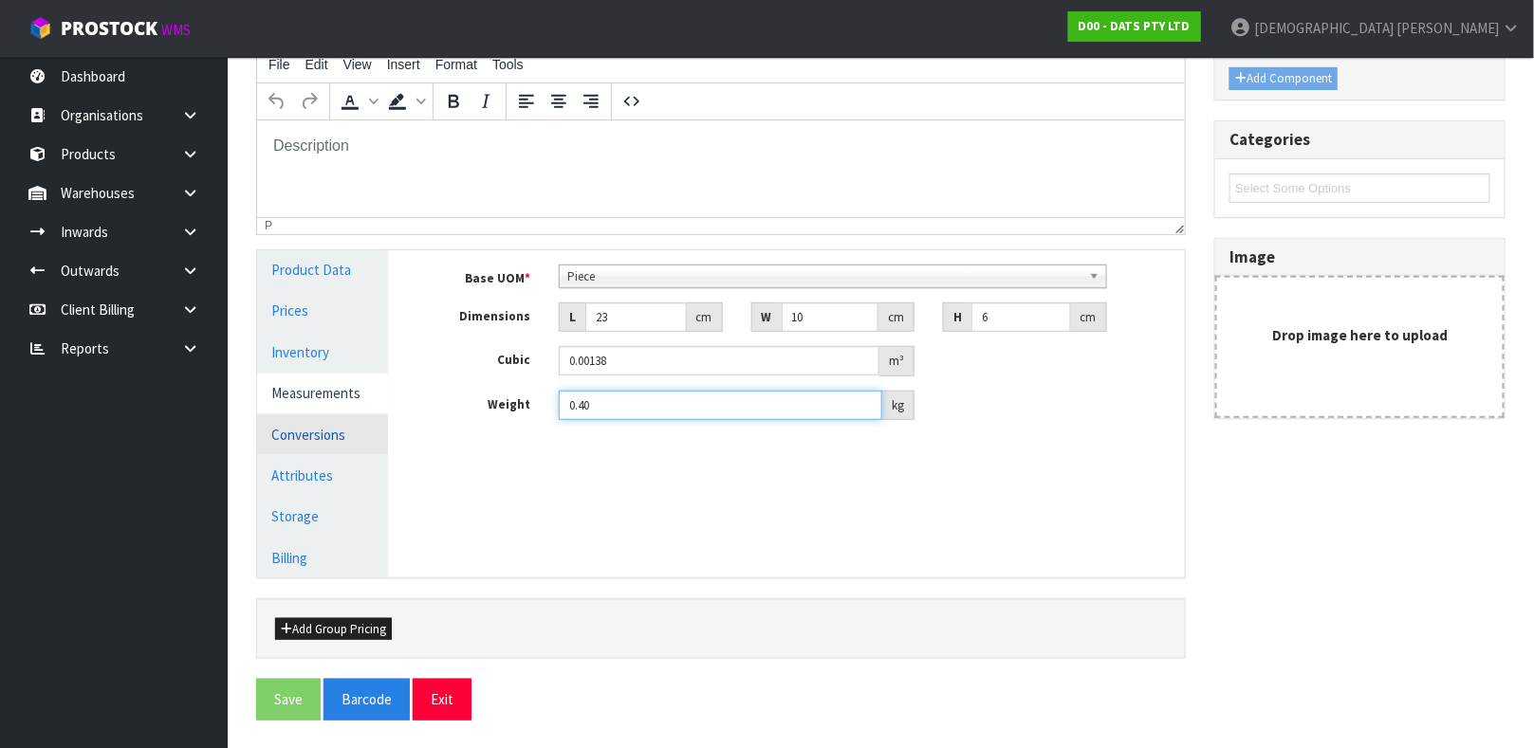
type input "0.40"
click at [284, 438] on link "Conversions" at bounding box center [322, 434] width 131 height 39
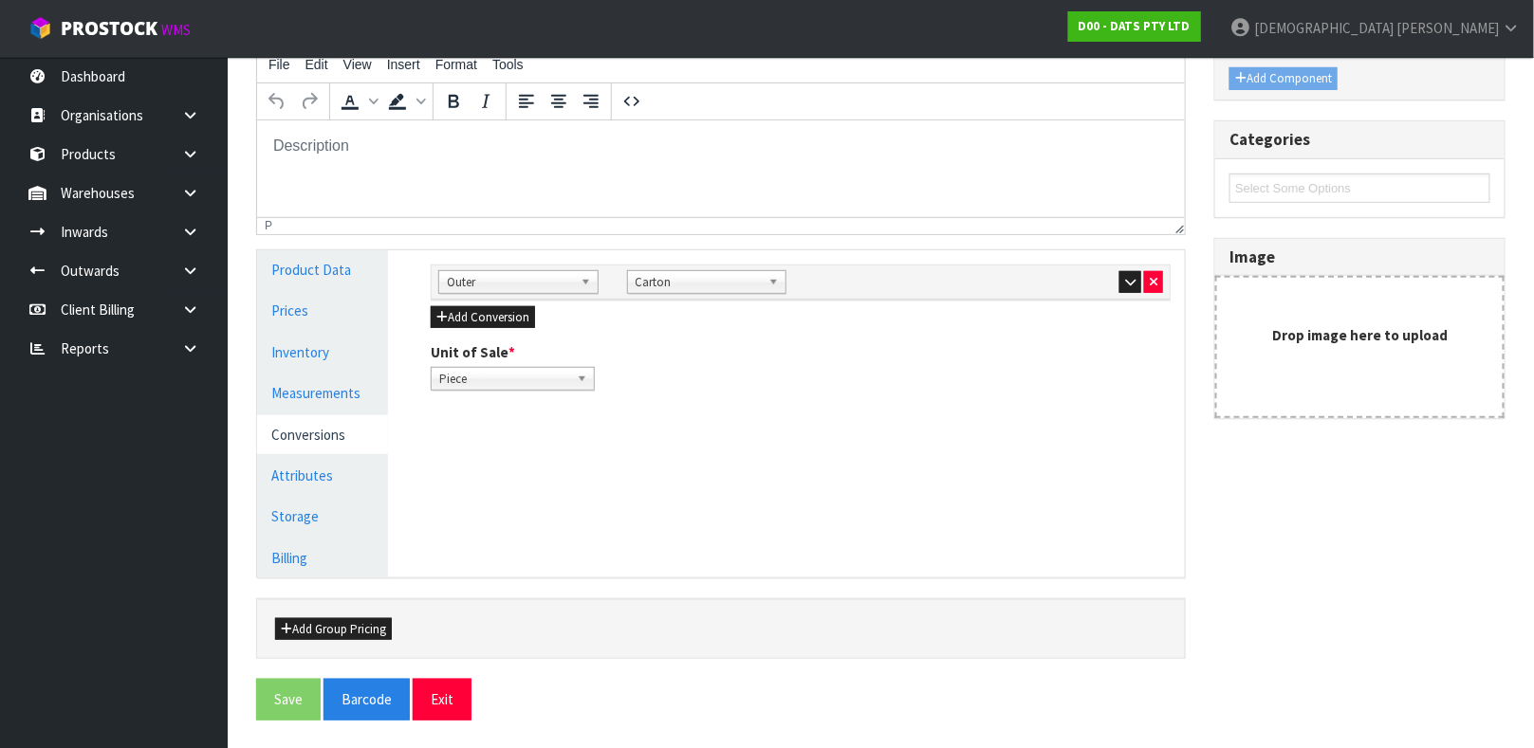
click at [1163, 286] on div at bounding box center [1083, 281] width 189 height 23
click at [1152, 280] on icon "button" at bounding box center [1154, 282] width 8 height 12
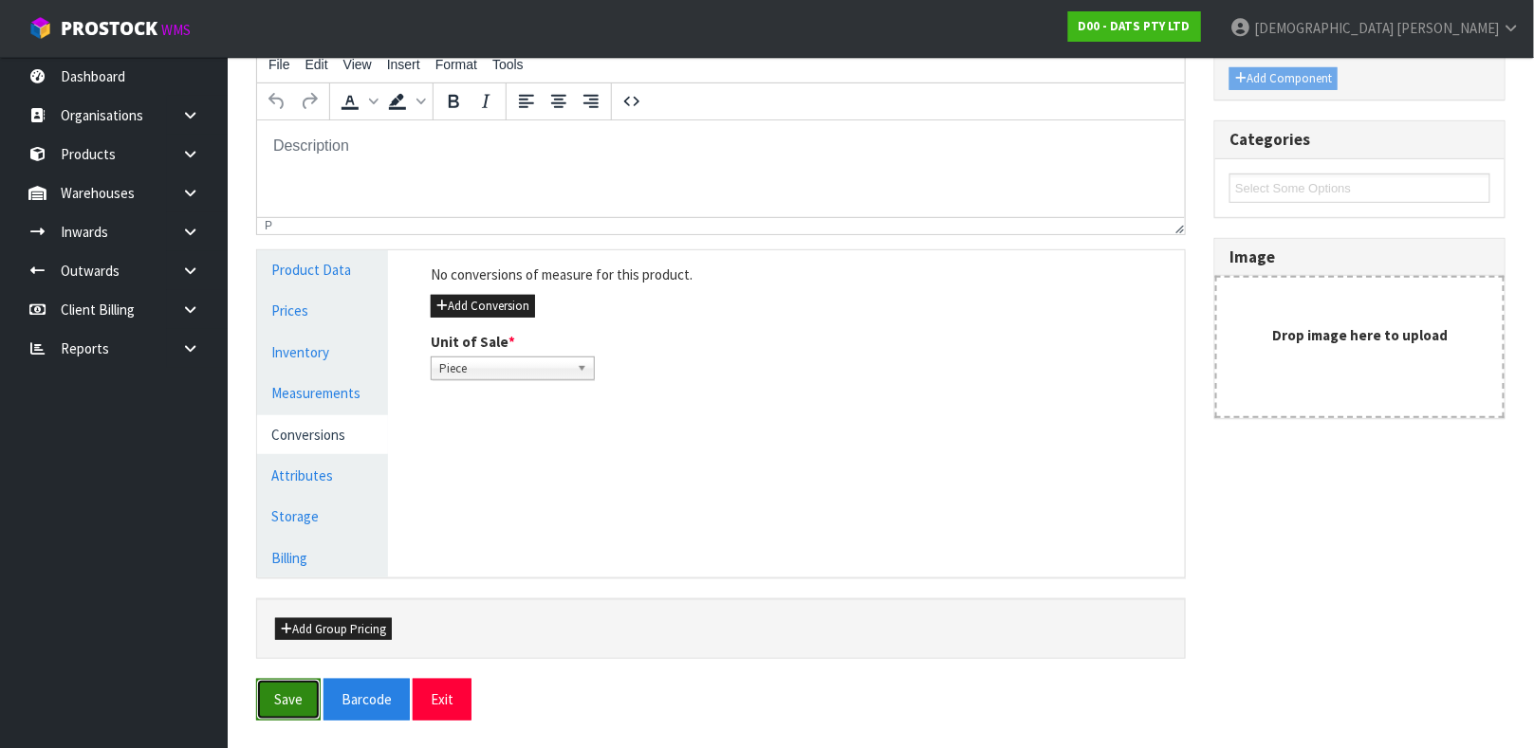
click at [277, 710] on button "Save" at bounding box center [288, 699] width 65 height 41
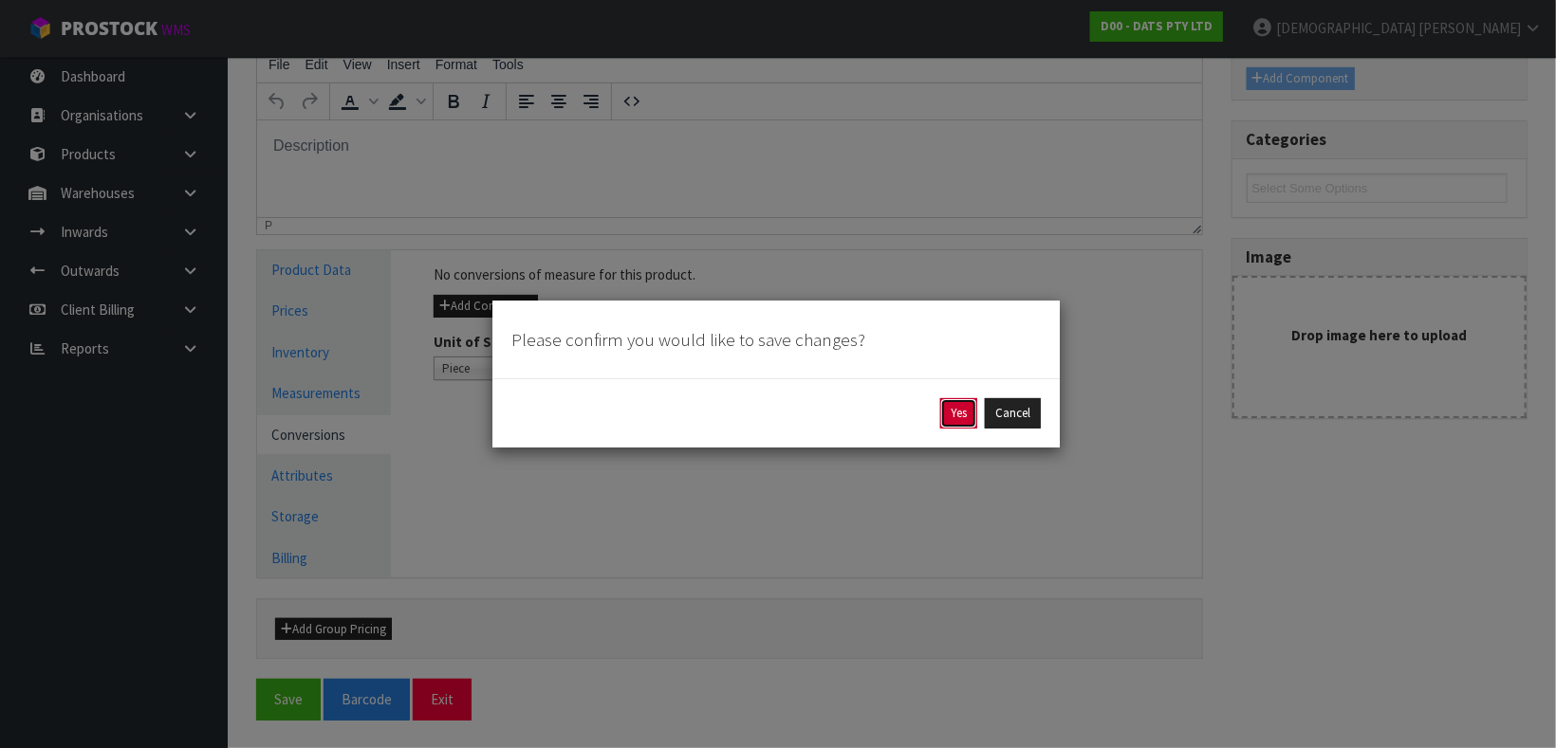
click at [955, 424] on button "Yes" at bounding box center [958, 413] width 37 height 30
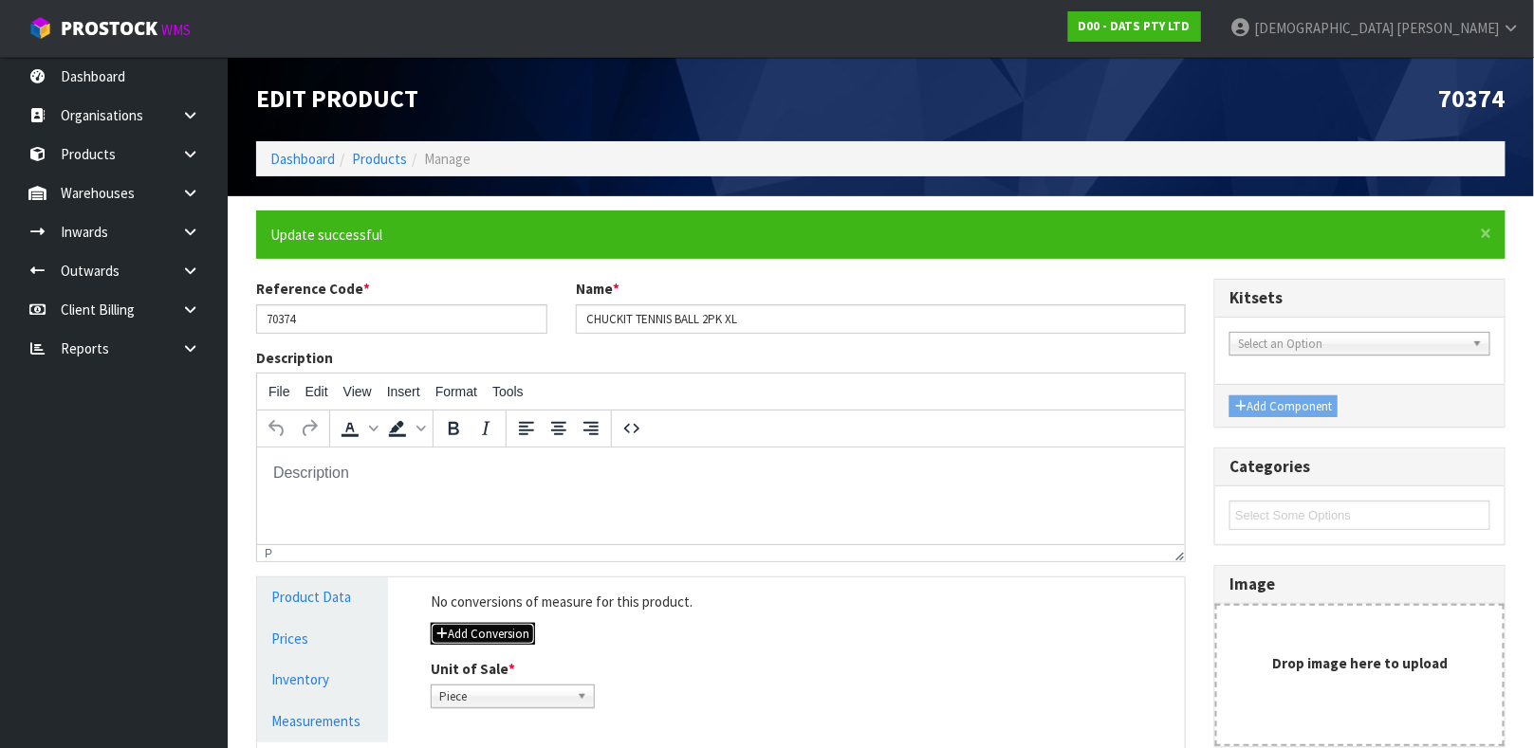
click at [498, 629] on button "Add Conversion" at bounding box center [483, 634] width 104 height 23
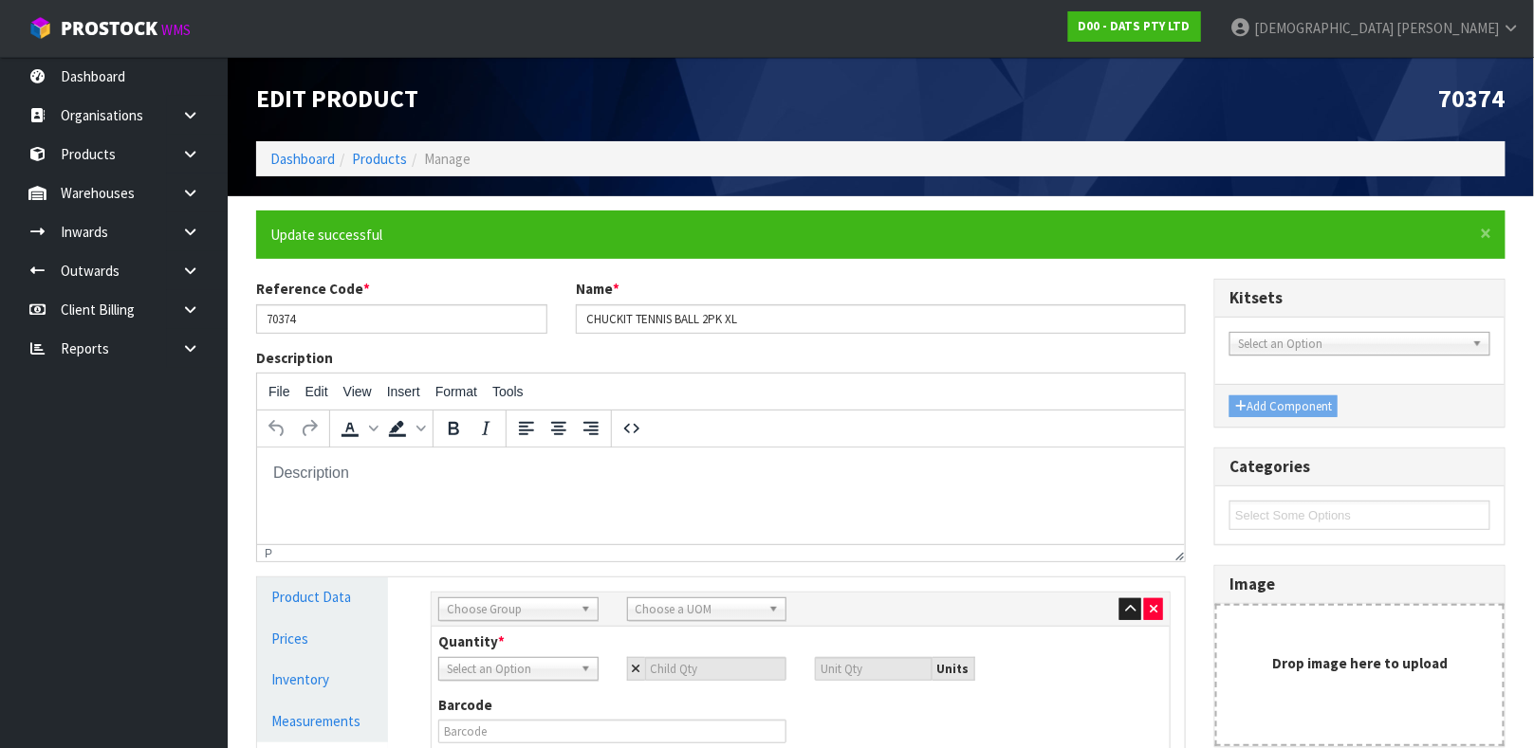
click at [502, 609] on span "Choose Group" at bounding box center [510, 610] width 126 height 23
type input "IN"
click at [480, 683] on li "In ner" at bounding box center [518, 687] width 151 height 24
click at [675, 605] on span "Choose a UOM" at bounding box center [699, 610] width 126 height 23
type input "PA"
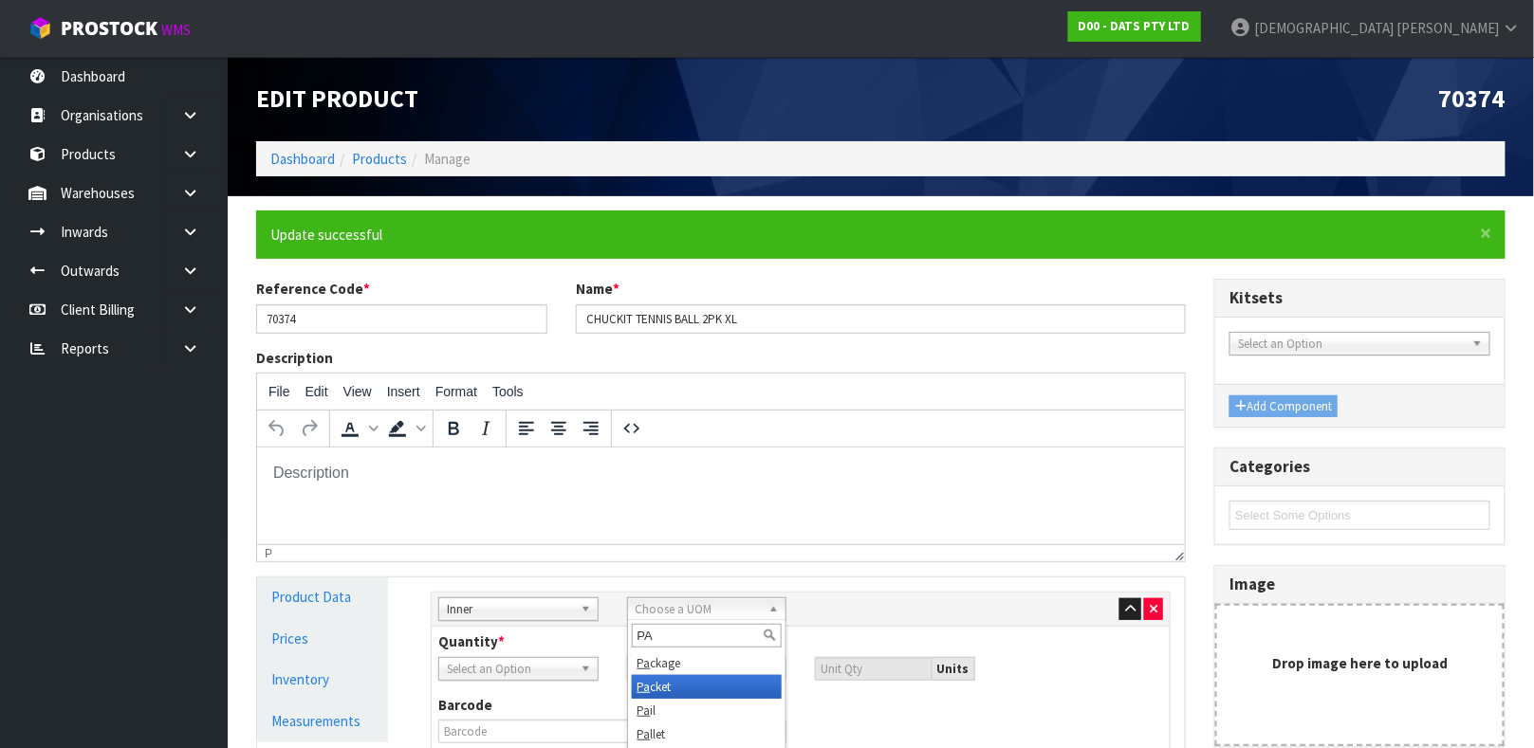
click at [675, 691] on li "Pa cket" at bounding box center [707, 687] width 151 height 24
click at [707, 667] on input "number" at bounding box center [716, 669] width 142 height 24
type input "2"
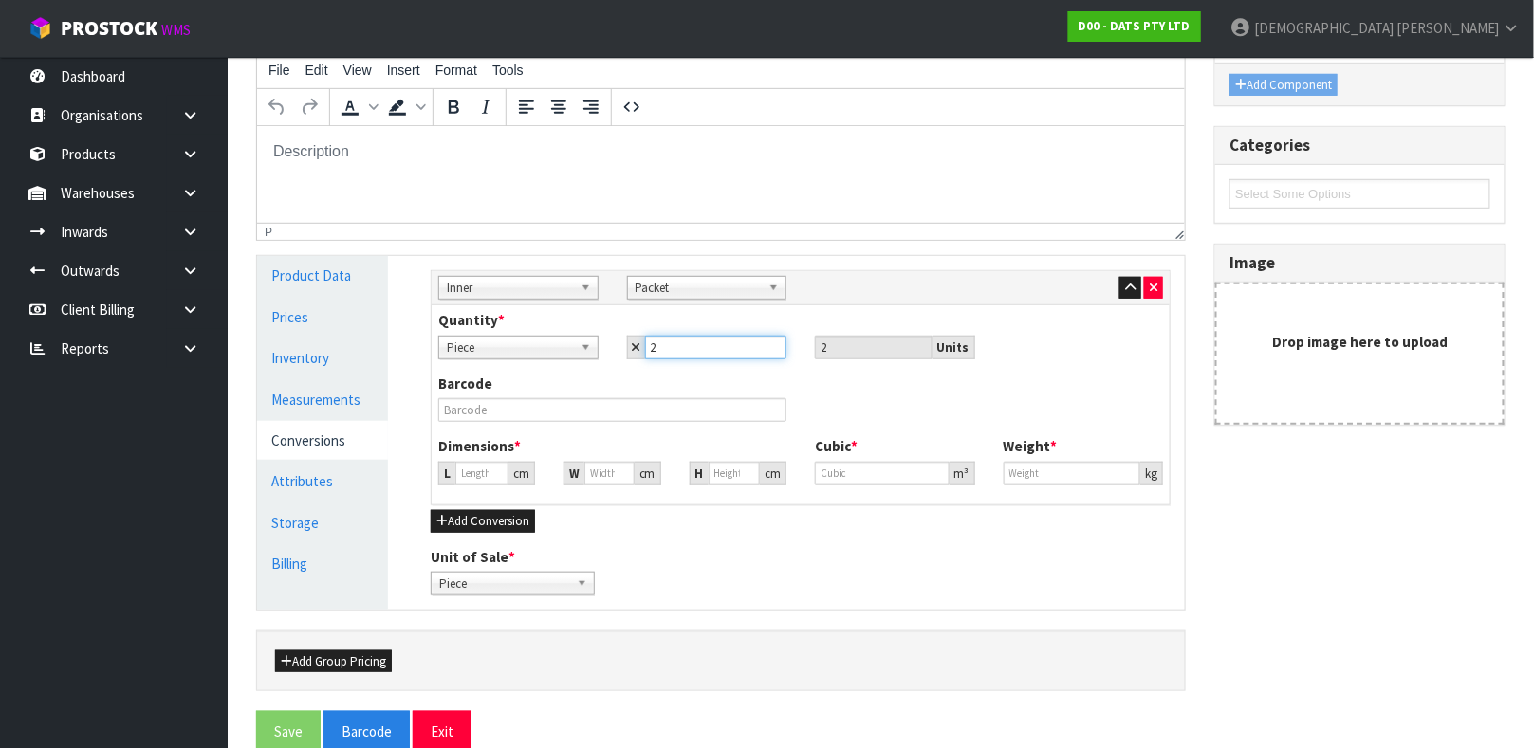
scroll to position [355, 0]
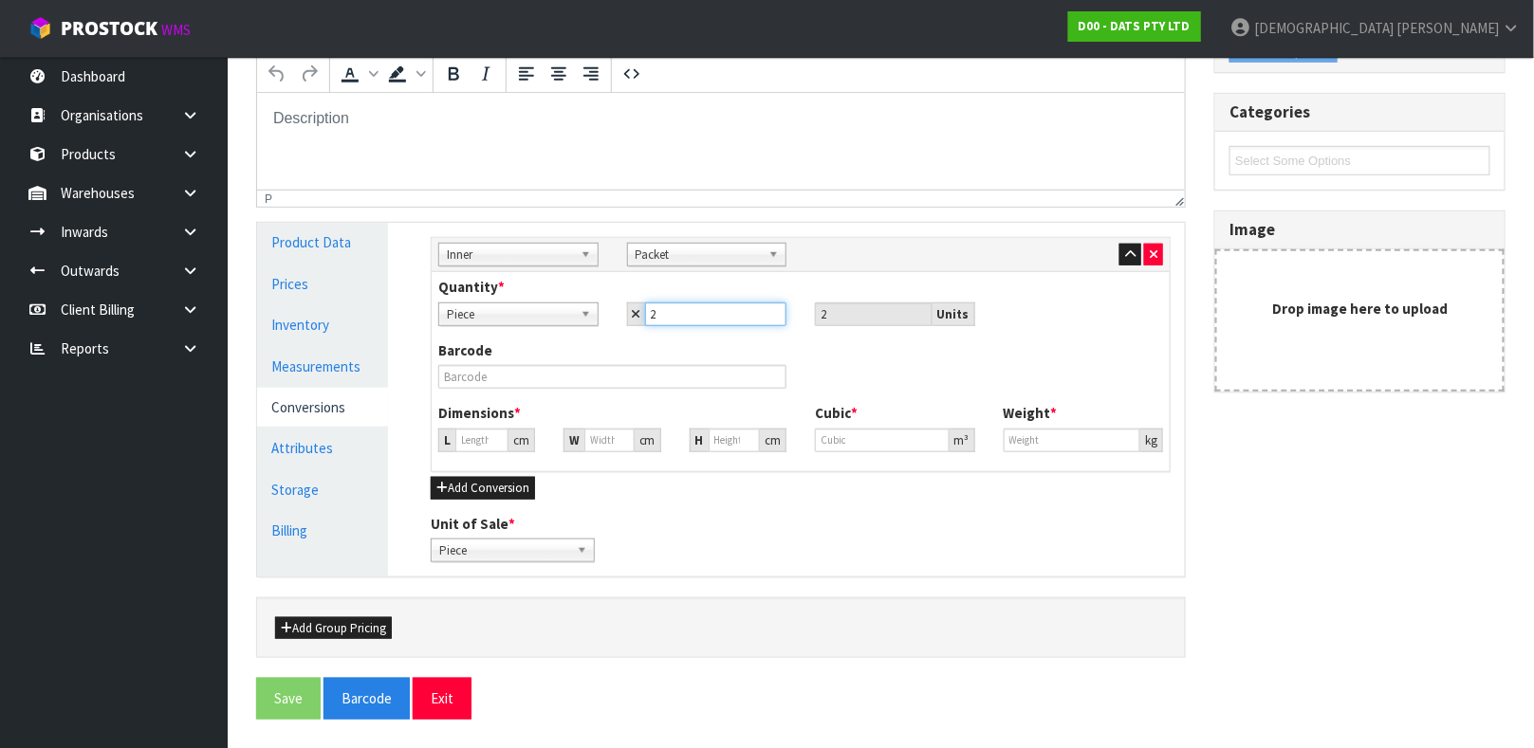
type input "2"
type input "14.027"
type input "0.00276"
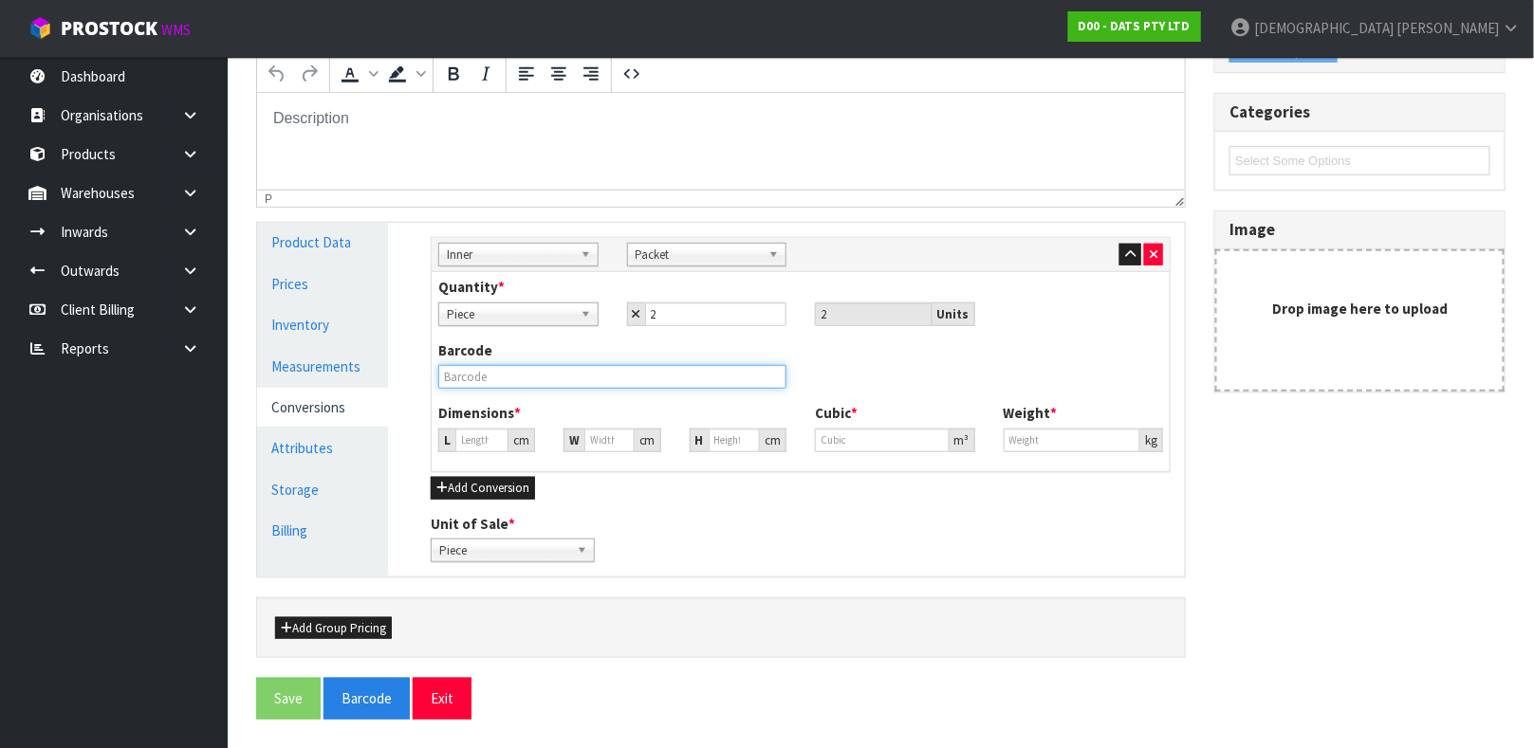
type input "0.8"
click at [747, 378] on input "text" at bounding box center [612, 377] width 348 height 24
type input "10660048002359"
click at [256, 678] on button "Save" at bounding box center [288, 698] width 65 height 41
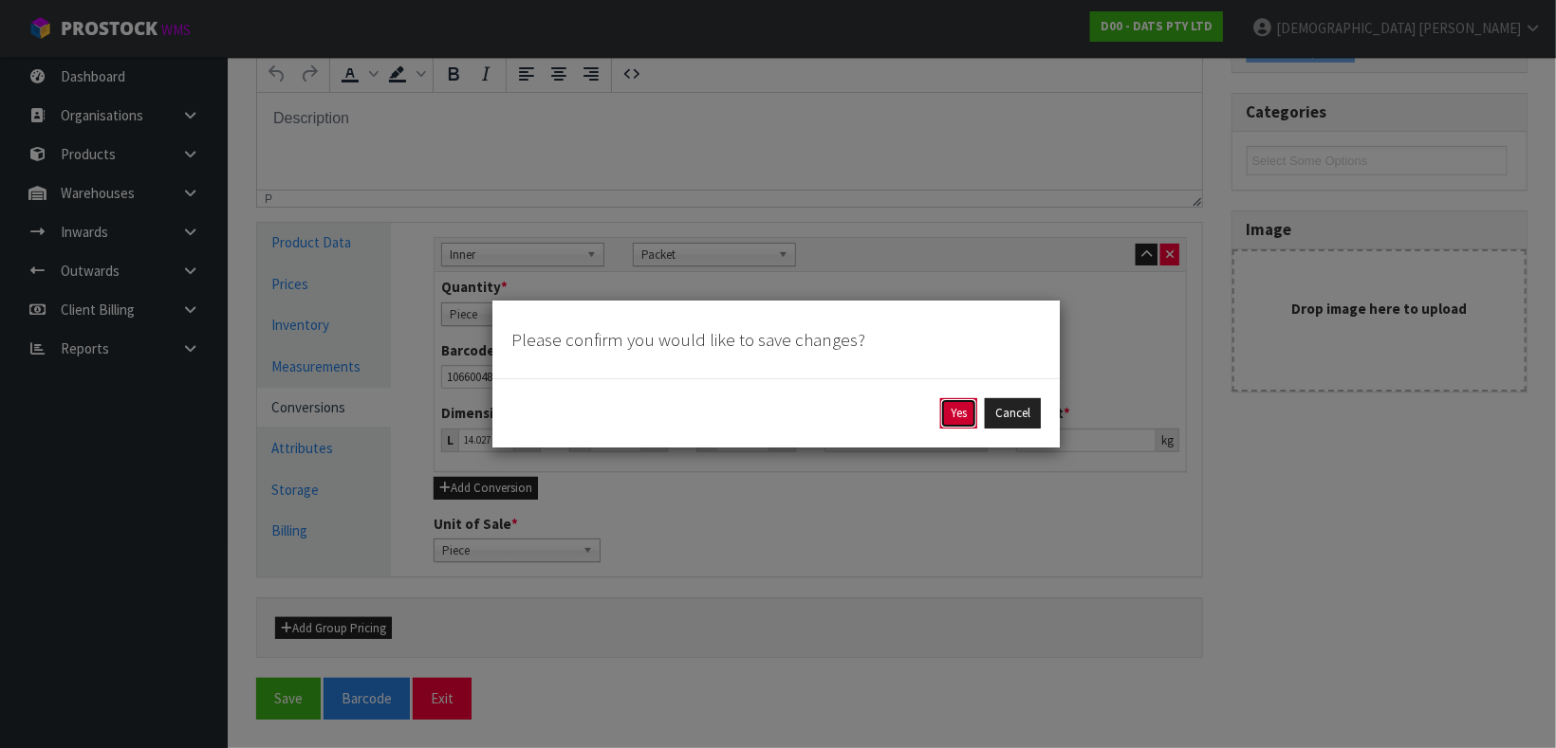
click at [952, 420] on button "Yes" at bounding box center [958, 413] width 37 height 30
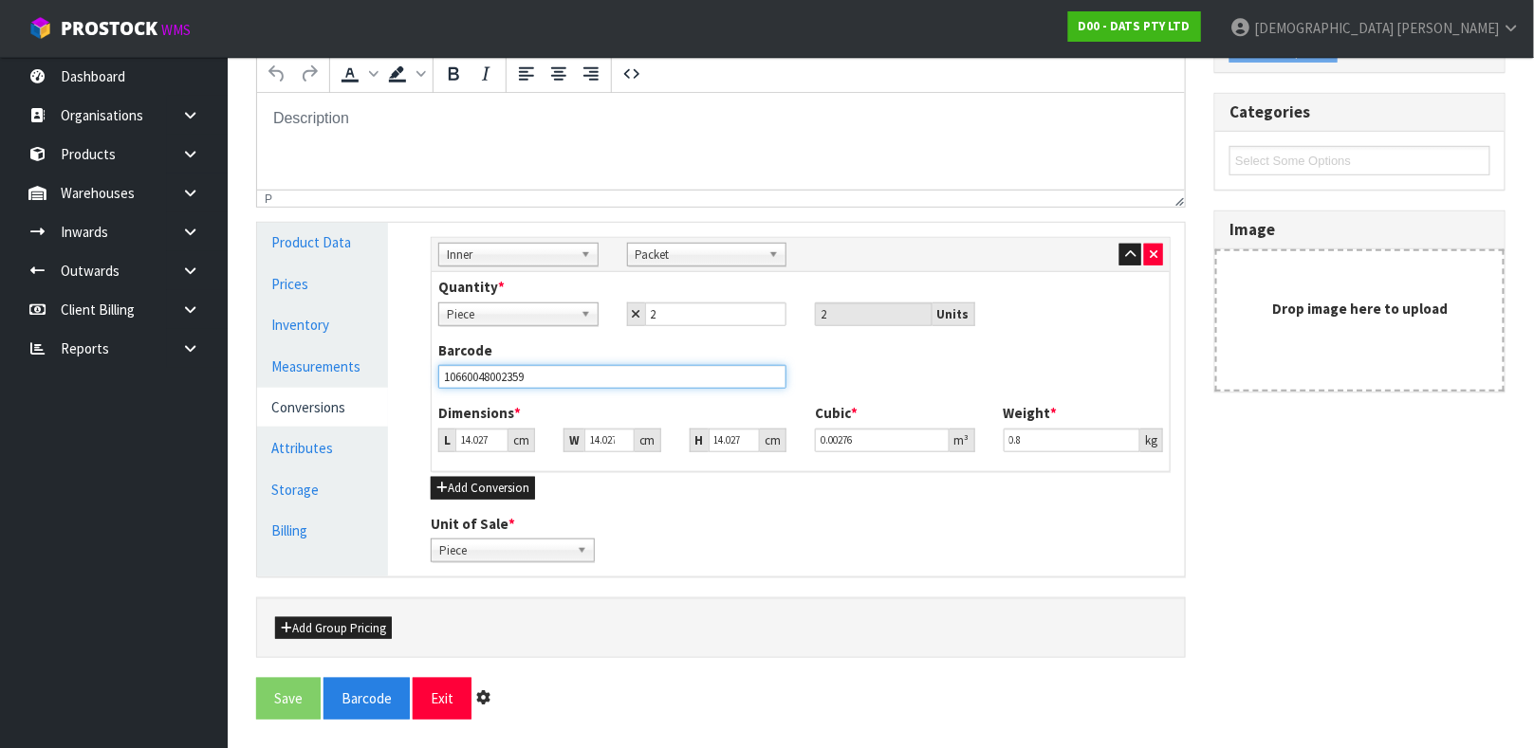
scroll to position [0, 0]
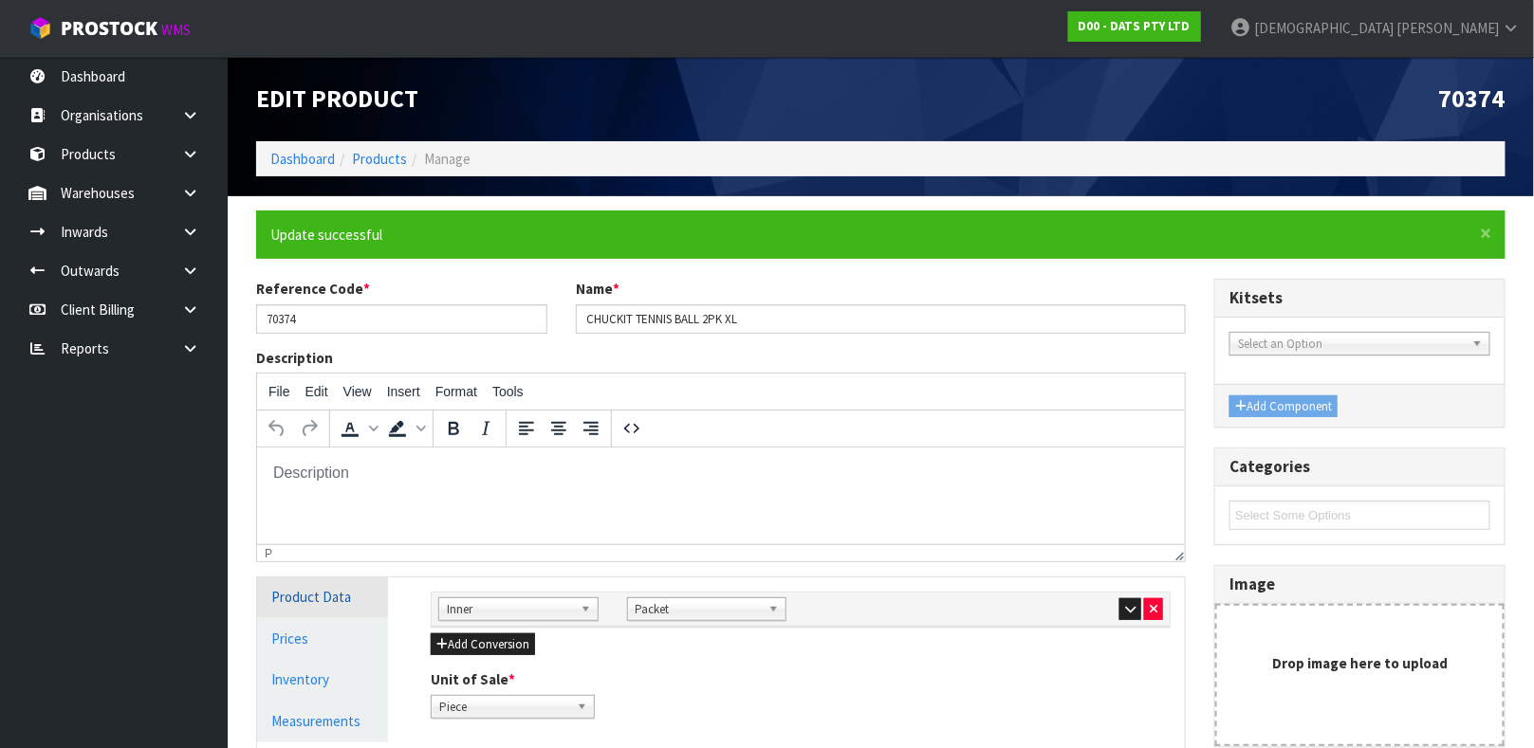
click at [349, 600] on link "Product Data" at bounding box center [322, 597] width 131 height 39
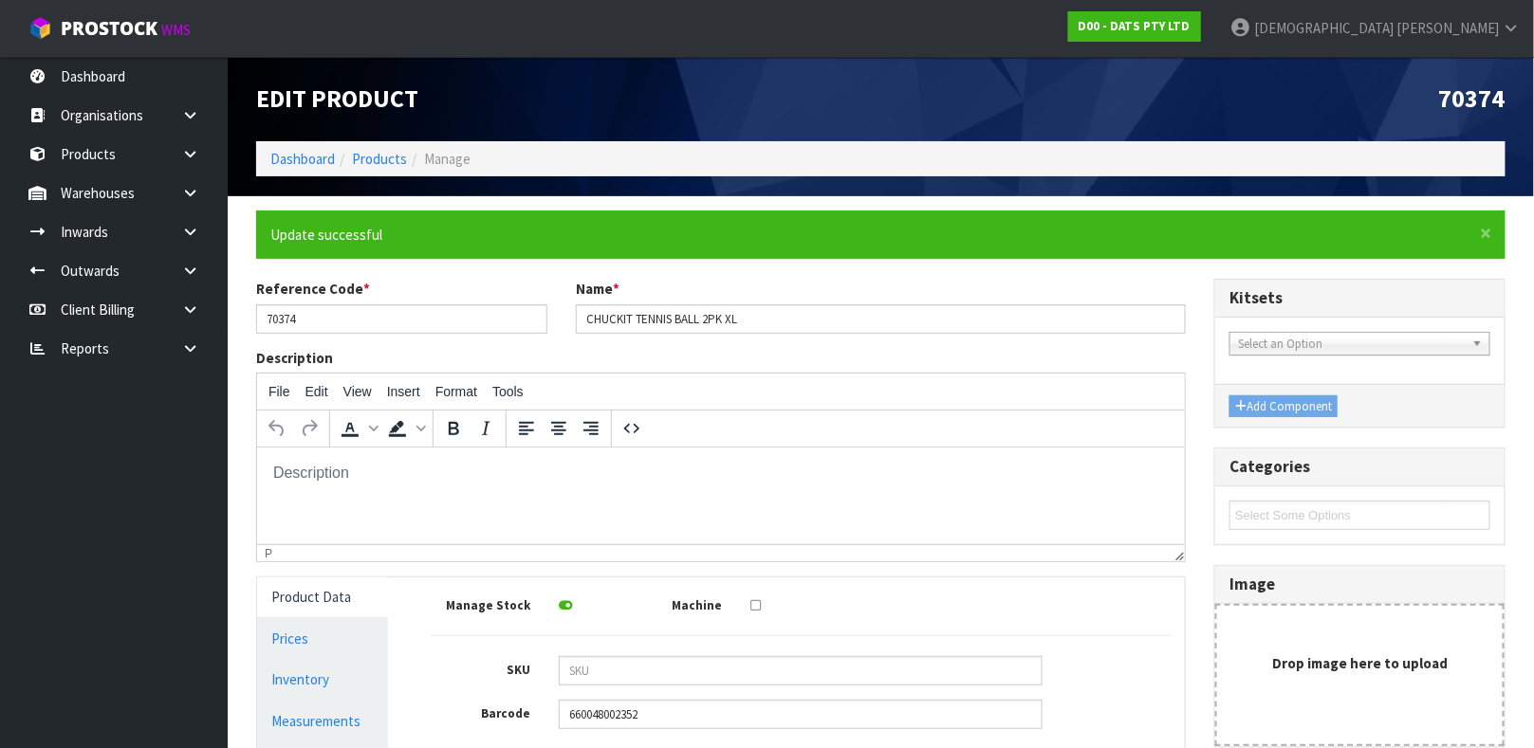
scroll to position [408, 0]
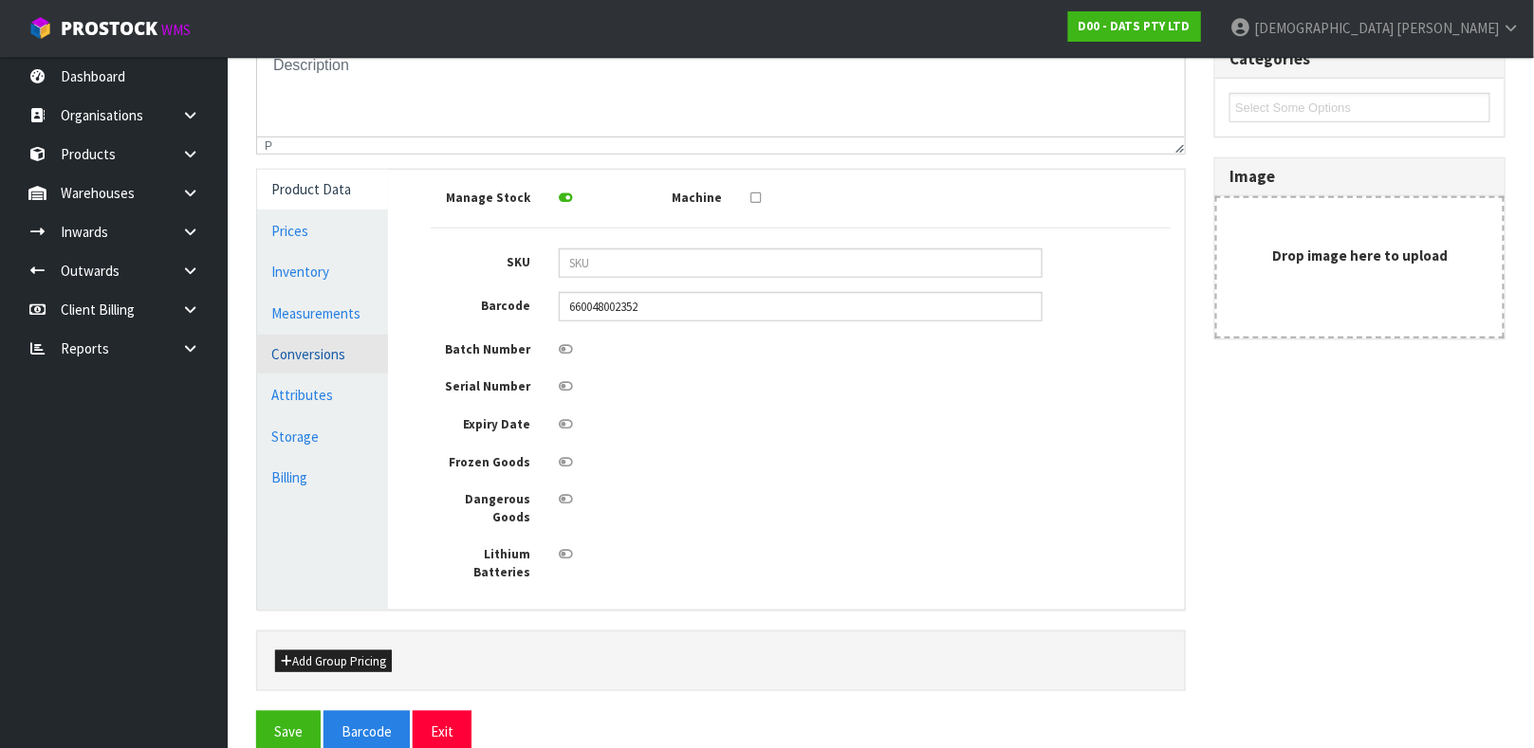
click at [349, 353] on link "Conversions" at bounding box center [322, 354] width 131 height 39
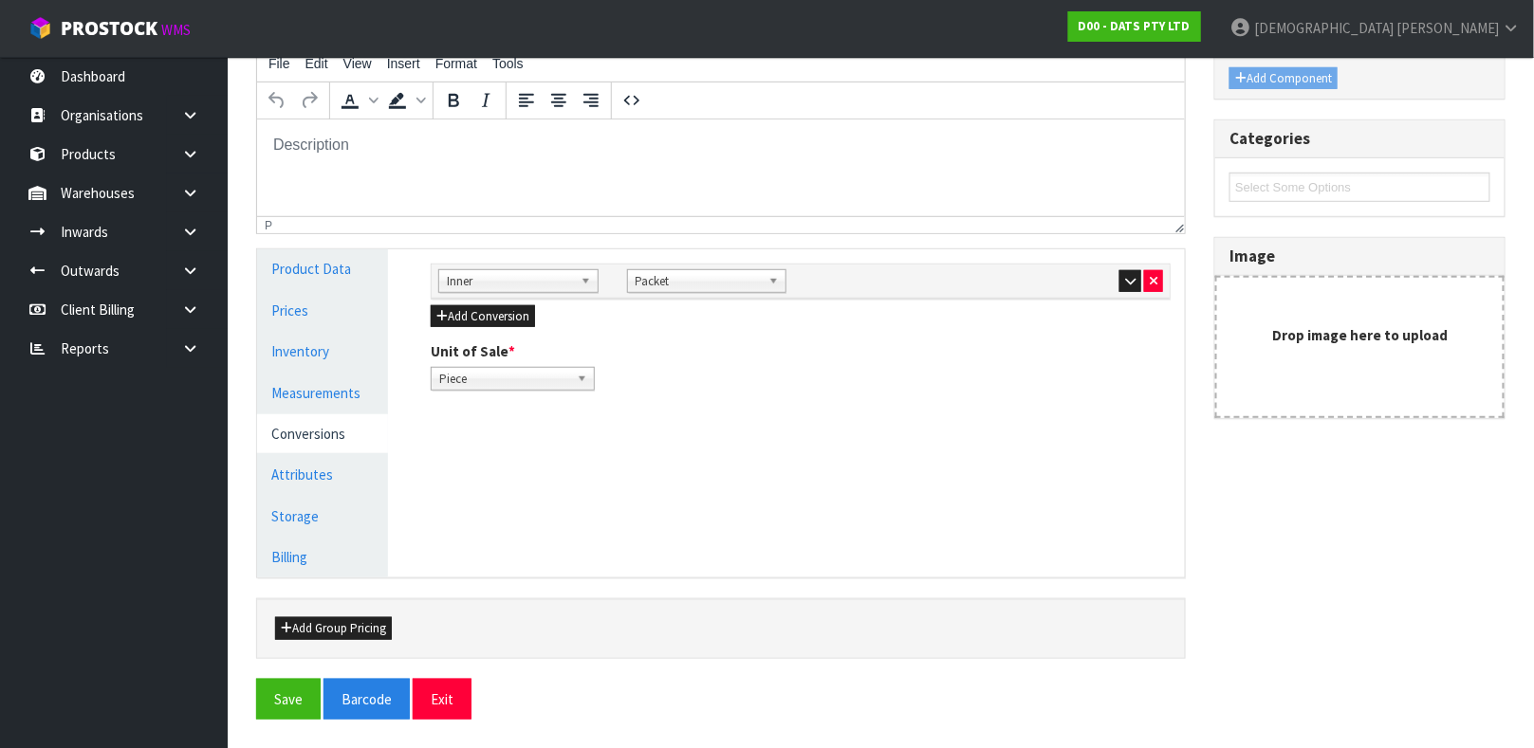
scroll to position [328, 0]
click at [507, 324] on button "Add Conversion" at bounding box center [483, 316] width 104 height 23
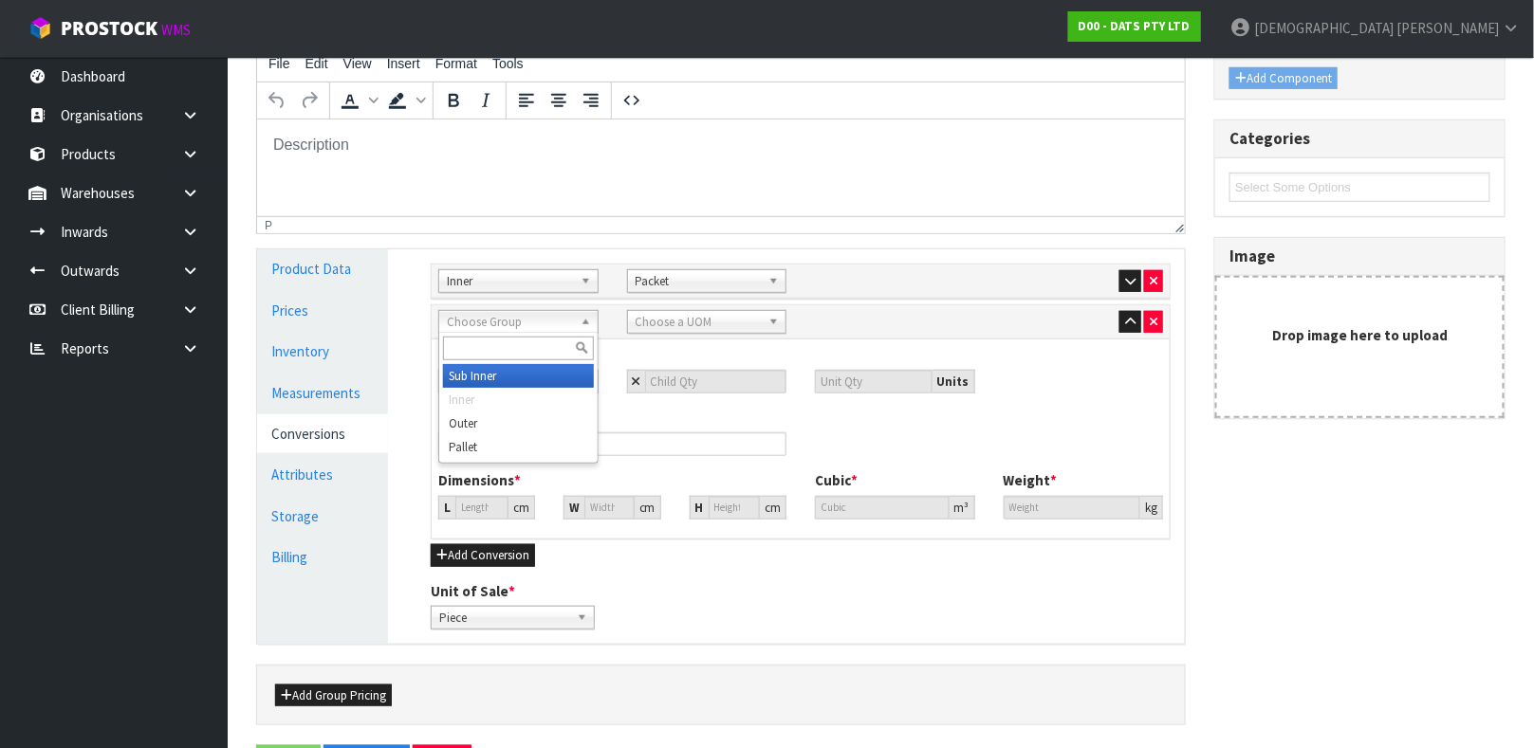
click at [504, 326] on span "Choose Group" at bounding box center [510, 322] width 126 height 23
click at [491, 433] on li "Outer" at bounding box center [518, 424] width 151 height 24
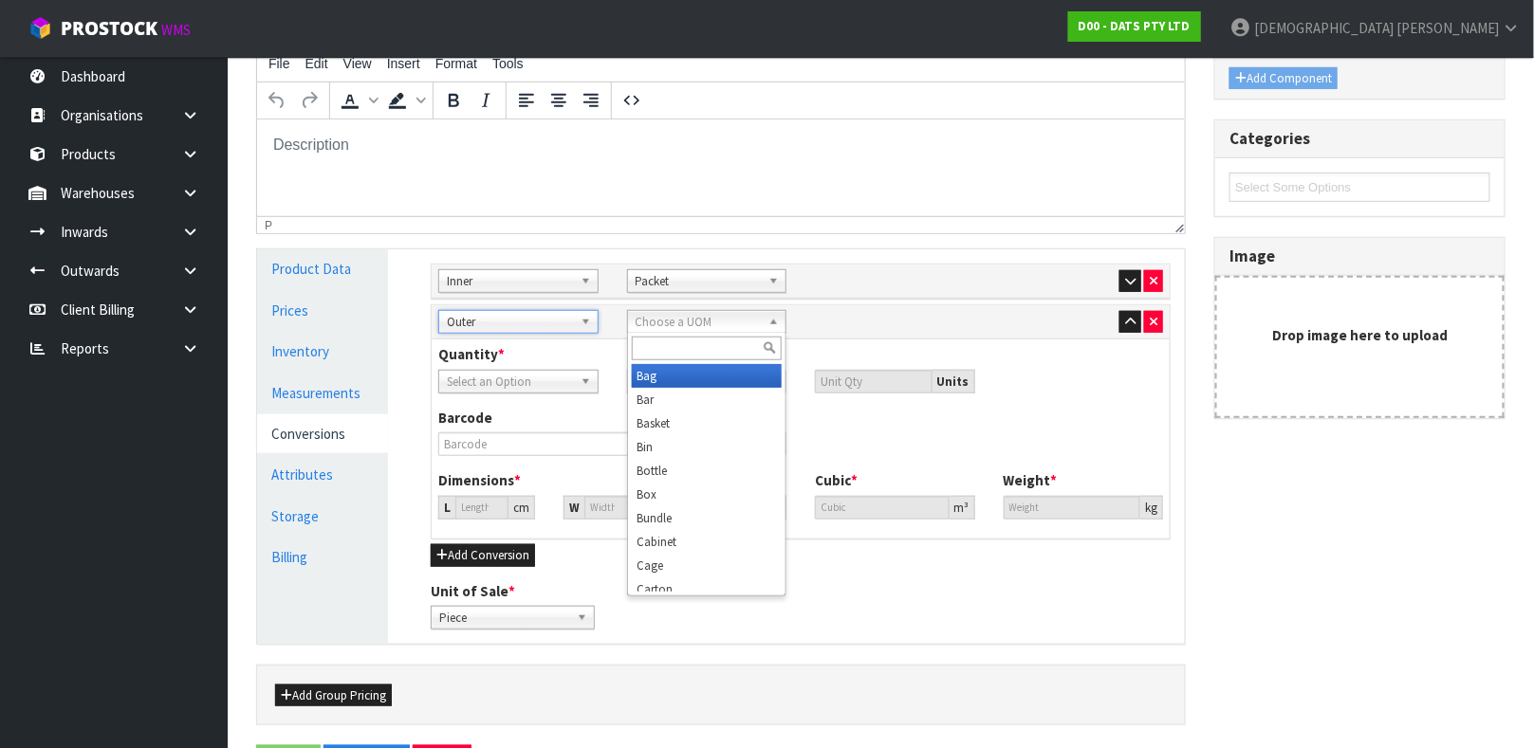
click at [693, 320] on span "Choose a UOM" at bounding box center [699, 322] width 126 height 23
type input "CAR"
click at [670, 376] on li "Car ton" at bounding box center [707, 376] width 151 height 24
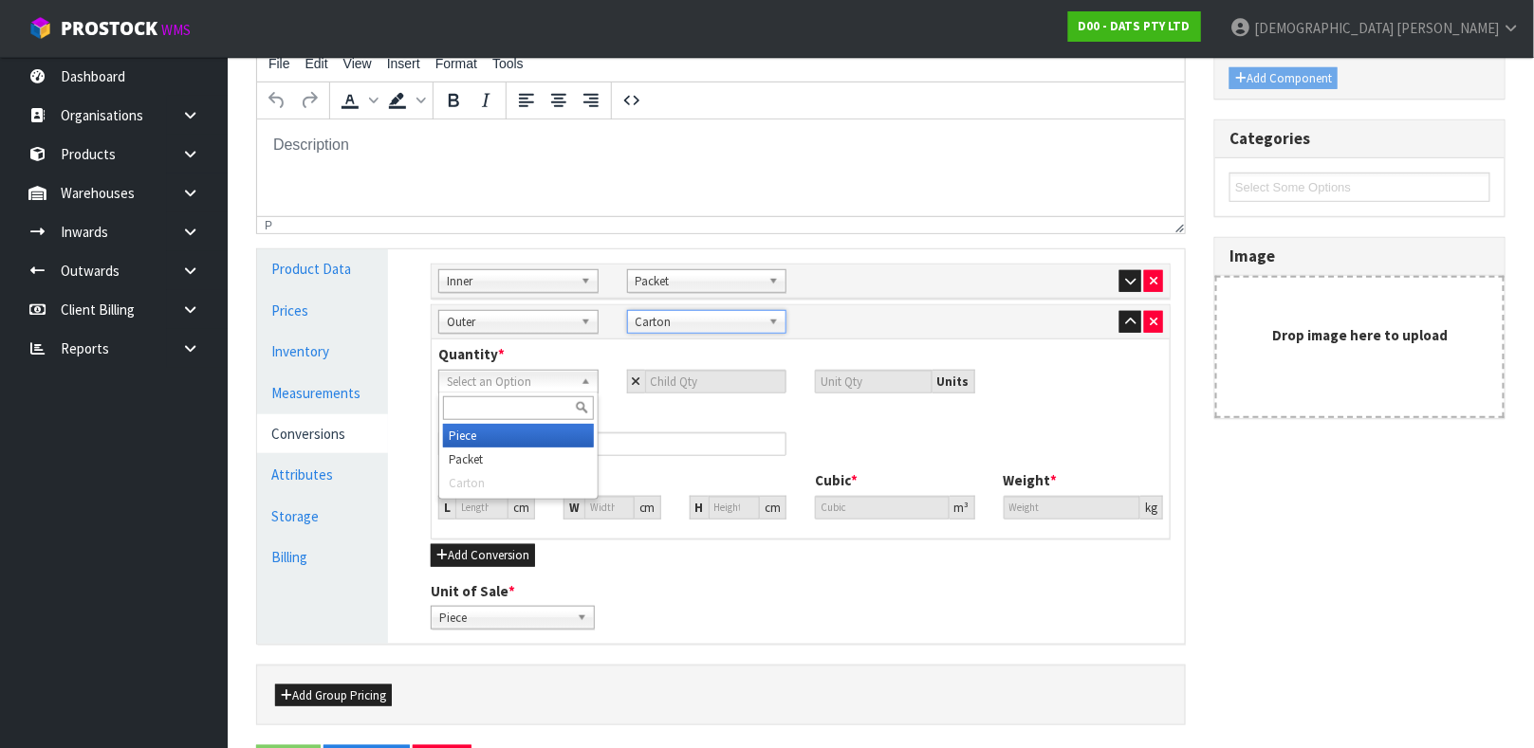
click at [547, 384] on span "Select an Option" at bounding box center [510, 382] width 126 height 23
click at [515, 456] on li "Packet" at bounding box center [518, 460] width 151 height 24
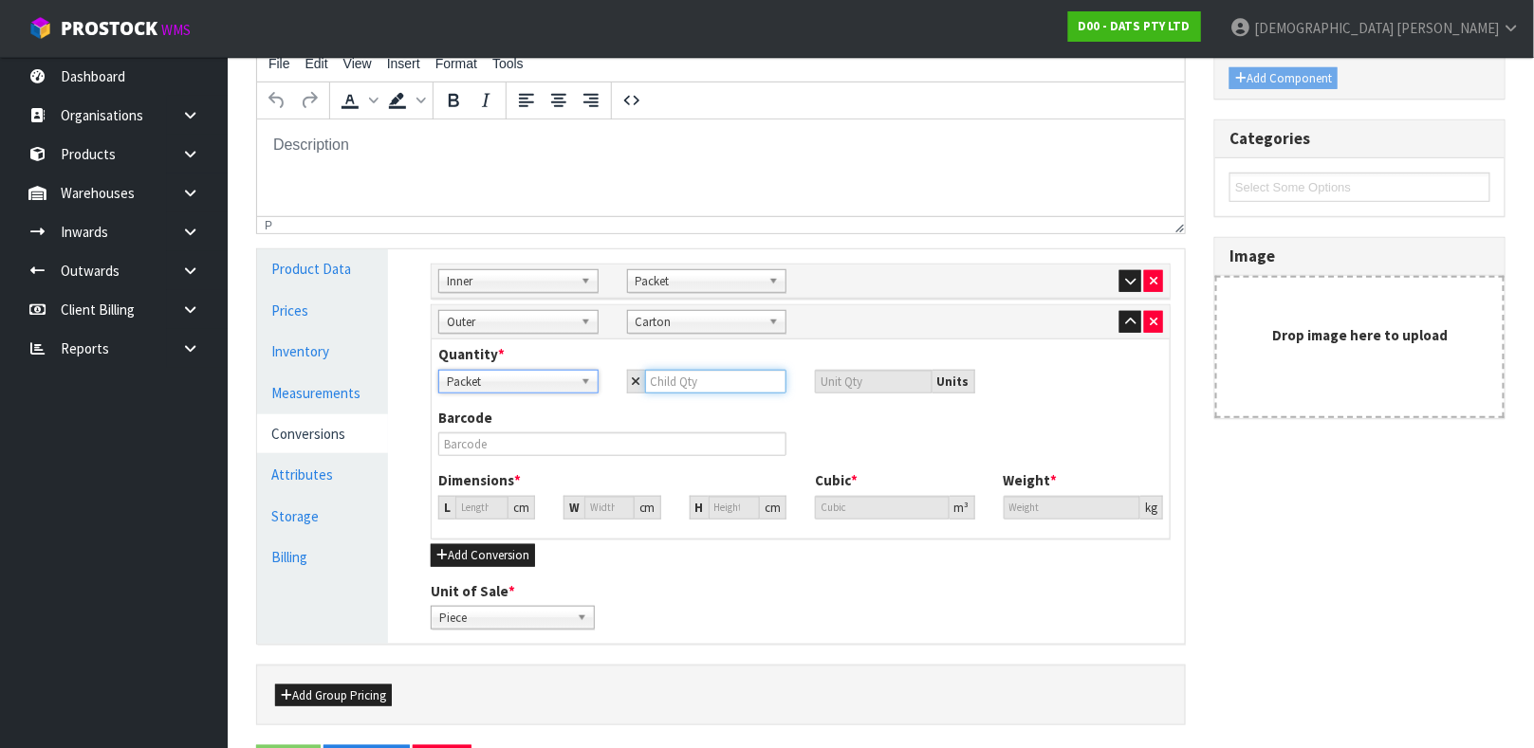
click at [691, 384] on input "number" at bounding box center [716, 382] width 142 height 24
type input "6"
type input "12"
type input "6"
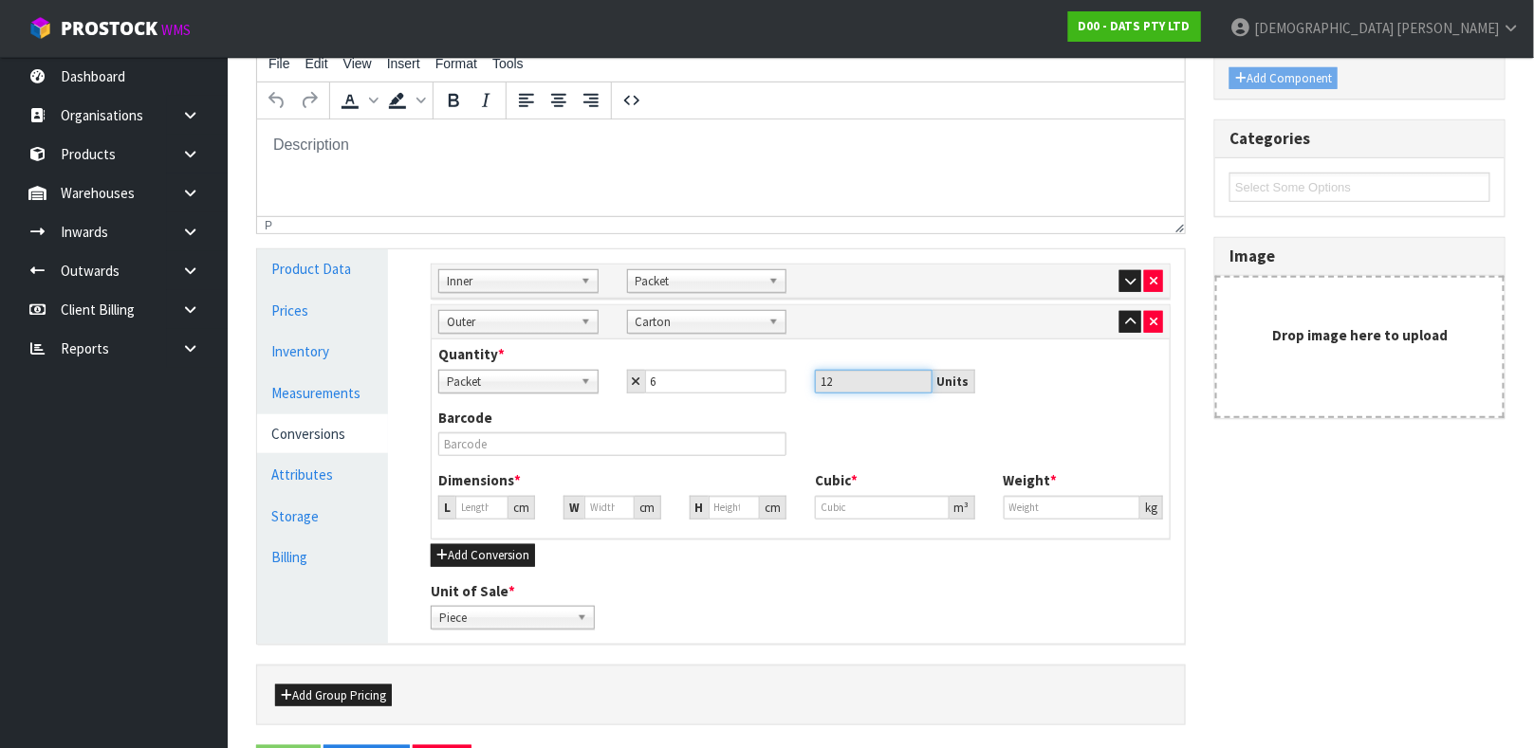
type input "25.489"
type input "0.01656"
type input "4.8"
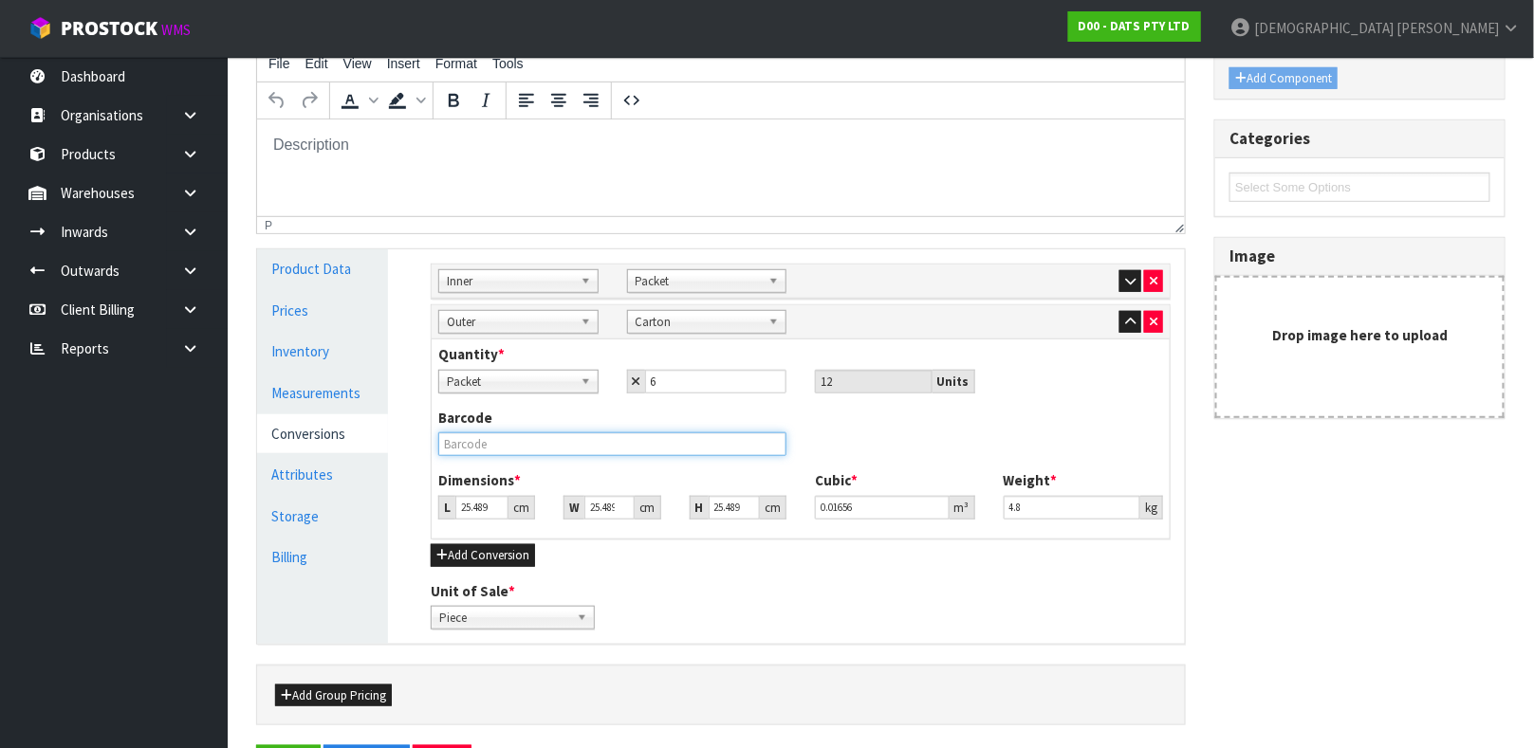
click at [664, 452] on input "text" at bounding box center [612, 445] width 348 height 24
click at [651, 437] on input "text" at bounding box center [612, 445] width 348 height 24
type input "20660048002356"
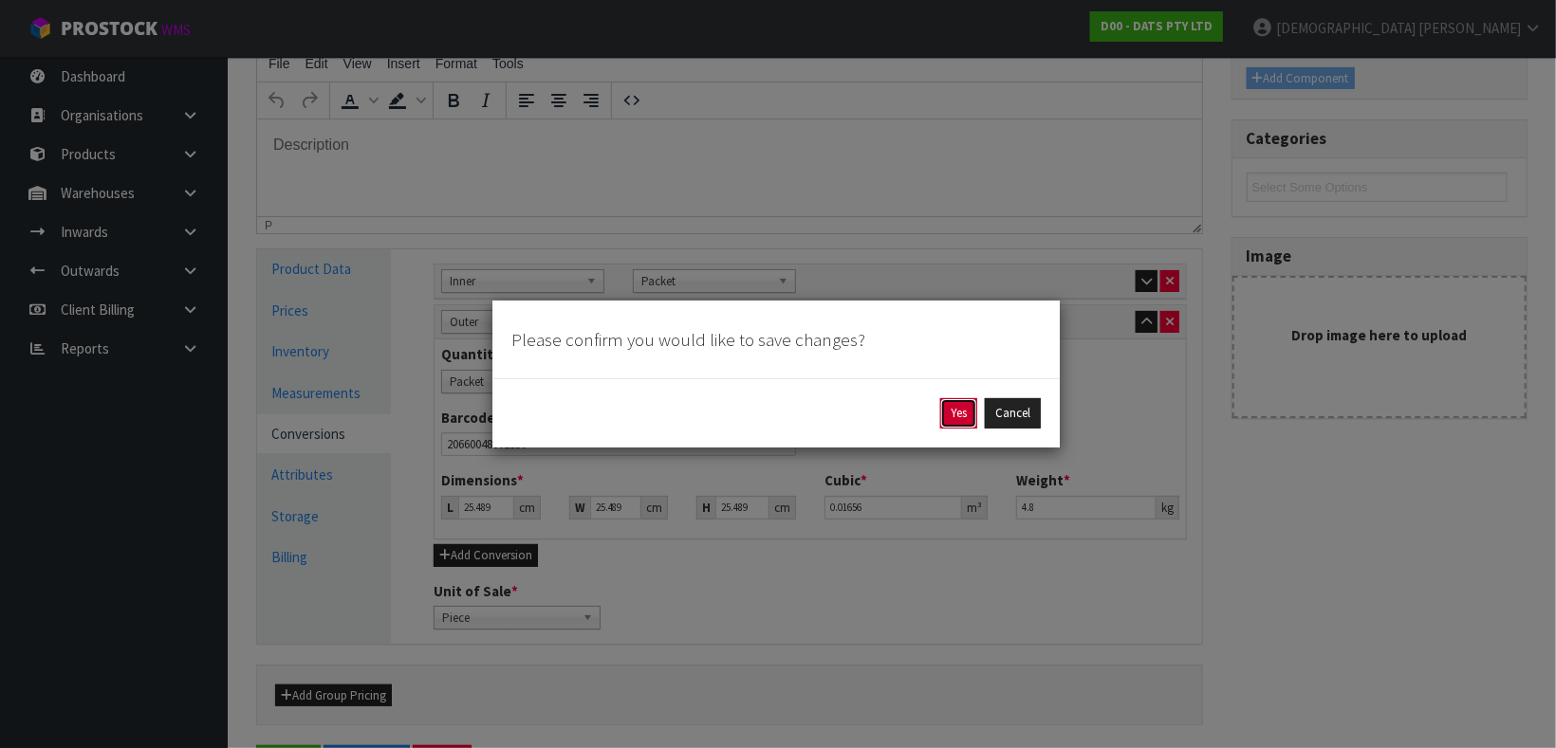
click at [951, 413] on button "Yes" at bounding box center [958, 413] width 37 height 30
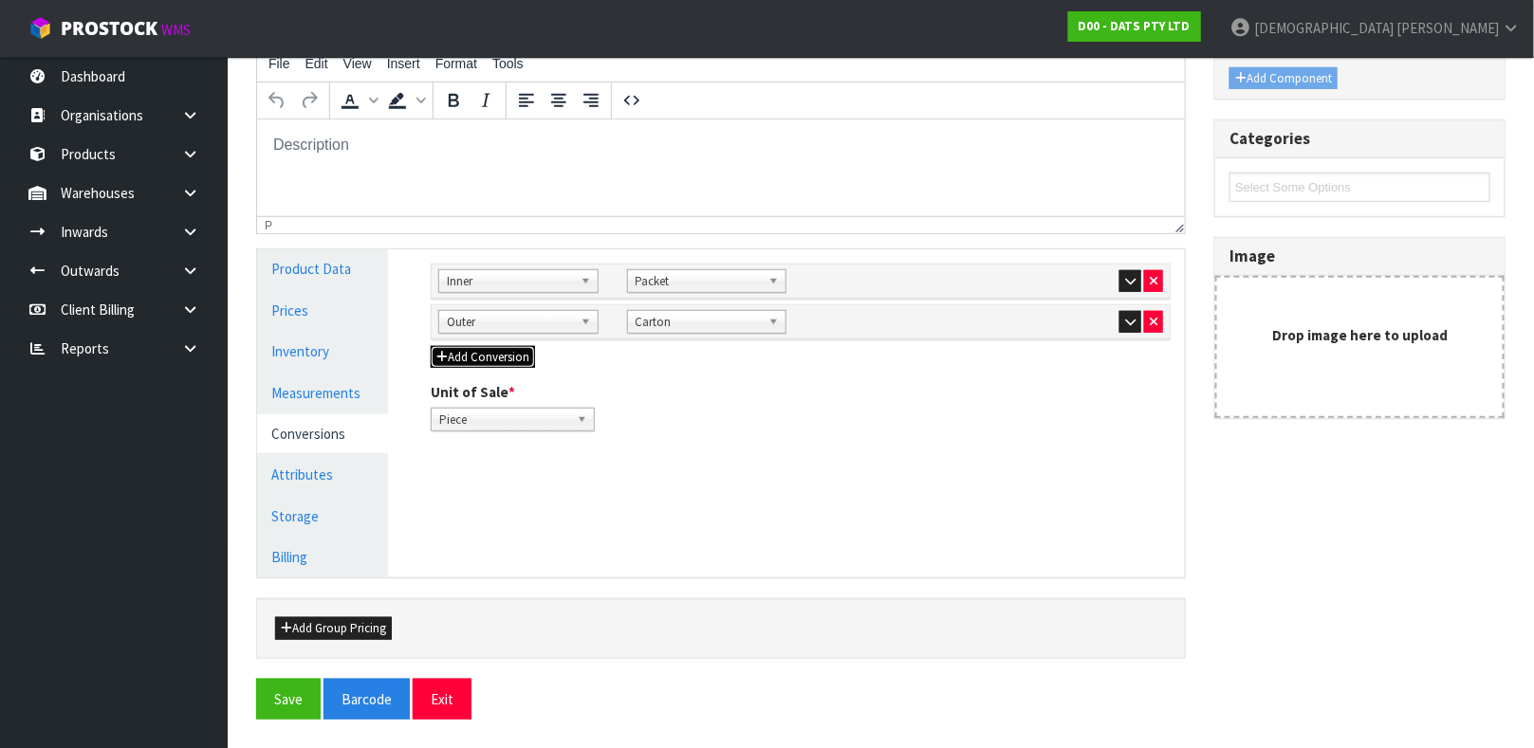
click at [449, 361] on button "Add Conversion" at bounding box center [483, 357] width 104 height 23
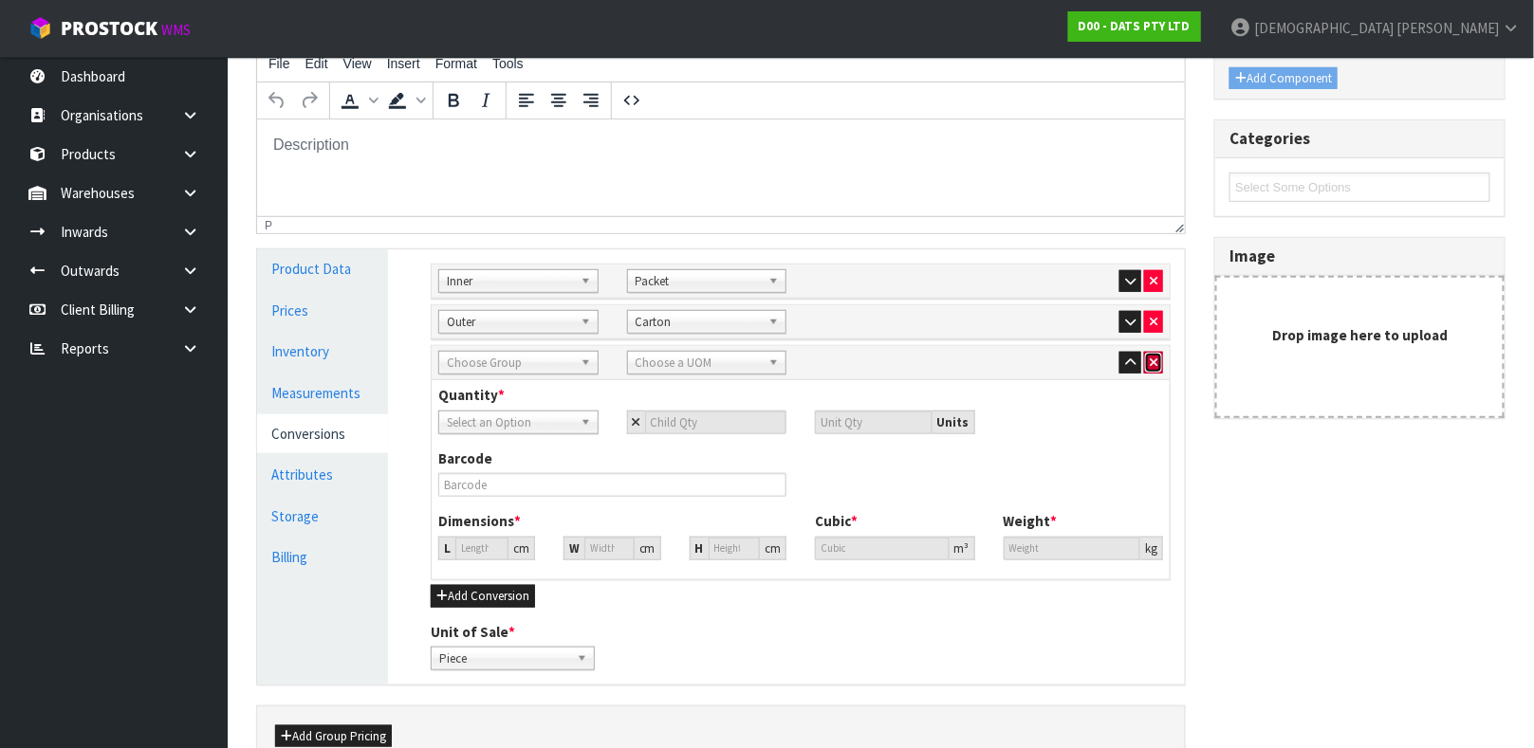
click at [1157, 366] on button "button" at bounding box center [1153, 363] width 19 height 23
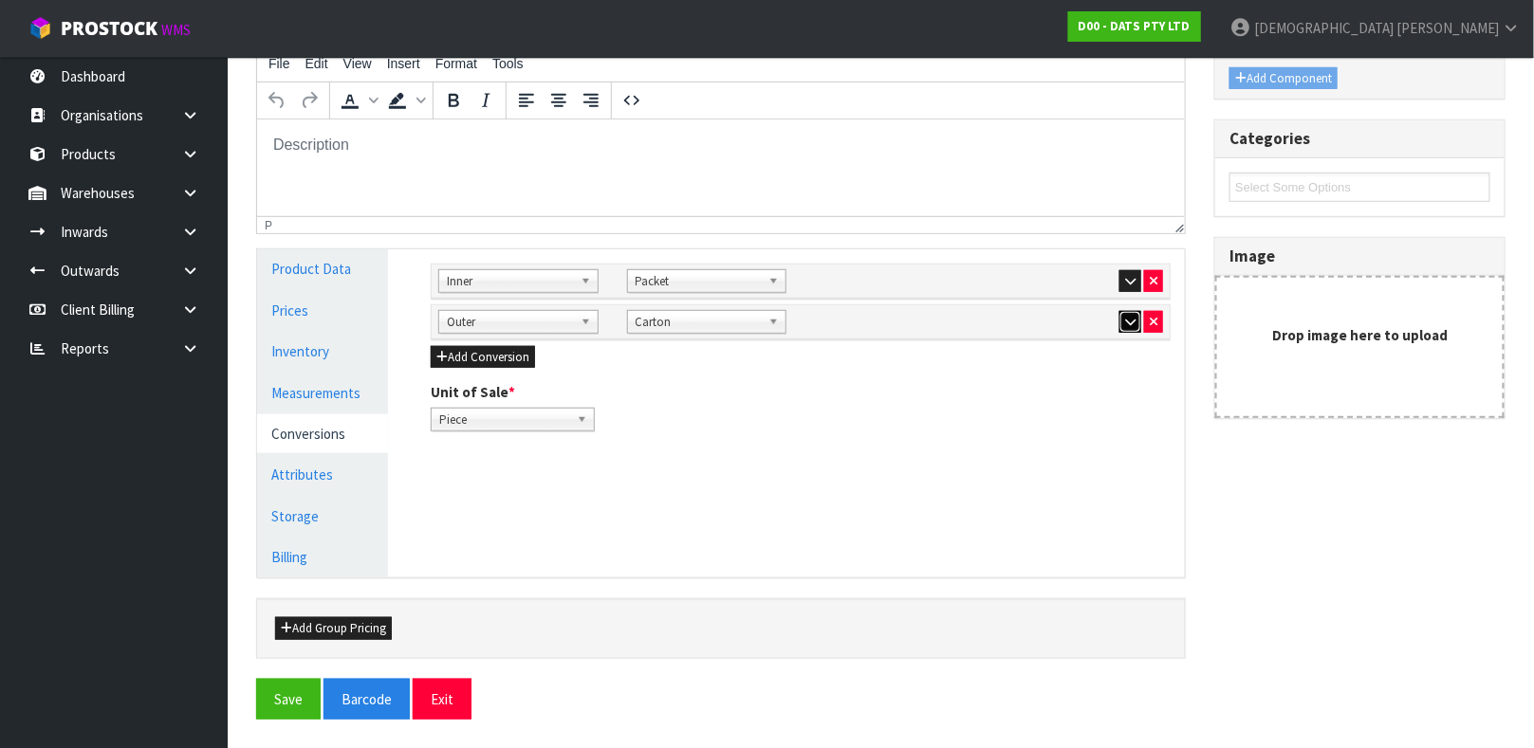
click at [1125, 318] on icon "button" at bounding box center [1130, 322] width 10 height 12
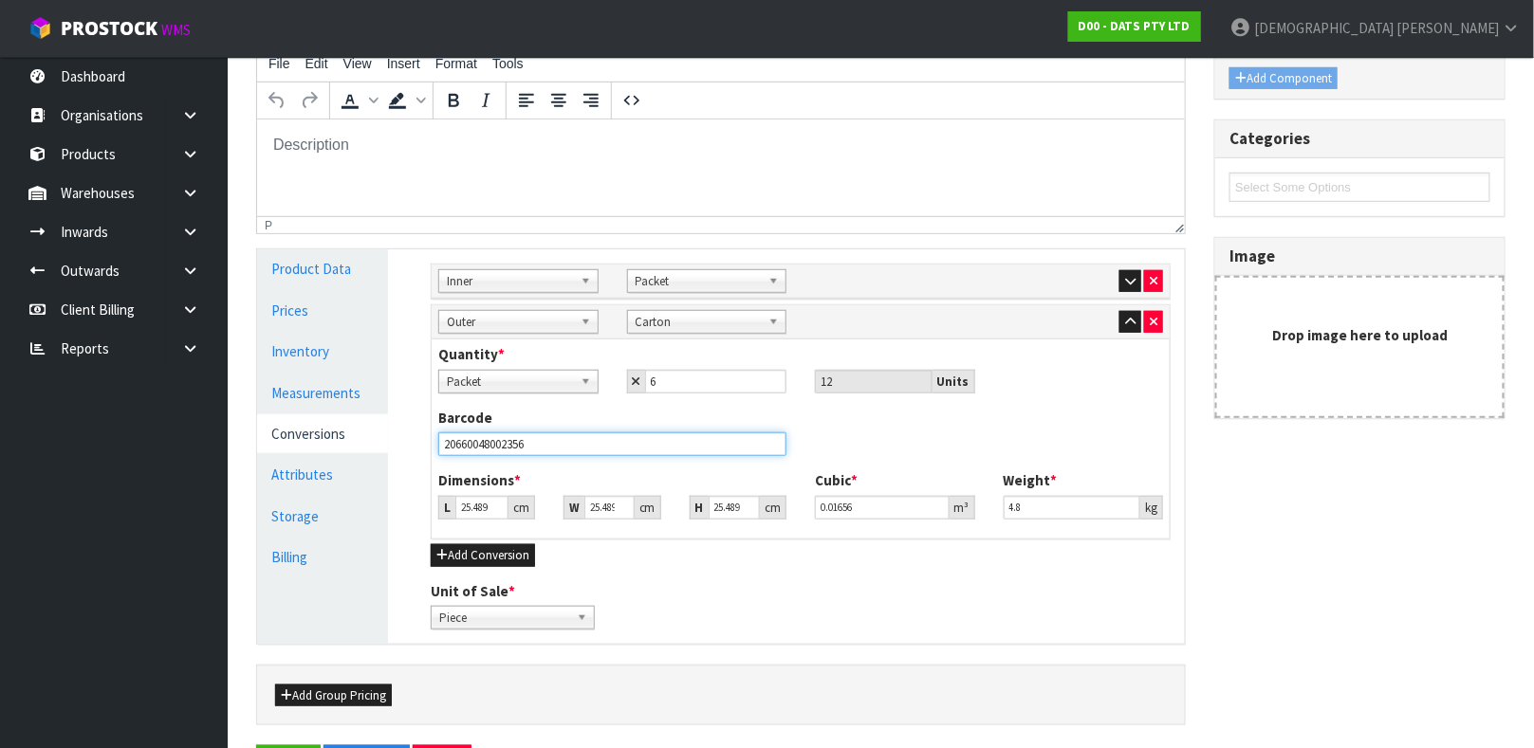
click at [634, 446] on input "20660048002356" at bounding box center [612, 445] width 348 height 24
type input "3"
type input "0.001949"
type input "39"
type input "0.025338"
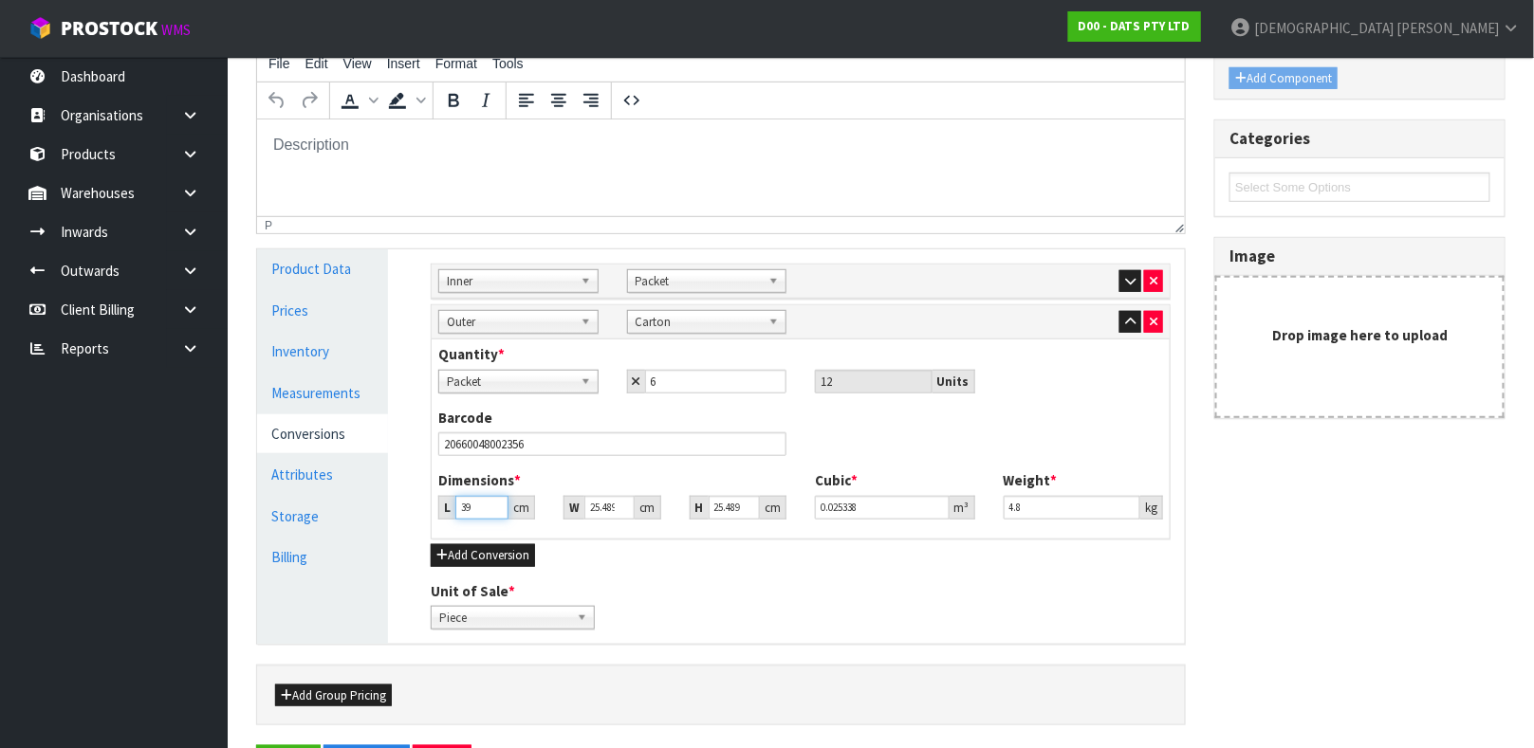
type input "39"
type input "2"
type input "0.001988"
type input "21"
type input "0.020875"
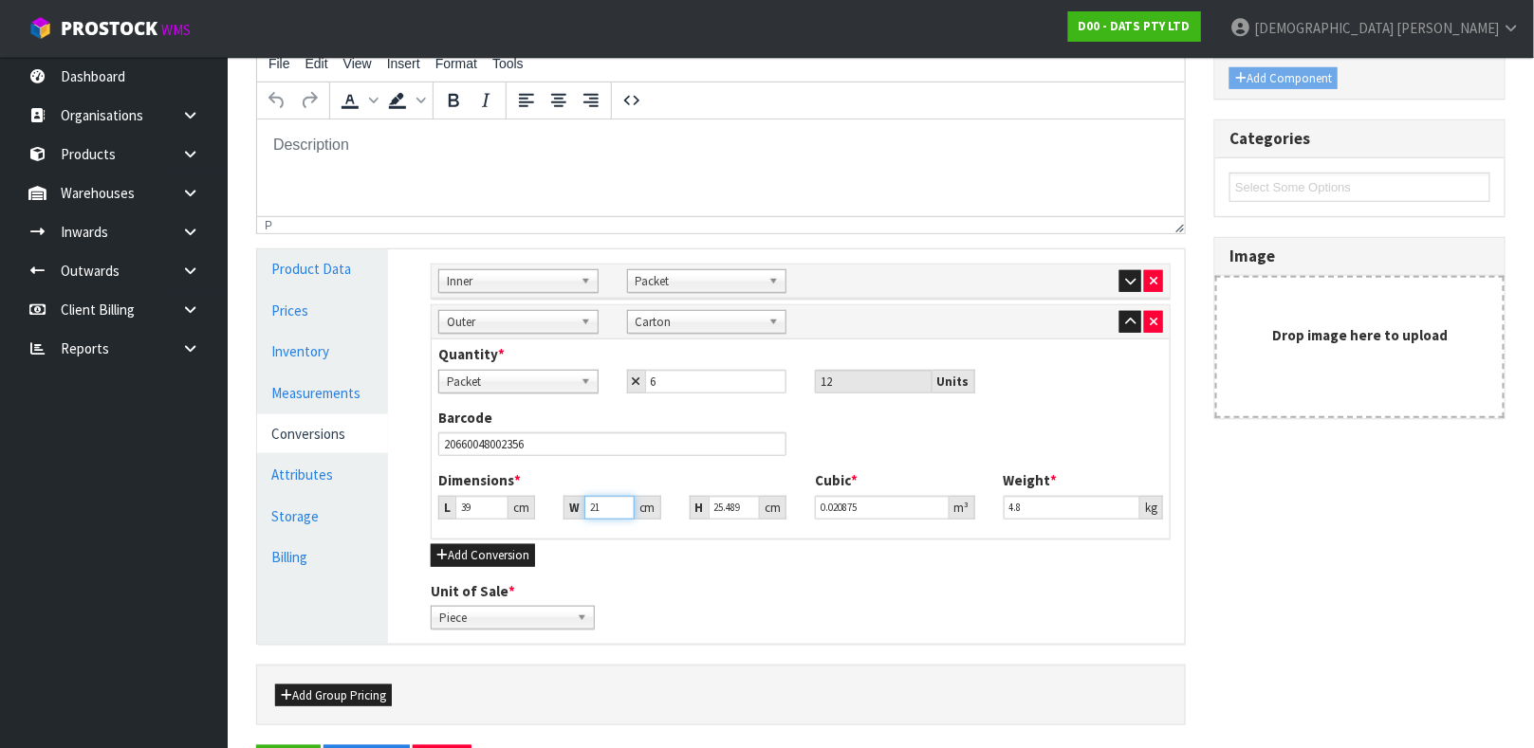
type input "21"
type input "2"
type input "0.001638"
type input "29"
type input "0.023751"
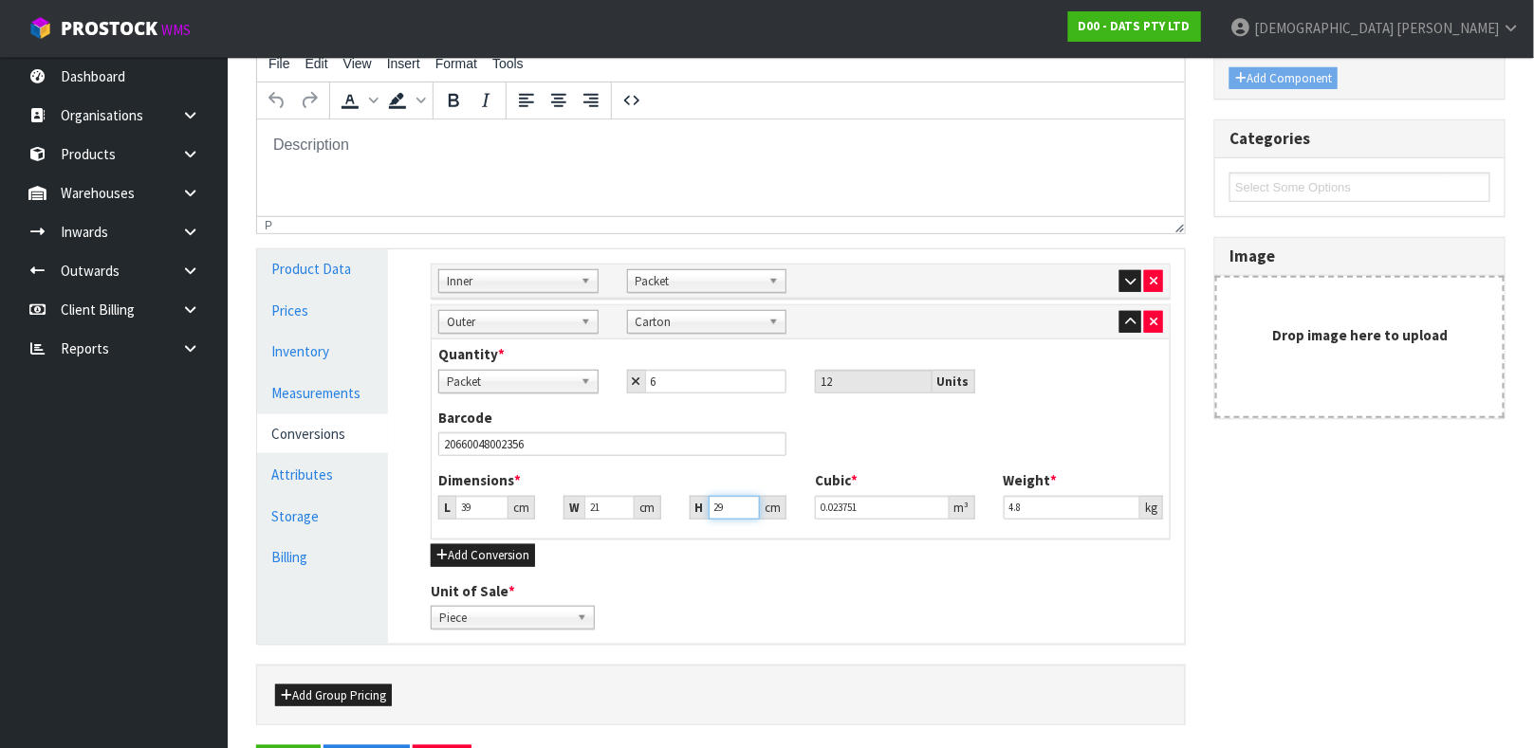
type input "29"
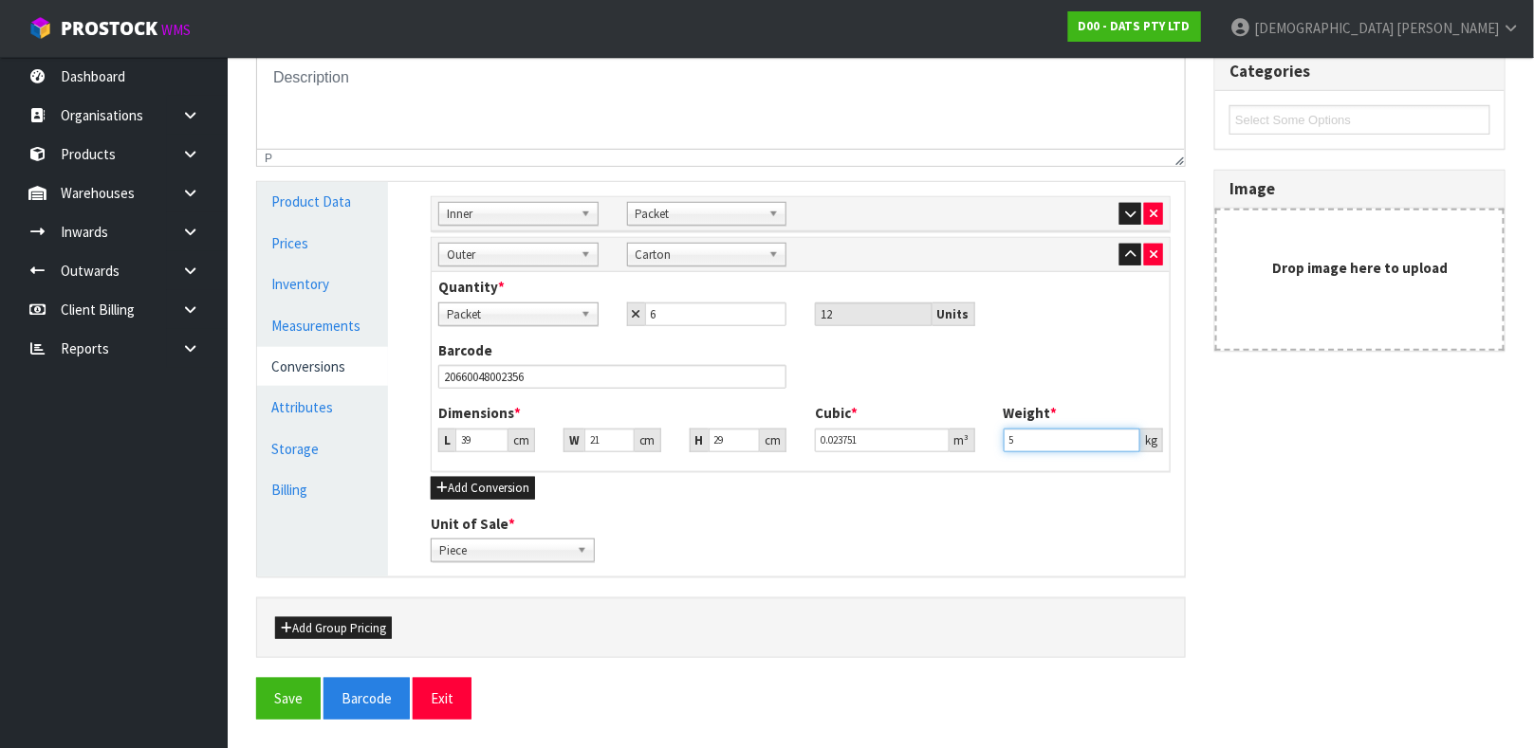
type input "5"
click at [289, 677] on div at bounding box center [721, 677] width 958 height 1
click at [284, 695] on button "Save" at bounding box center [288, 698] width 65 height 41
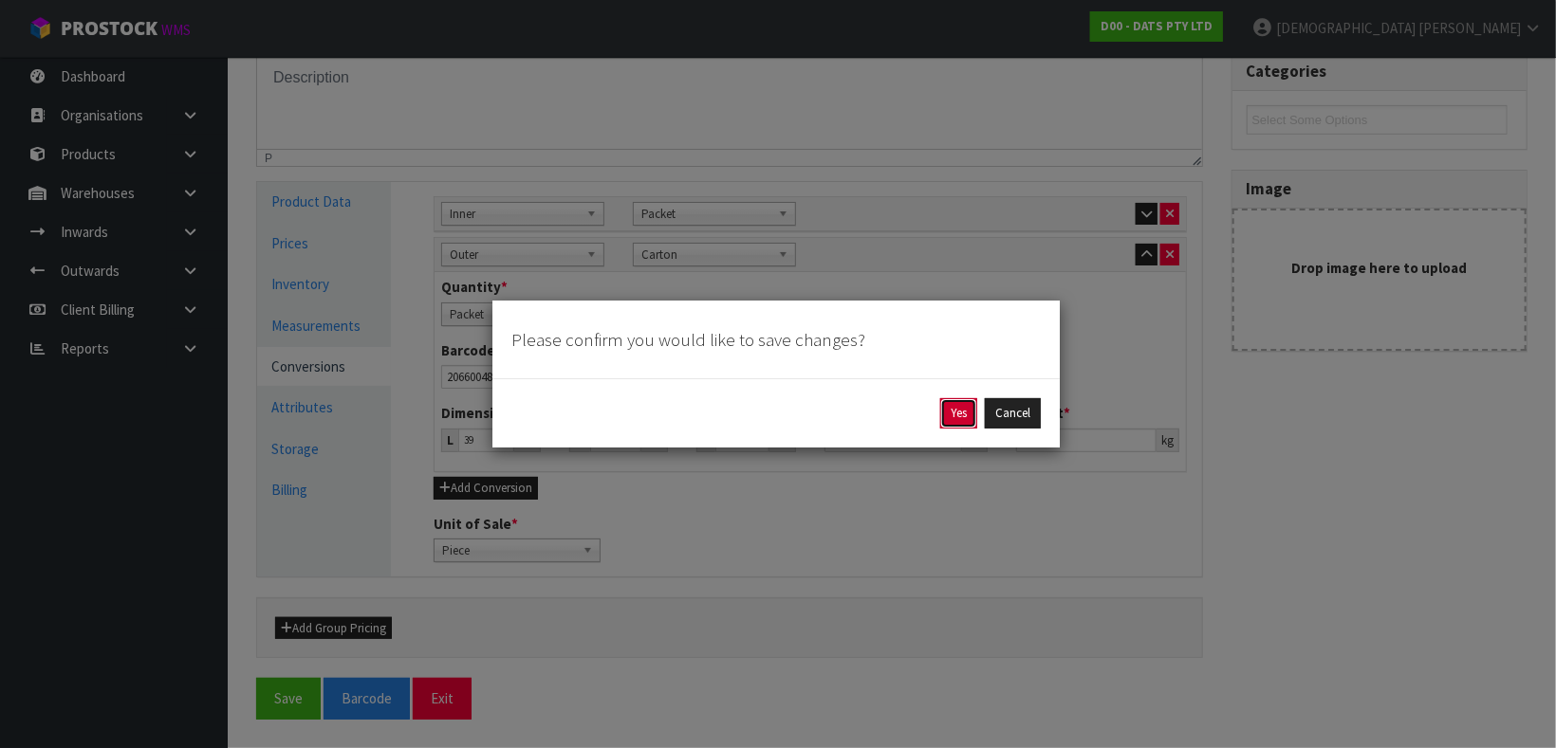
click at [960, 406] on button "Yes" at bounding box center [958, 413] width 37 height 30
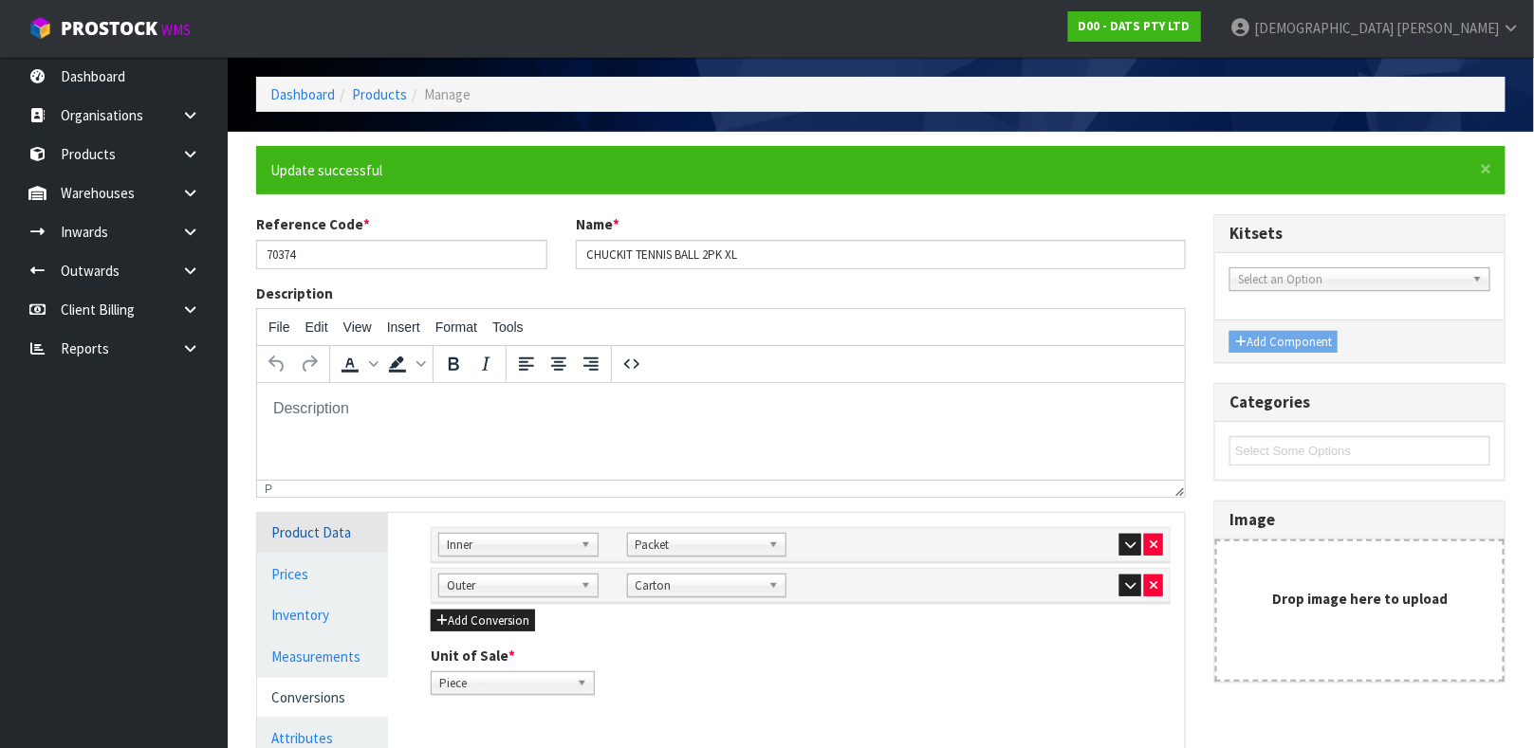
scroll to position [50, 0]
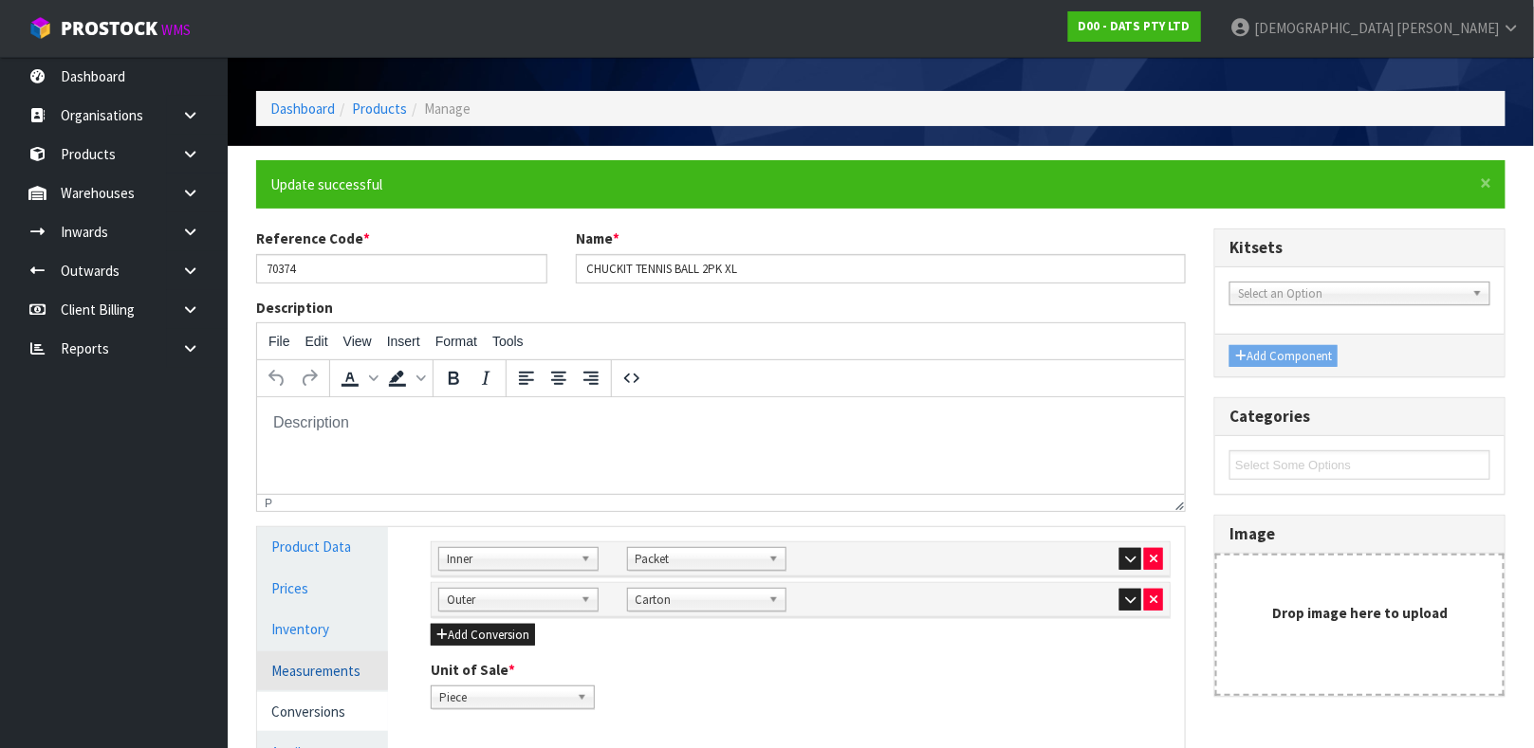
click at [314, 660] on link "Measurements" at bounding box center [322, 671] width 131 height 39
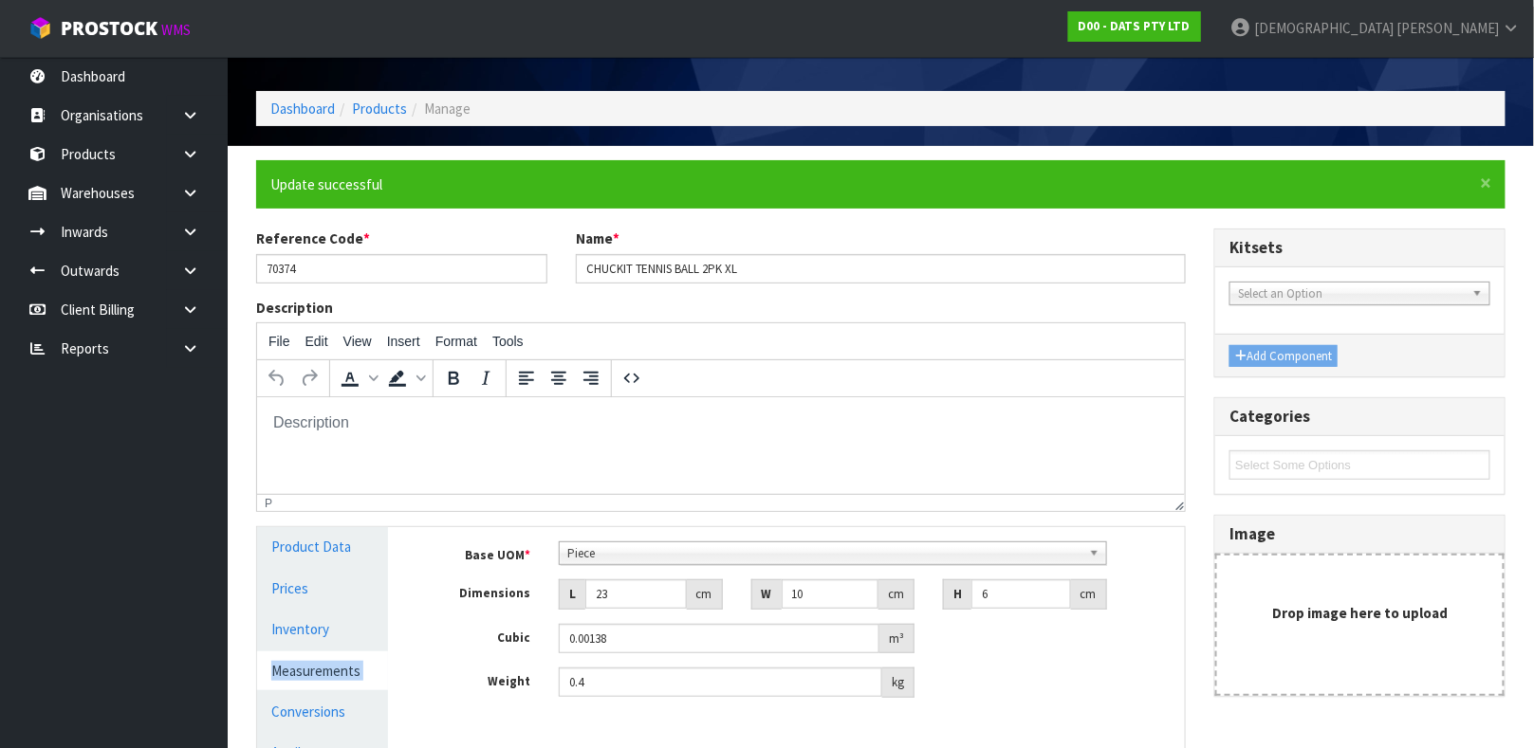
click at [314, 660] on link "Measurements" at bounding box center [322, 671] width 131 height 39
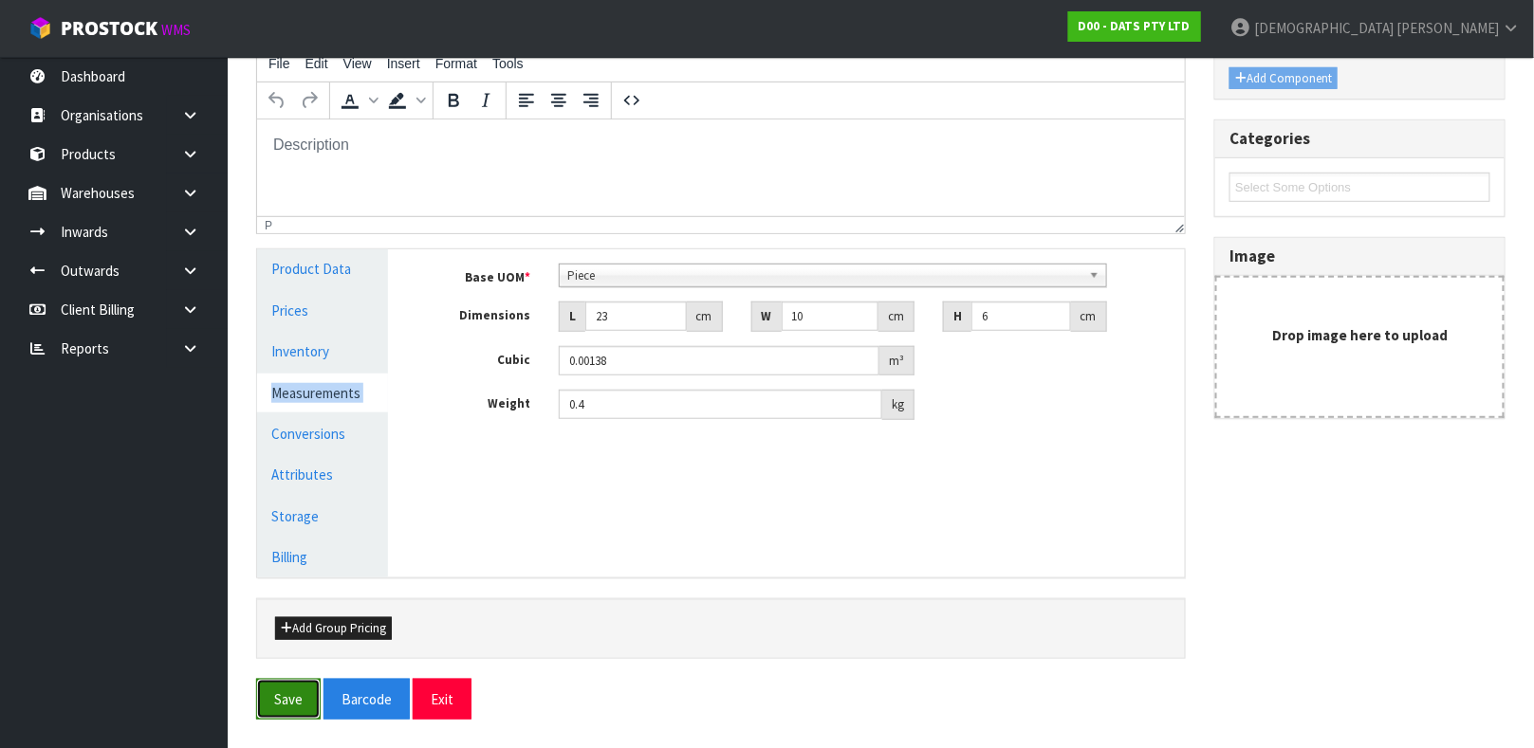
click at [270, 682] on button "Save" at bounding box center [288, 699] width 65 height 41
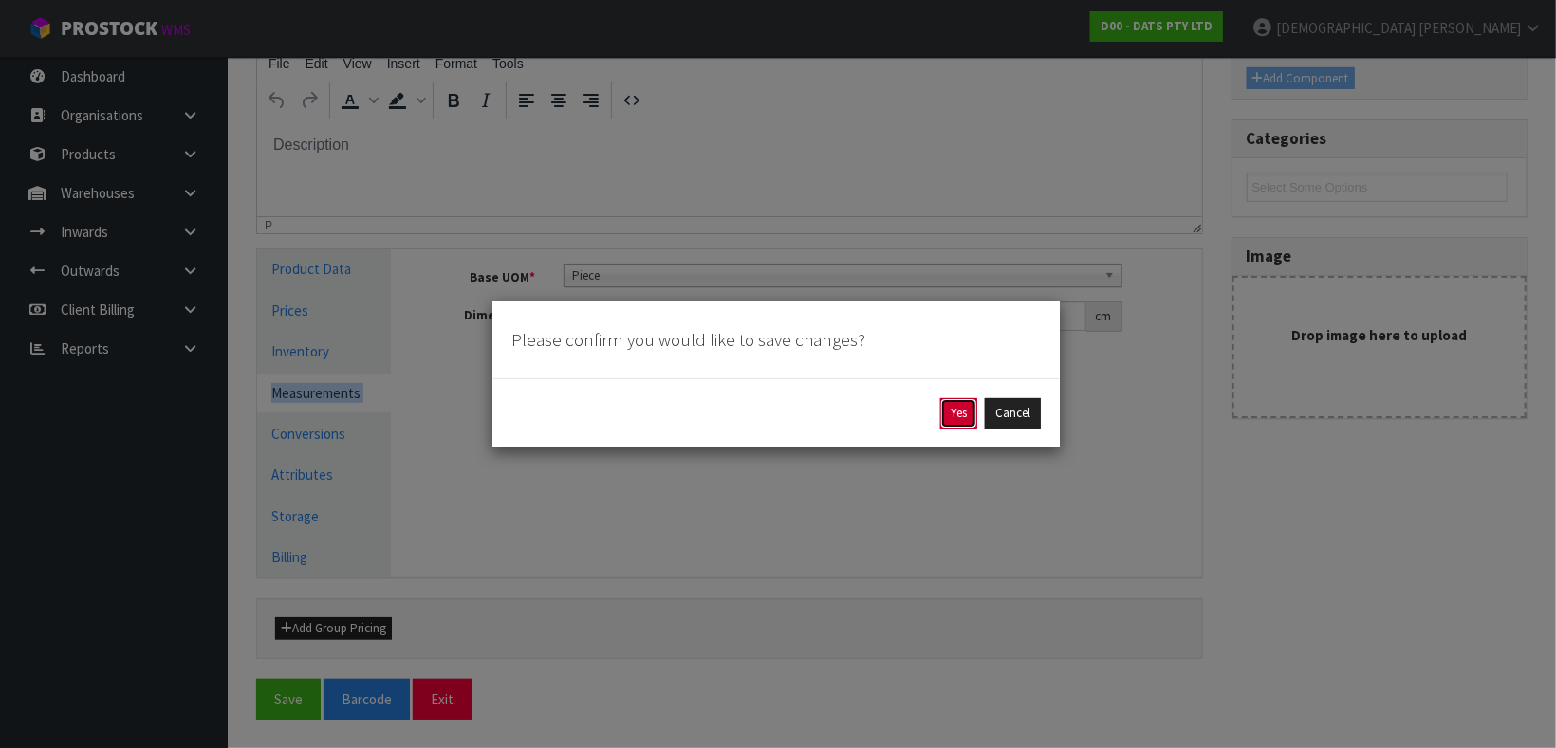
click at [958, 415] on button "Yes" at bounding box center [958, 413] width 37 height 30
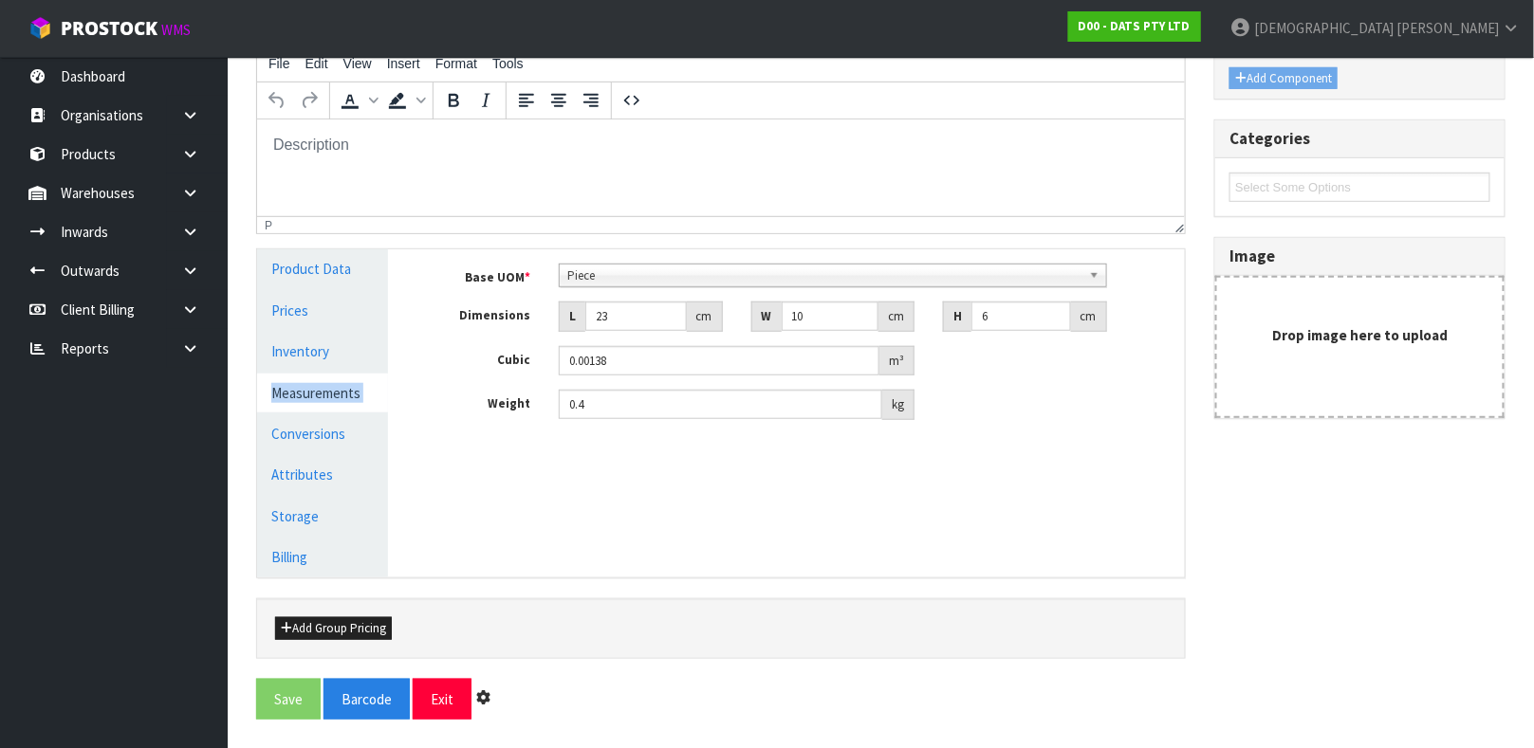
scroll to position [0, 0]
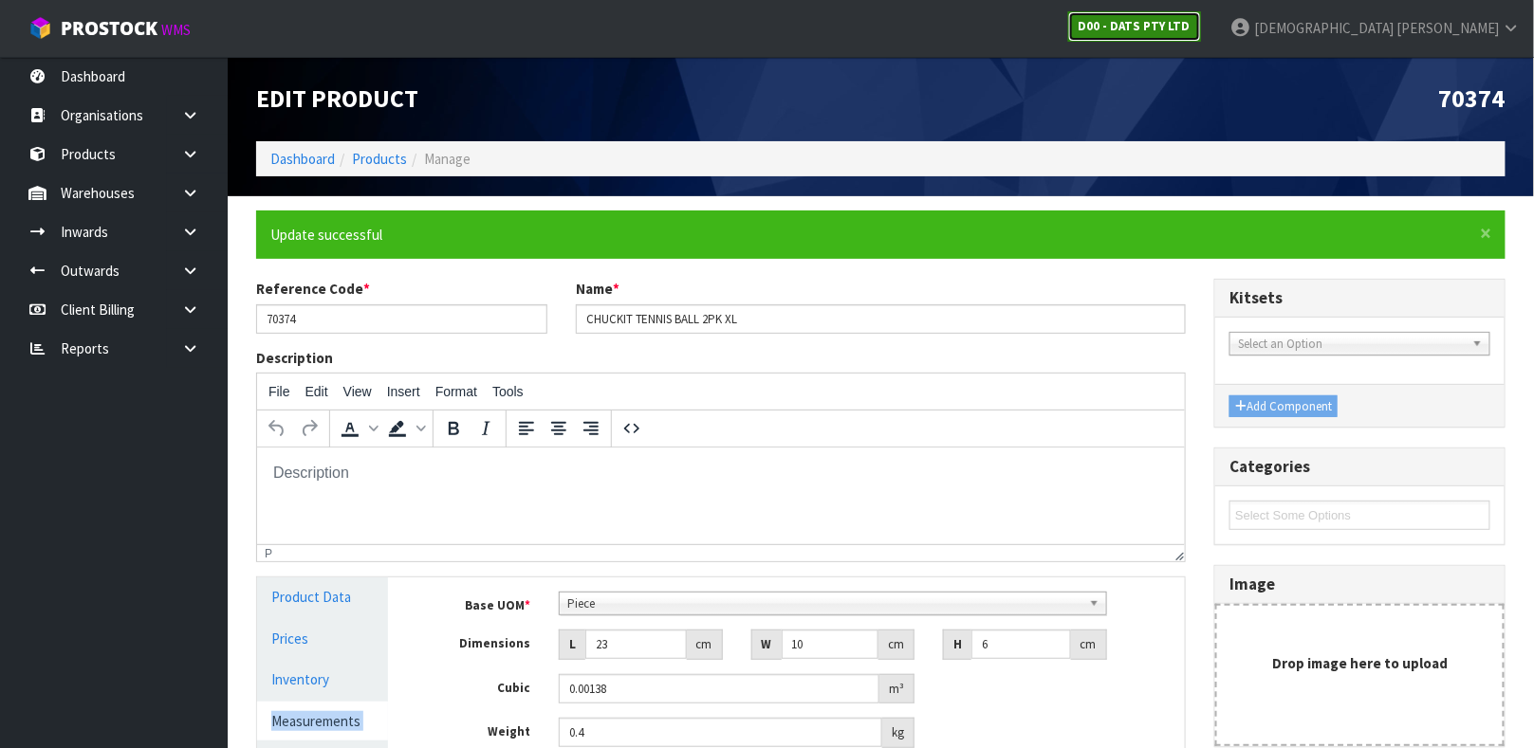
click at [1190, 18] on strong "D00 - DATS PTY LTD" at bounding box center [1134, 26] width 112 height 16
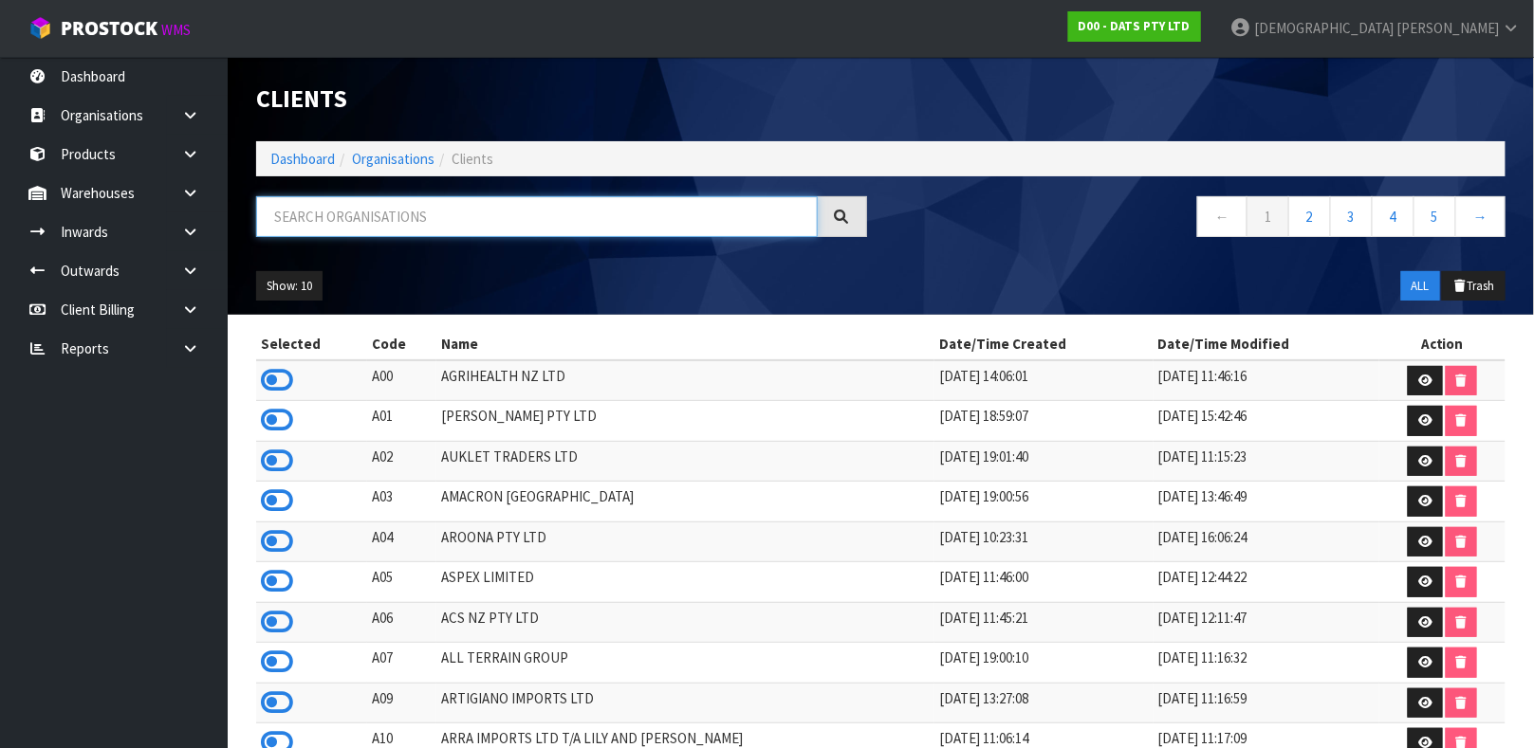
click at [591, 219] on input "text" at bounding box center [537, 216] width 562 height 41
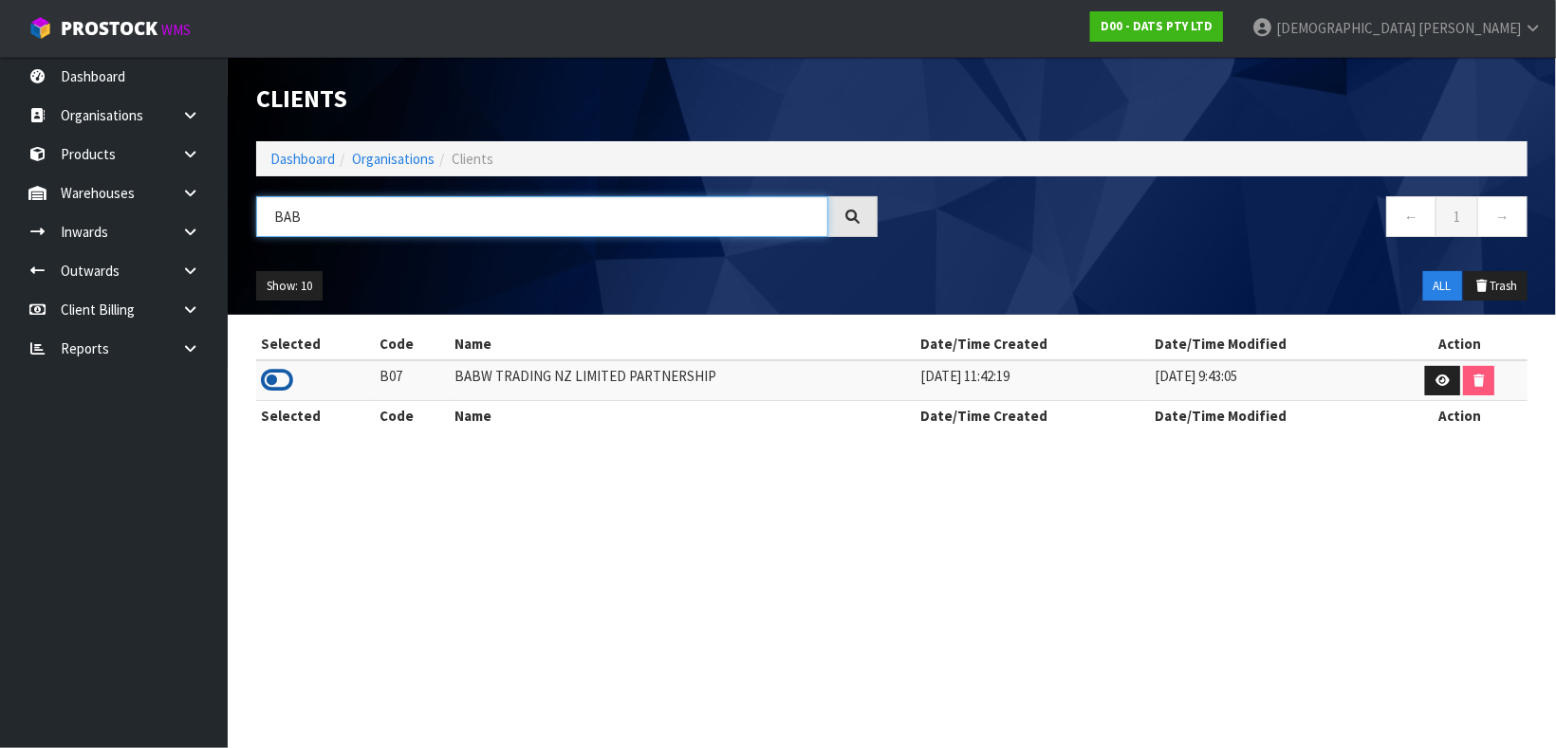
type input "BAB"
click at [275, 386] on icon at bounding box center [277, 380] width 32 height 28
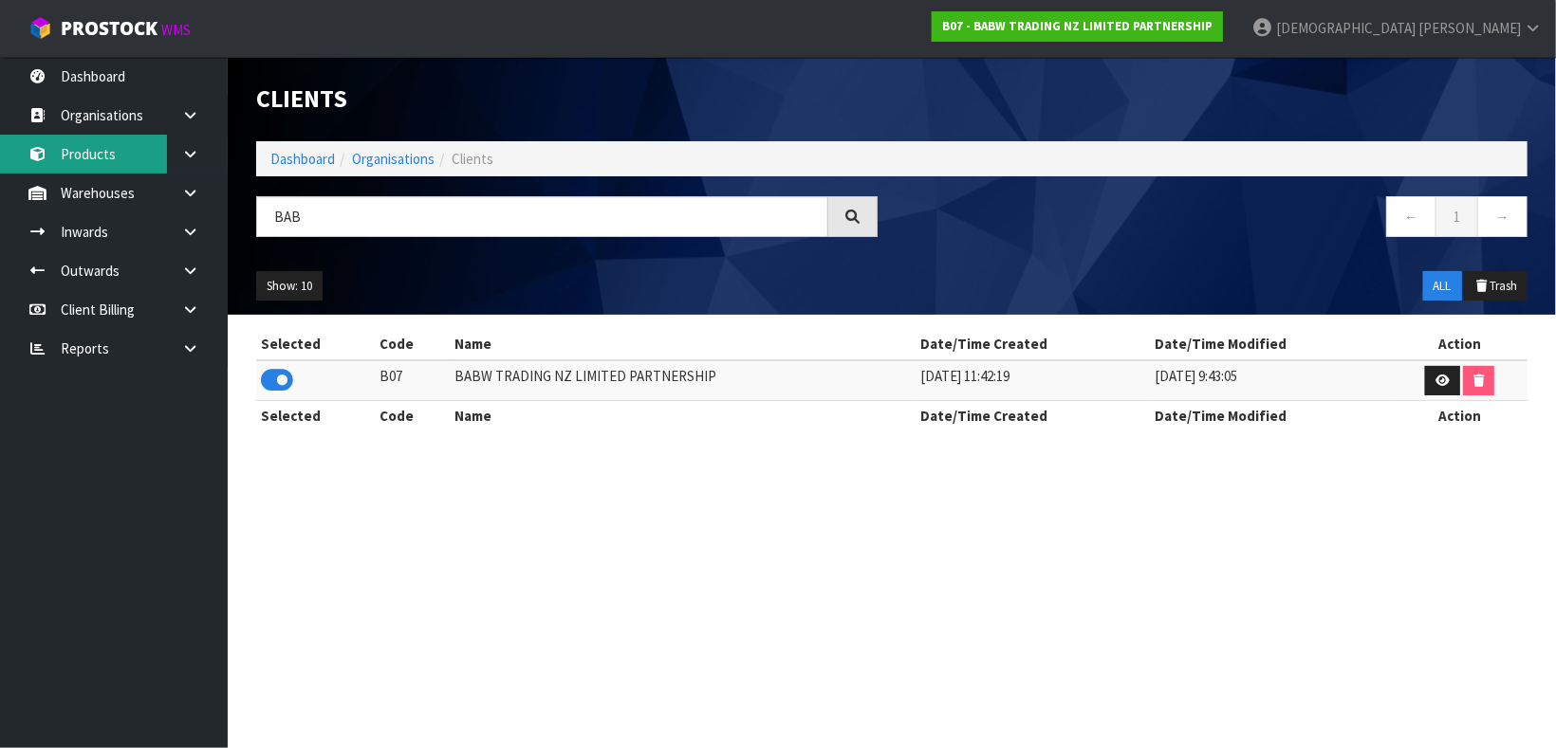
click at [103, 155] on link "Products" at bounding box center [114, 154] width 228 height 39
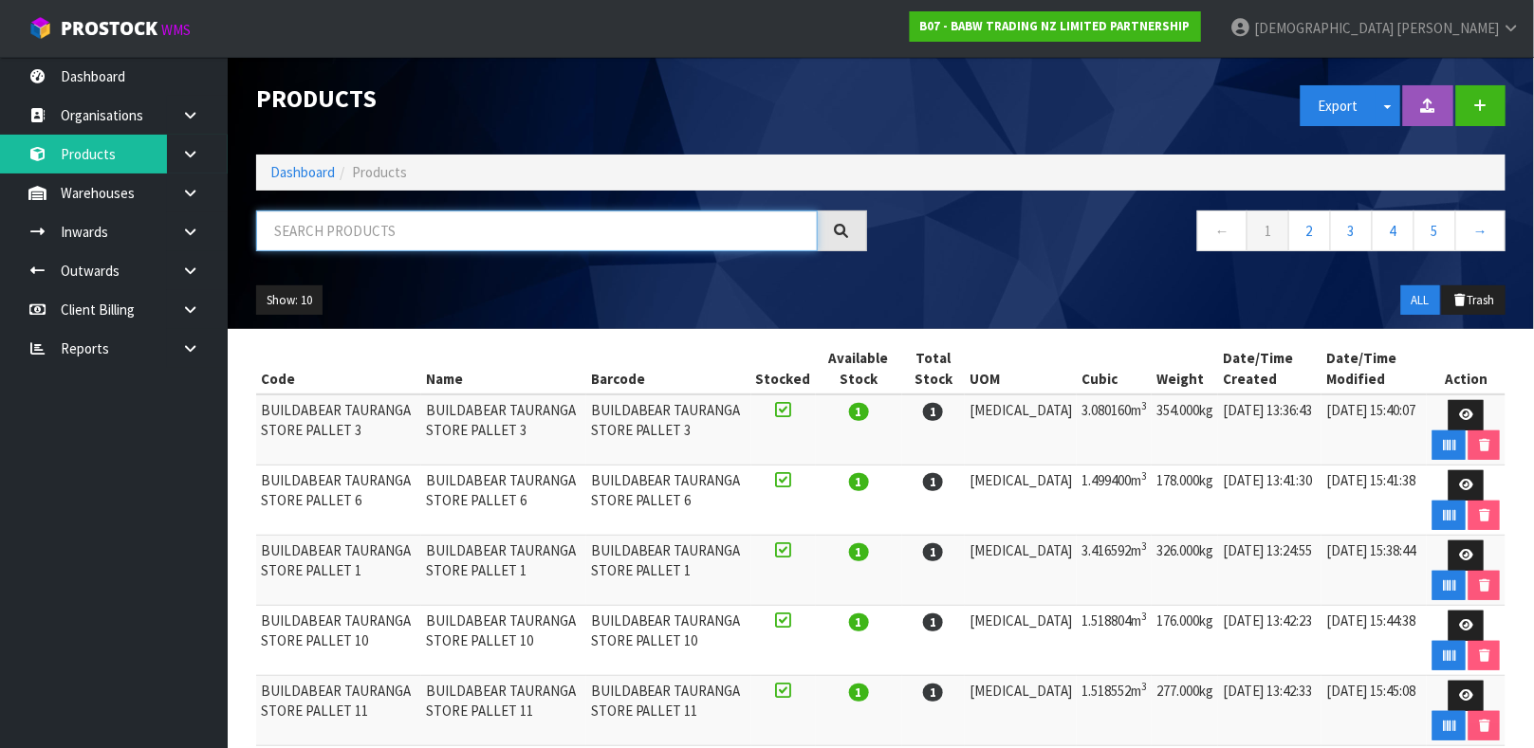
click at [463, 232] on input "text" at bounding box center [537, 231] width 562 height 41
type input "34159"
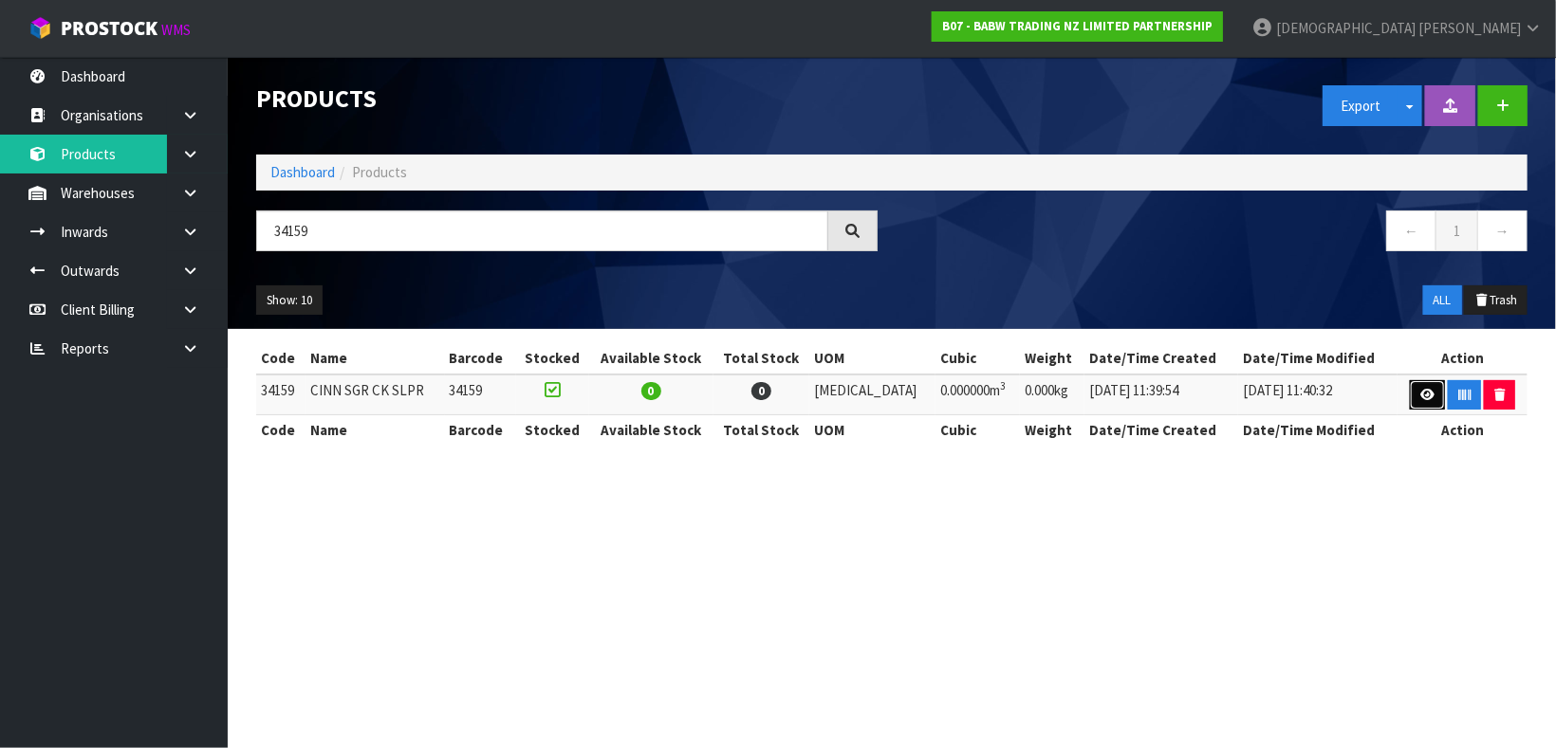
click at [1410, 396] on link at bounding box center [1427, 395] width 35 height 30
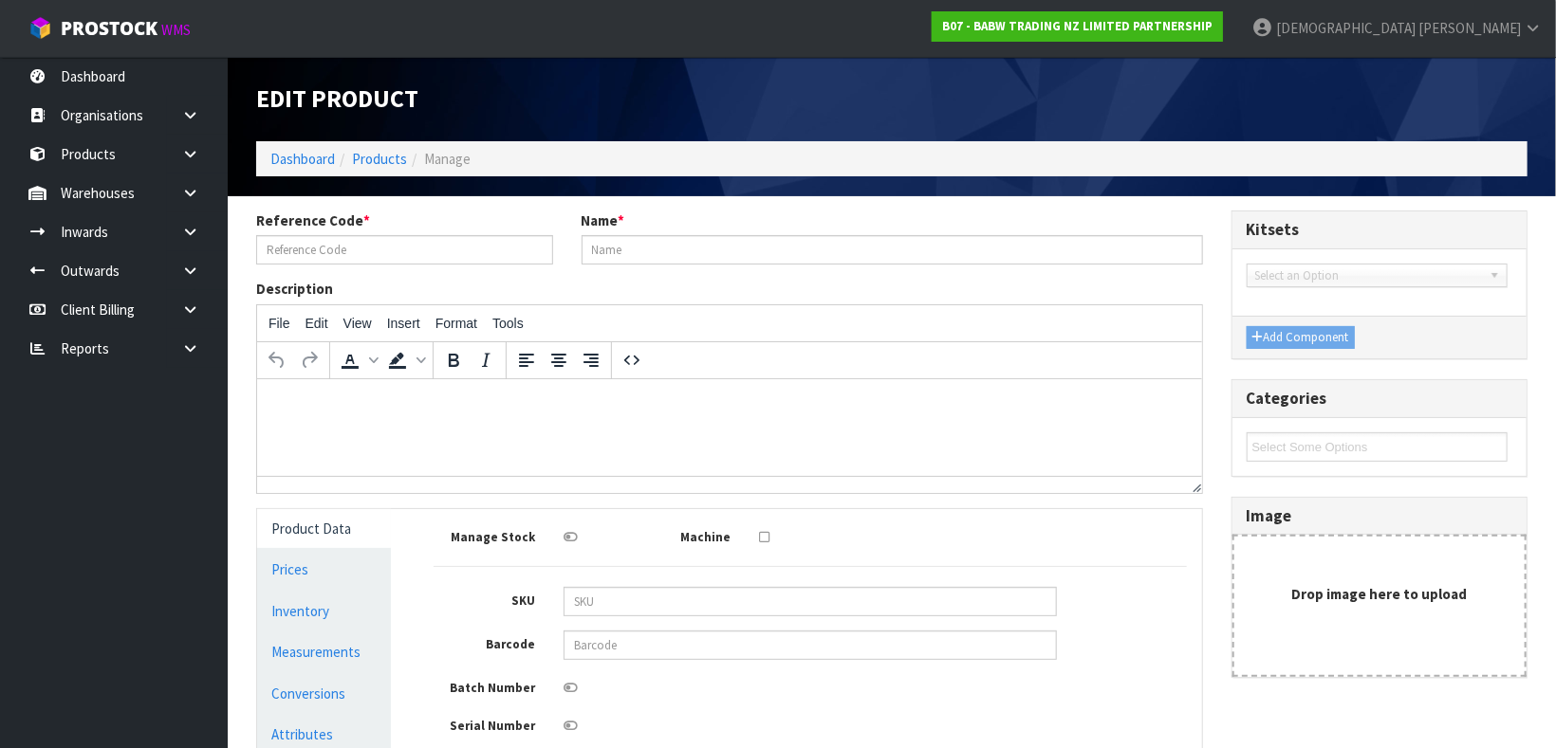
type input "34159"
type input "CINN SGR CK SLPR"
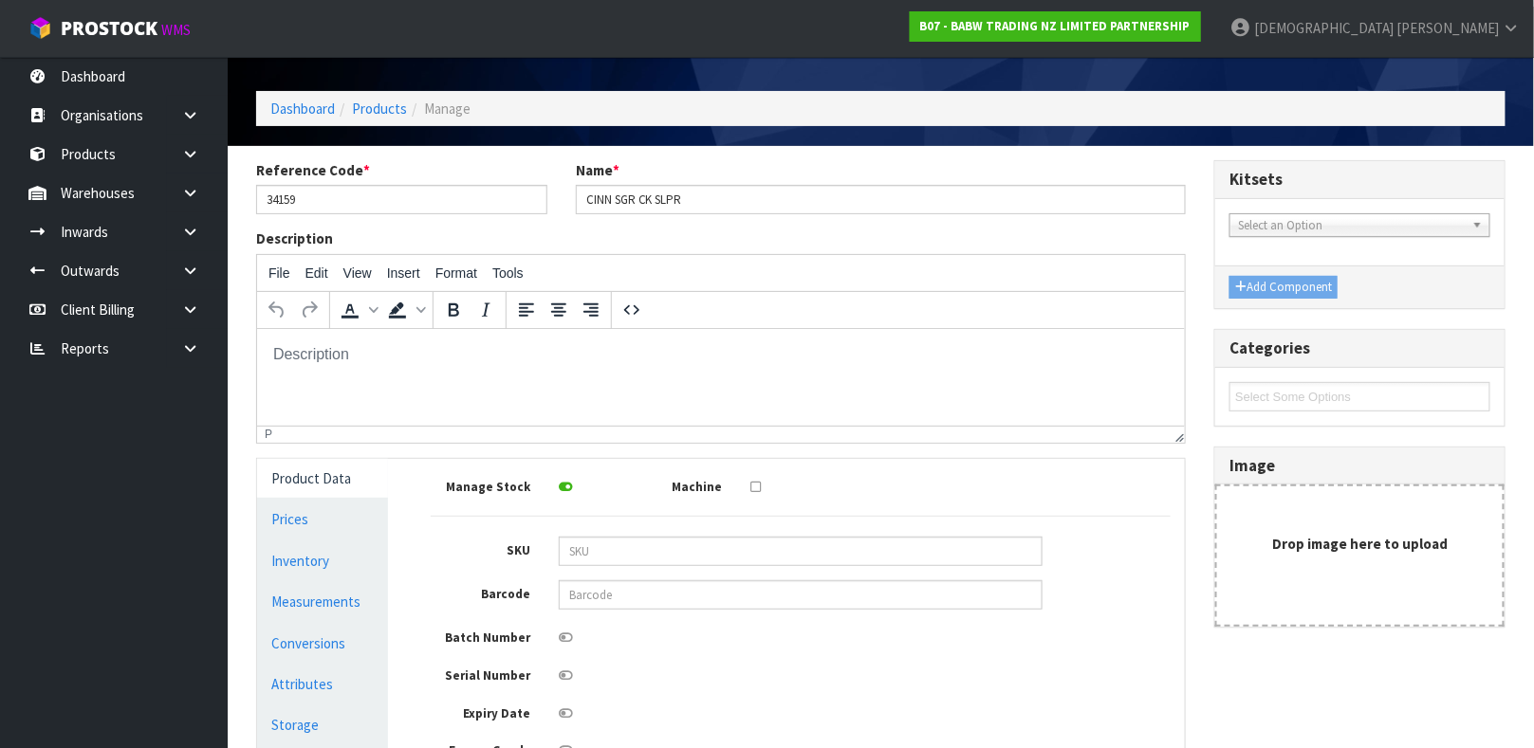
scroll to position [52, 0]
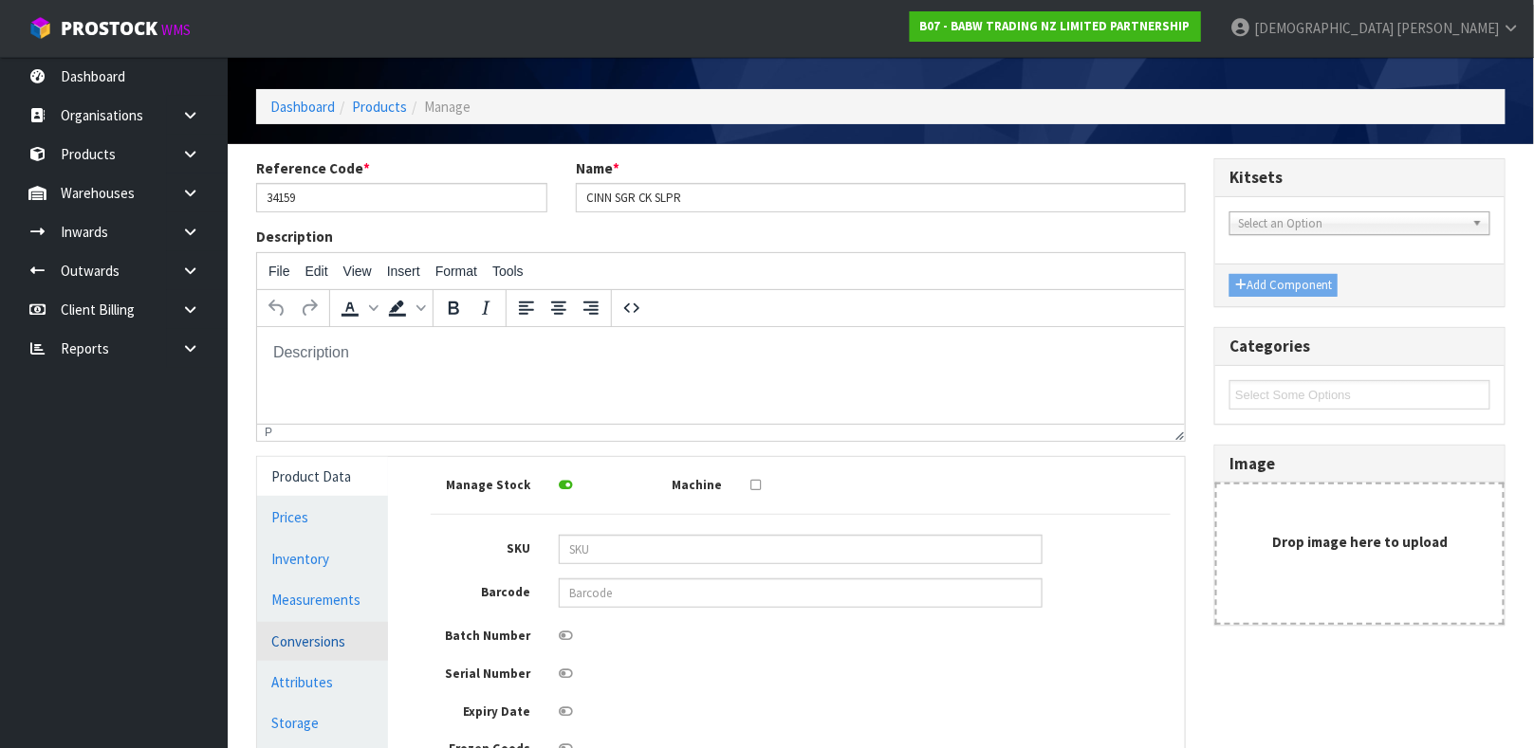
click at [323, 638] on link "Conversions" at bounding box center [322, 641] width 131 height 39
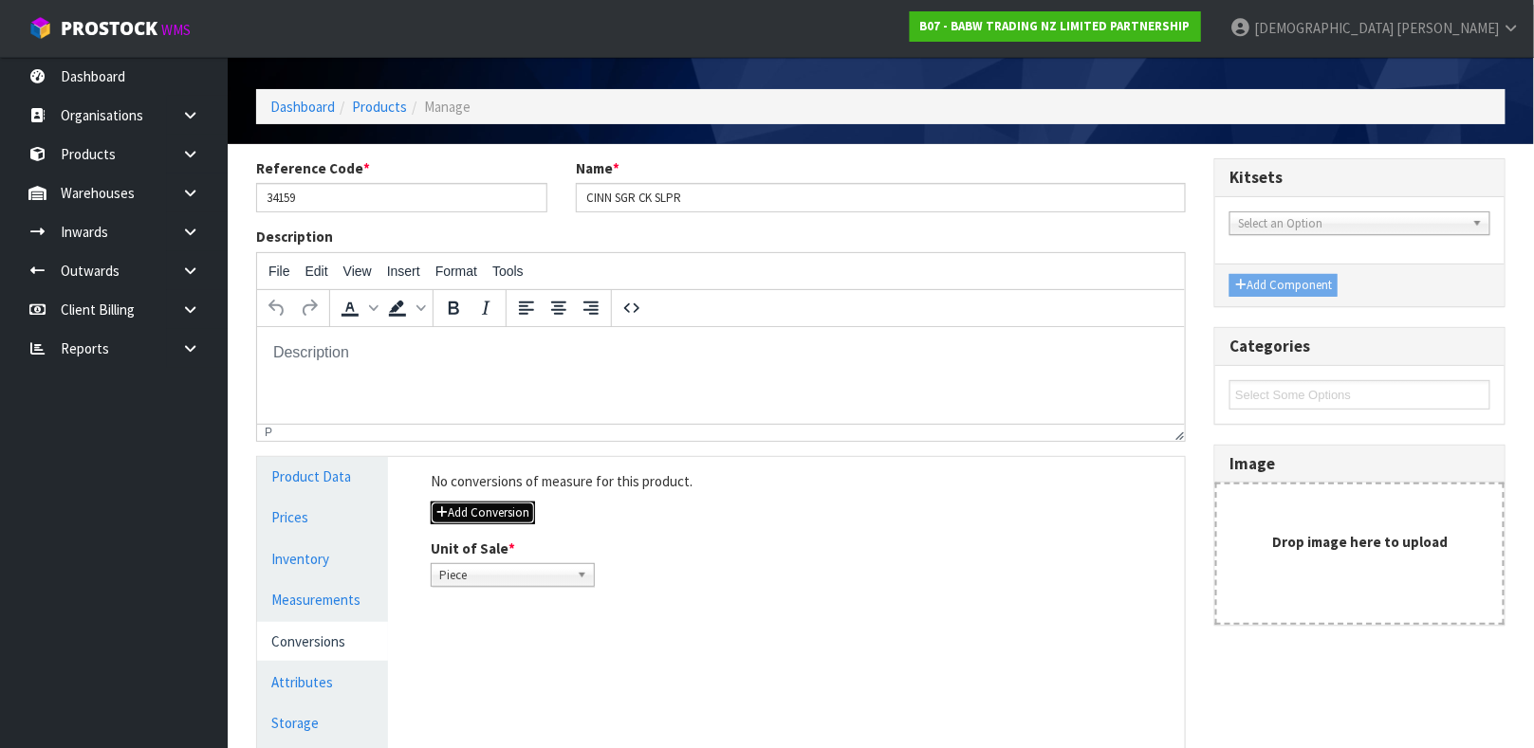
click at [499, 512] on button "Add Conversion" at bounding box center [483, 513] width 104 height 23
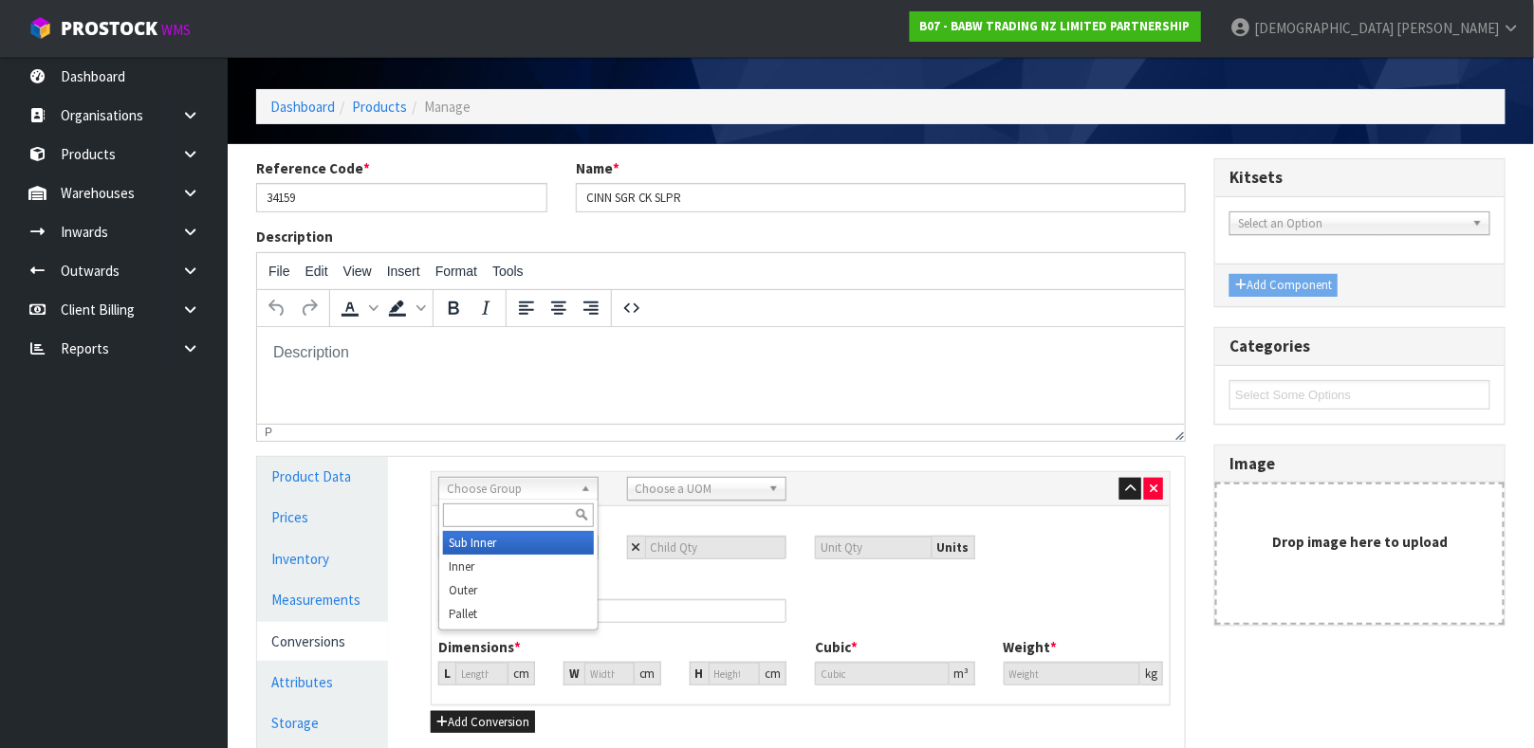
click at [555, 490] on span "Choose Group" at bounding box center [510, 489] width 126 height 23
click at [493, 582] on li "Outer" at bounding box center [518, 591] width 151 height 24
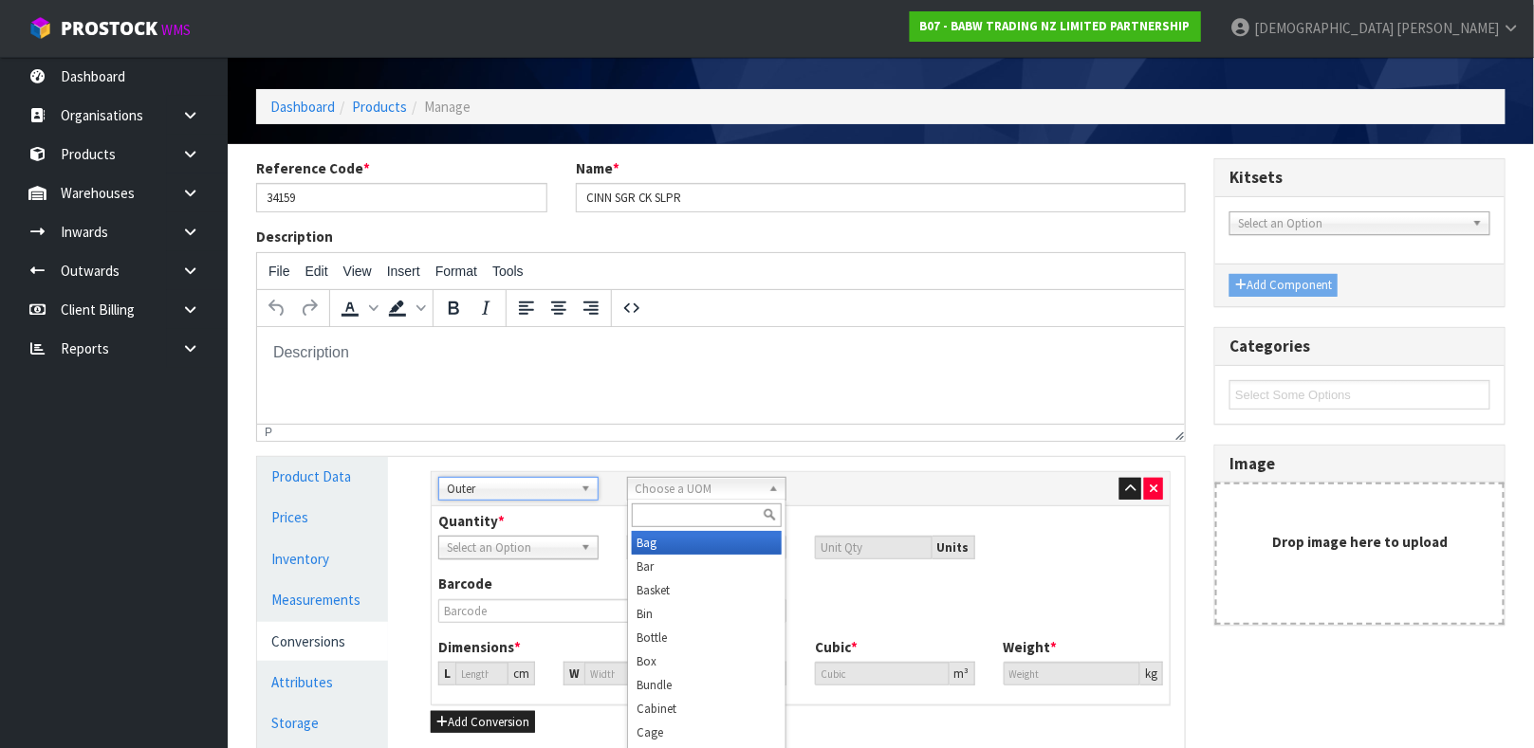
click at [688, 484] on span "Choose a UOM" at bounding box center [699, 489] width 126 height 23
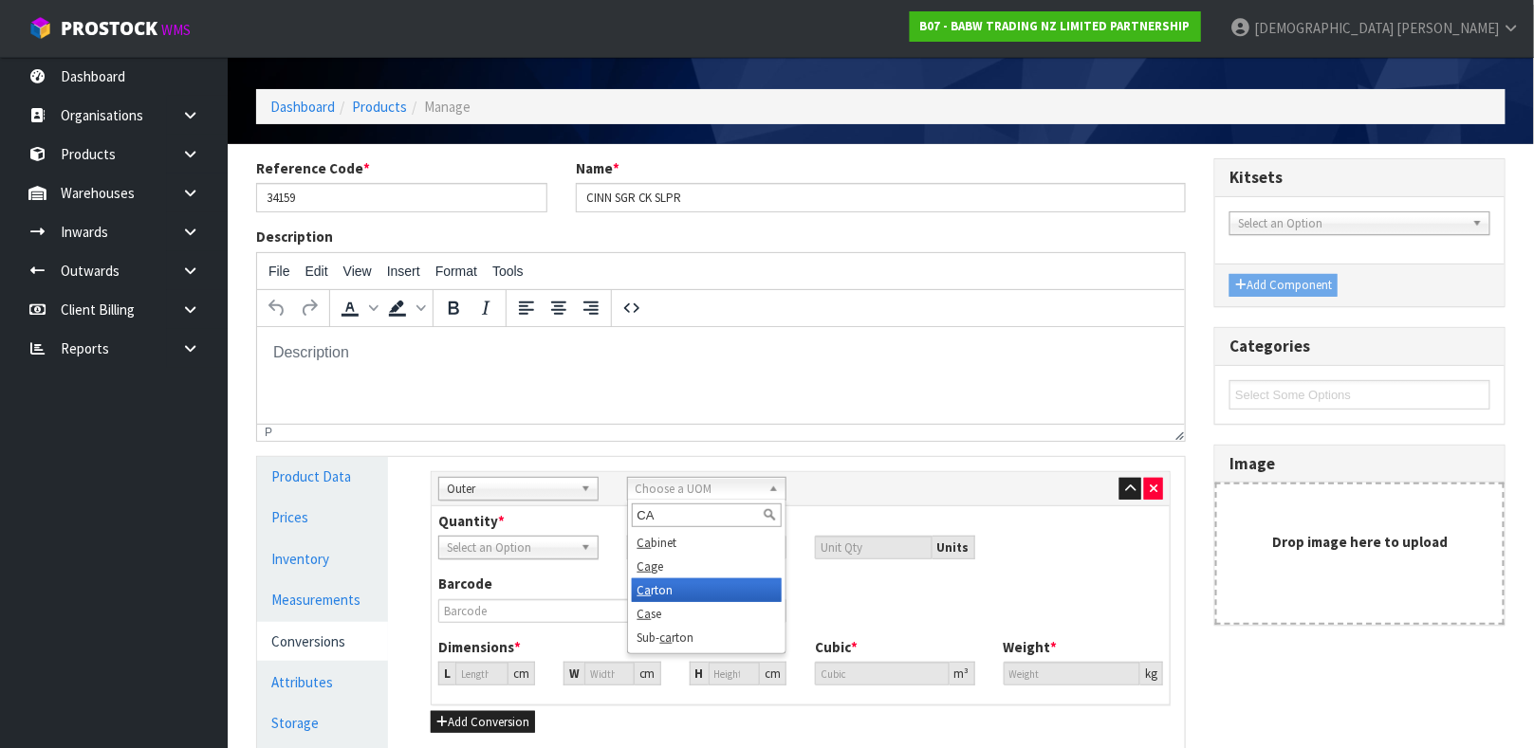
type input "CA"
click at [667, 594] on li "Ca rton" at bounding box center [707, 591] width 151 height 24
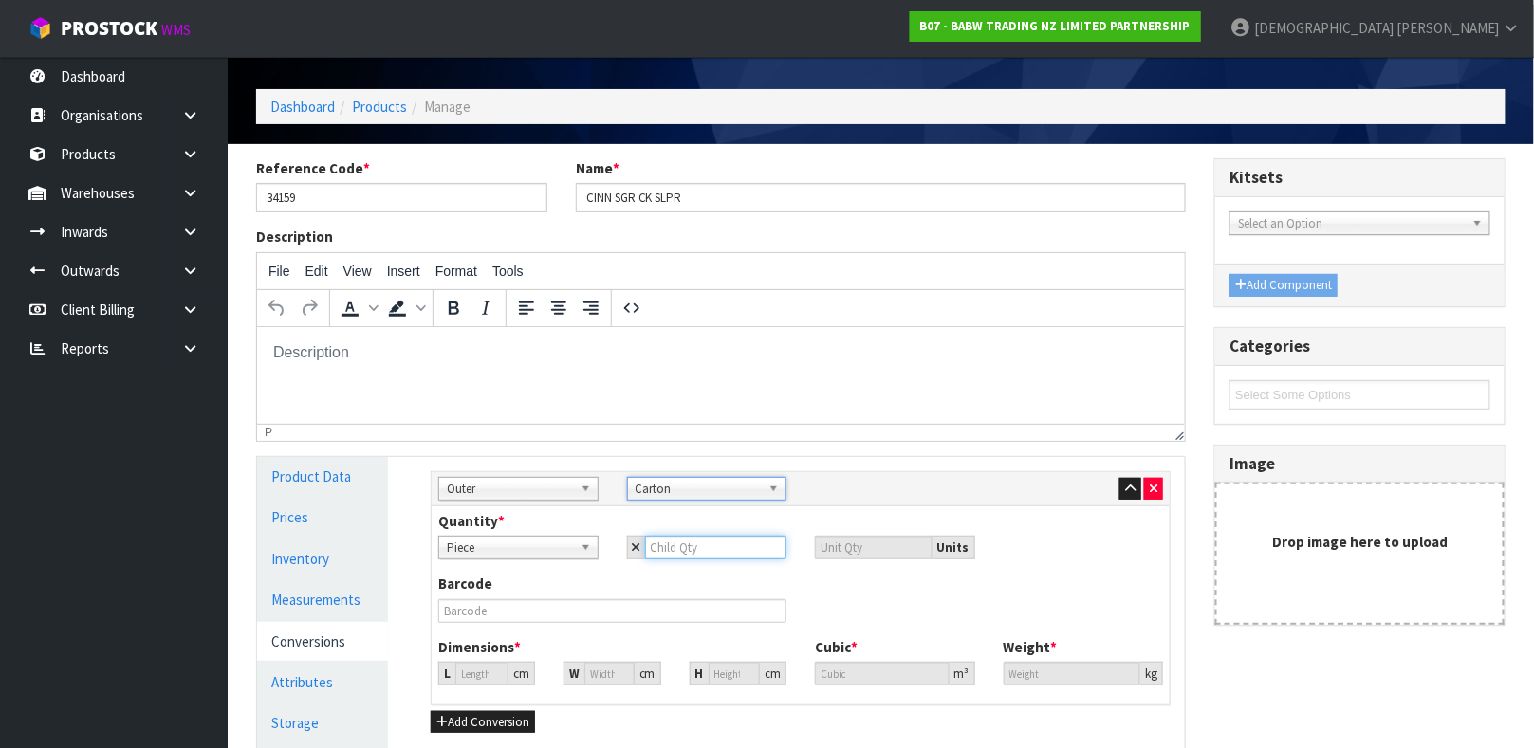
click at [686, 545] on input "number" at bounding box center [716, 548] width 142 height 24
type input "1"
type input "12"
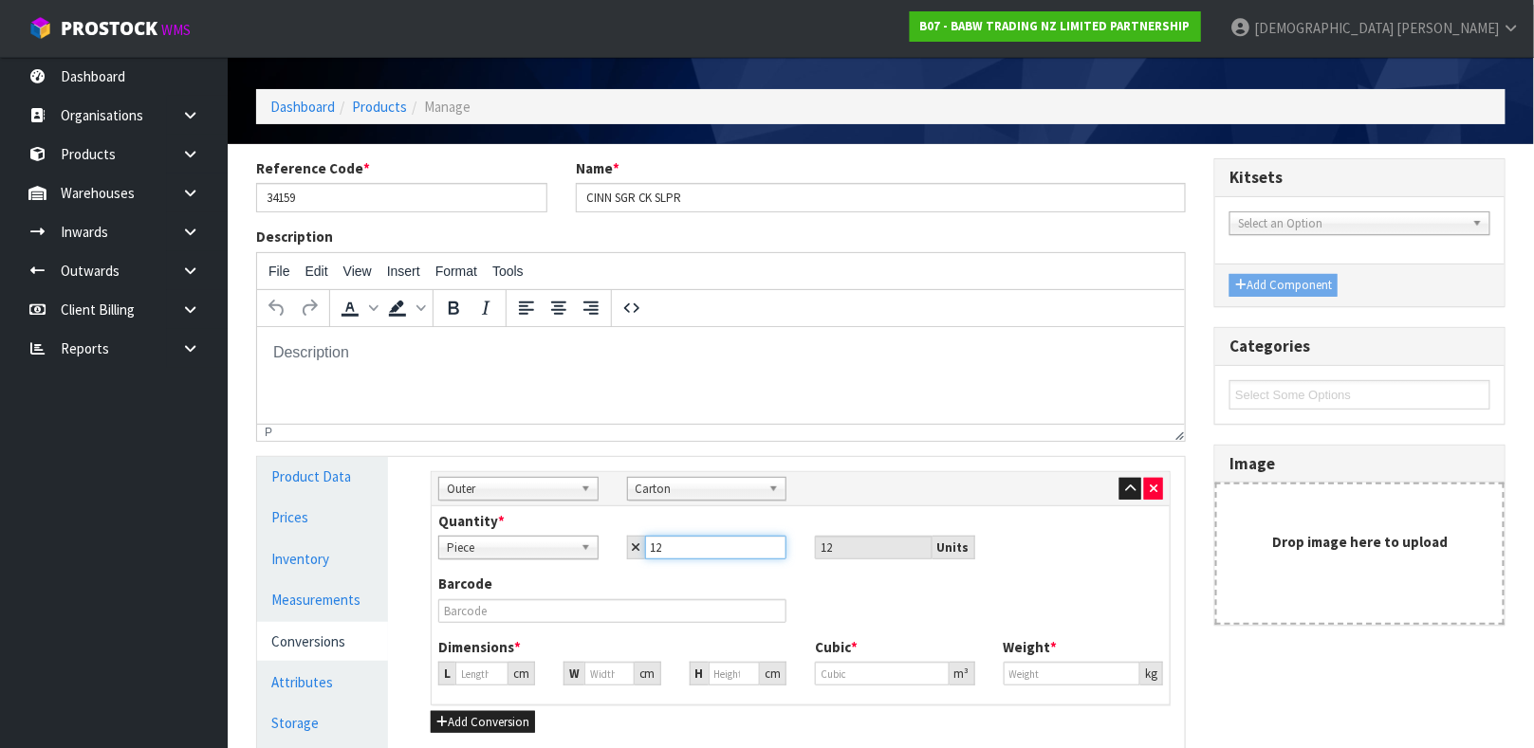
type input "12"
type input "0"
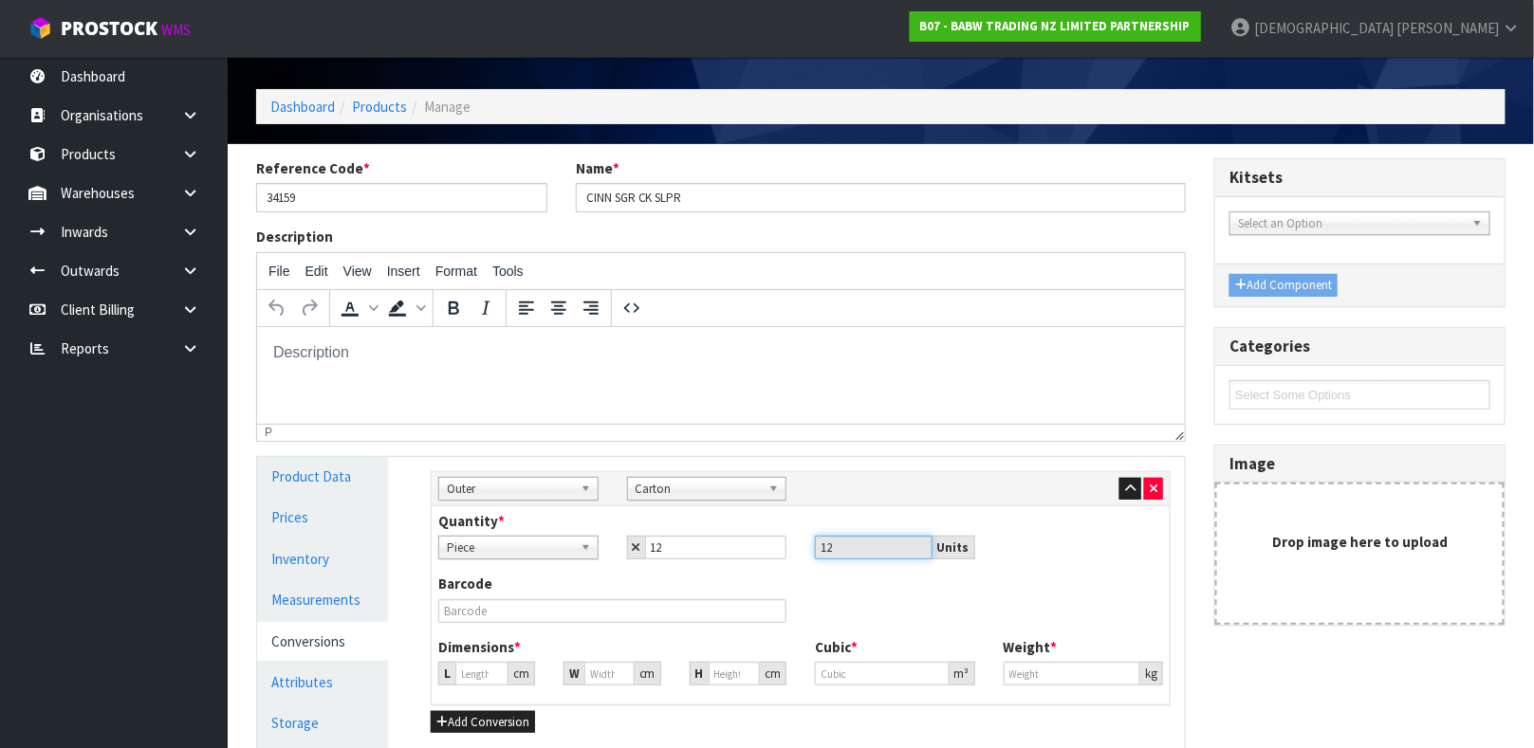
type input "0"
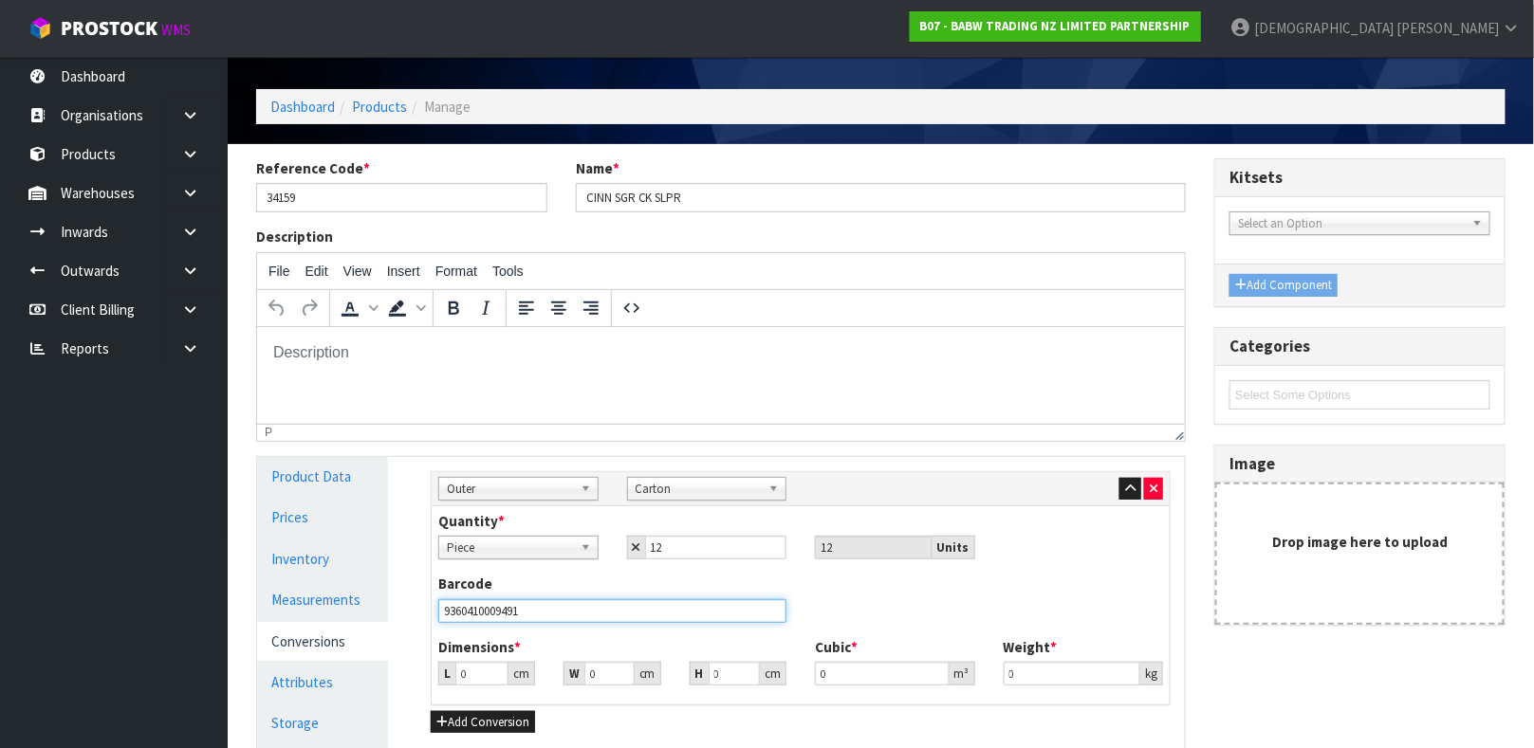
type input "9360410009491"
type input "3"
type input "0.000001"
type input "34"
type input "32"
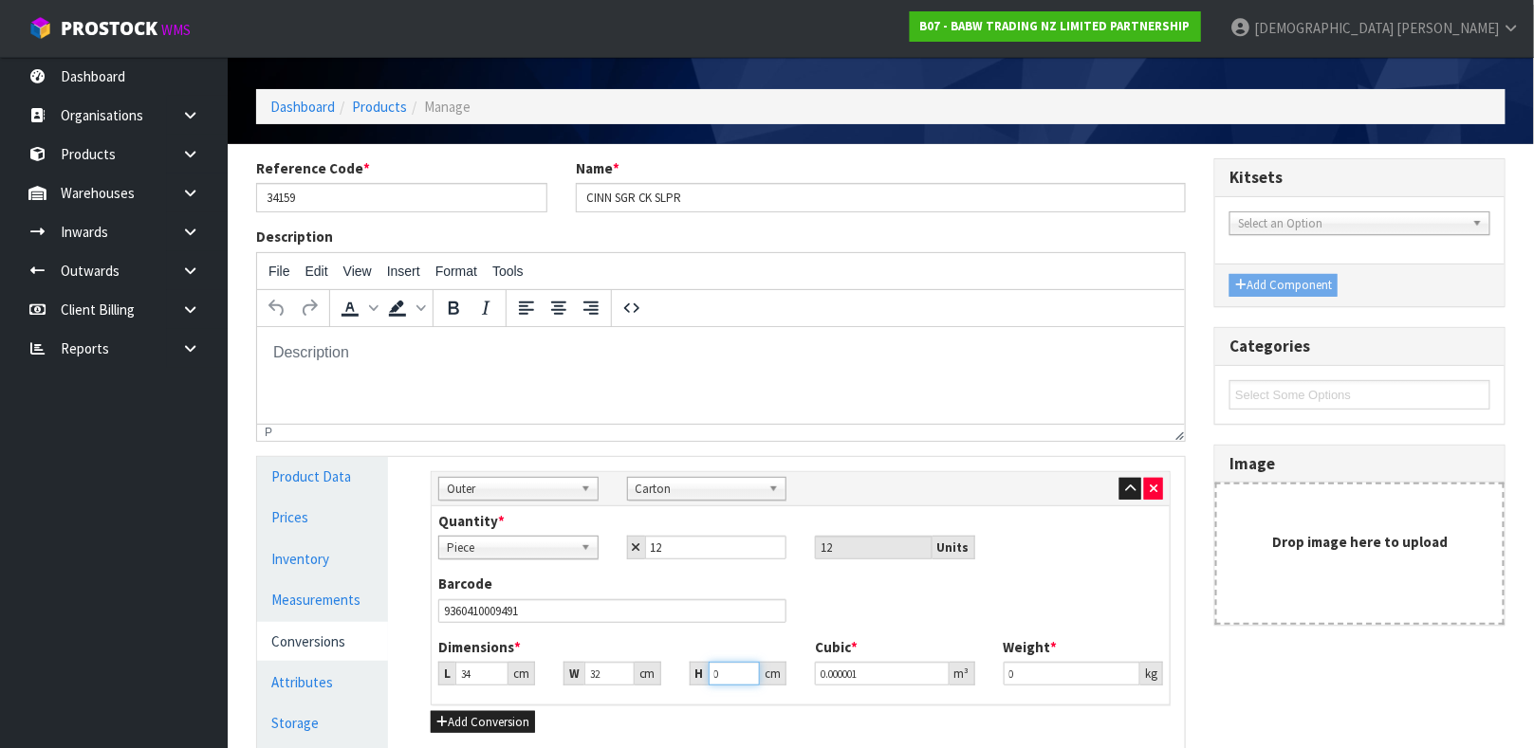
type input "1"
type input "0.001088"
type input "11"
type input "0.011968"
type input "11"
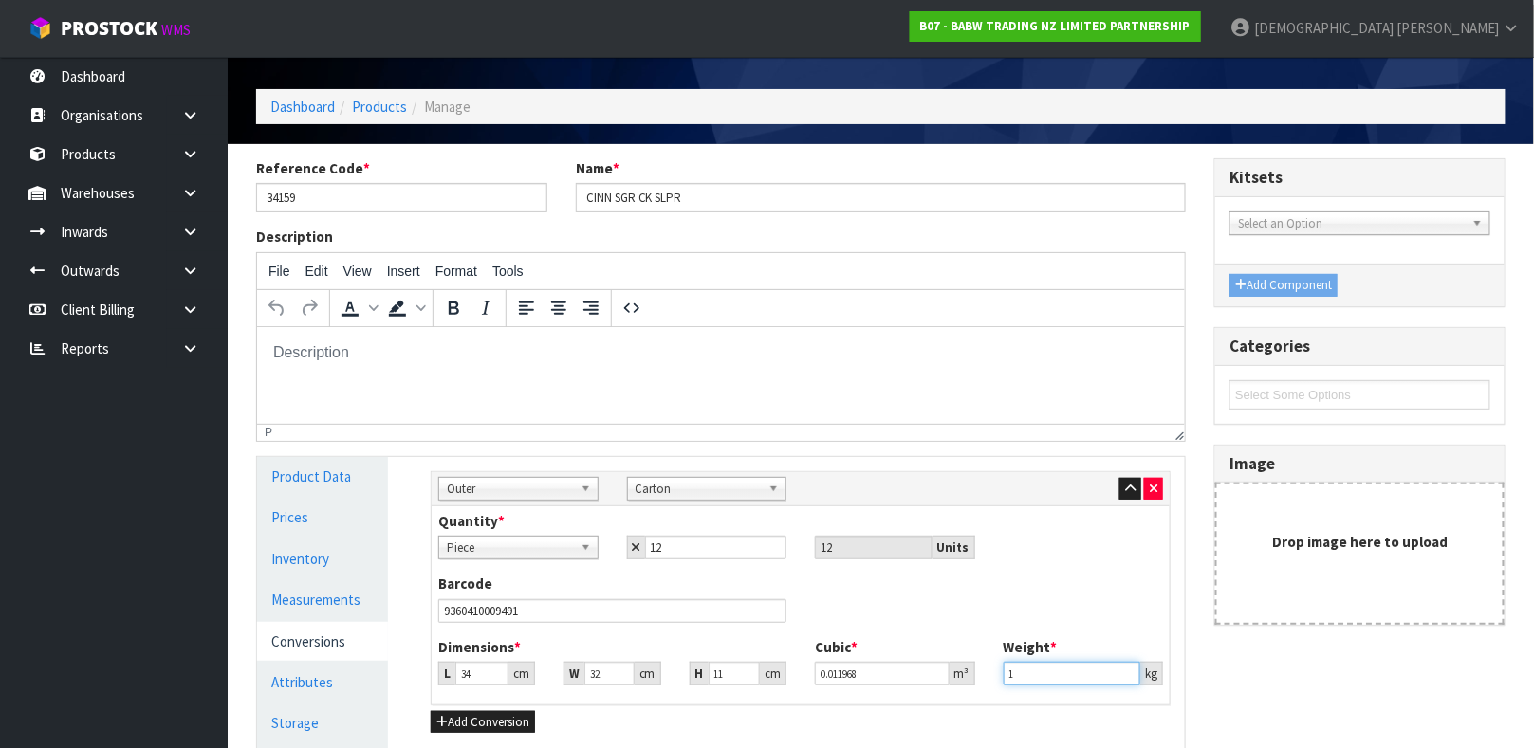
type input "1"
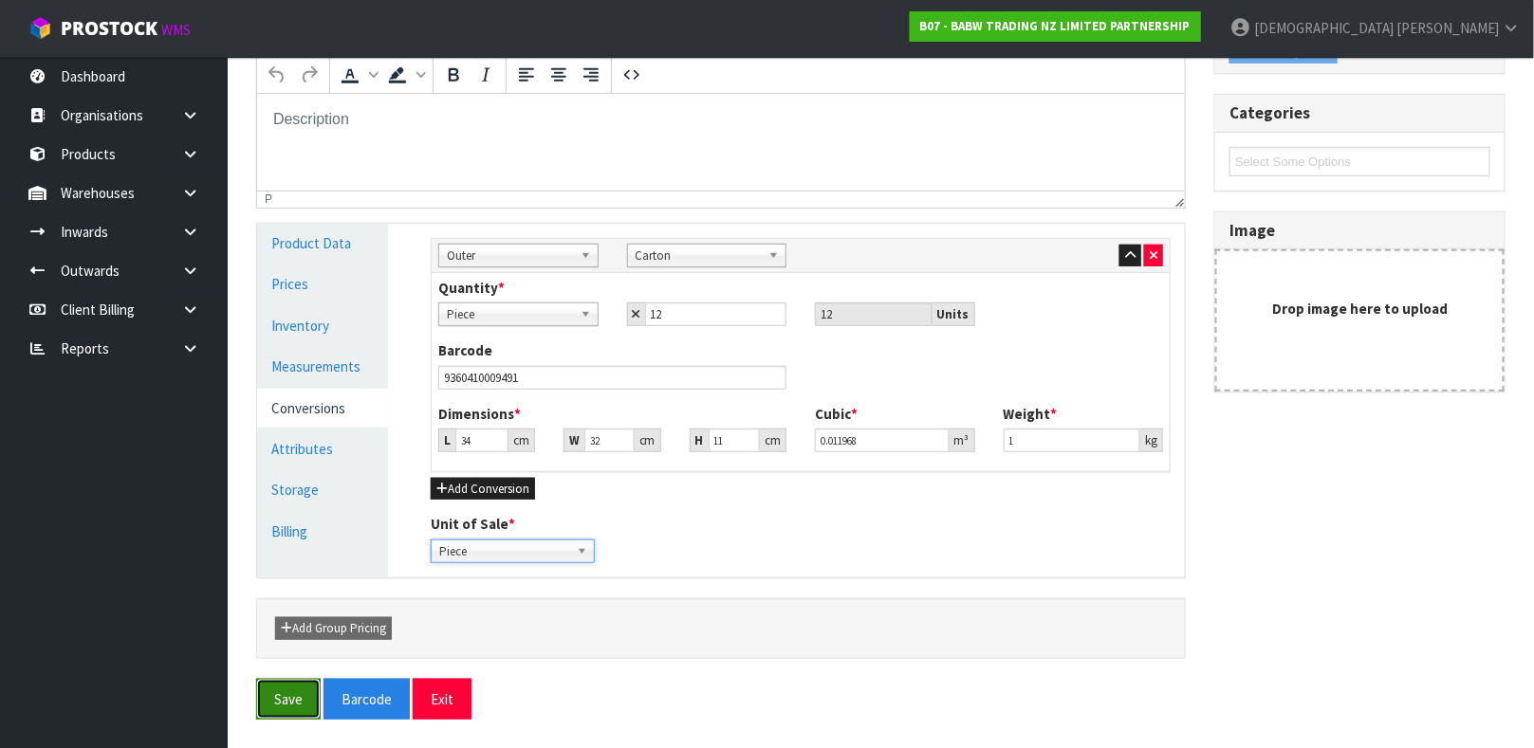
click at [289, 697] on button "Save" at bounding box center [288, 699] width 65 height 41
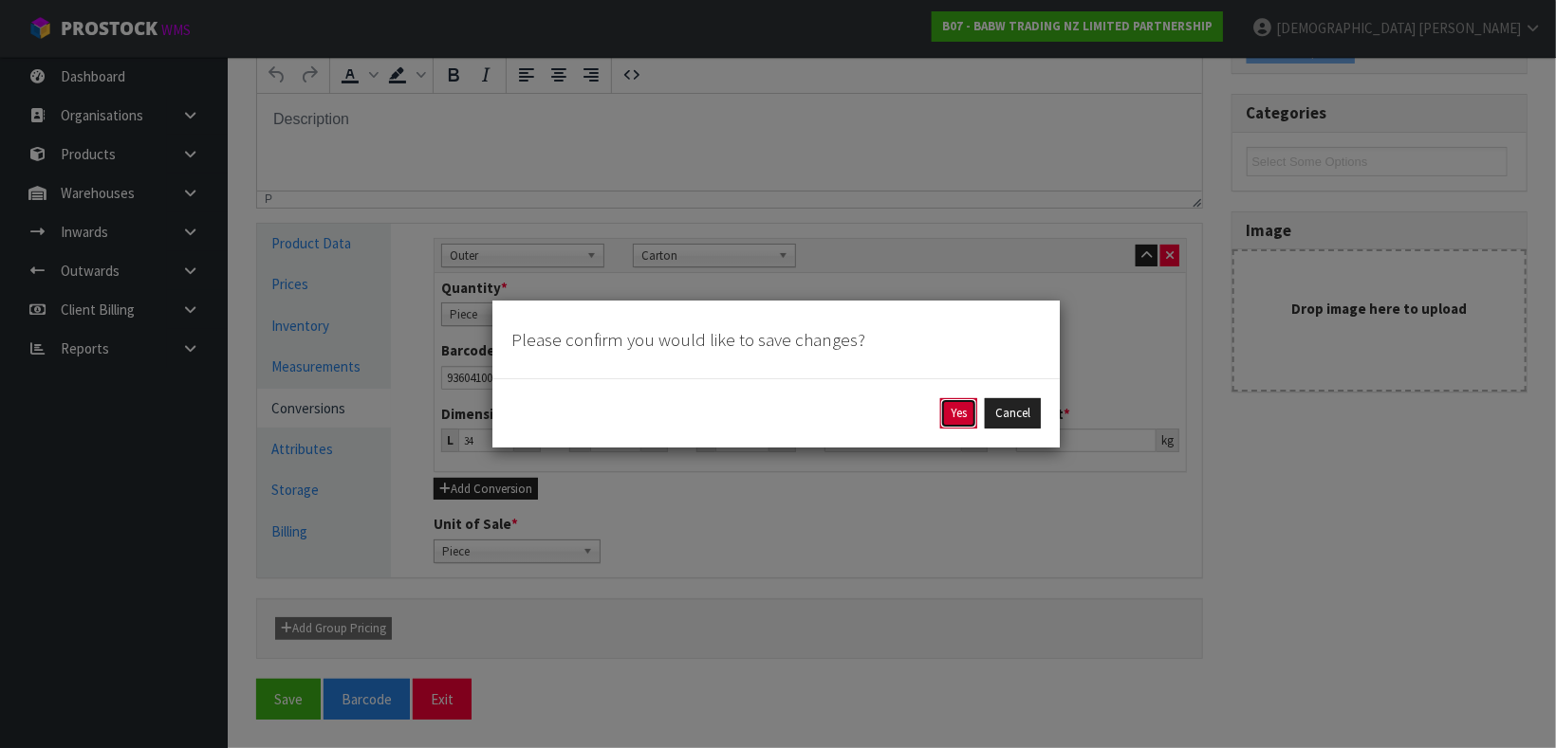
click at [966, 418] on button "Yes" at bounding box center [958, 413] width 37 height 30
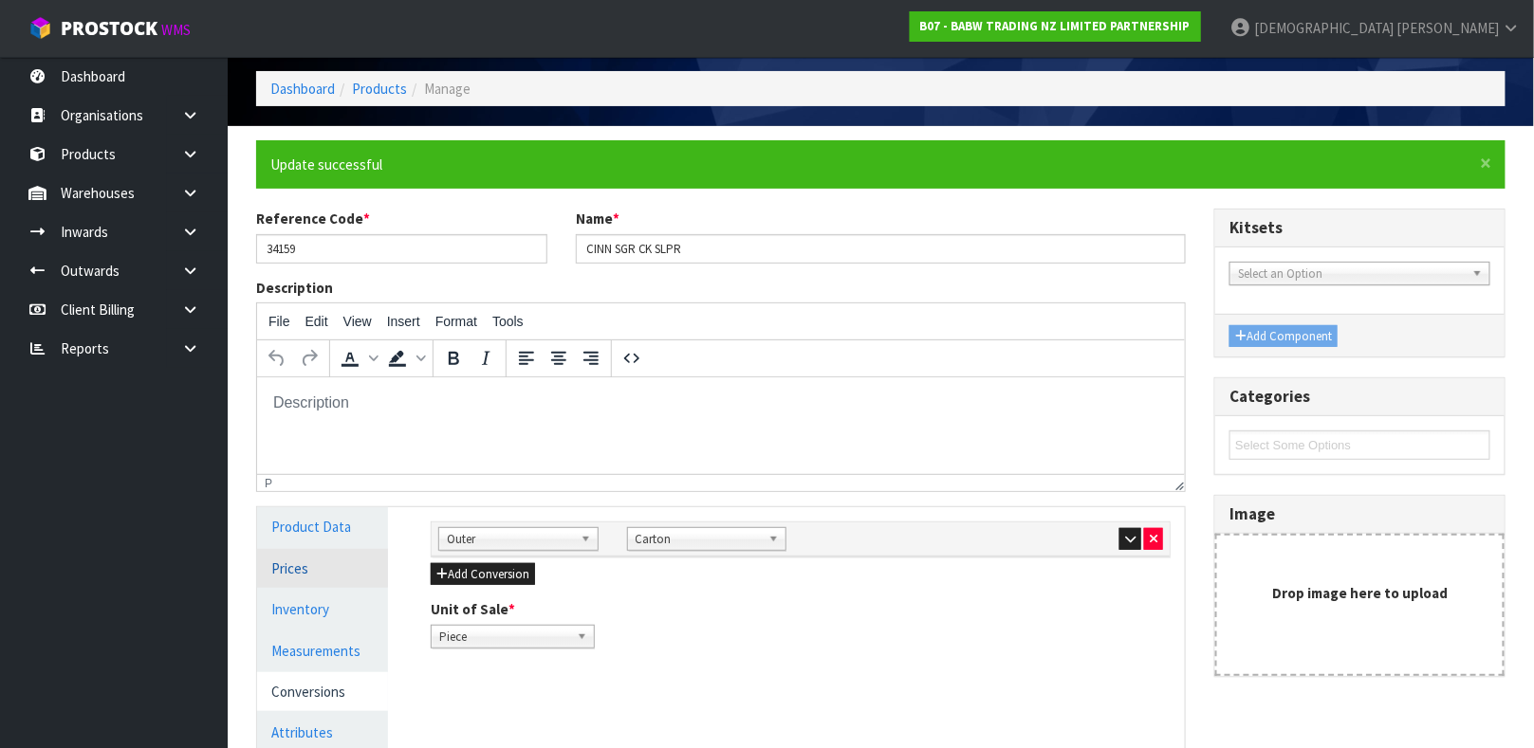
scroll to position [71, 0]
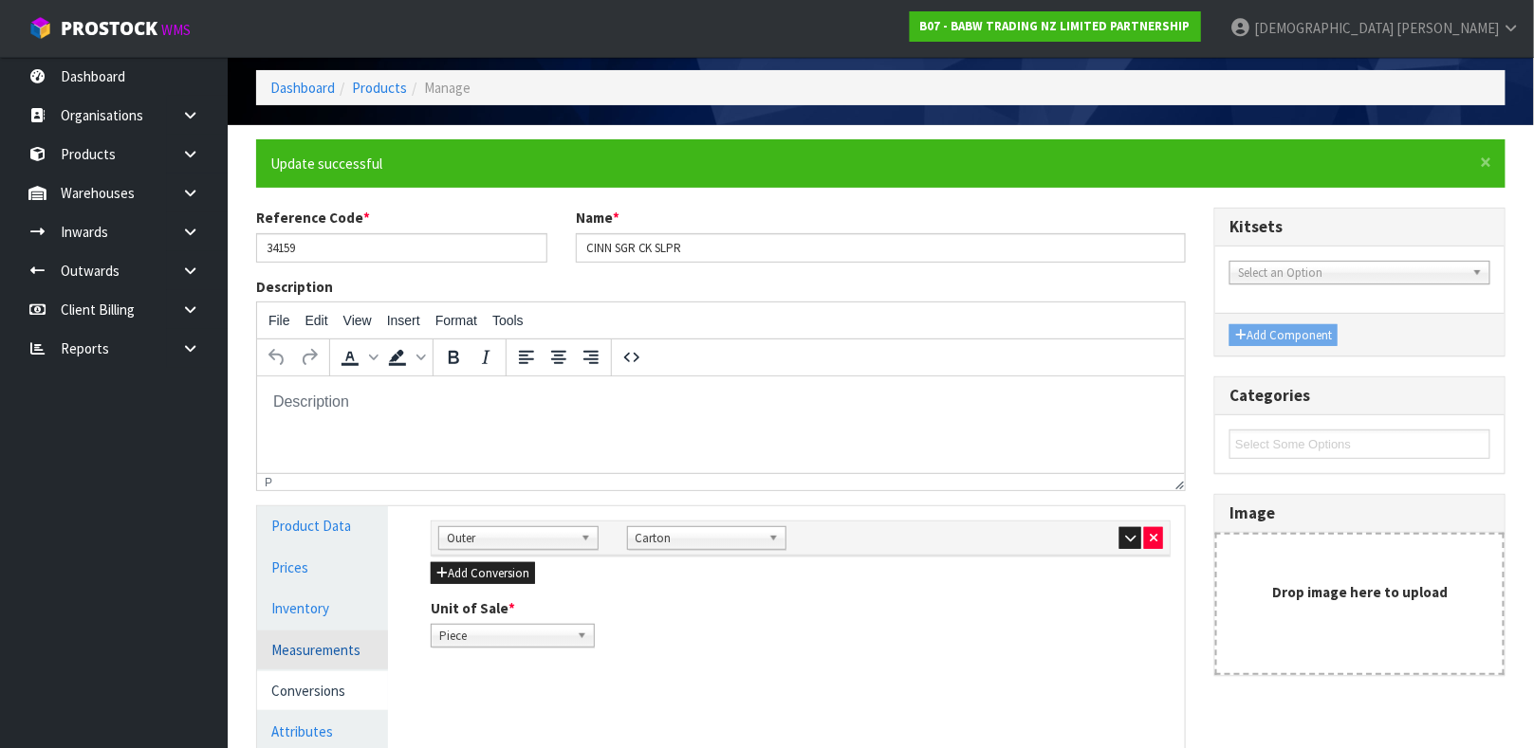
click at [315, 654] on link "Measurements" at bounding box center [322, 650] width 131 height 39
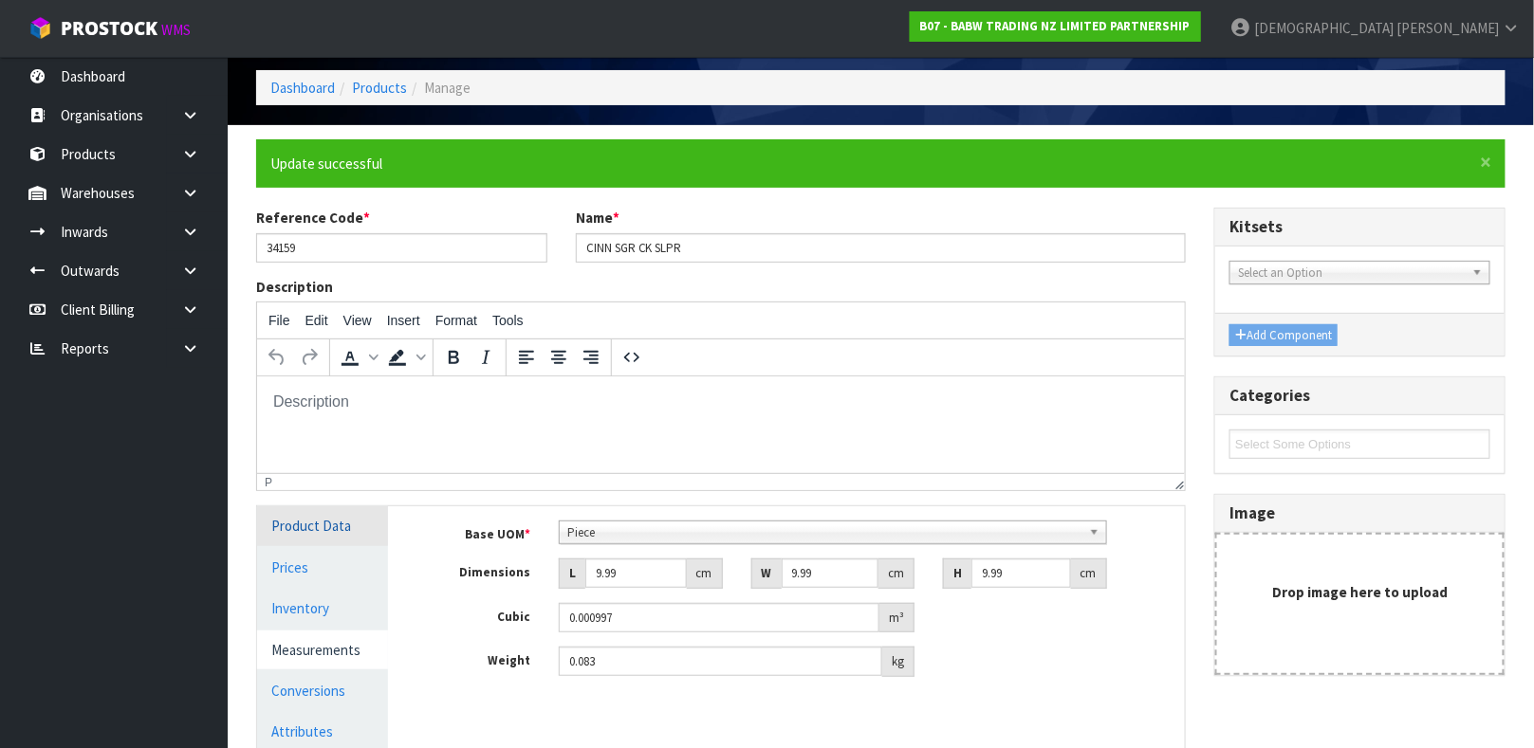
click at [333, 528] on link "Product Data" at bounding box center [322, 526] width 131 height 39
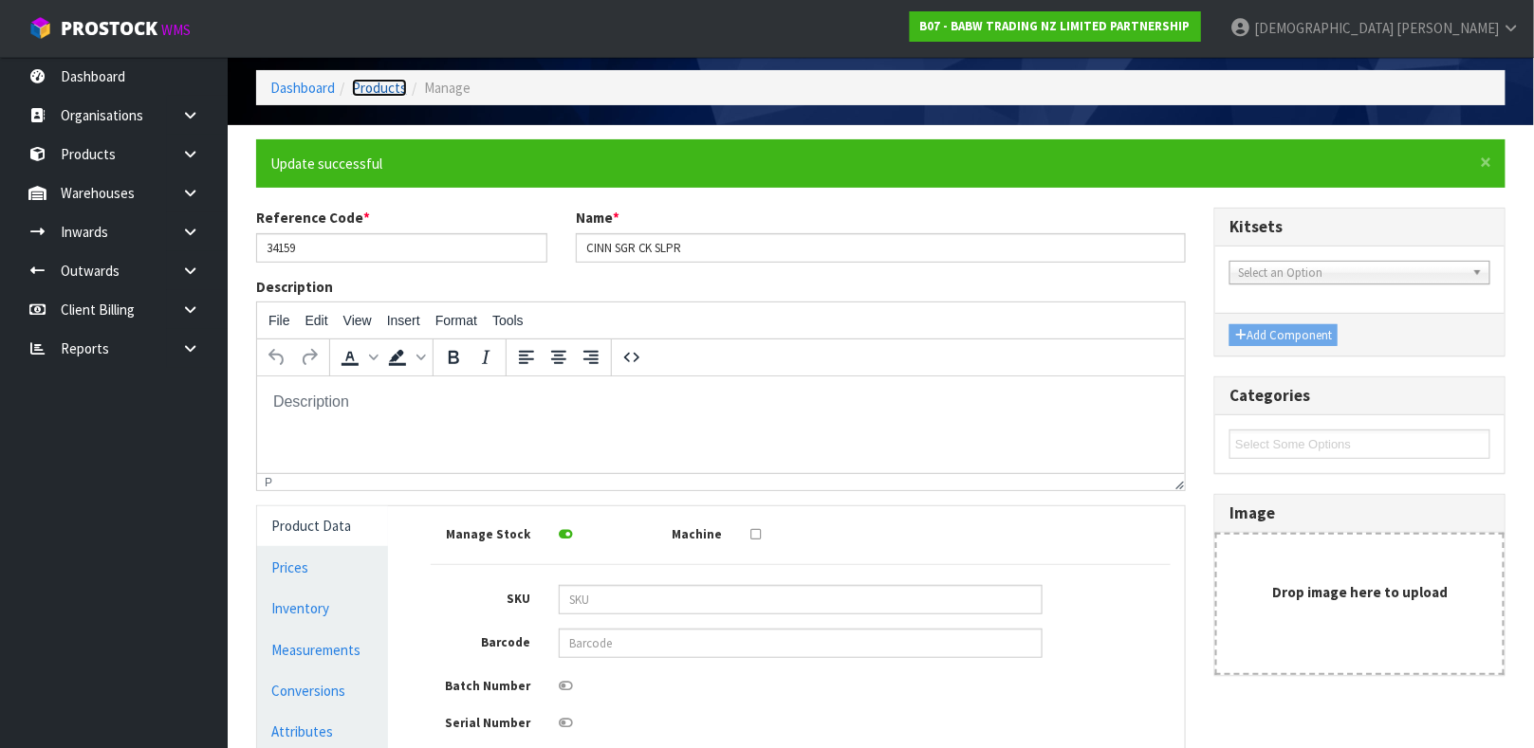
click at [378, 93] on link "Products" at bounding box center [379, 88] width 55 height 18
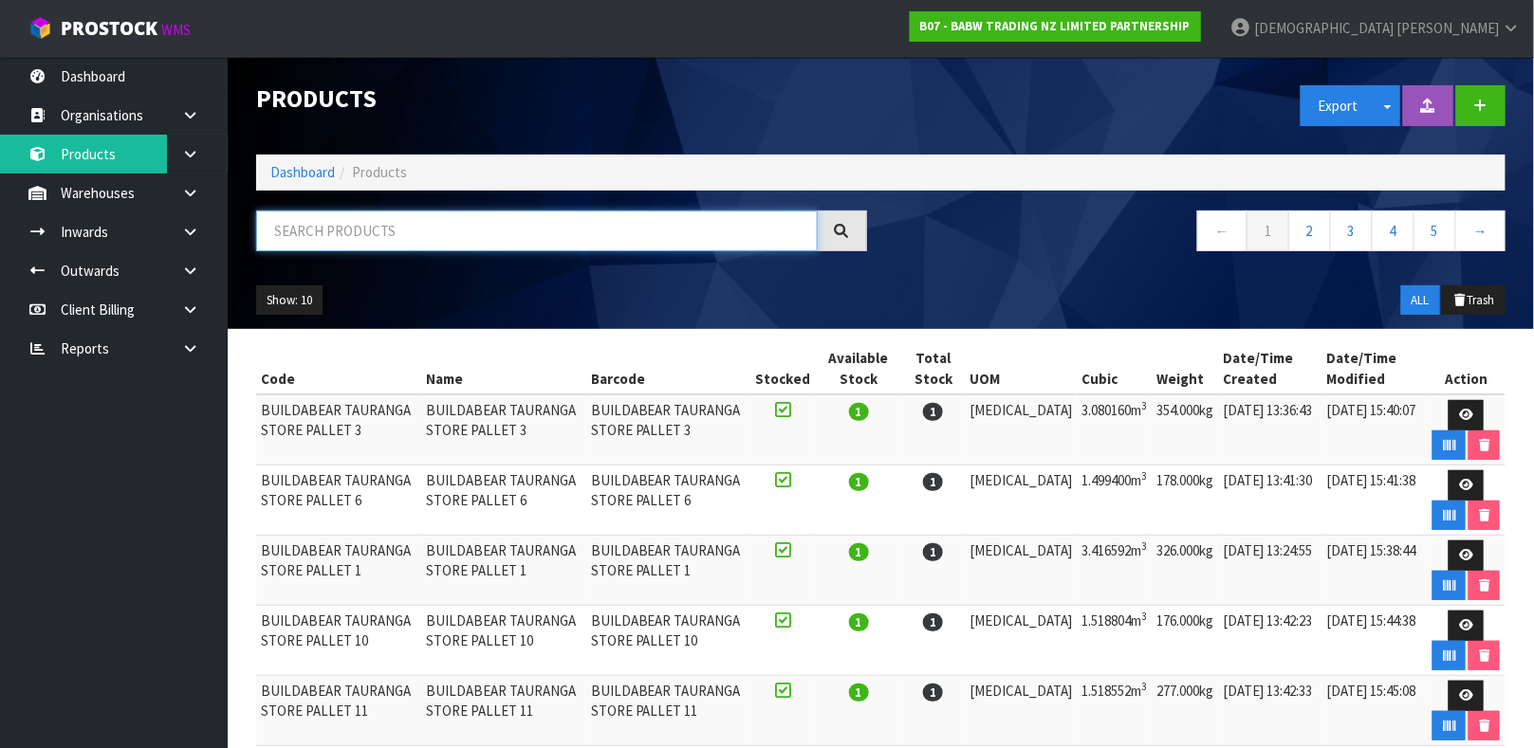
click at [339, 224] on input "text" at bounding box center [537, 231] width 562 height 41
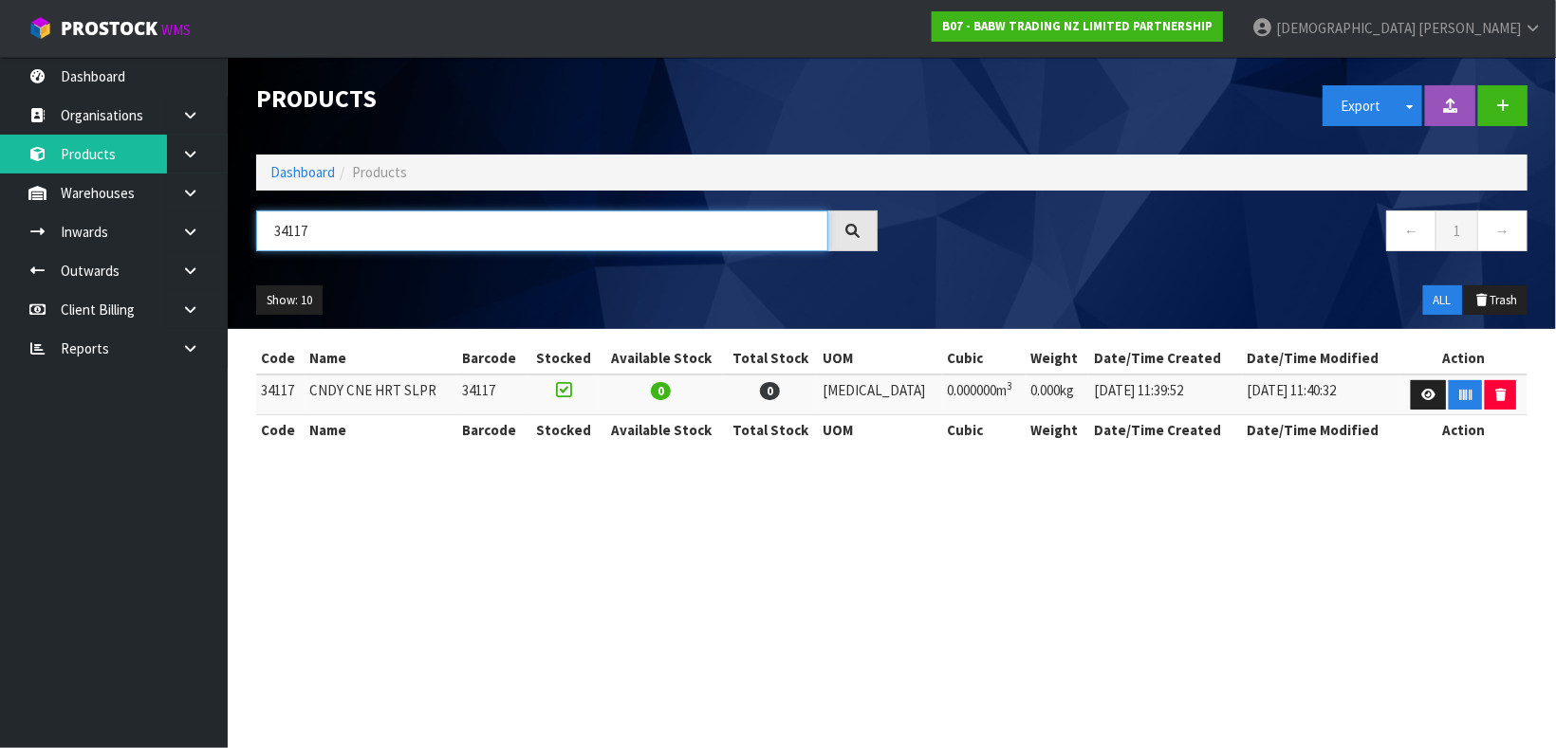
type input "34117"
click at [1422, 394] on icon at bounding box center [1428, 395] width 14 height 12
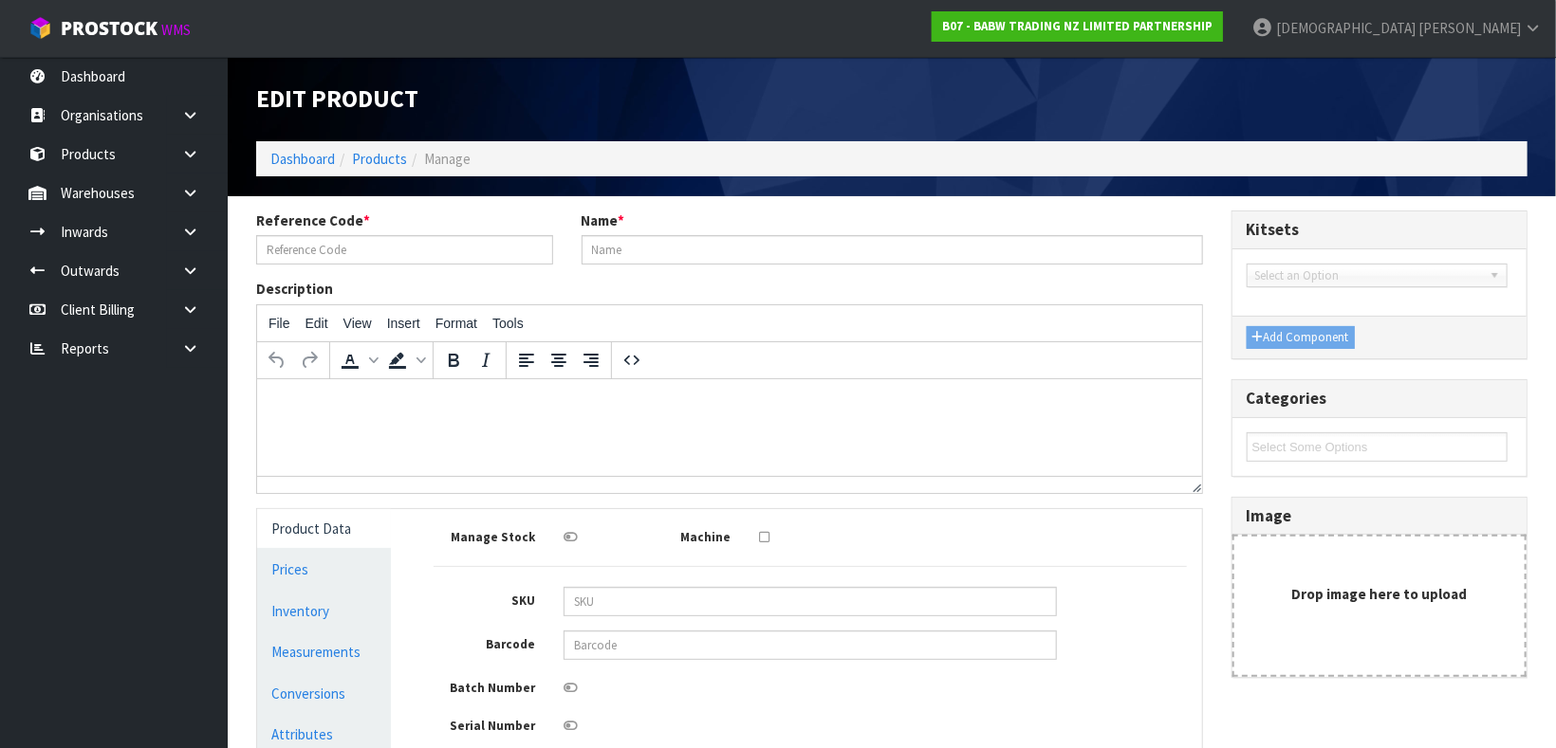
type input "34117"
type input "CNDY CNE HRT SLPR"
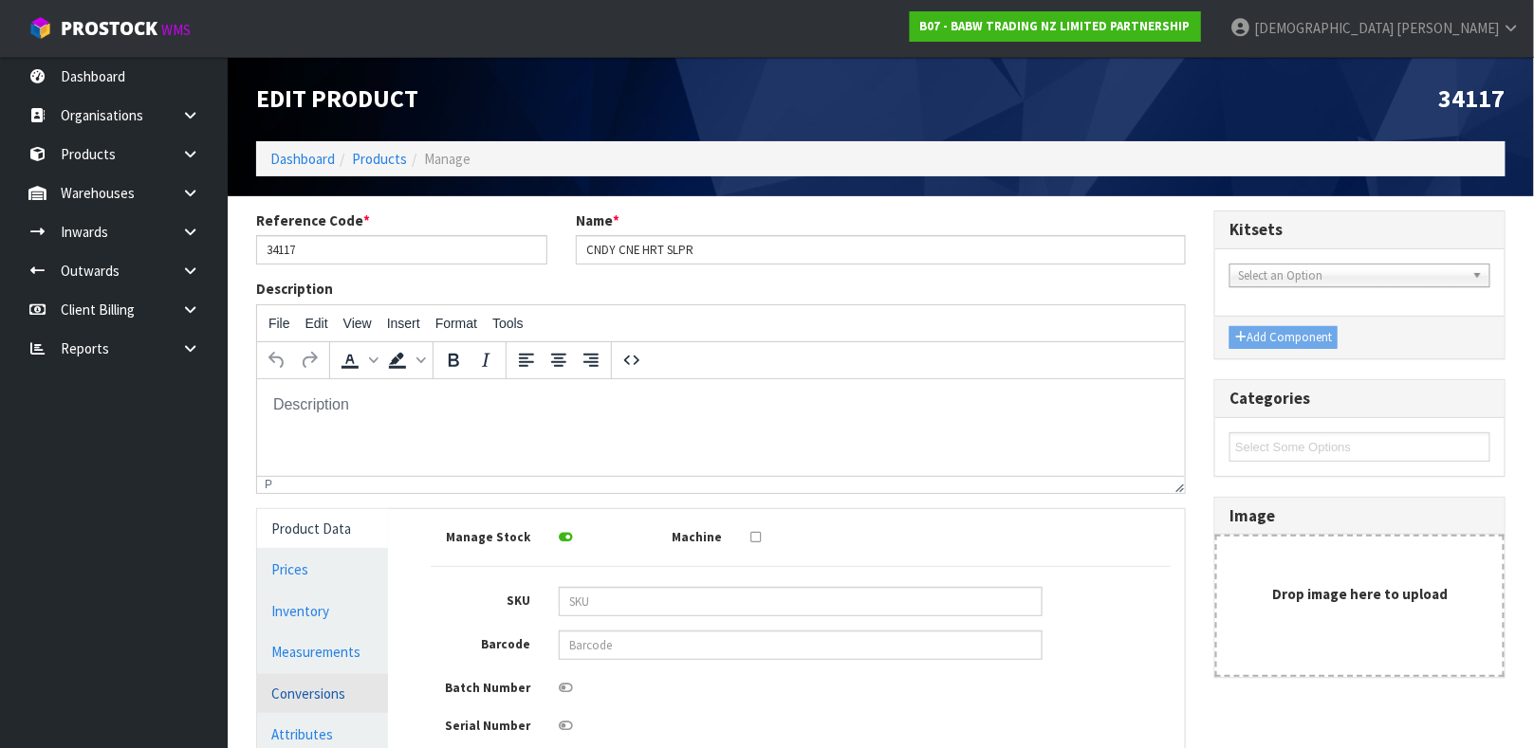
click at [340, 703] on link "Conversions" at bounding box center [322, 693] width 131 height 39
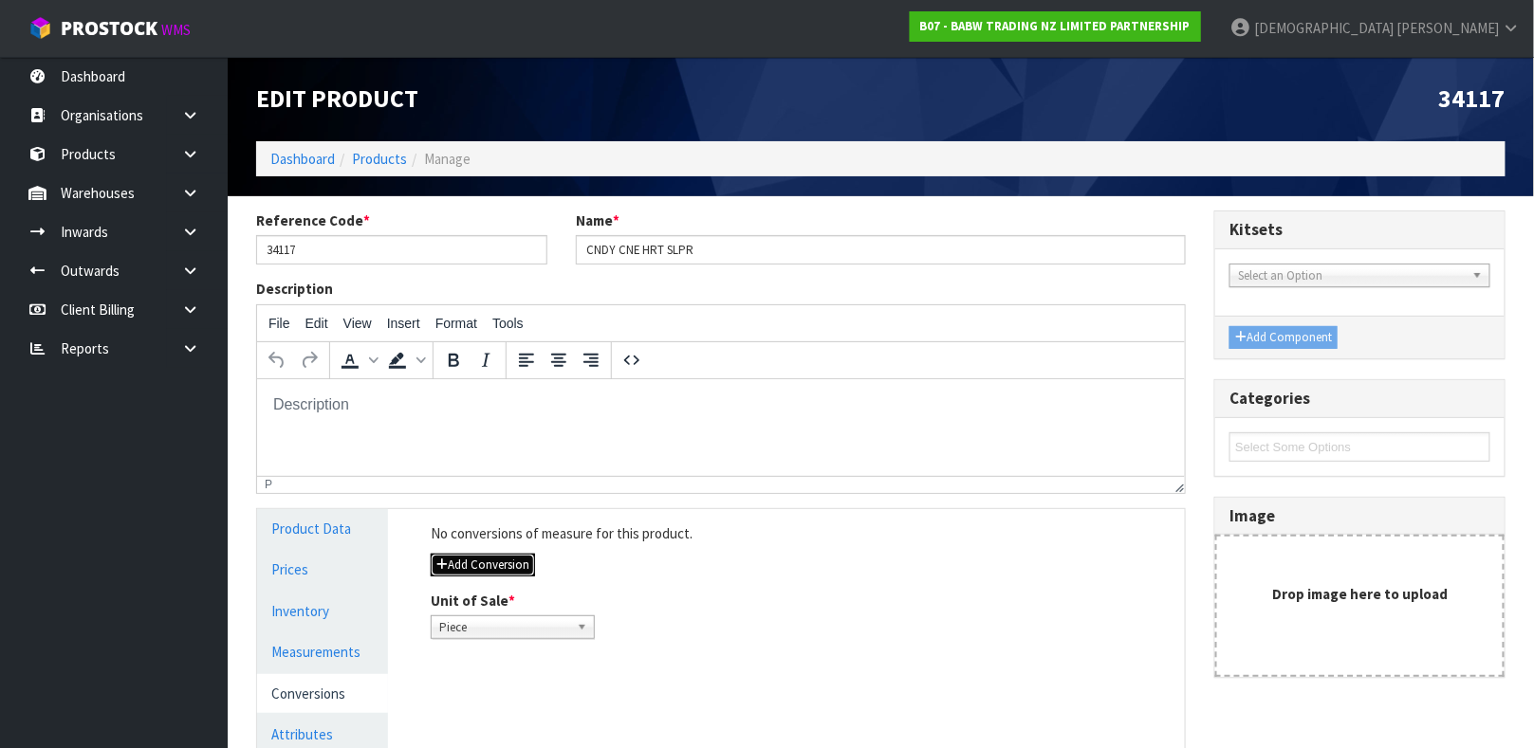
click at [483, 575] on button "Add Conversion" at bounding box center [483, 565] width 104 height 23
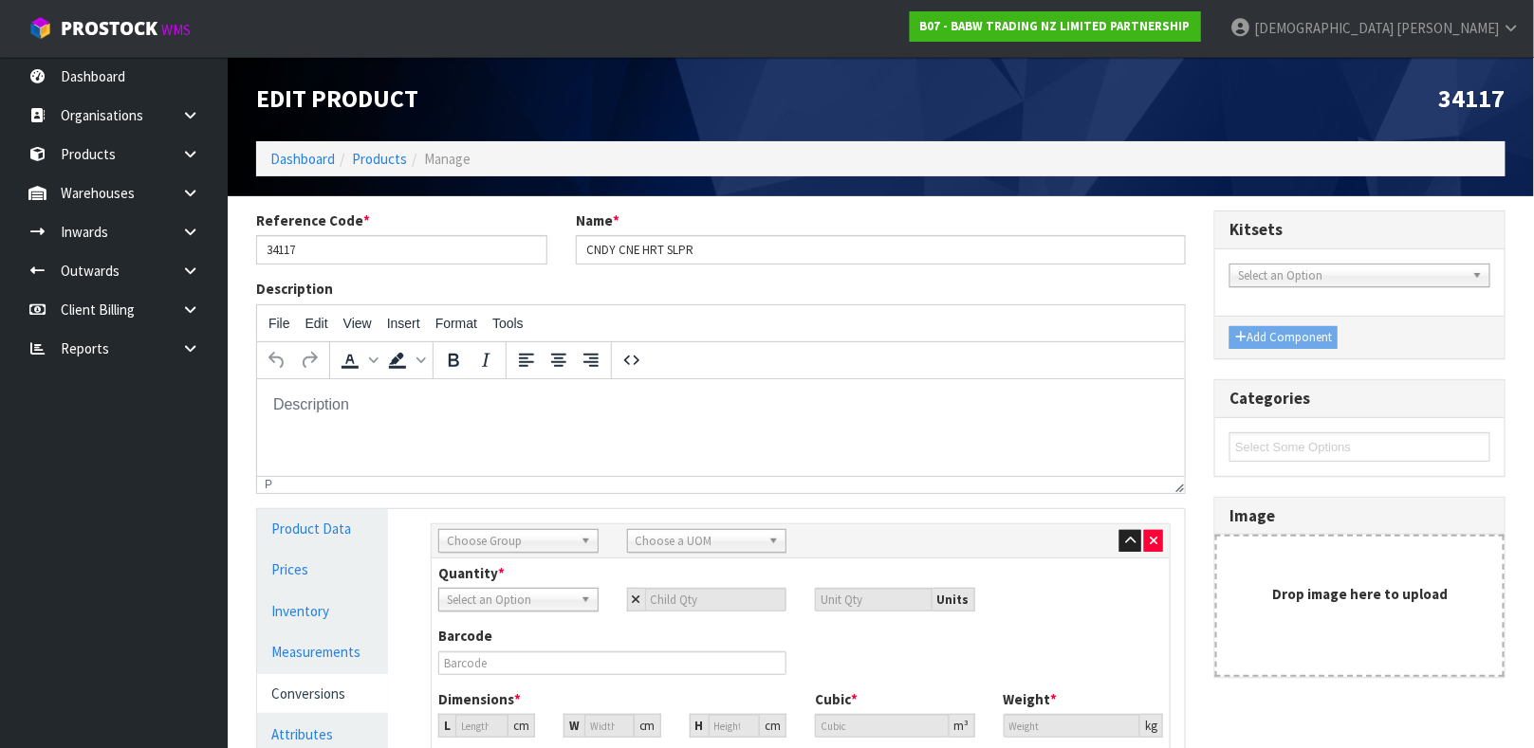
click at [538, 538] on span "Choose Group" at bounding box center [510, 541] width 126 height 23
type input "O"
type input "CAR"
type input "1"
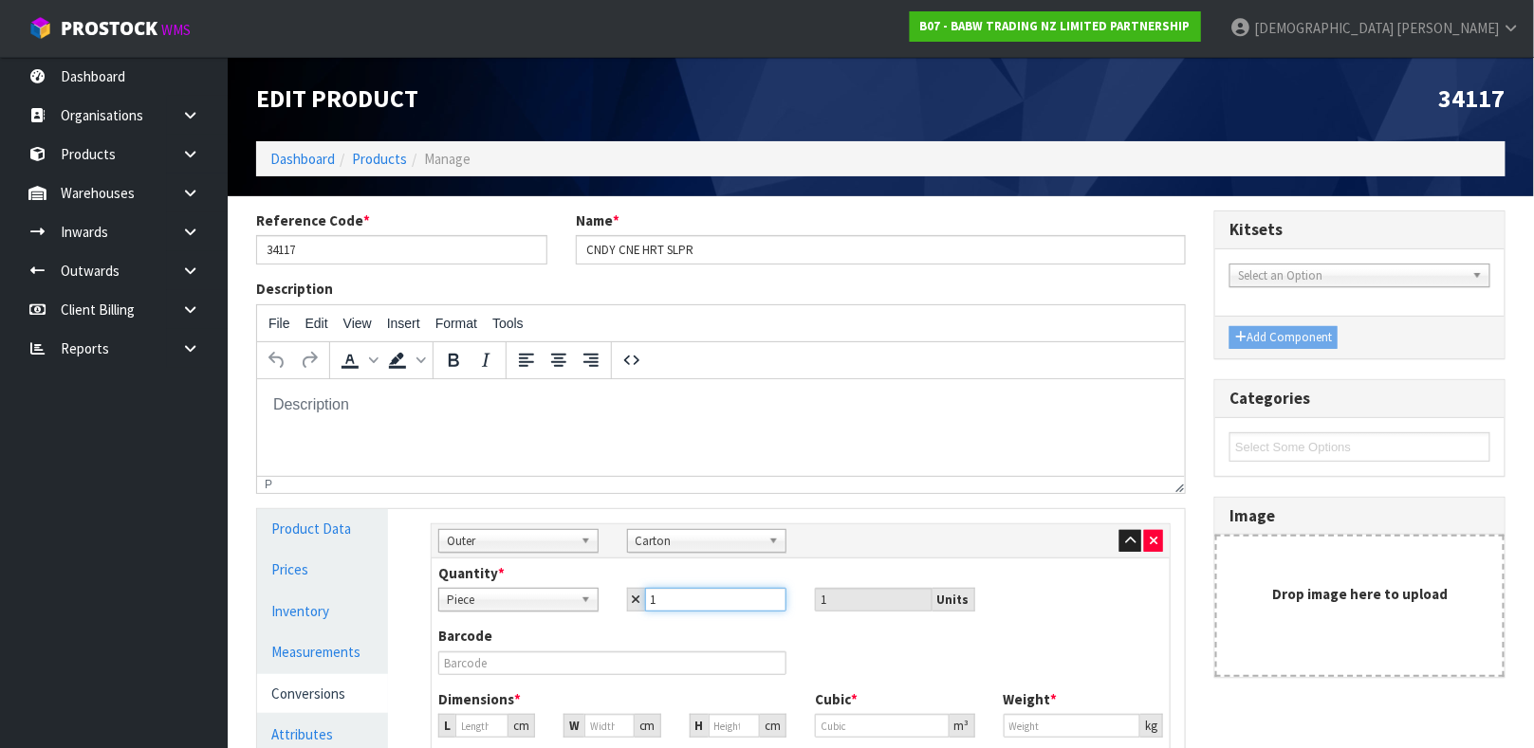
type input "12"
type input "0"
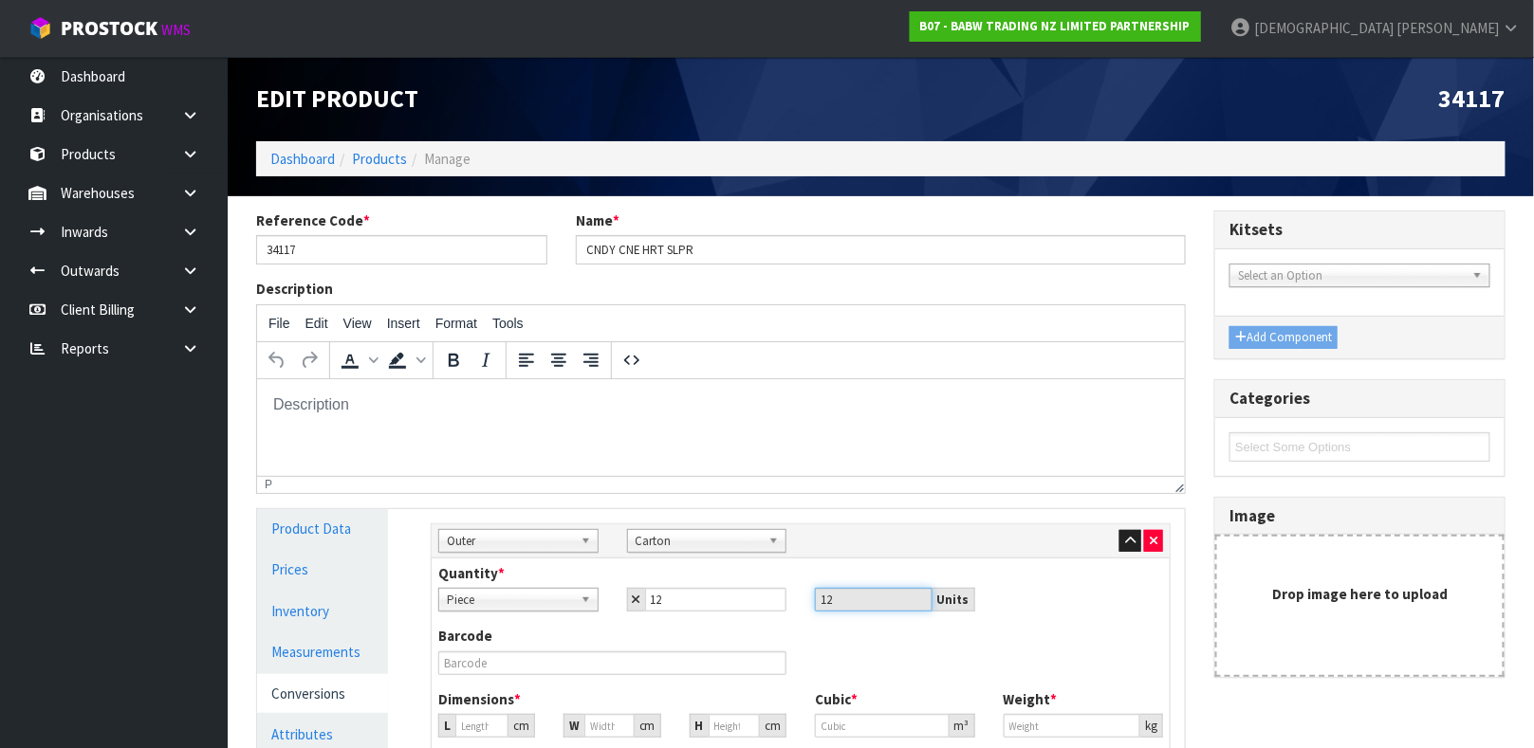
type input "0"
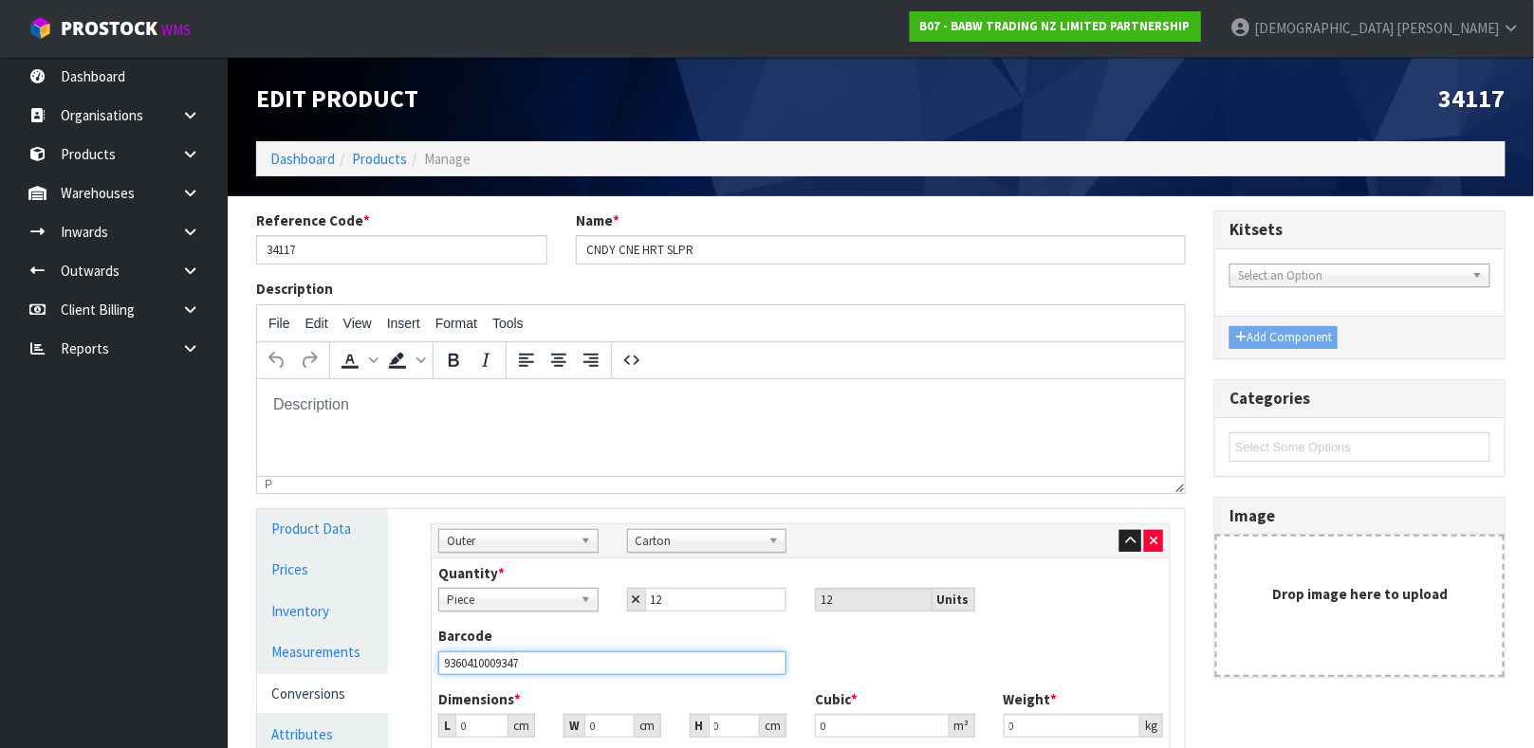
type input "9360410009347"
type input "3"
type input "0.000001"
type input "34"
type input "32"
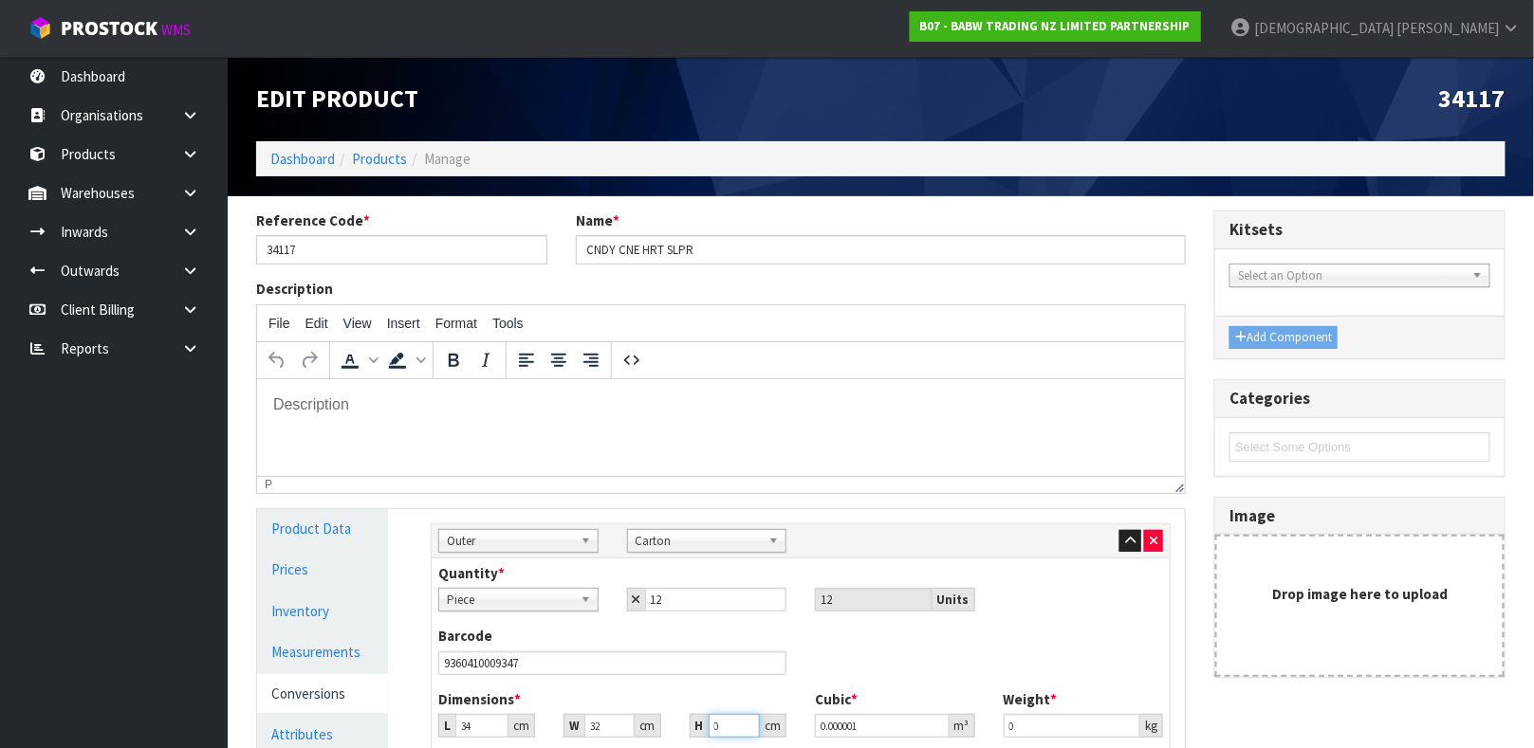
type input "1"
type input "0.001088"
type input "11"
type input "0.011968"
type input "11"
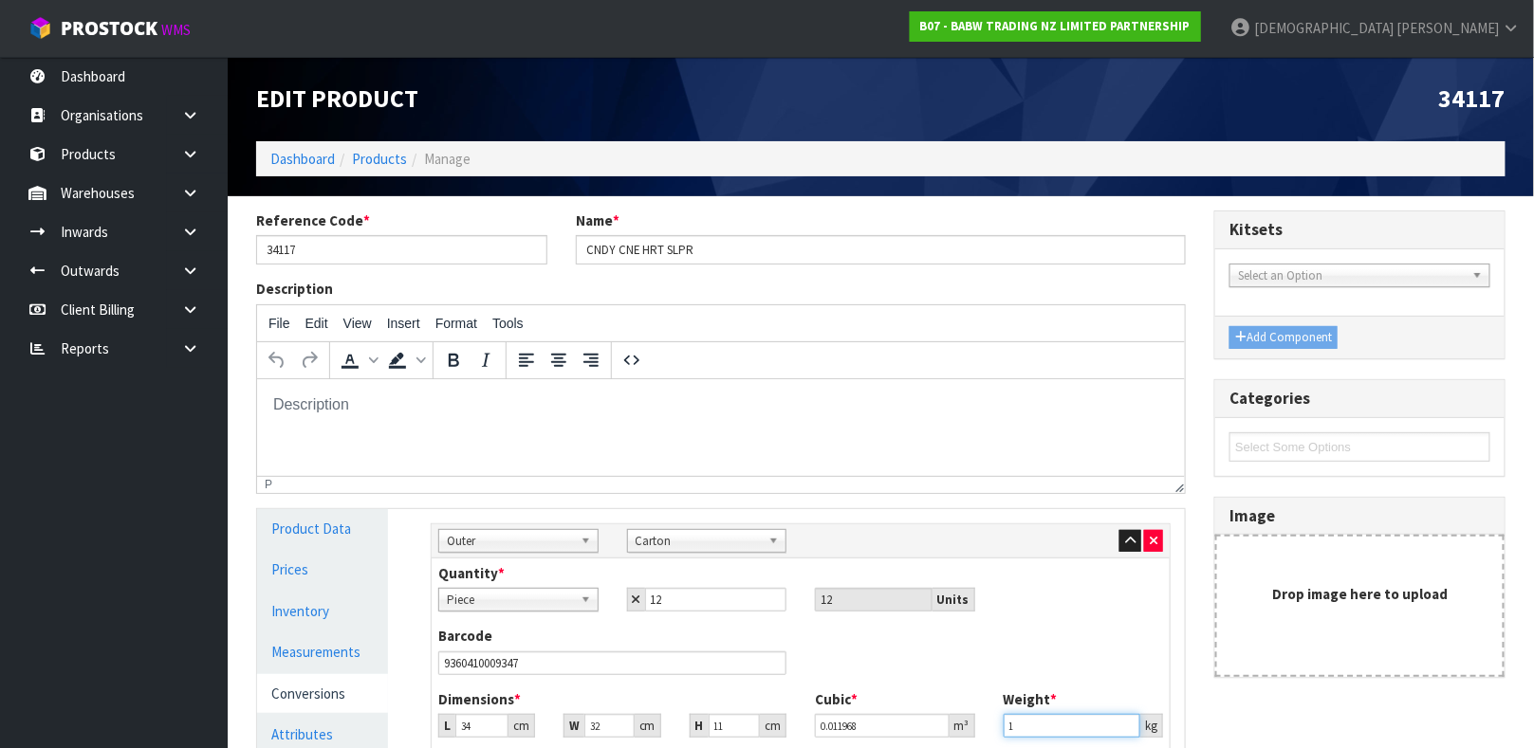
type input "1"
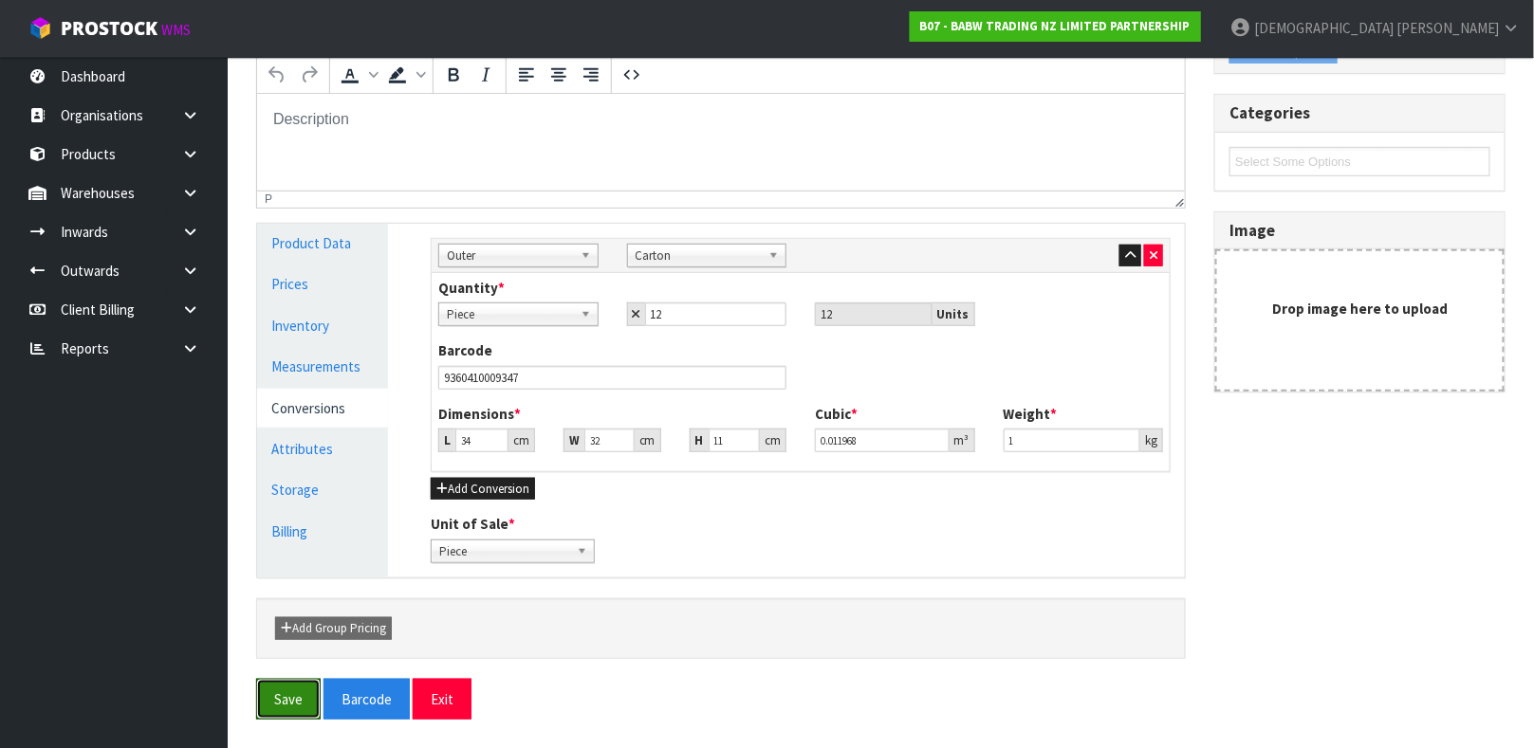
click at [256, 679] on button "Save" at bounding box center [288, 699] width 65 height 41
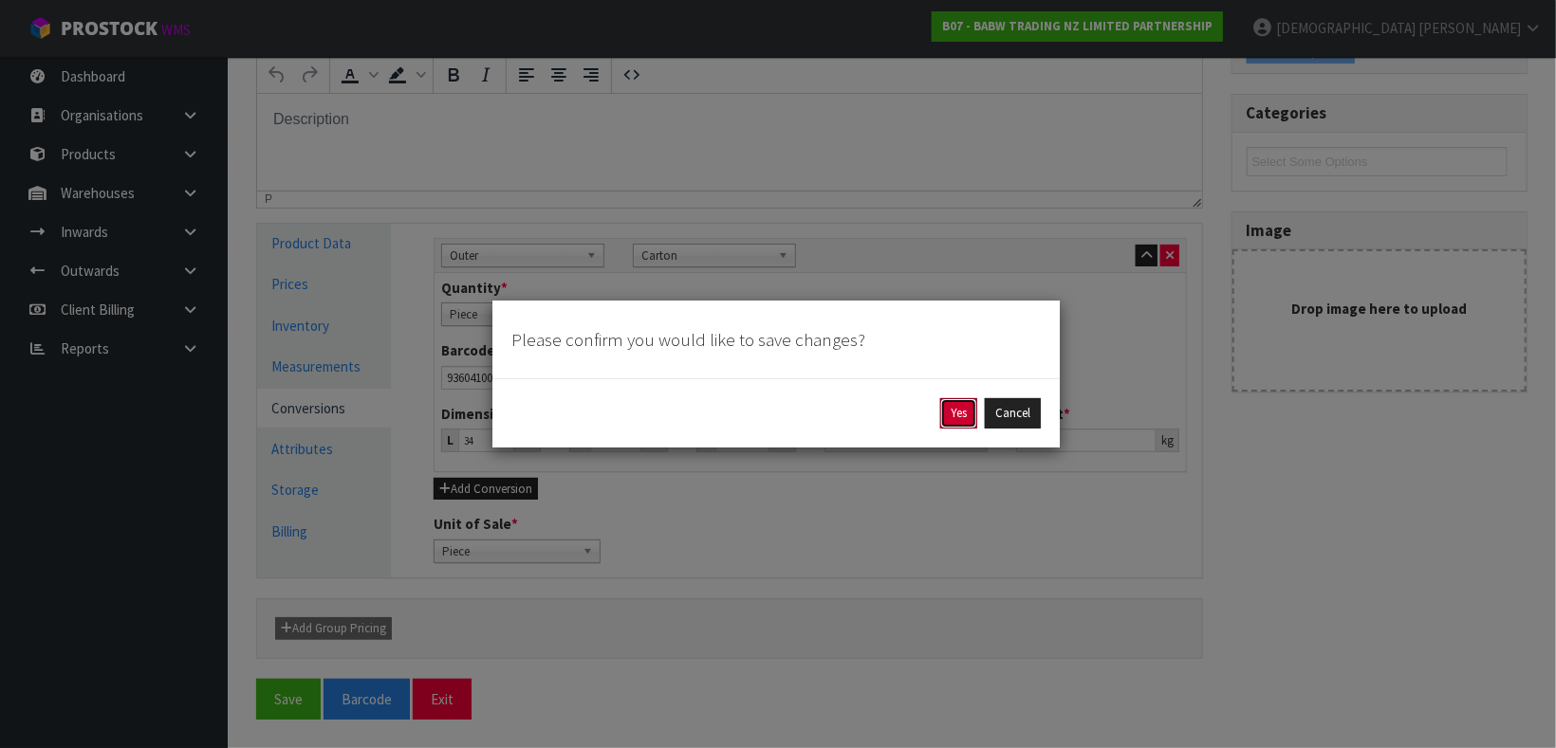
click button "Yes" at bounding box center [958, 413] width 37 height 30
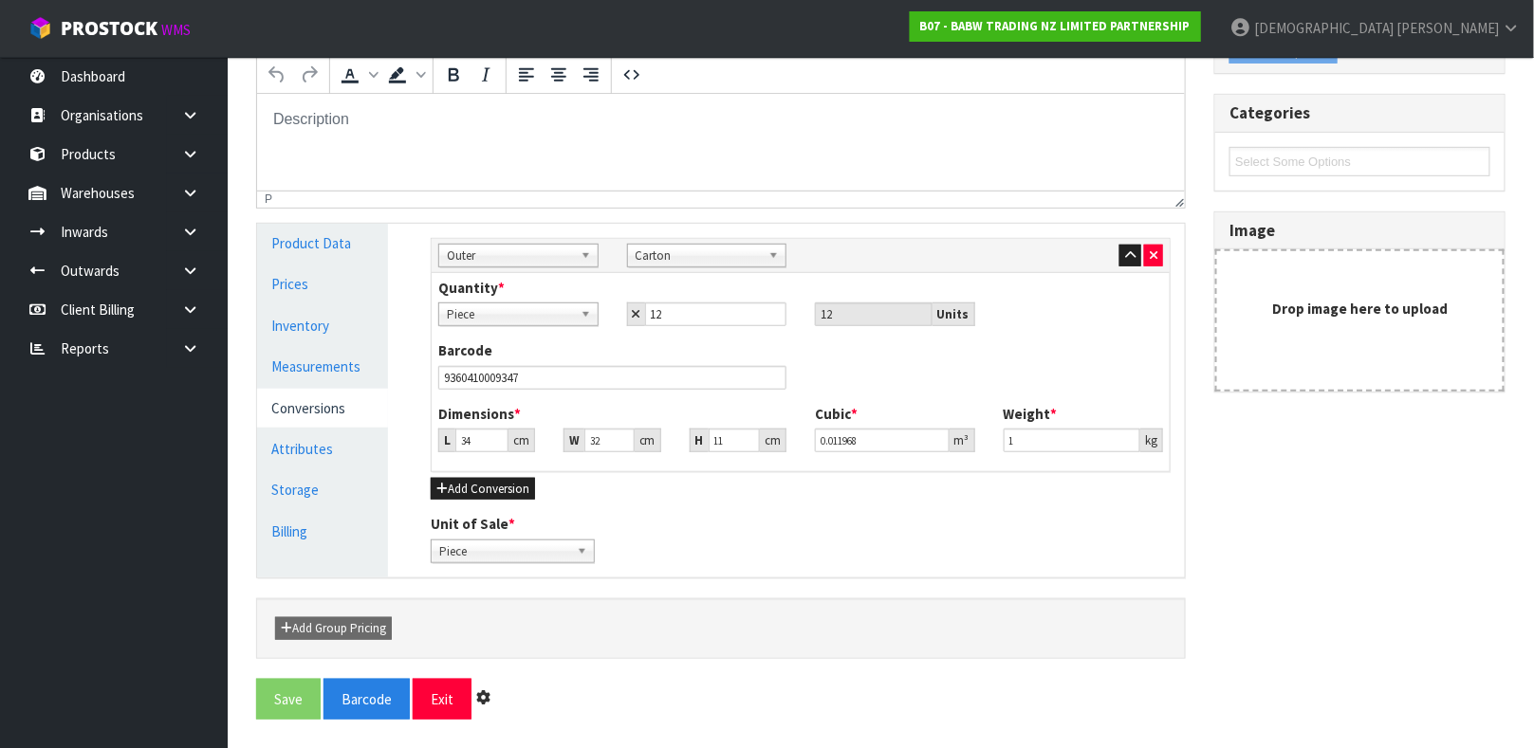
scroll to position [0, 0]
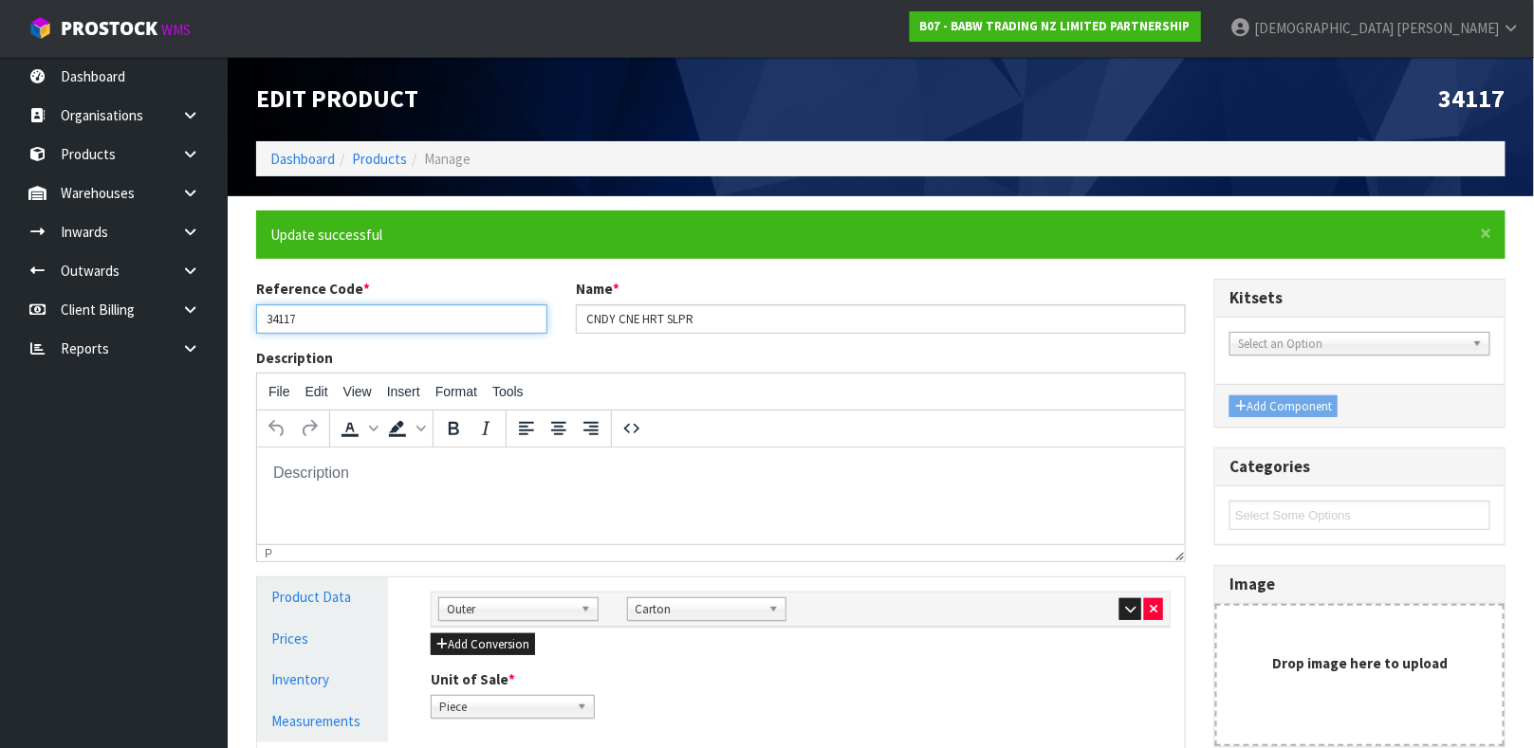
click at [348, 325] on input "34117" at bounding box center [401, 318] width 291 height 29
click at [390, 151] on link "Products" at bounding box center [379, 159] width 55 height 18
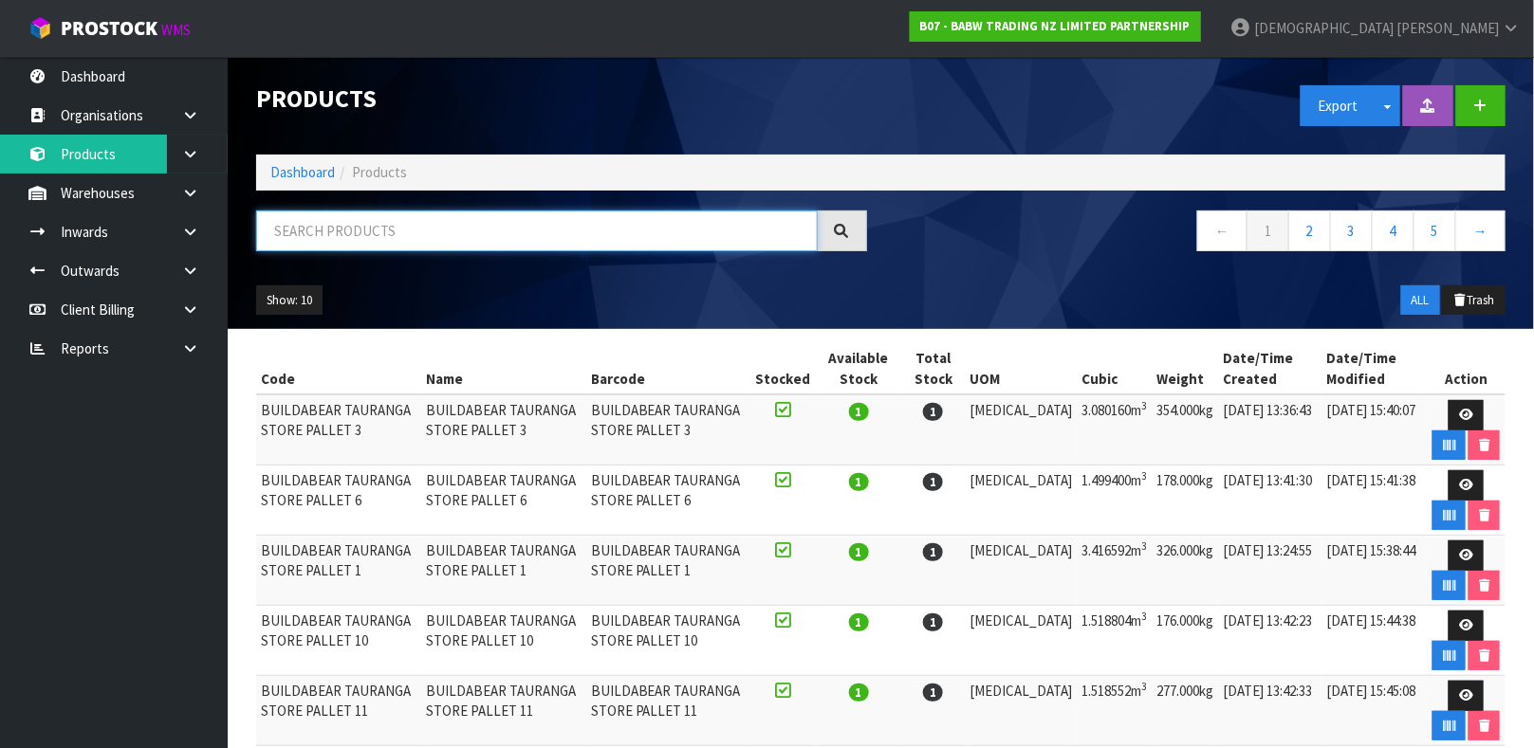
click at [395, 232] on input "text" at bounding box center [537, 231] width 562 height 41
paste input "34117"
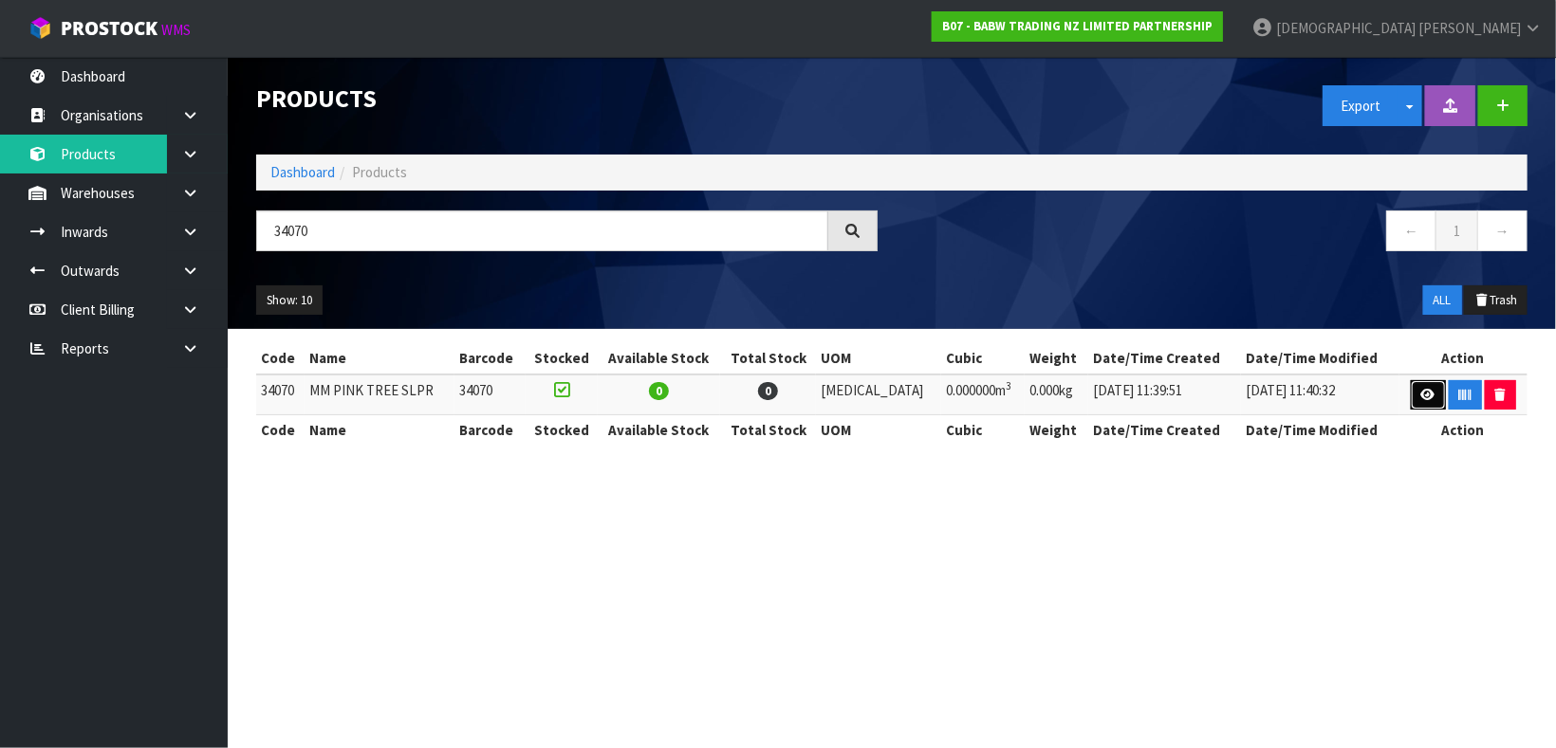
click at [1421, 392] on icon at bounding box center [1428, 395] width 14 height 12
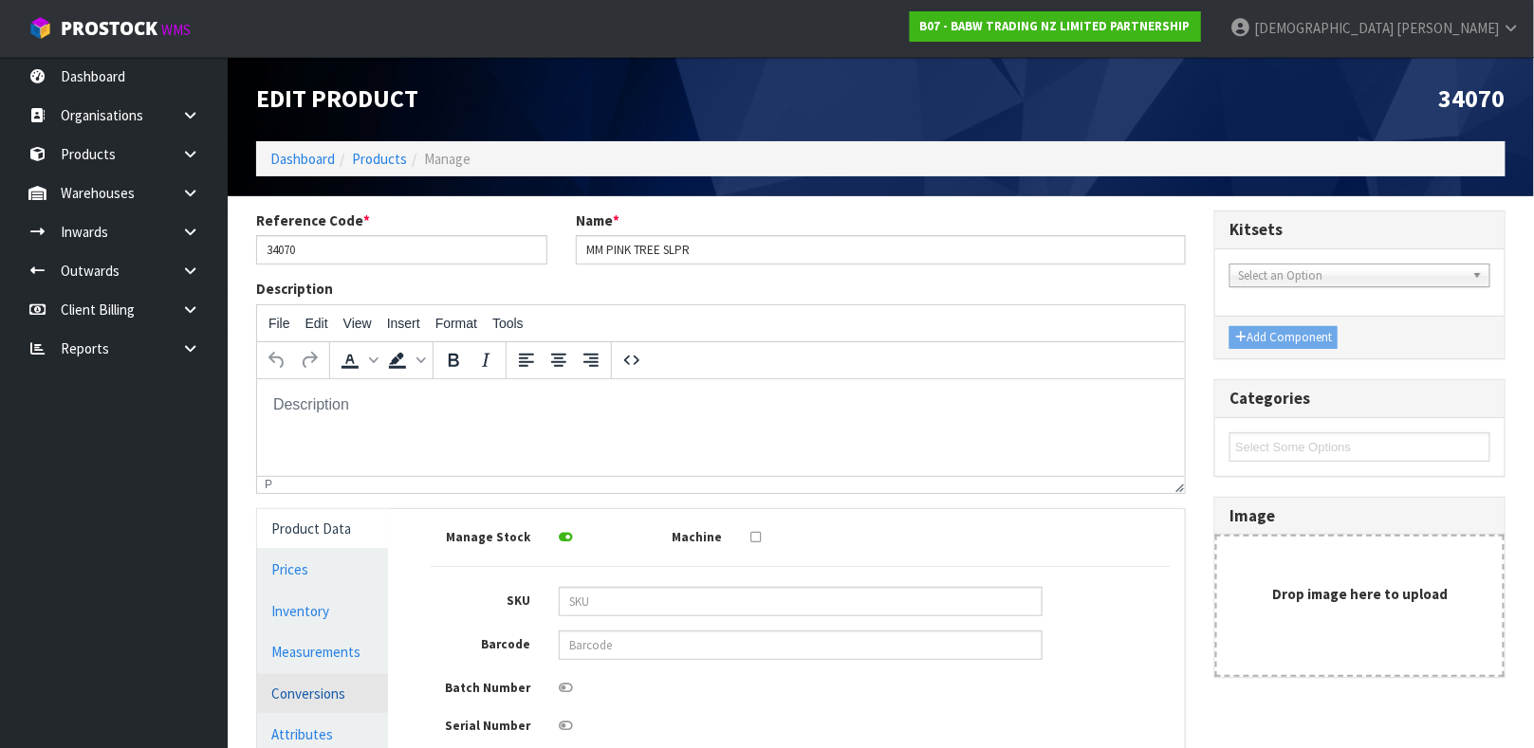
click at [323, 695] on link "Conversions" at bounding box center [322, 693] width 131 height 39
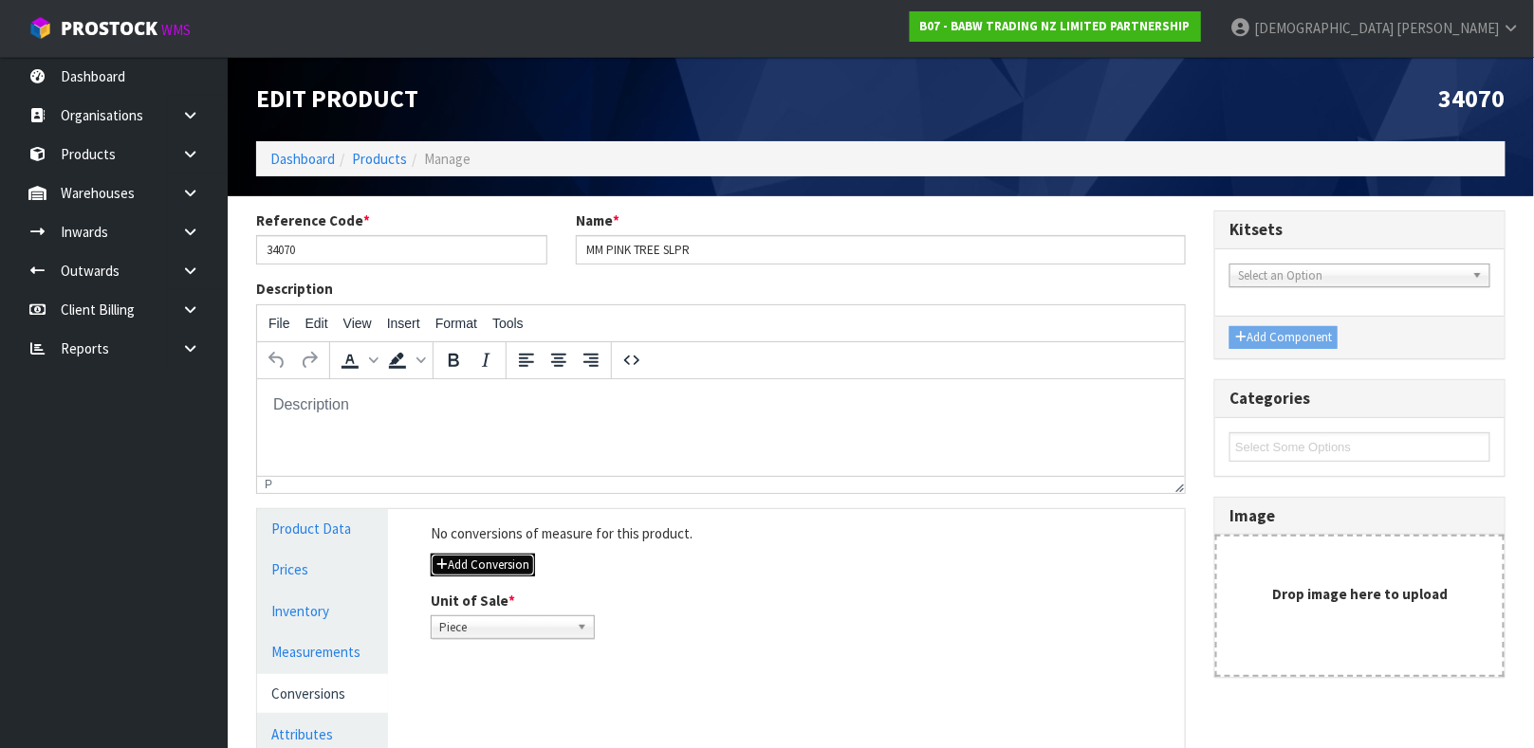
click at [523, 568] on button "Add Conversion" at bounding box center [483, 565] width 104 height 23
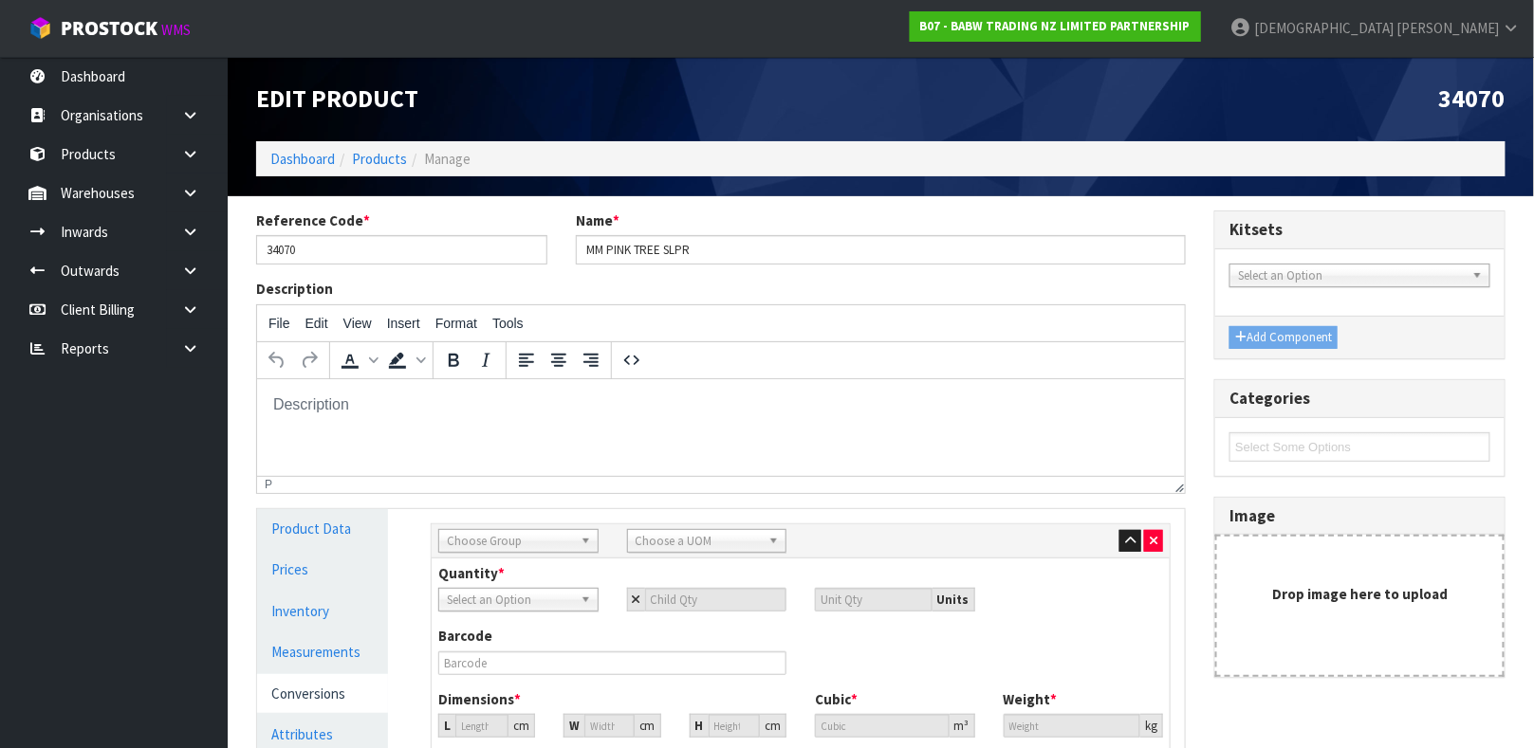
click at [519, 544] on span "Choose Group" at bounding box center [510, 541] width 126 height 23
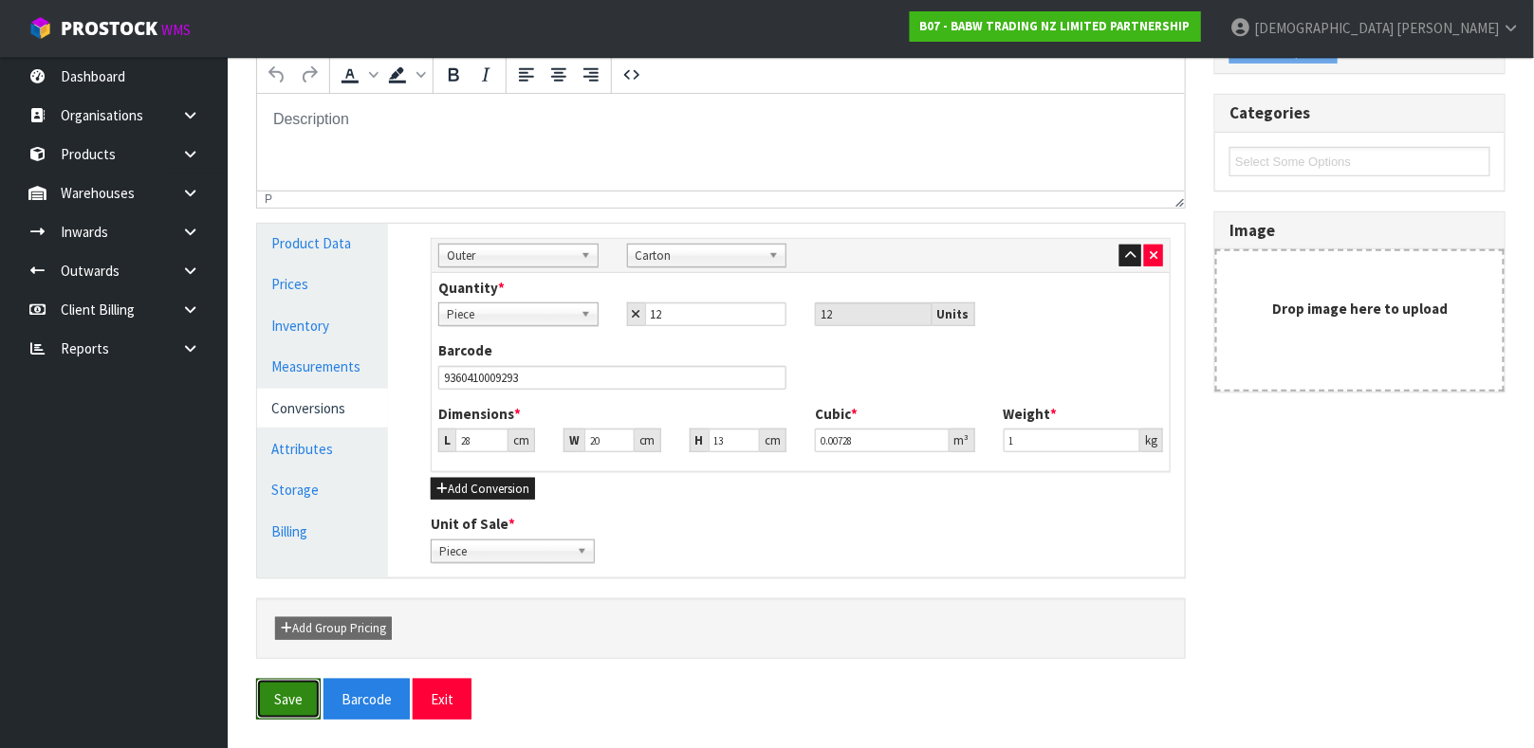
click at [256, 679] on button "Save" at bounding box center [288, 699] width 65 height 41
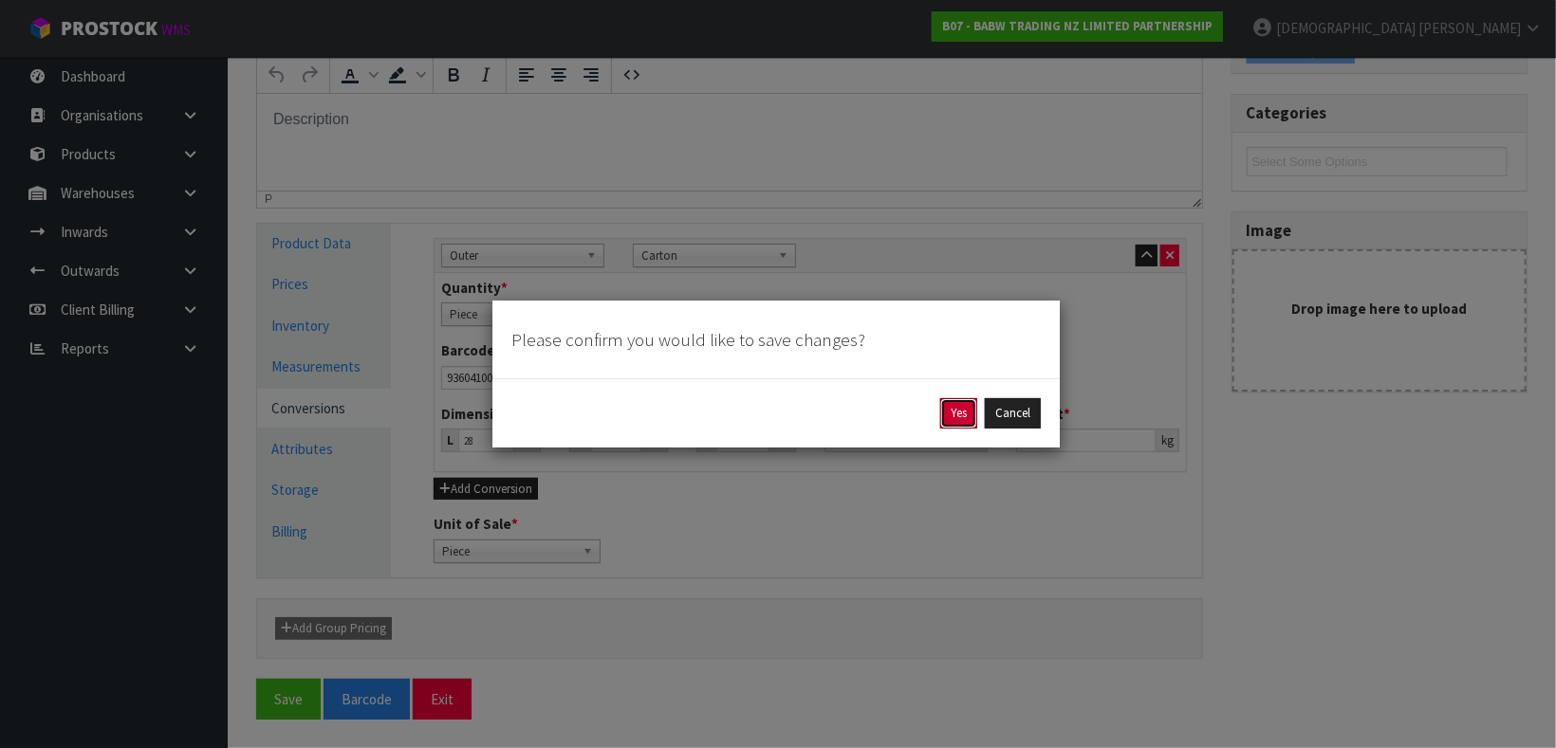
click at [940, 398] on button "Yes" at bounding box center [958, 413] width 37 height 30
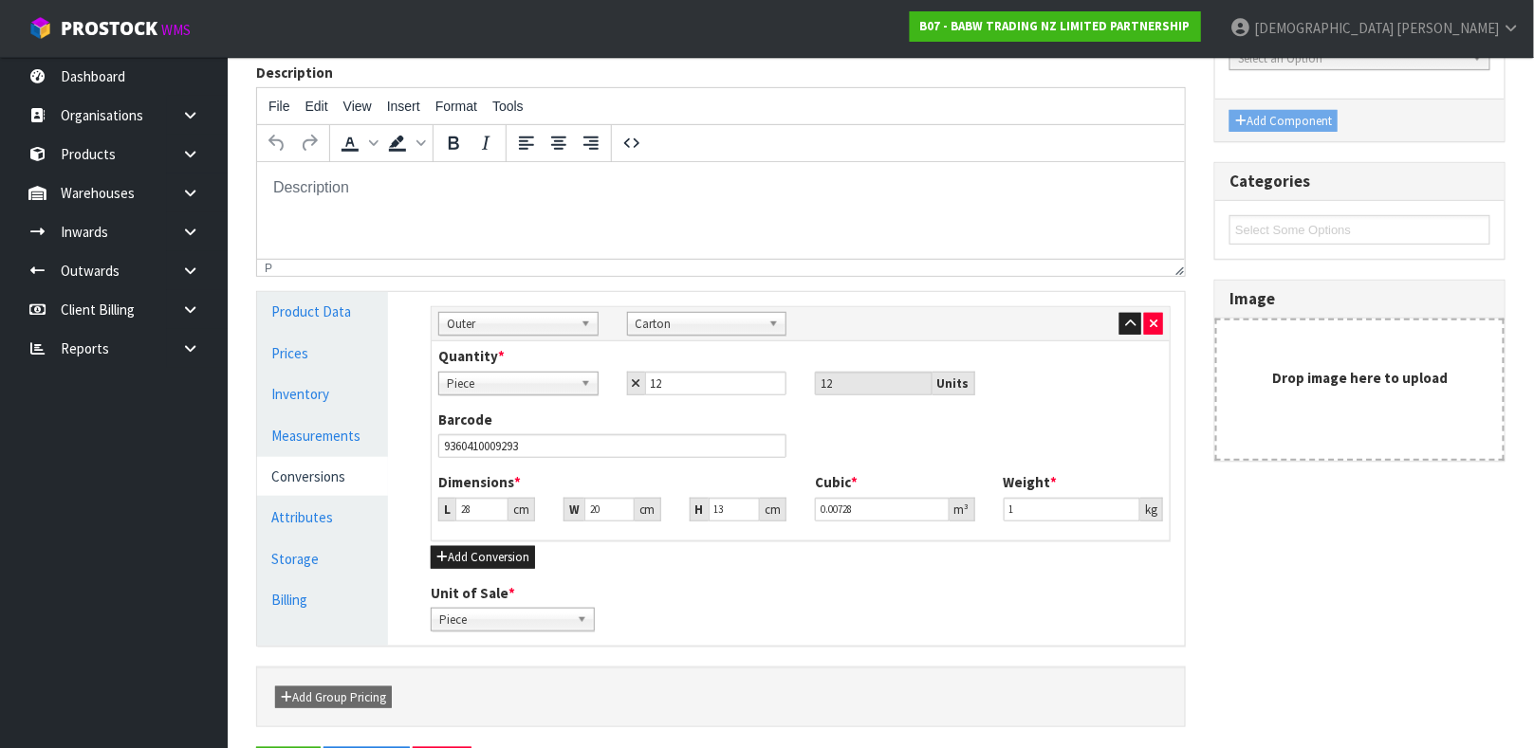
scroll to position [0, 0]
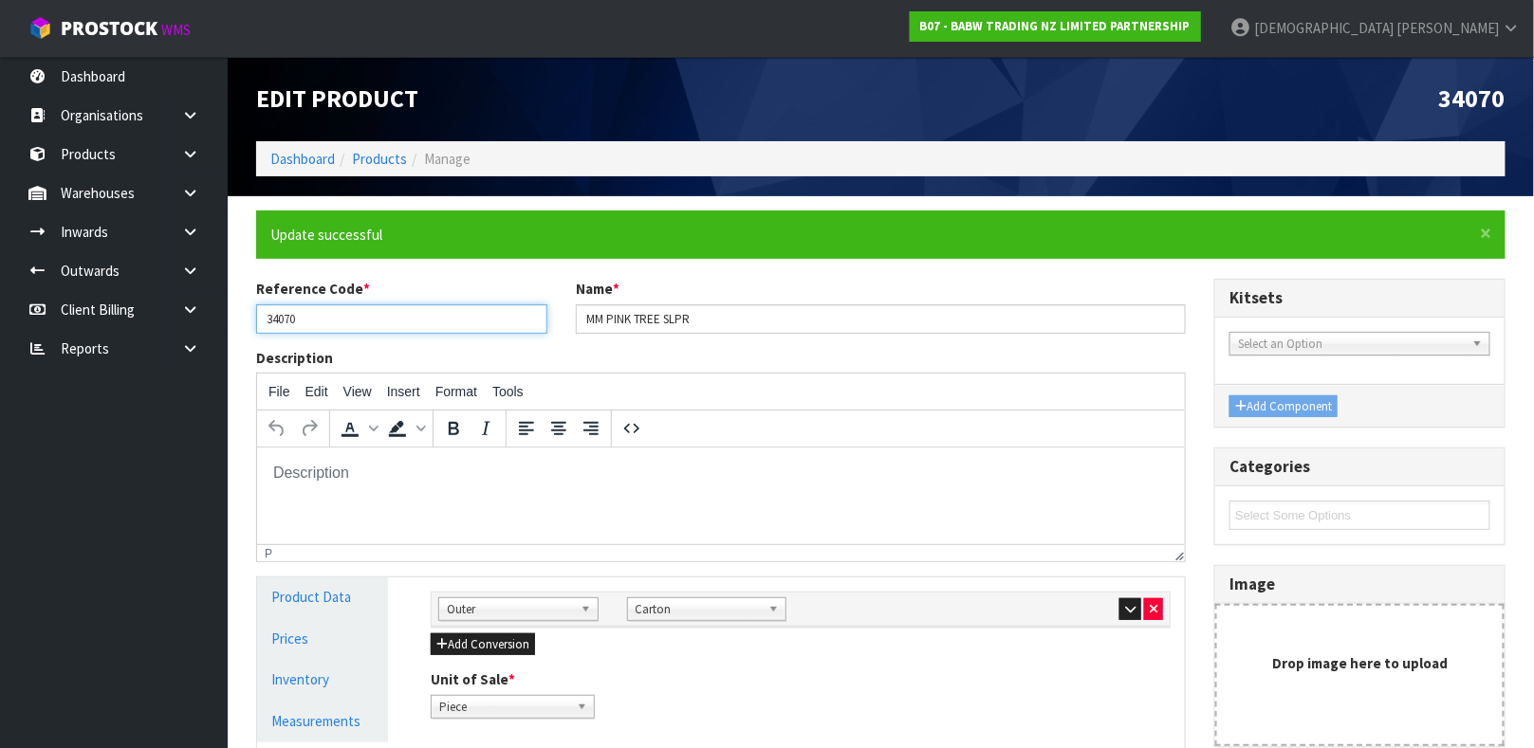
click at [300, 310] on input "34070" at bounding box center [401, 318] width 291 height 29
click at [1120, 603] on button "button" at bounding box center [1130, 610] width 22 height 23
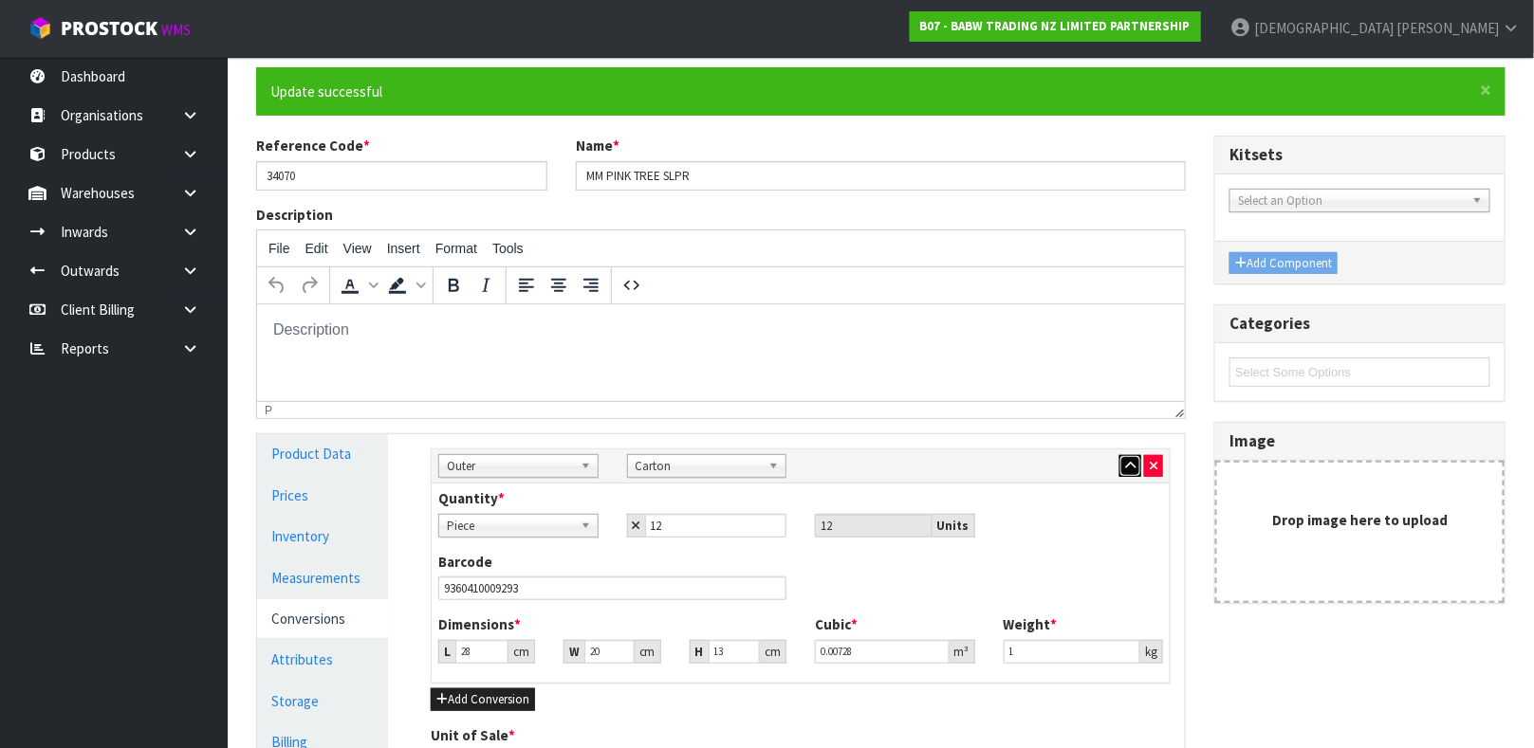
scroll to position [148, 0]
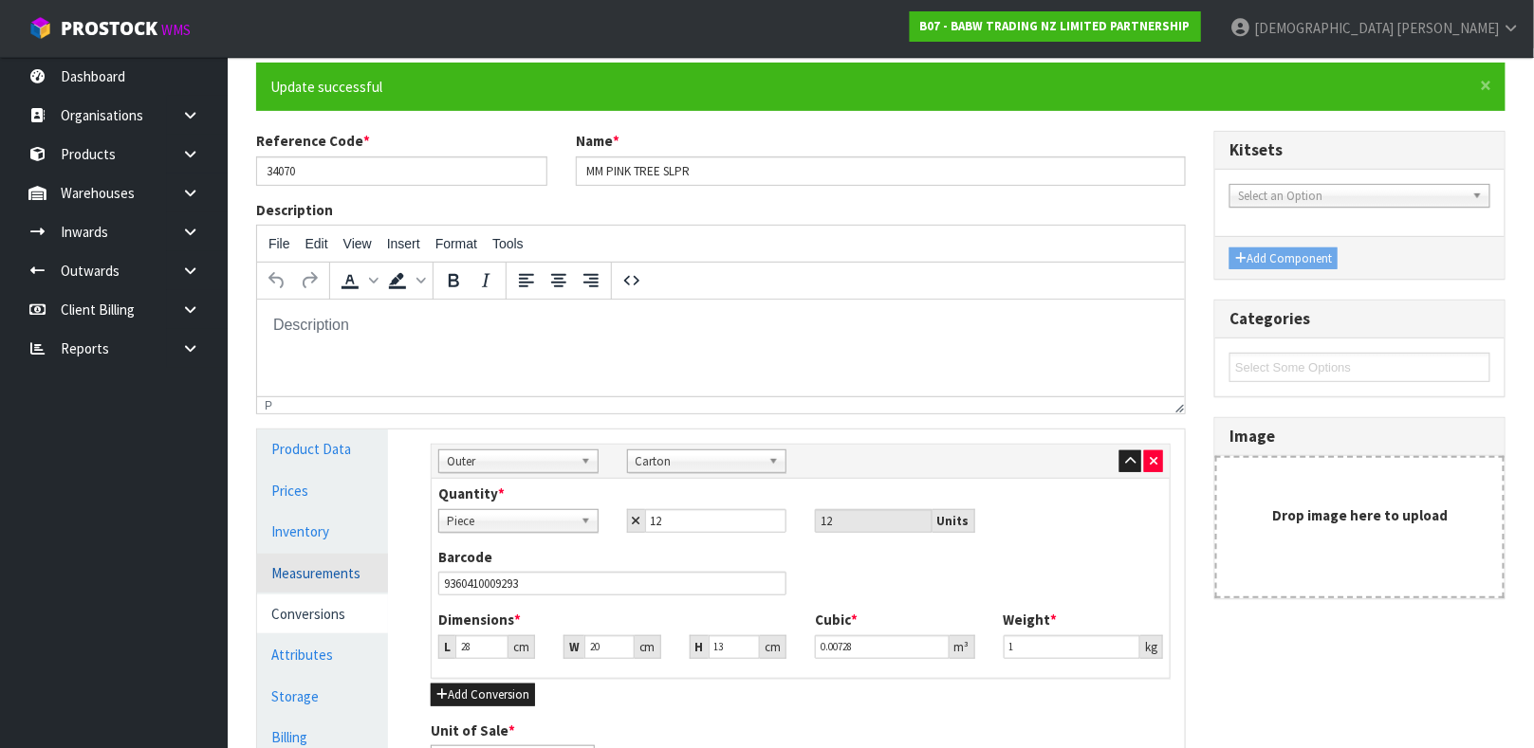
click at [303, 569] on link "Measurements" at bounding box center [322, 573] width 131 height 39
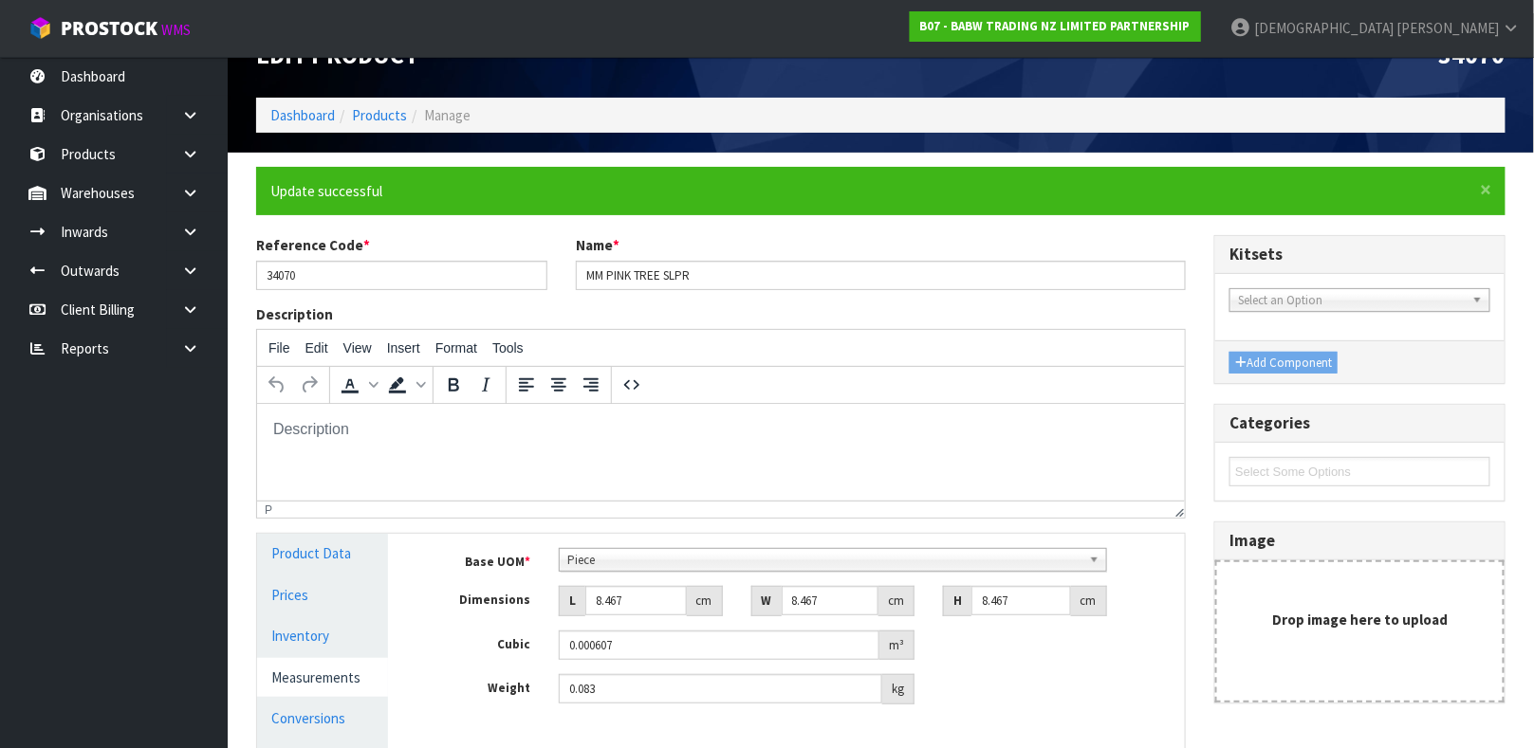
scroll to position [0, 0]
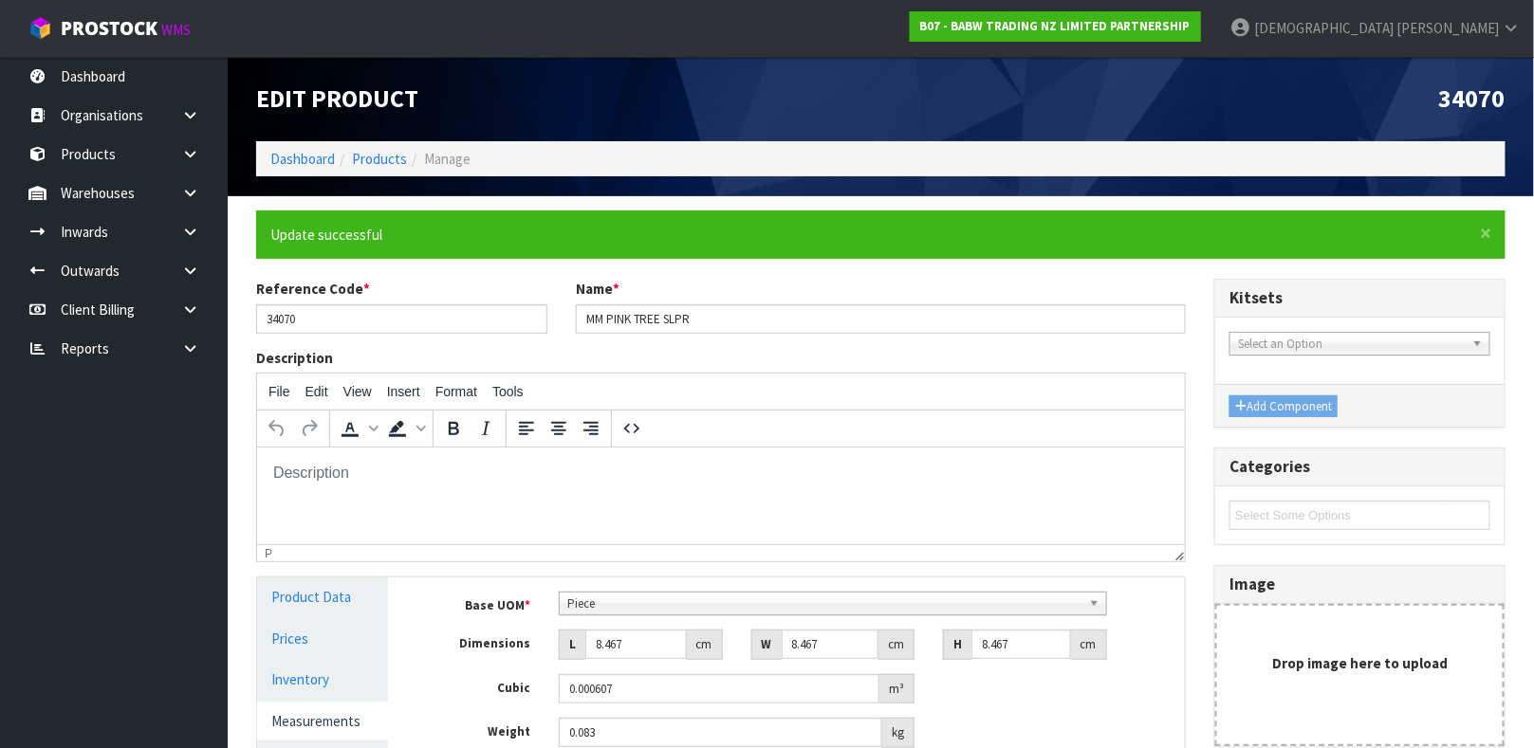
click at [394, 149] on li "Products" at bounding box center [371, 159] width 72 height 20
click at [378, 156] on link "Products" at bounding box center [379, 159] width 55 height 18
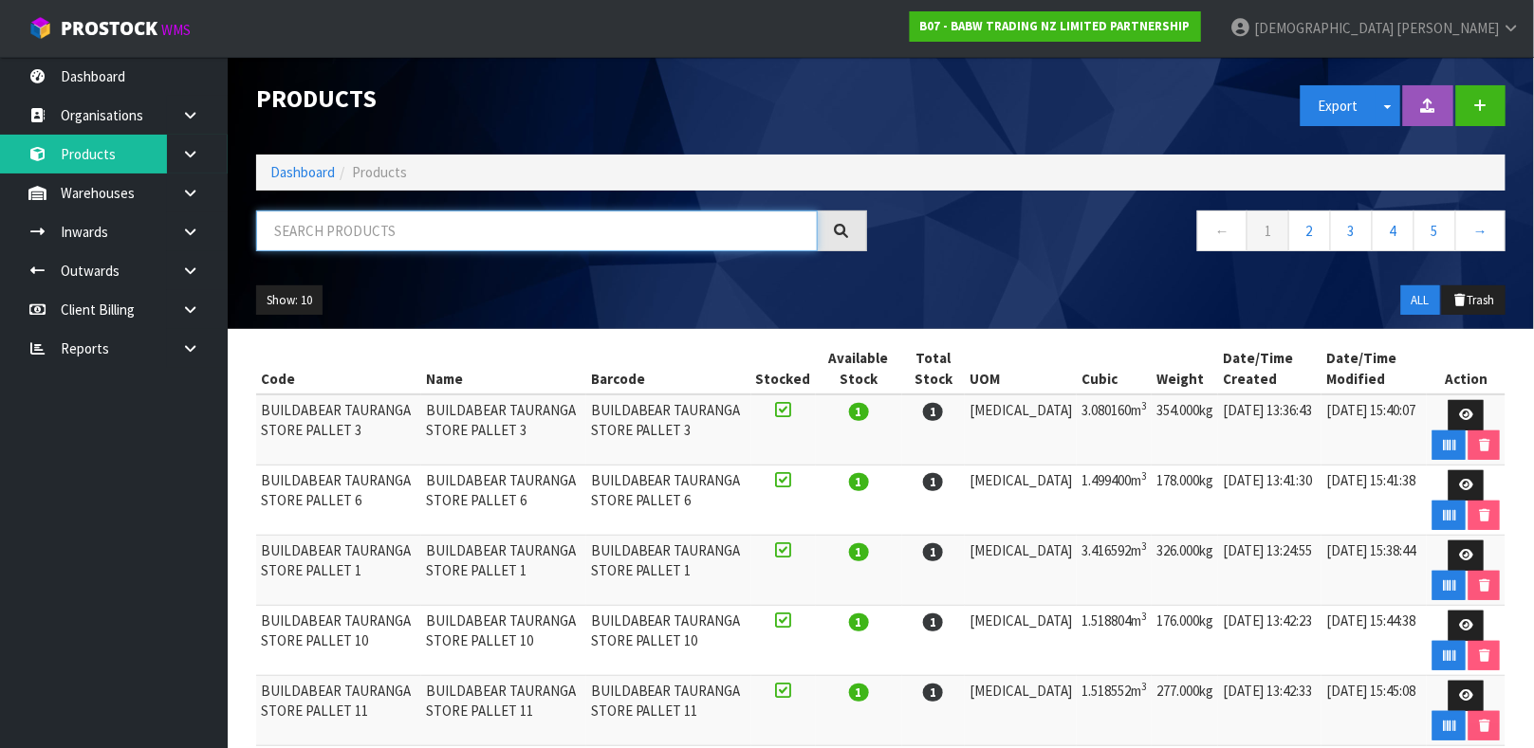
click at [365, 238] on input "text" at bounding box center [537, 231] width 562 height 41
paste input "34070"
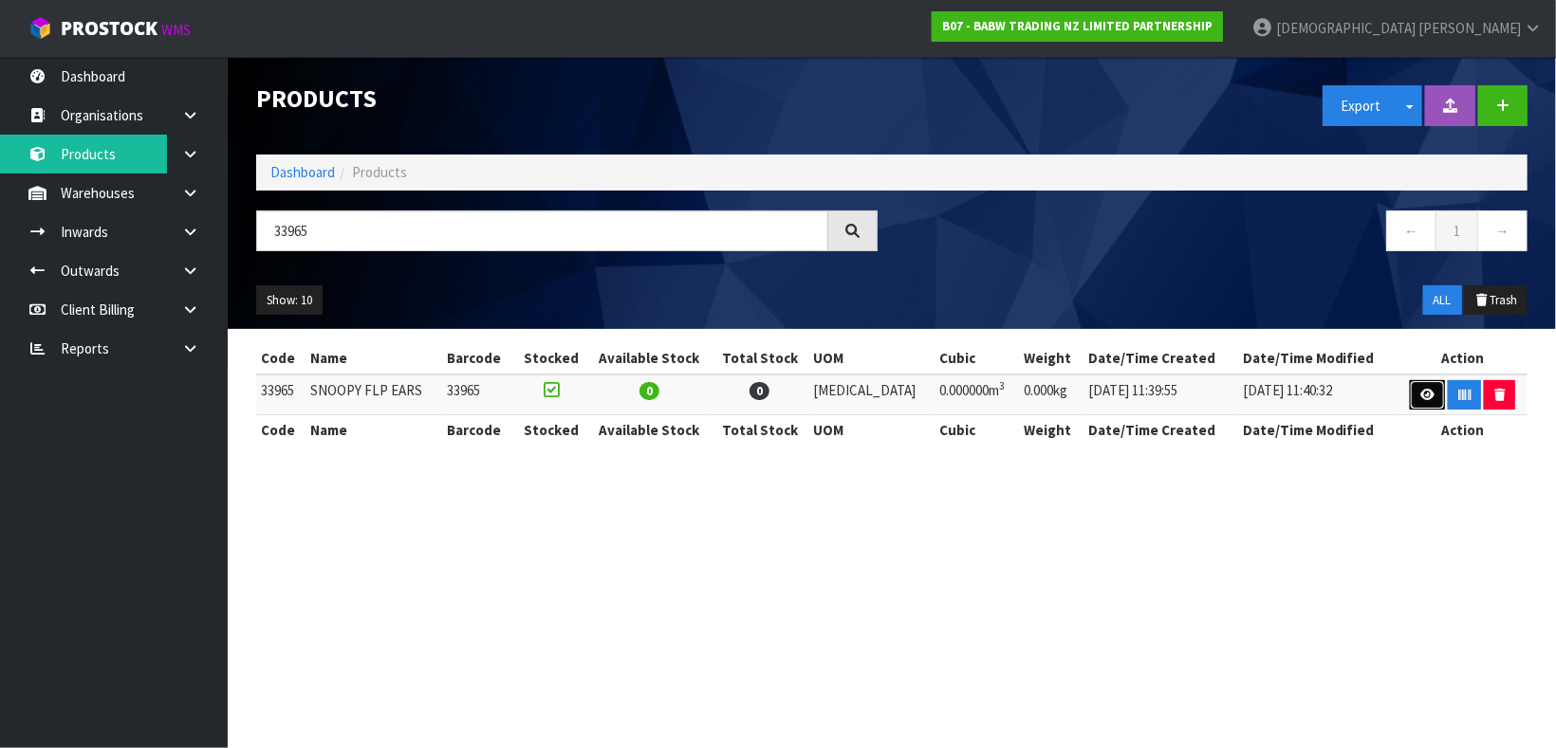
click at [1422, 386] on link at bounding box center [1427, 395] width 35 height 30
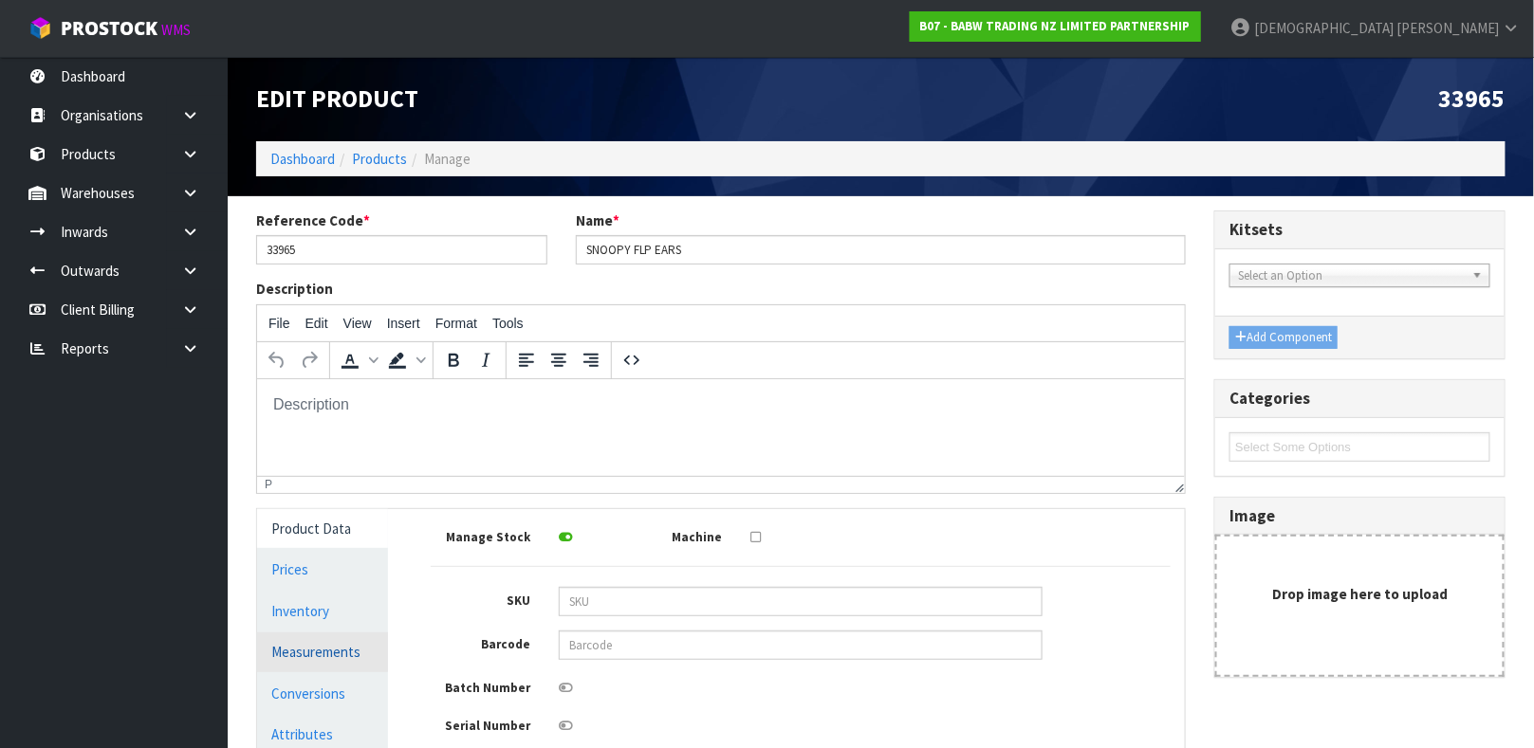
click at [320, 654] on link "Measurements" at bounding box center [322, 652] width 131 height 39
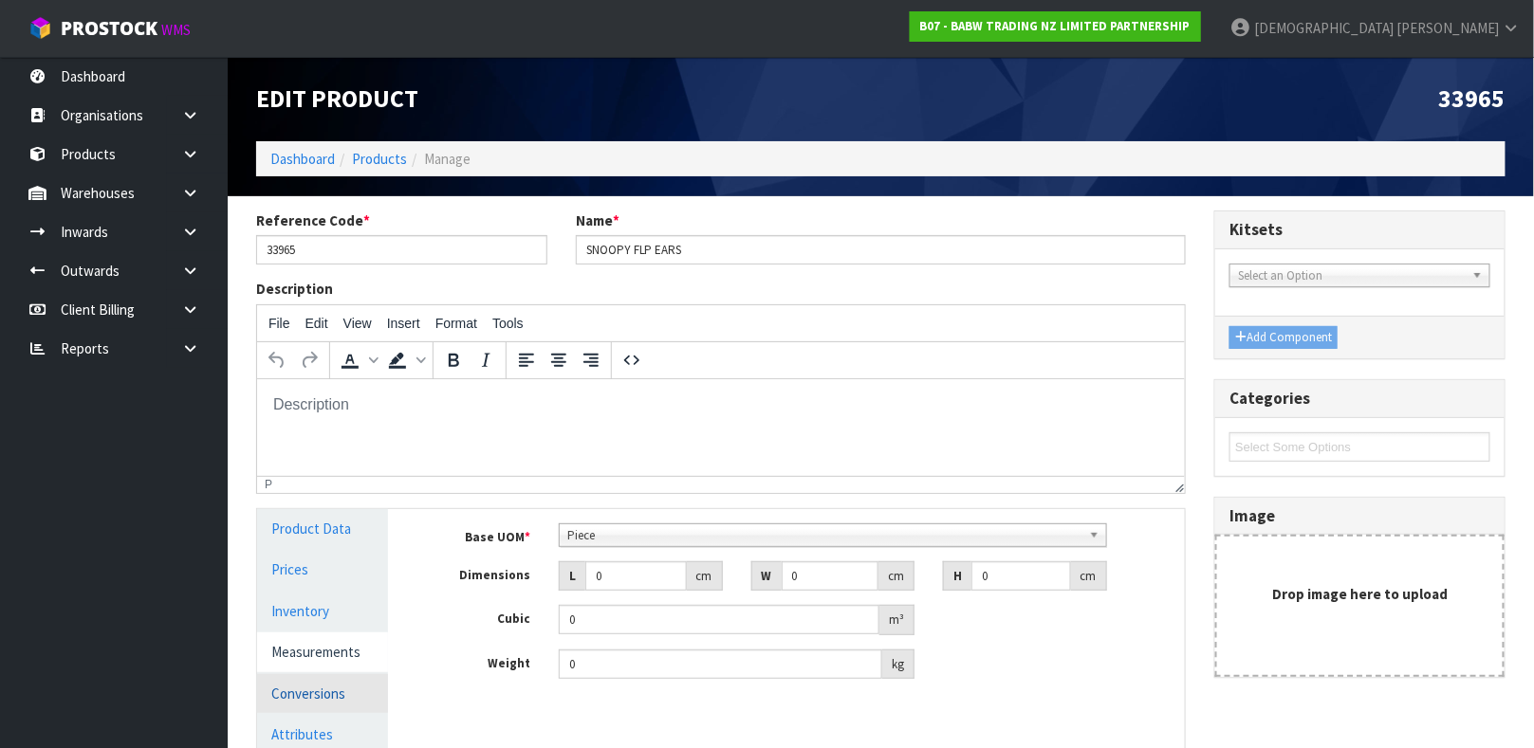
click at [323, 690] on link "Conversions" at bounding box center [322, 693] width 131 height 39
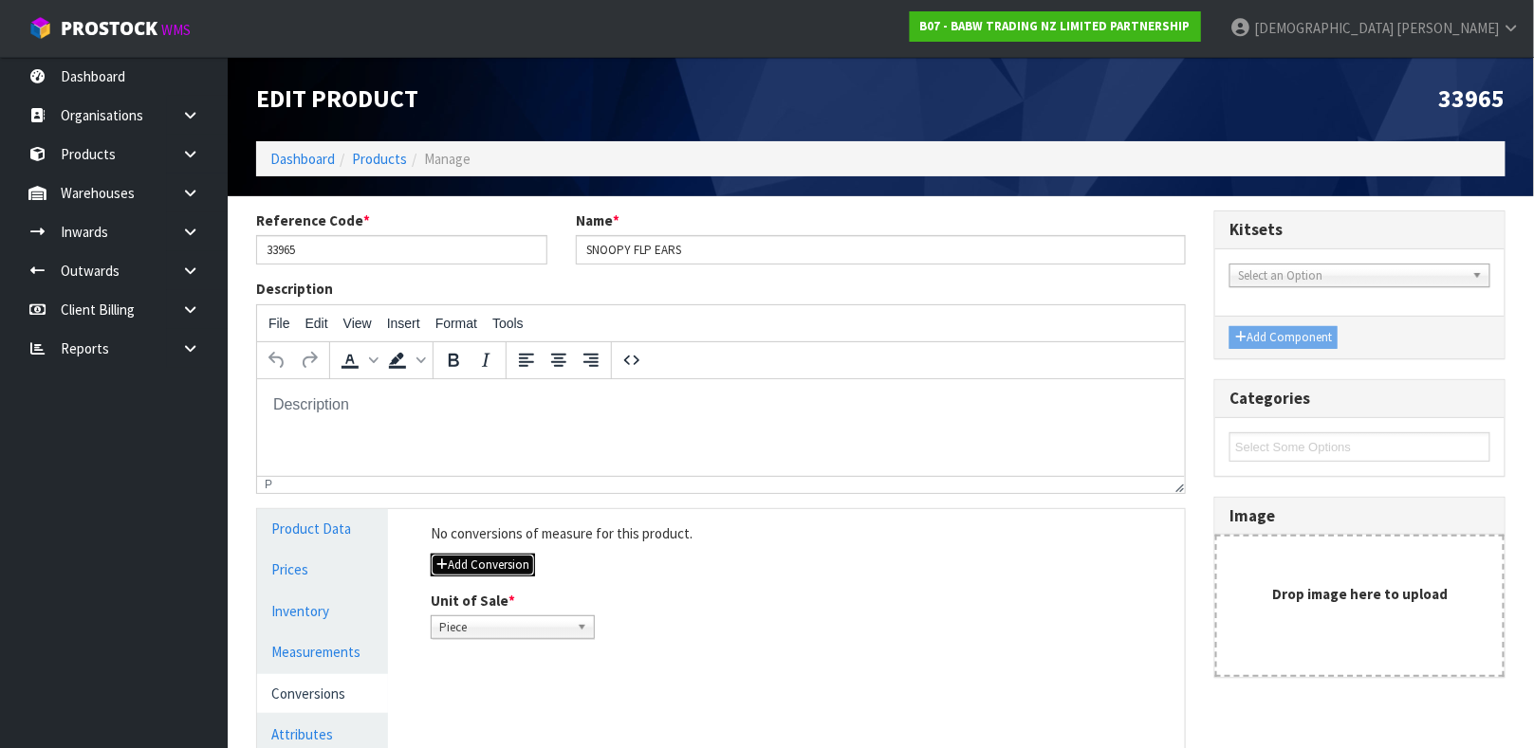
click at [505, 560] on button "Add Conversion" at bounding box center [483, 565] width 104 height 23
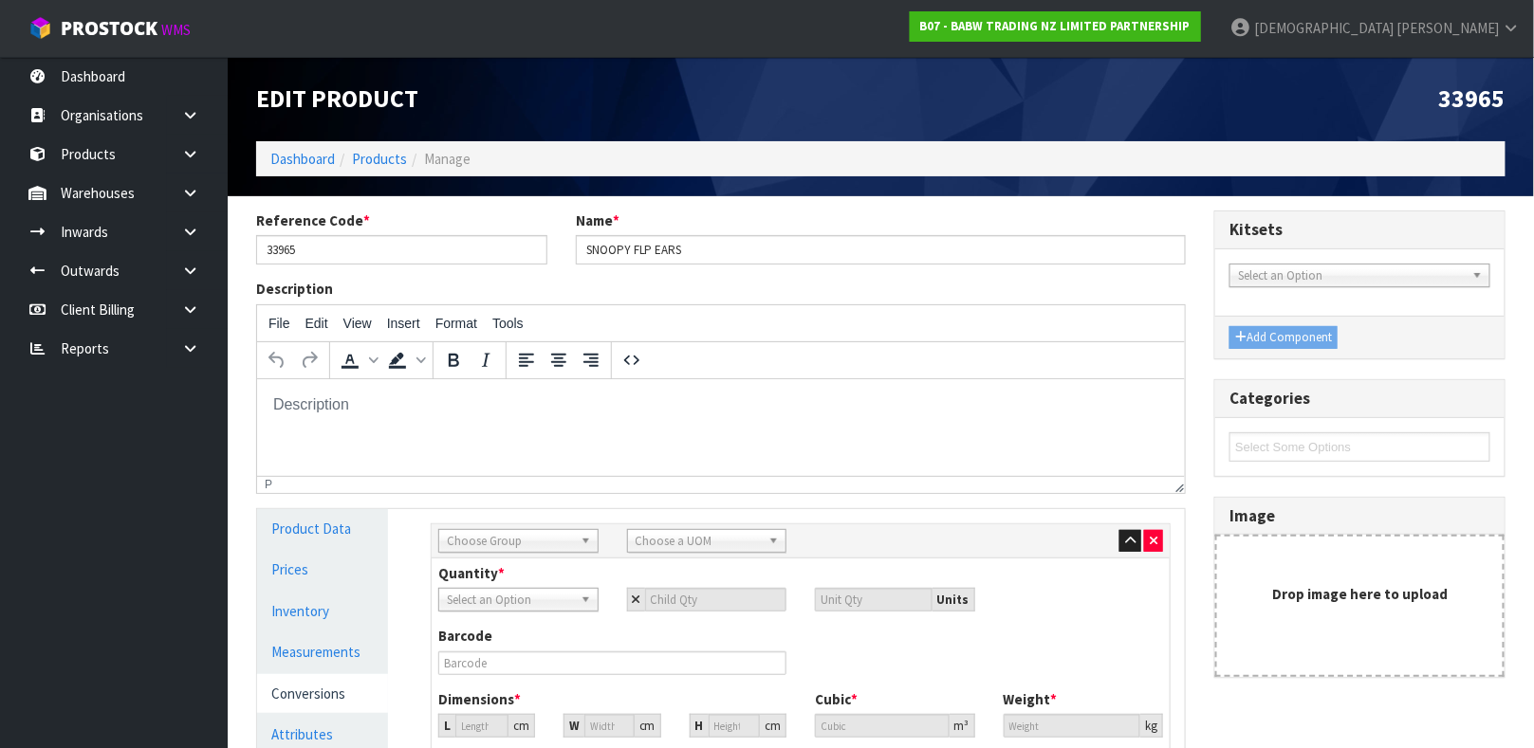
click at [571, 545] on span "Choose Group" at bounding box center [510, 541] width 126 height 23
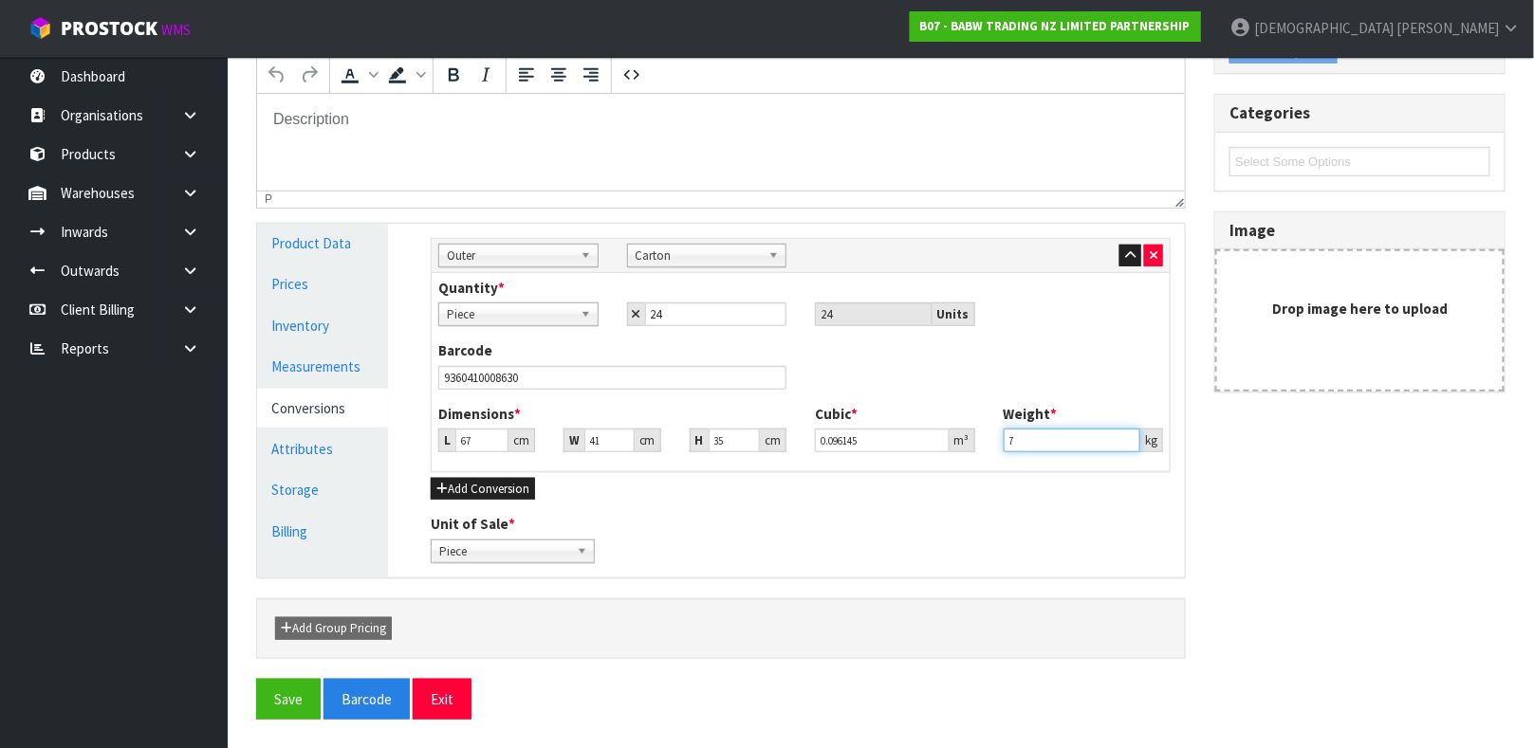
click at [1034, 432] on input "7" at bounding box center [1073, 441] width 138 height 24
click at [256, 679] on button "Save" at bounding box center [288, 699] width 65 height 41
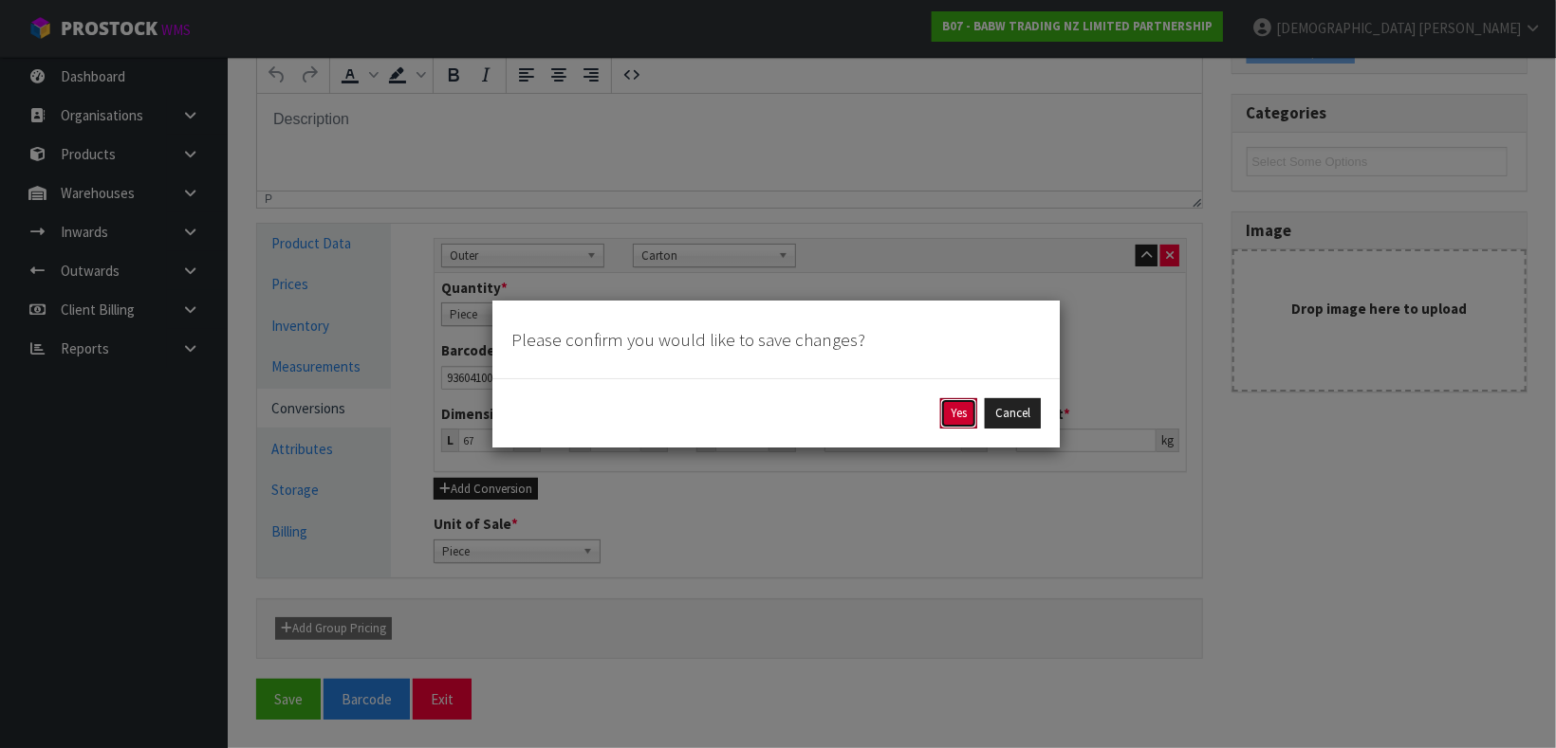
click button "Yes" at bounding box center [958, 413] width 37 height 30
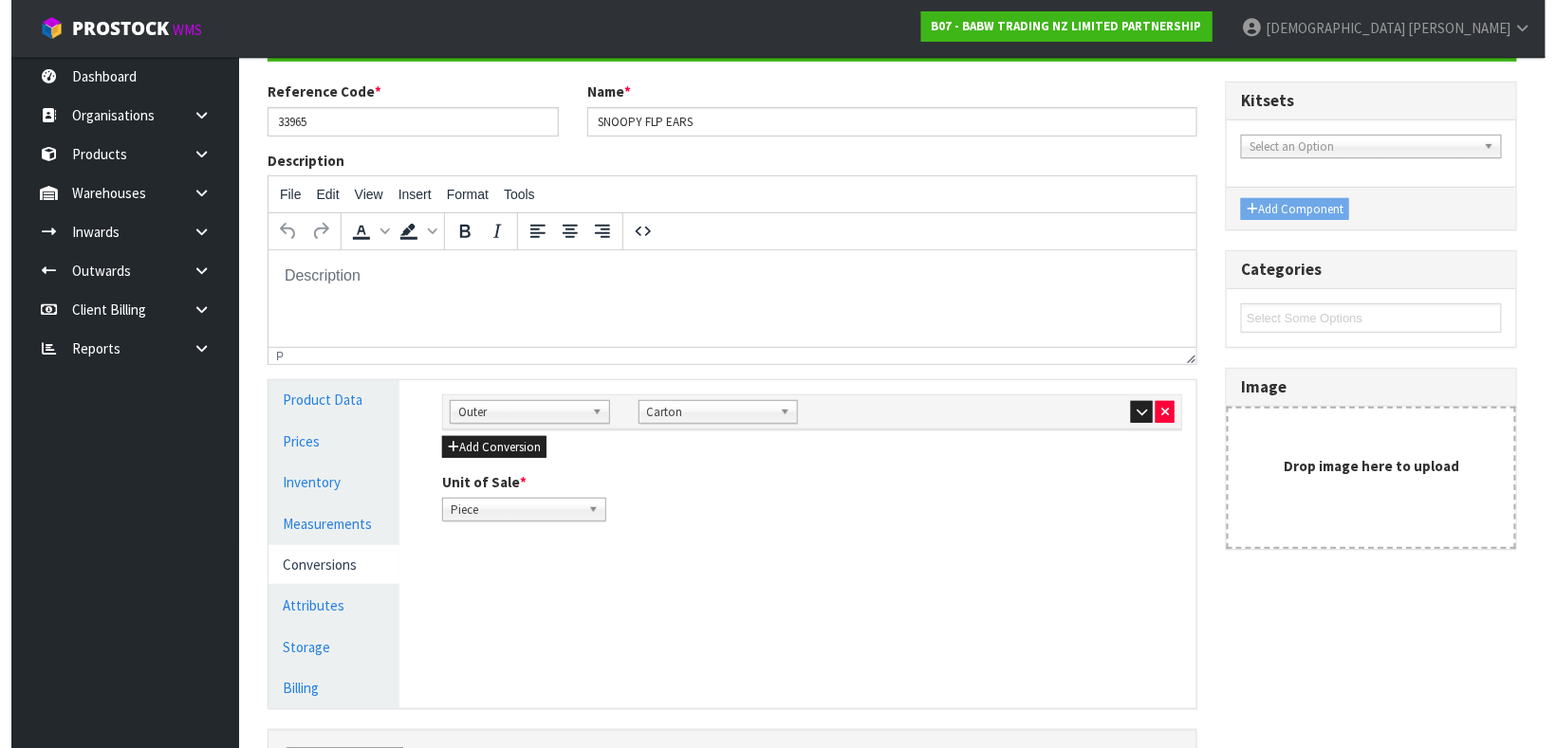
scroll to position [0, 0]
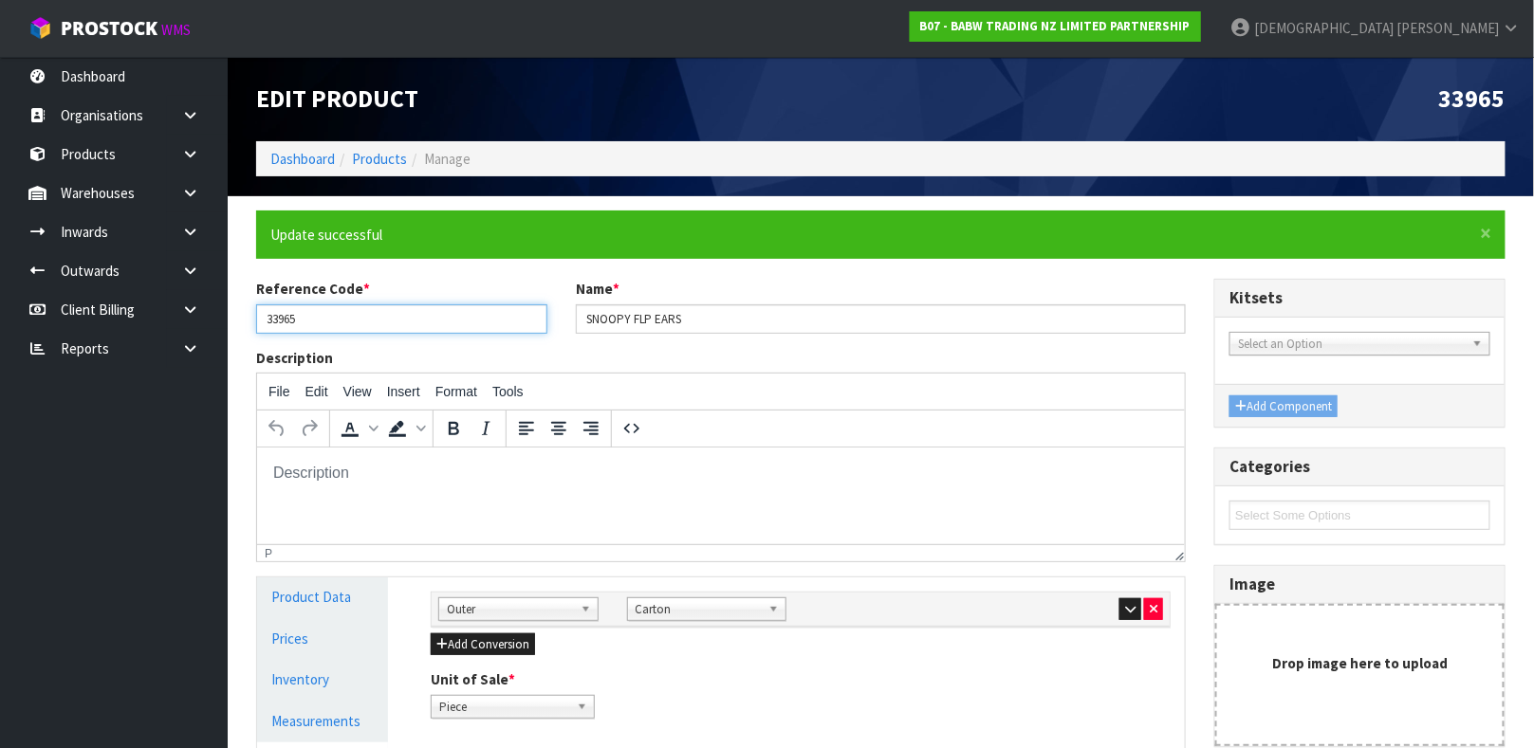
click at [433, 307] on input "33965" at bounding box center [401, 318] width 291 height 29
click at [389, 156] on link "Products" at bounding box center [379, 159] width 55 height 18
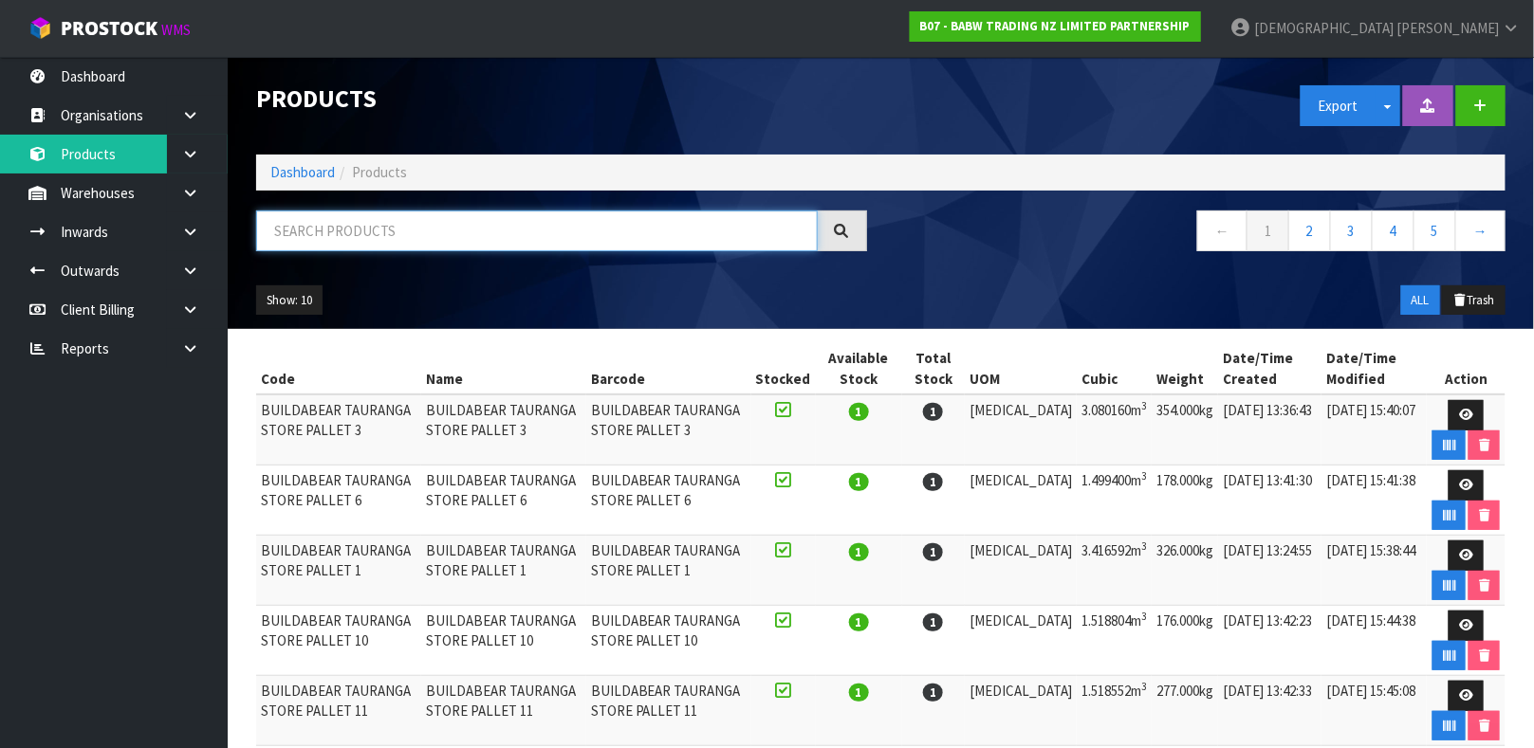
click at [383, 245] on input "text" at bounding box center [537, 231] width 562 height 41
paste input "33965"
